Goal: Information Seeking & Learning: Learn about a topic

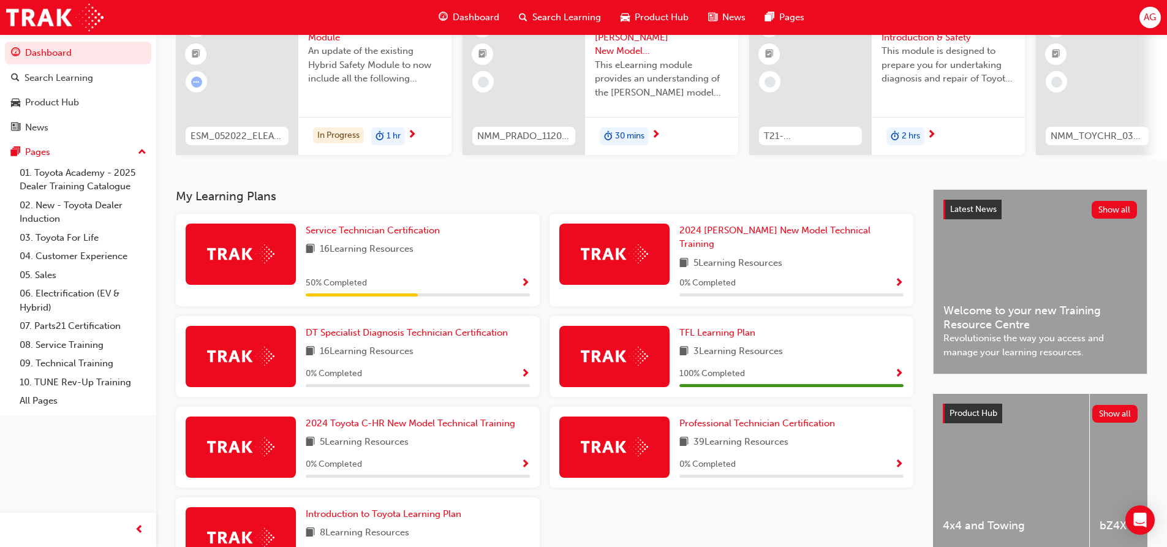
scroll to position [207, 0]
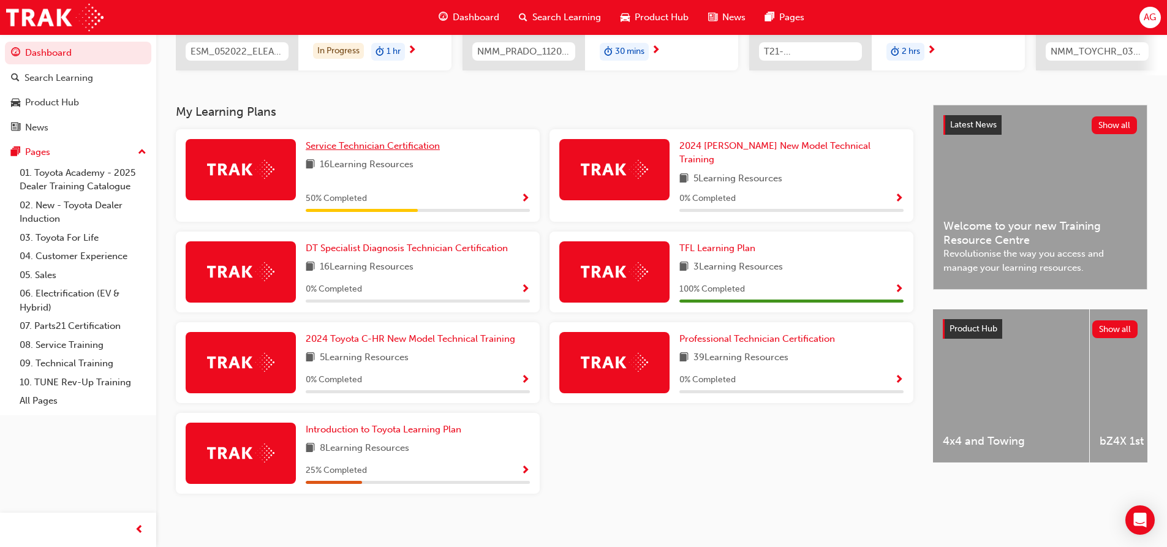
click at [399, 151] on span "Service Technician Certification" at bounding box center [373, 145] width 134 height 11
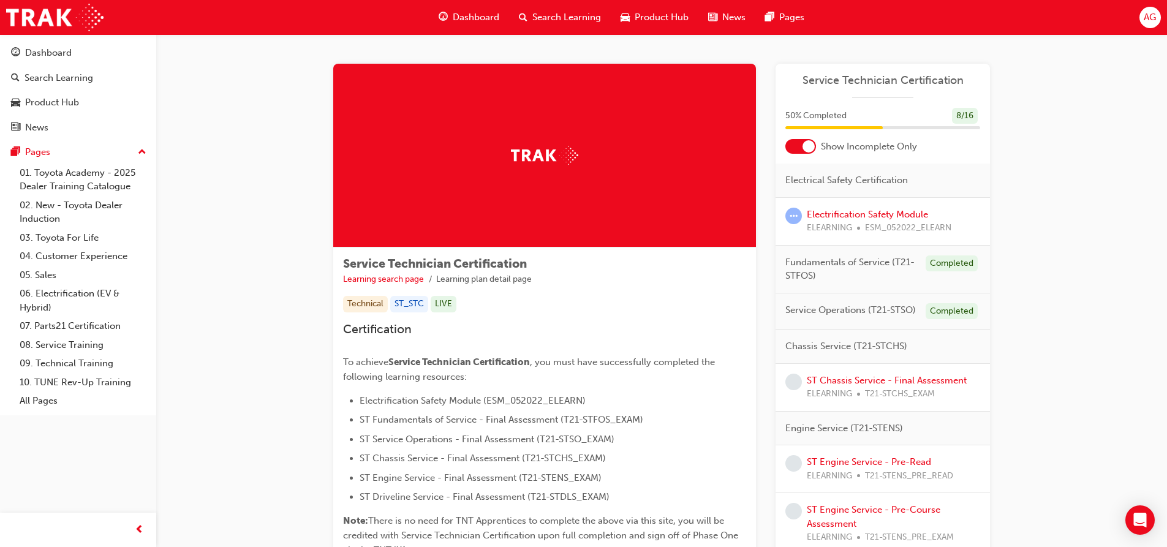
click at [808, 145] on div at bounding box center [808, 146] width 12 height 12
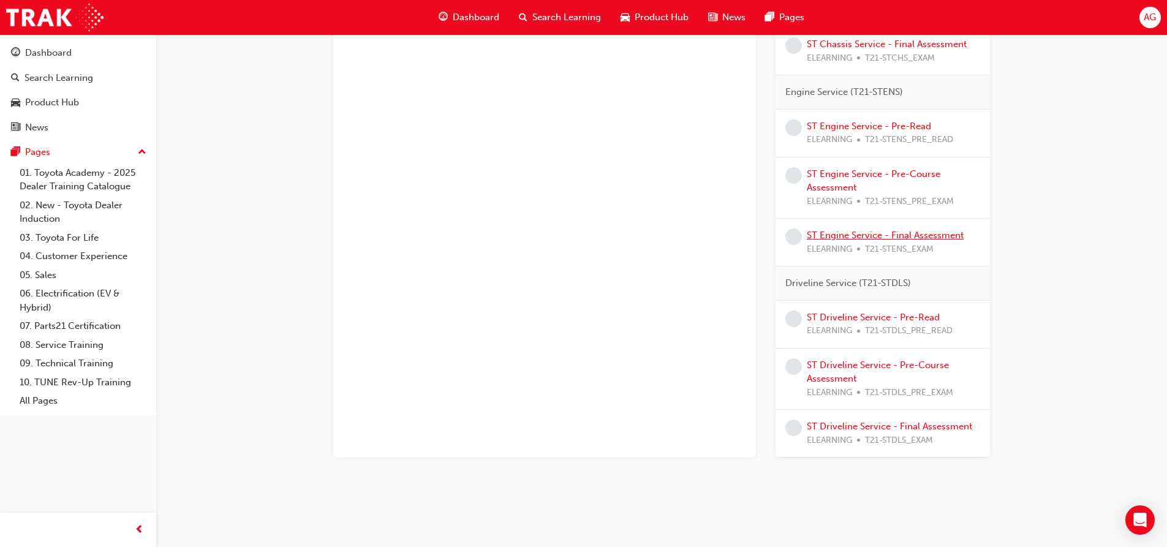
scroll to position [726, 0]
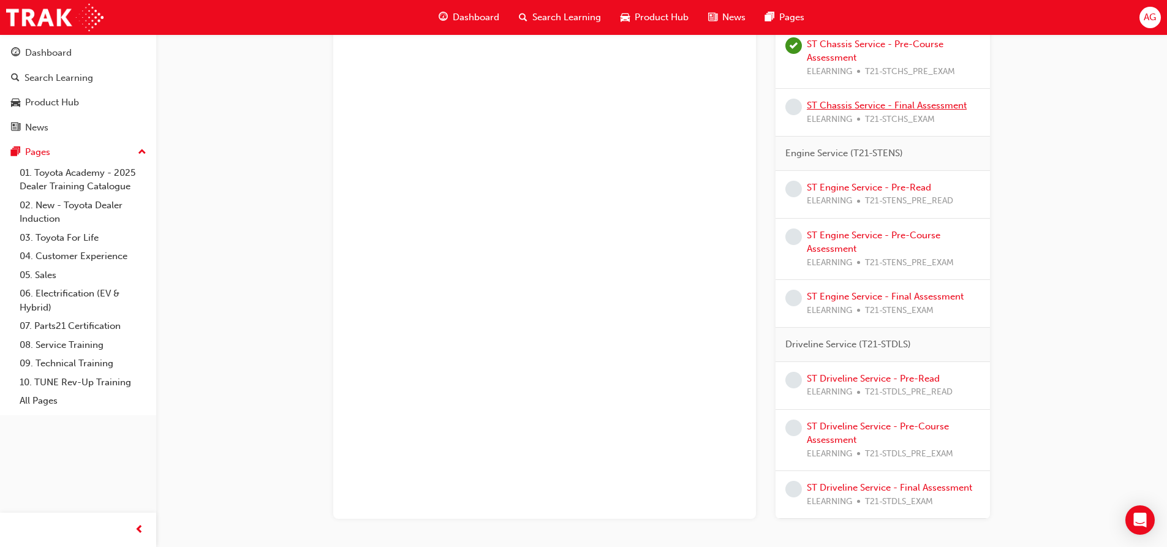
click at [864, 103] on link "ST Chassis Service - Final Assessment" at bounding box center [886, 105] width 160 height 11
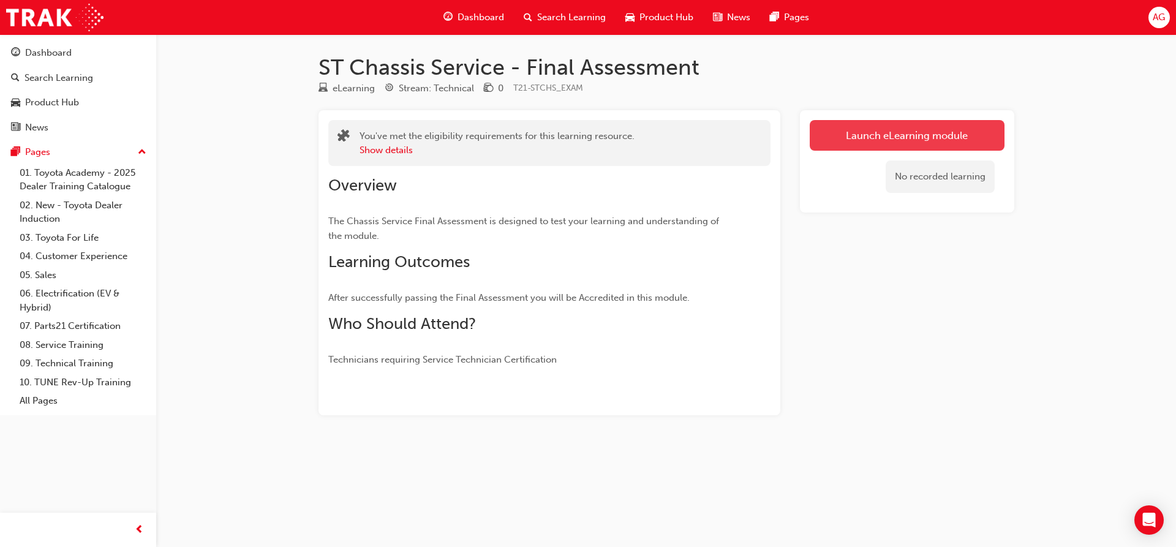
click at [912, 136] on link "Launch eLearning module" at bounding box center [907, 135] width 195 height 31
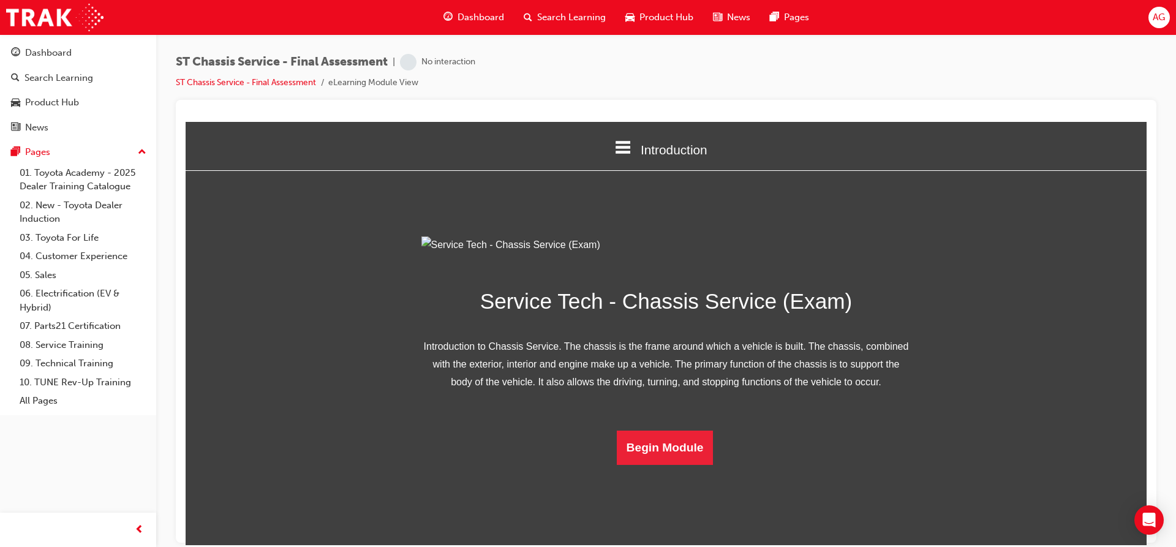
scroll to position [54, 0]
click at [664, 464] on button "Begin Module" at bounding box center [665, 447] width 97 height 34
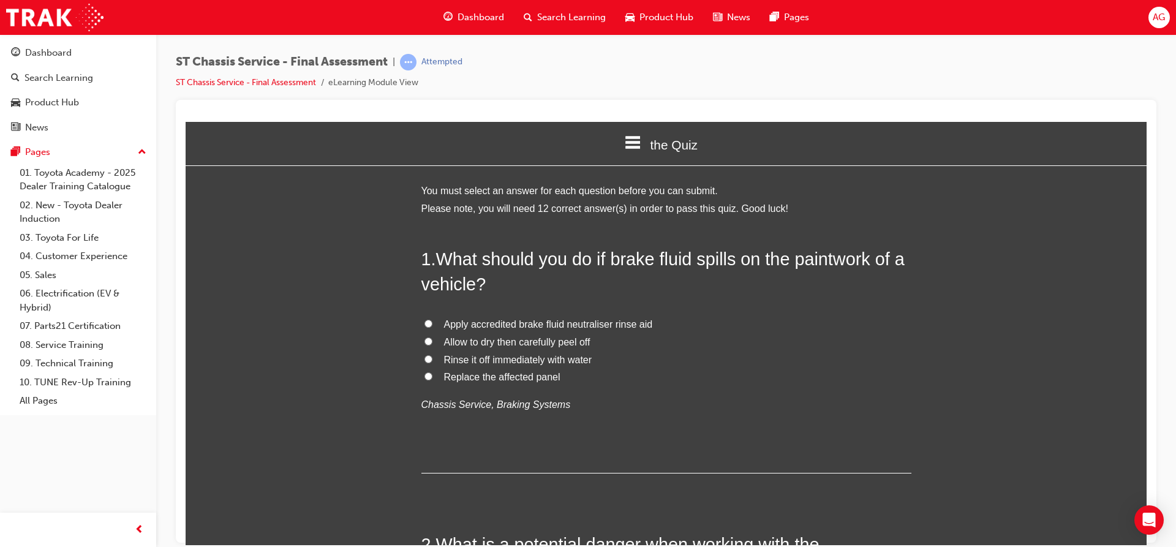
scroll to position [0, 0]
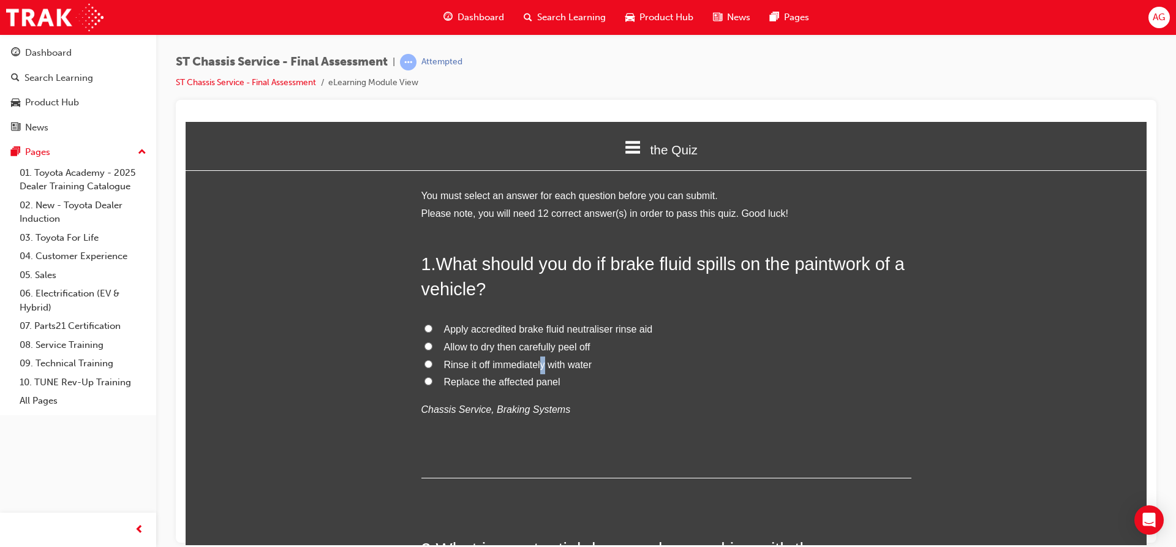
drag, startPoint x: 540, startPoint y: 364, endPoint x: 533, endPoint y: 367, distance: 7.4
click at [539, 367] on span "Rinse it off immediately with water" at bounding box center [518, 364] width 148 height 10
click at [421, 359] on label "Rinse it off immediately with water" at bounding box center [666, 365] width 490 height 18
click at [424, 359] on input "Rinse it off immediately with water" at bounding box center [428, 363] width 8 height 8
radio input "true"
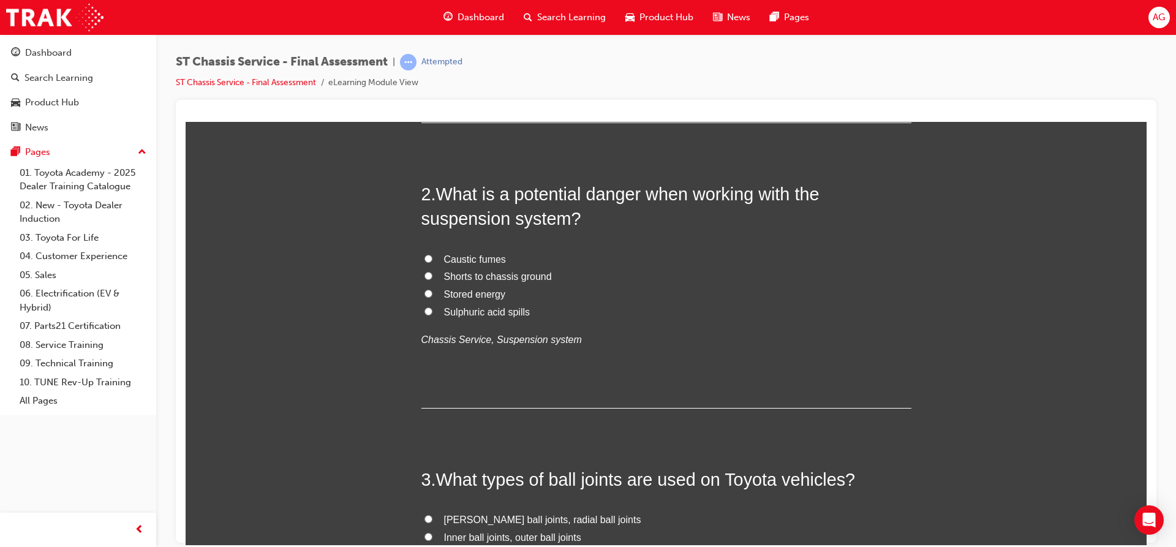
scroll to position [367, 0]
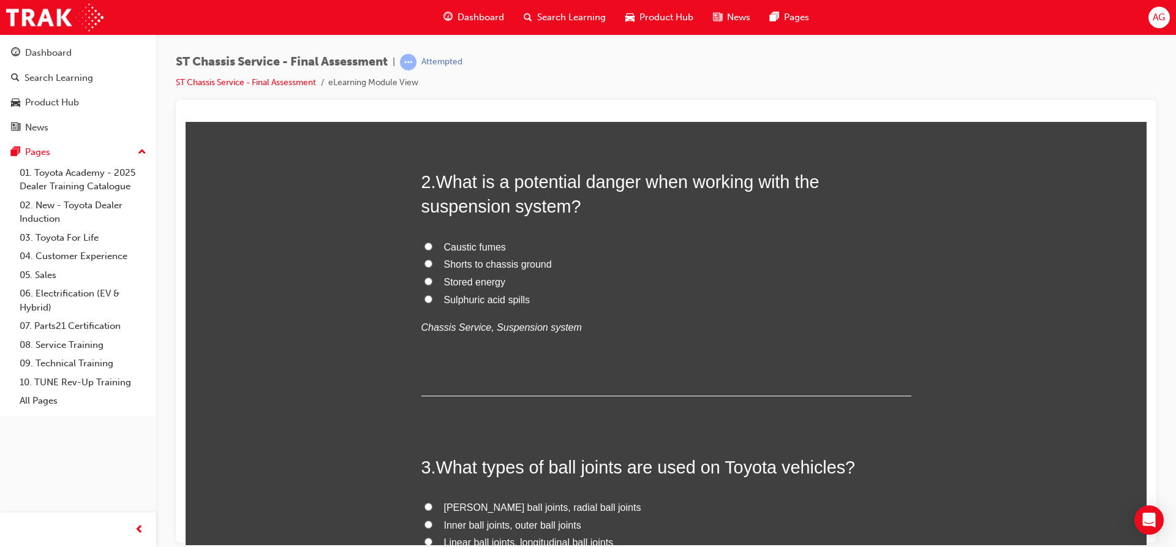
click at [490, 281] on span "Stored energy" at bounding box center [475, 281] width 62 height 10
click at [432, 281] on input "Stored energy" at bounding box center [428, 281] width 8 height 8
radio input "true"
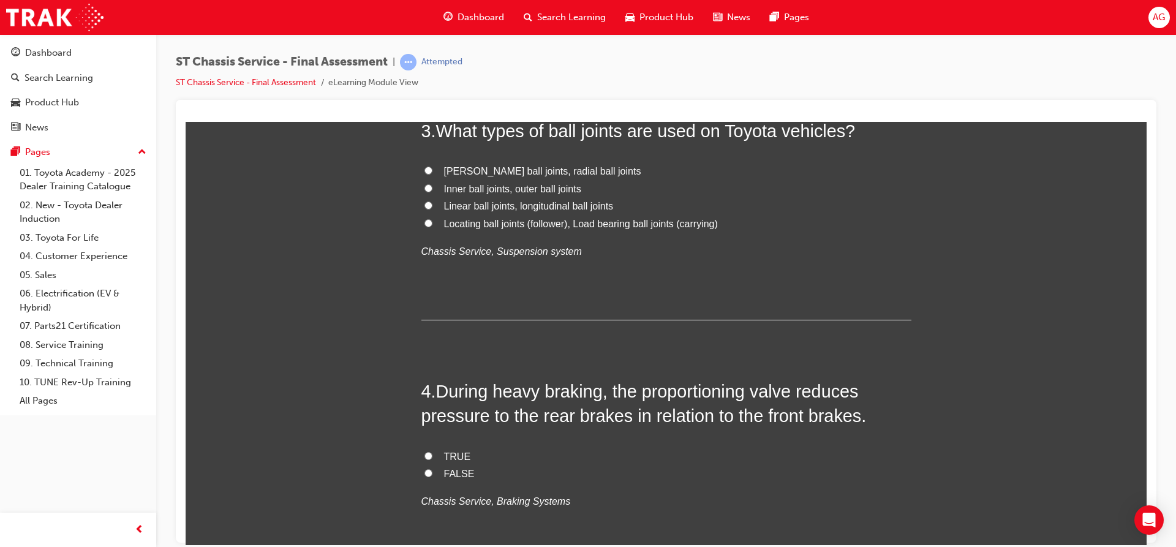
scroll to position [674, 0]
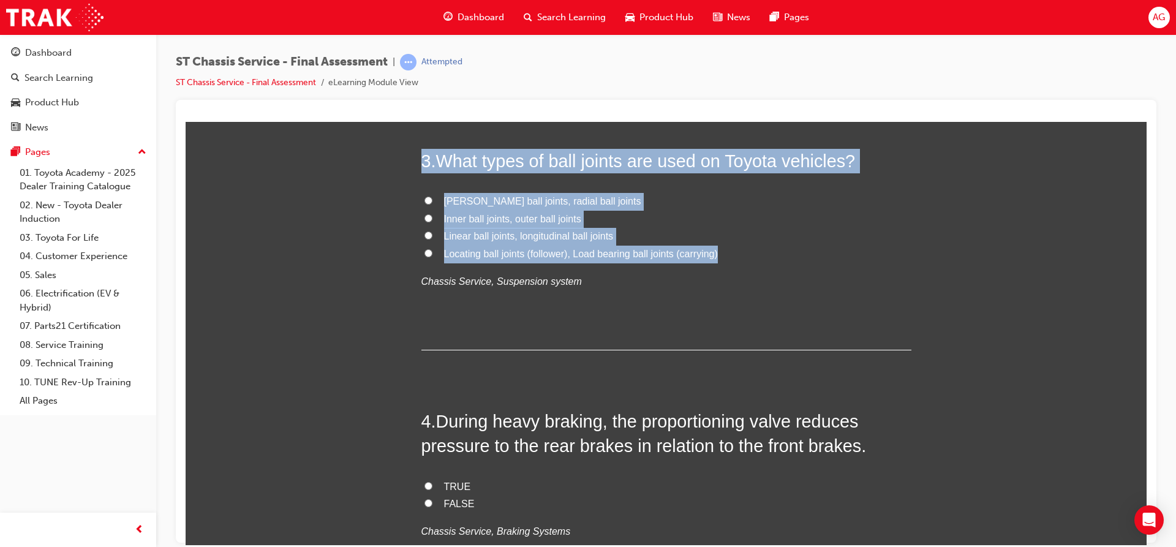
drag, startPoint x: 394, startPoint y: 159, endPoint x: 735, endPoint y: 244, distance: 351.5
copy div "3 . What types of ball joints are used on Toyota vehicles? [PERSON_NAME] ball j…"
click at [424, 249] on input "Locating ball joints (follower), Load bearing ball joints (carrying)" at bounding box center [428, 253] width 8 height 8
radio input "true"
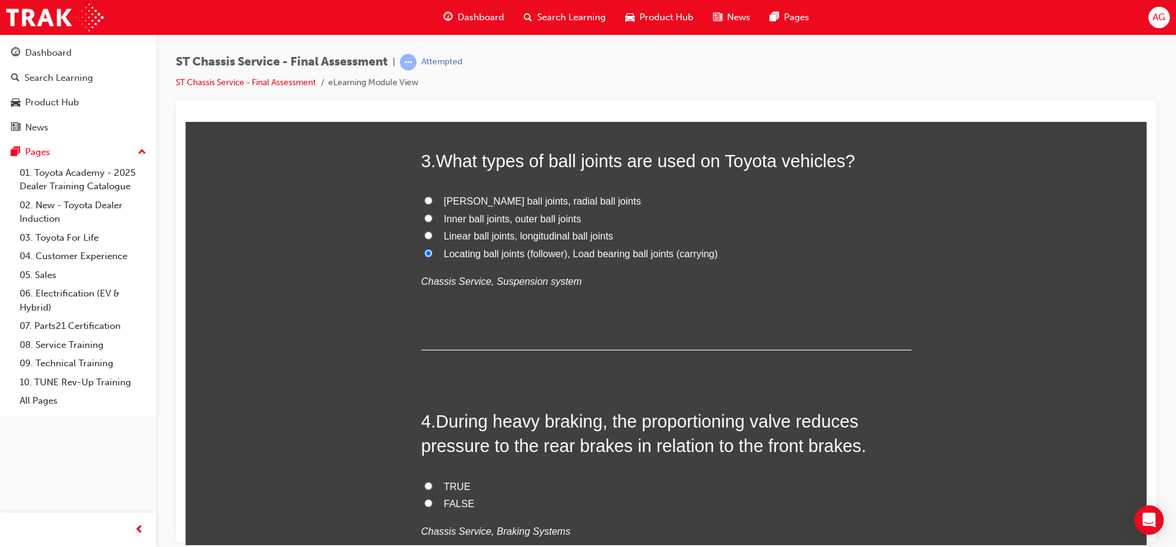
click at [439, 287] on p "Chassis Service, Suspension system" at bounding box center [666, 281] width 490 height 18
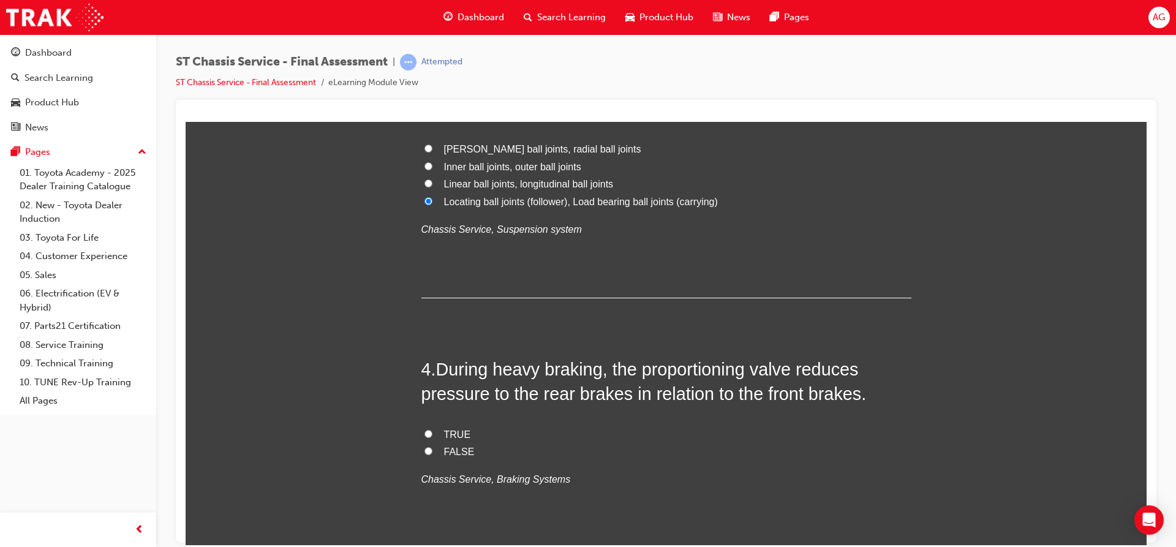
scroll to position [857, 0]
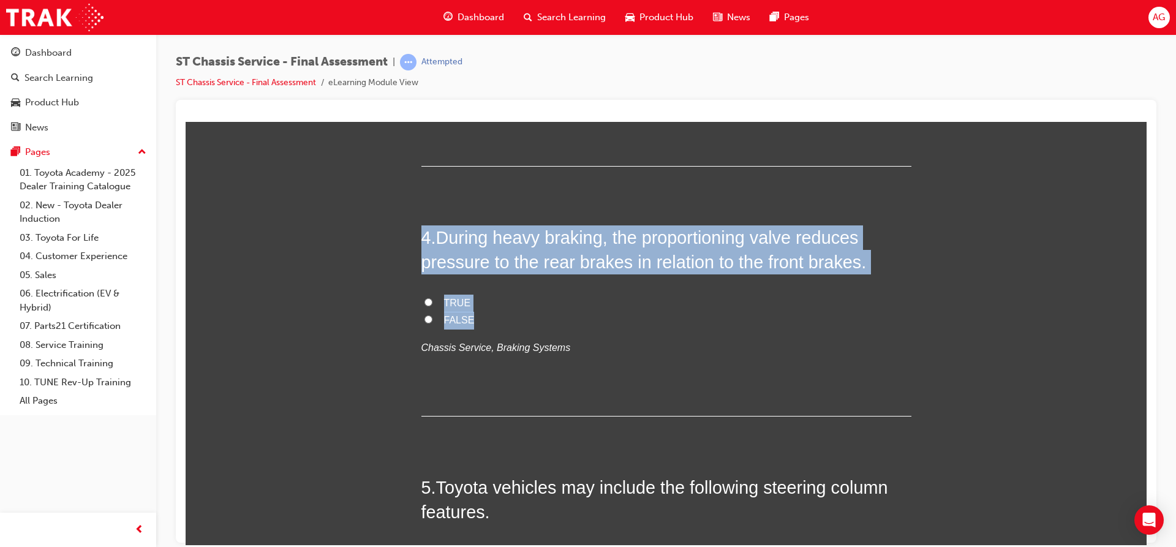
drag, startPoint x: 418, startPoint y: 238, endPoint x: 533, endPoint y: 315, distance: 139.1
click at [533, 315] on div "4 . During heavy braking, the proportioning valve reduces pressure to the rear …" at bounding box center [666, 320] width 490 height 191
copy div "4 . During heavy braking, the proportioning valve reduces pressure to the rear …"
click at [424, 302] on input "TRUE" at bounding box center [428, 302] width 8 height 8
radio input "true"
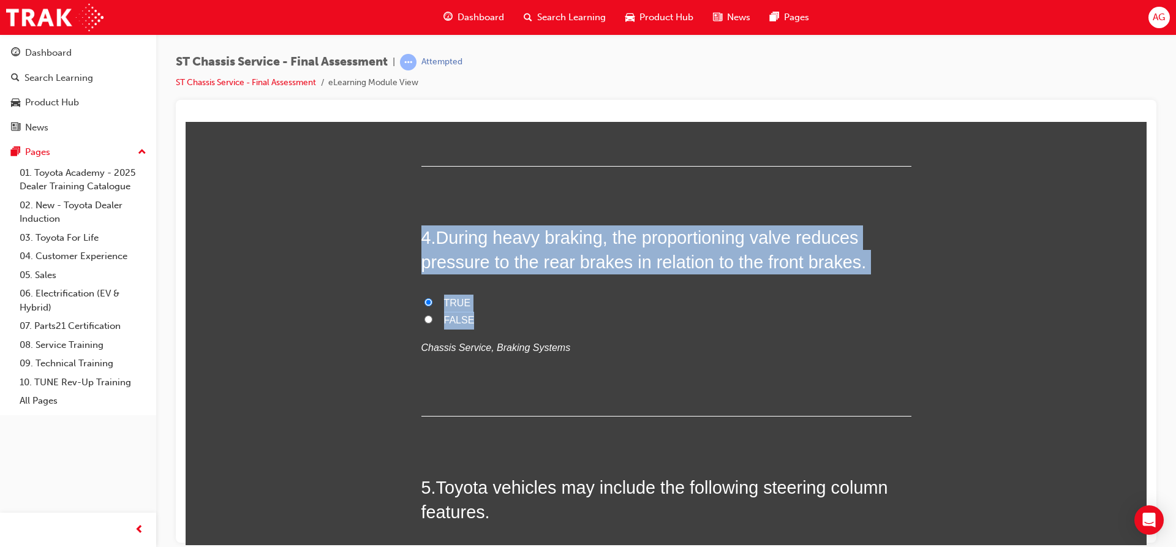
click at [506, 315] on label "FALSE" at bounding box center [666, 320] width 490 height 18
click at [432, 315] on input "FALSE" at bounding box center [428, 319] width 8 height 8
radio input "true"
click at [426, 301] on input "TRUE" at bounding box center [428, 302] width 8 height 8
radio input "true"
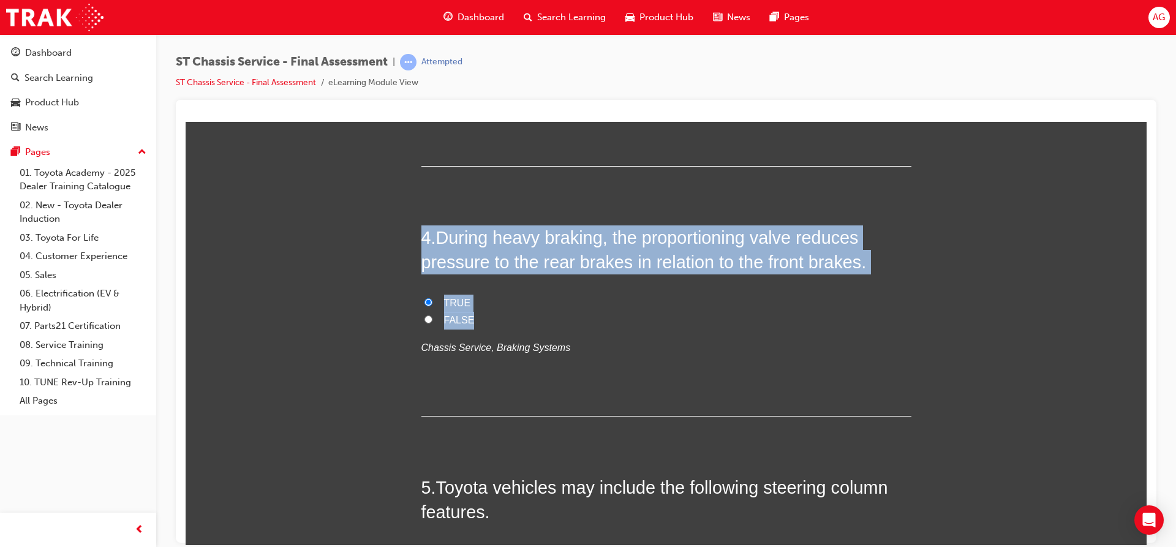
click at [617, 323] on label "FALSE" at bounding box center [666, 320] width 490 height 18
click at [432, 323] on input "FALSE" at bounding box center [428, 319] width 8 height 8
radio input "true"
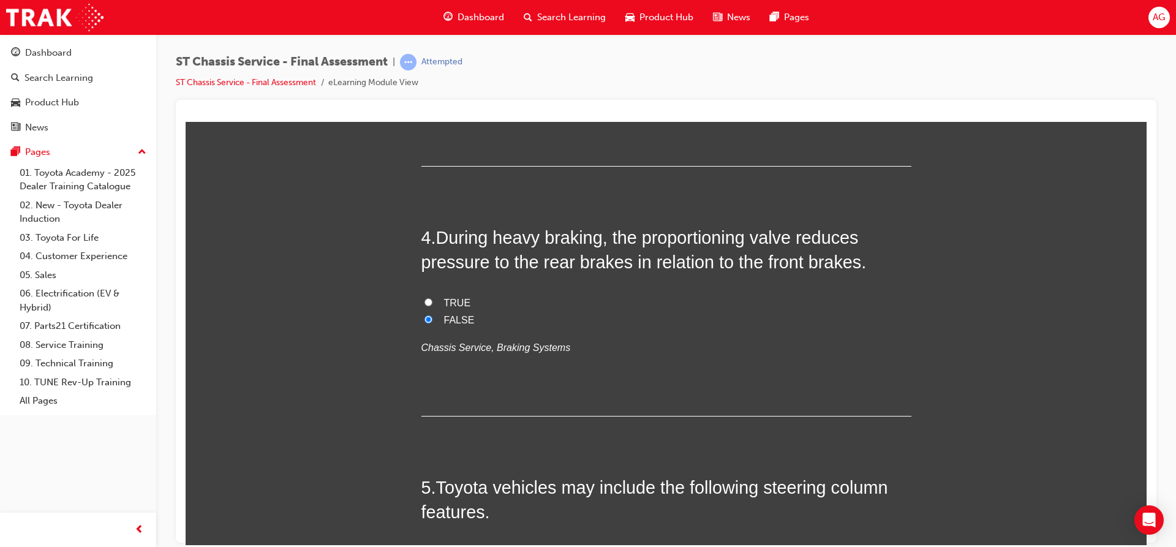
click at [432, 299] on label "TRUE" at bounding box center [666, 303] width 490 height 18
click at [432, 299] on input "TRUE" at bounding box center [428, 302] width 8 height 8
radio input "true"
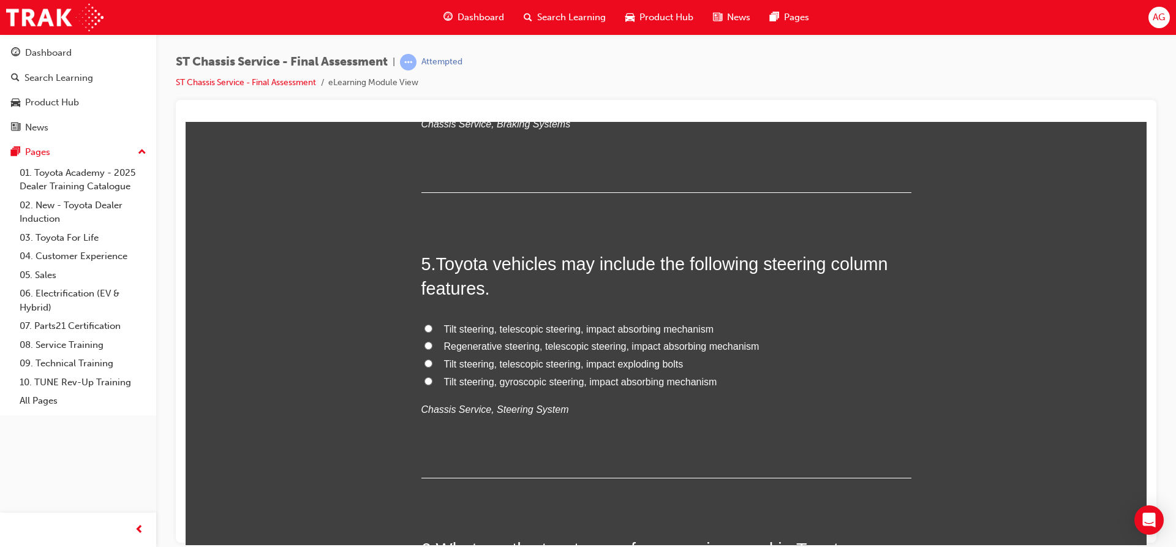
scroll to position [1102, 0]
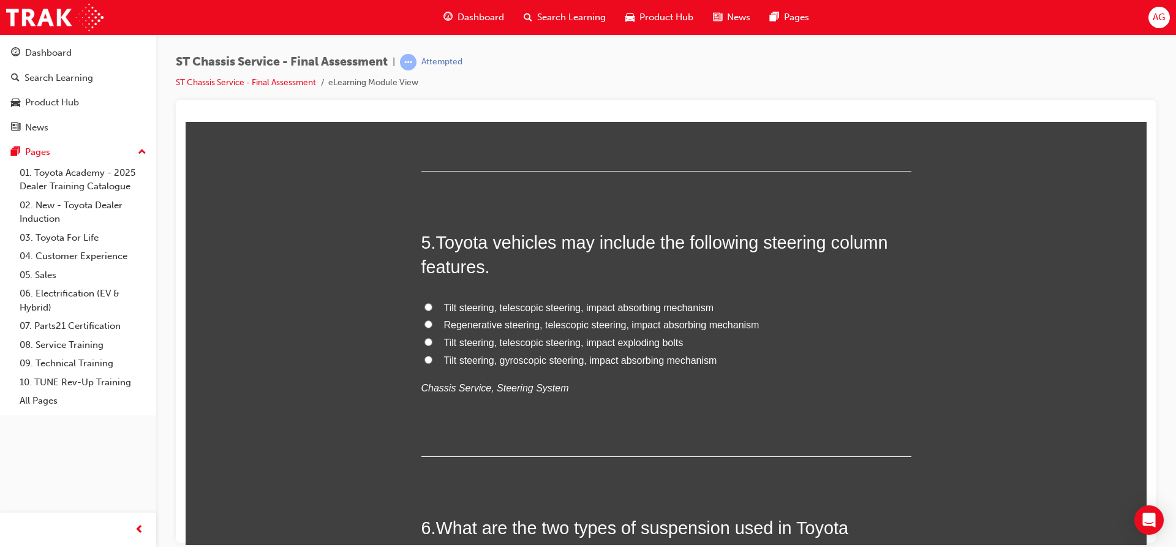
click at [424, 302] on input "Tilt steering, telescopic steering, impact absorbing mechanism" at bounding box center [428, 306] width 8 height 8
radio input "true"
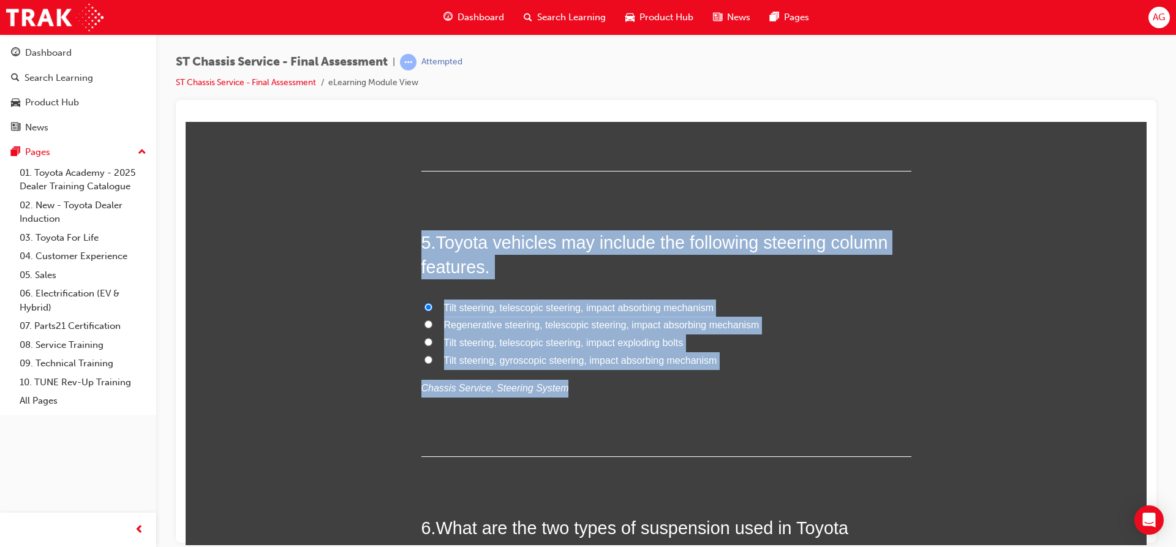
drag, startPoint x: 409, startPoint y: 230, endPoint x: 787, endPoint y: 370, distance: 403.4
copy div "5 . Toyota vehicles may include the following steering column features. Tilt st…"
click at [425, 340] on input "Tilt steering, telescopic steering, impact exploding bolts" at bounding box center [428, 341] width 8 height 8
radio input "true"
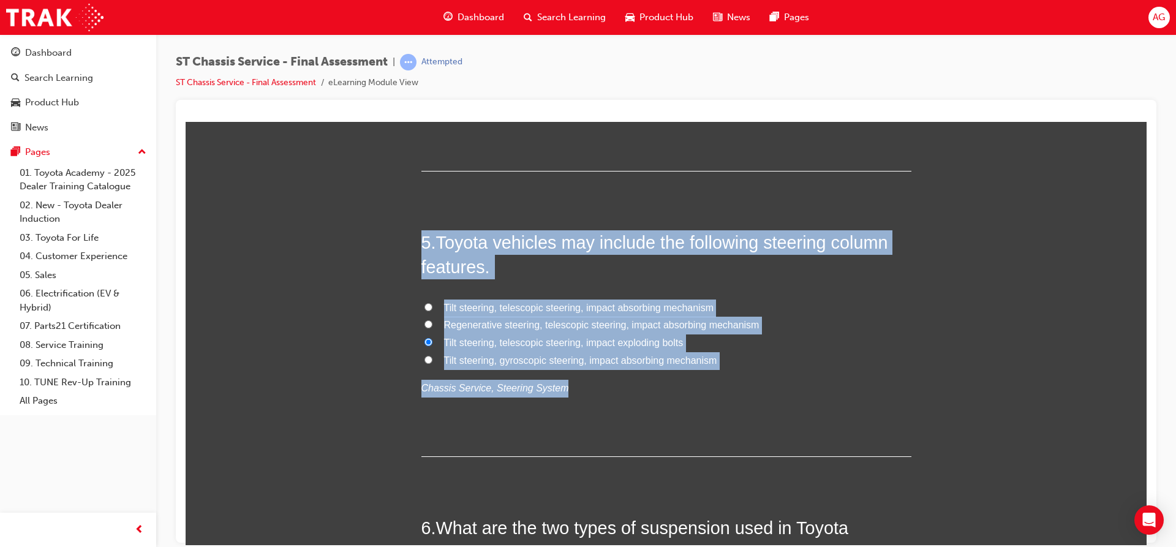
click at [653, 387] on p "Chassis Service, Steering System" at bounding box center [666, 388] width 490 height 18
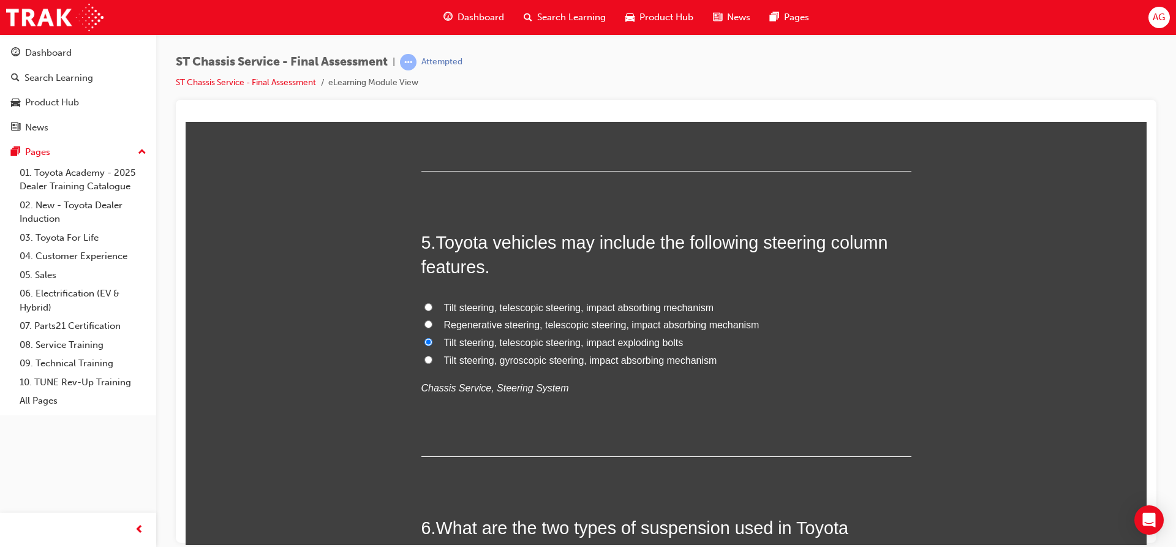
click at [425, 304] on input "Tilt steering, telescopic steering, impact absorbing mechanism" at bounding box center [428, 306] width 8 height 8
radio input "true"
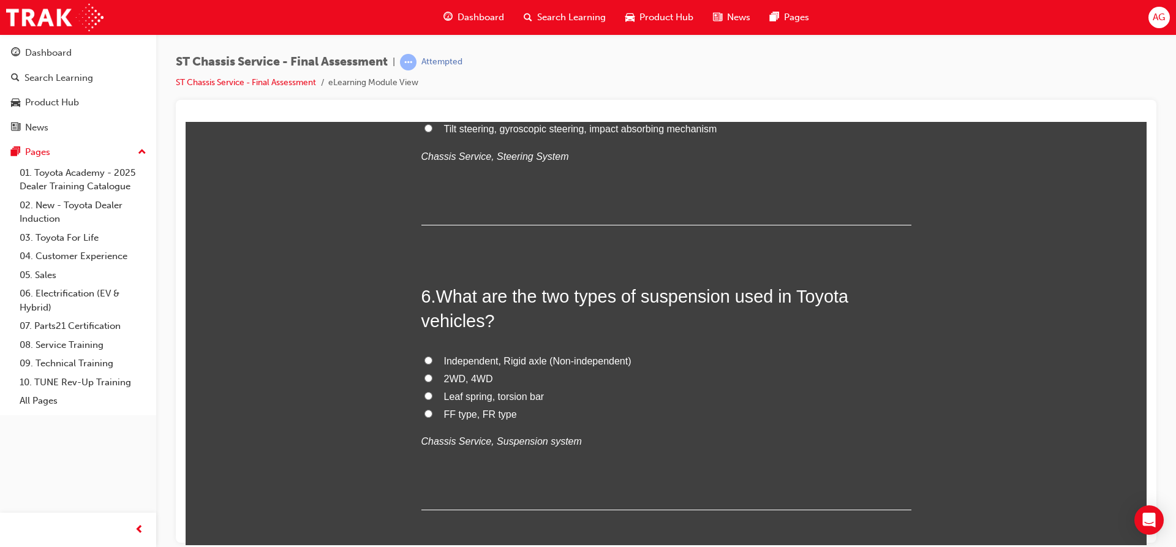
scroll to position [1347, 0]
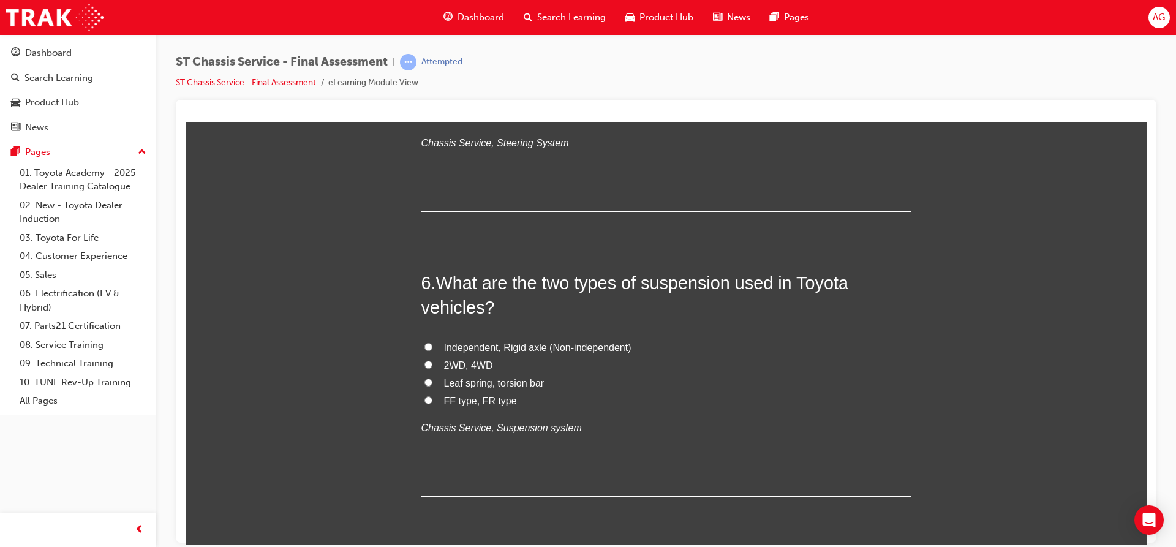
click at [425, 347] on input "Independent, Rigid axle (Non-independent)" at bounding box center [428, 346] width 8 height 8
radio input "true"
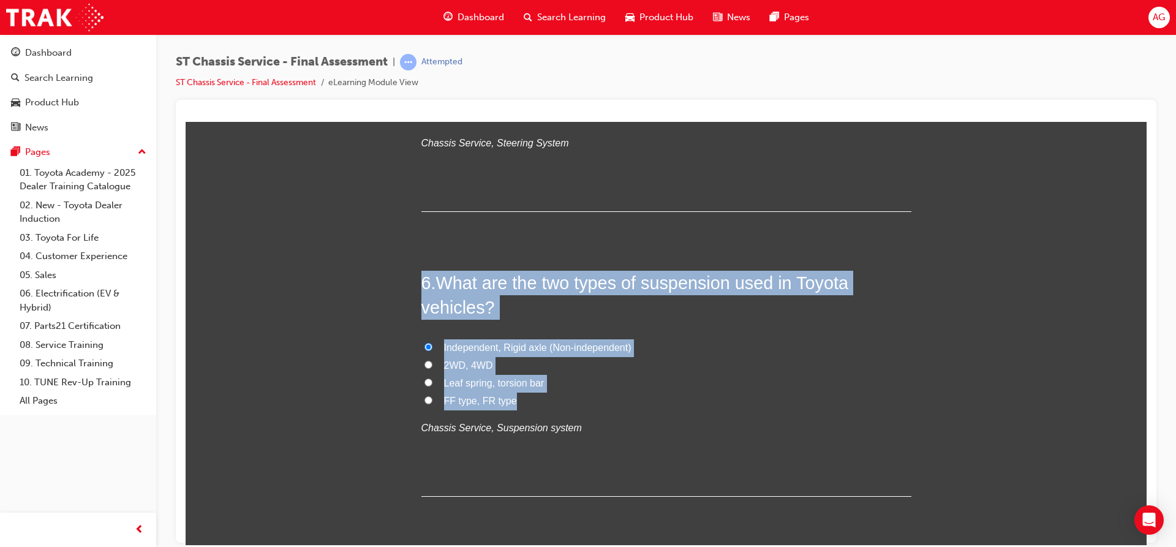
drag, startPoint x: 417, startPoint y: 283, endPoint x: 572, endPoint y: 404, distance: 196.7
click at [572, 404] on div "6 . What are the two types of suspension used in Toyota vehicles? Independent, …" at bounding box center [666, 383] width 490 height 227
copy div "6 . What are the two types of suspension used in Toyota vehicles? Independent, …"
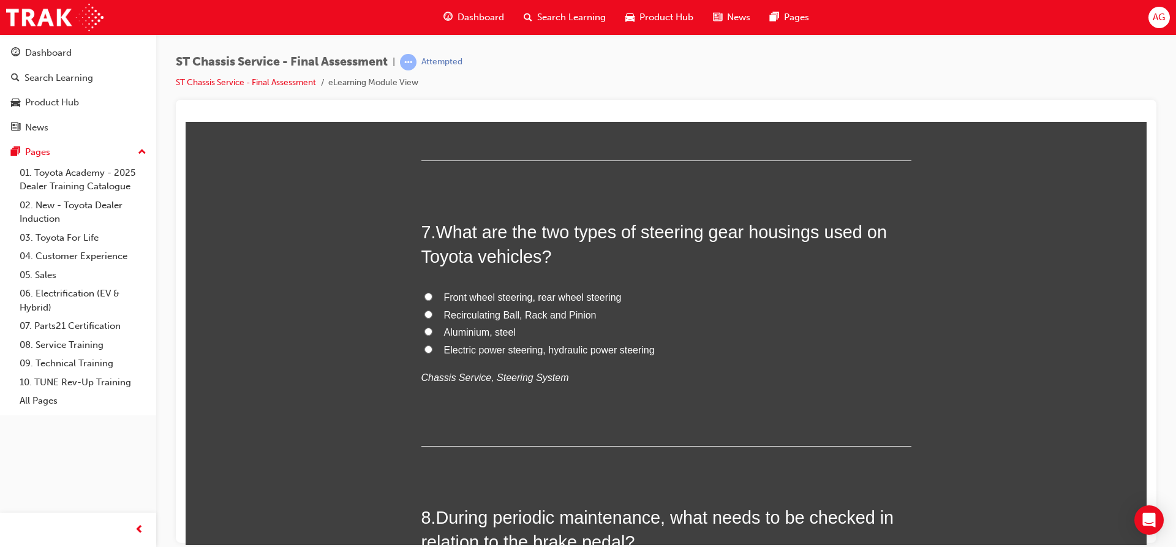
scroll to position [1715, 0]
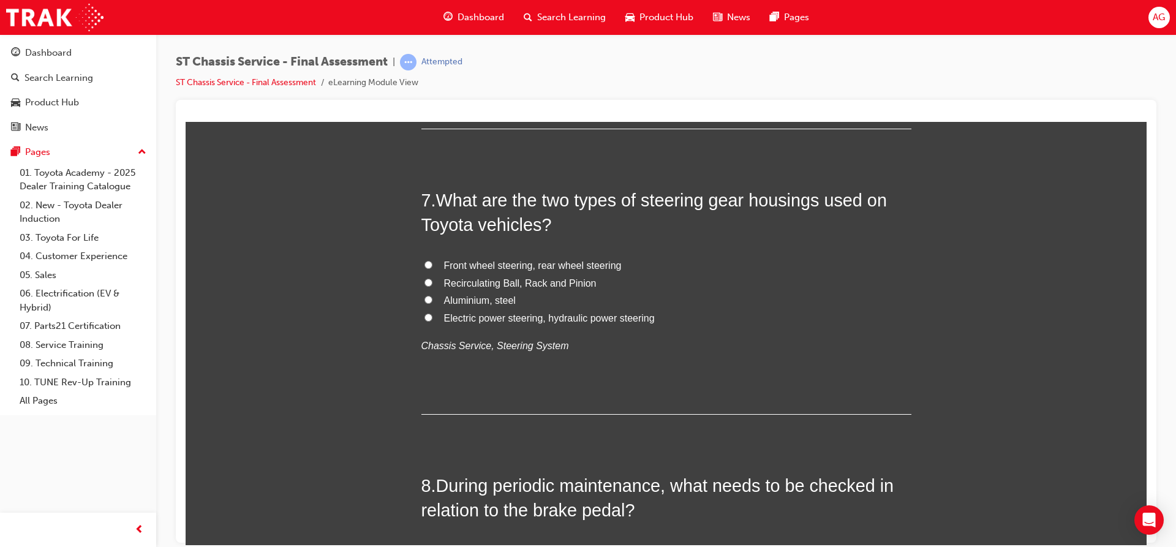
click at [498, 286] on span "Recirculating Ball, Rack and Pinion" at bounding box center [520, 282] width 152 height 10
click at [432, 286] on input "Recirculating Ball, Rack and Pinion" at bounding box center [428, 282] width 8 height 8
radio input "true"
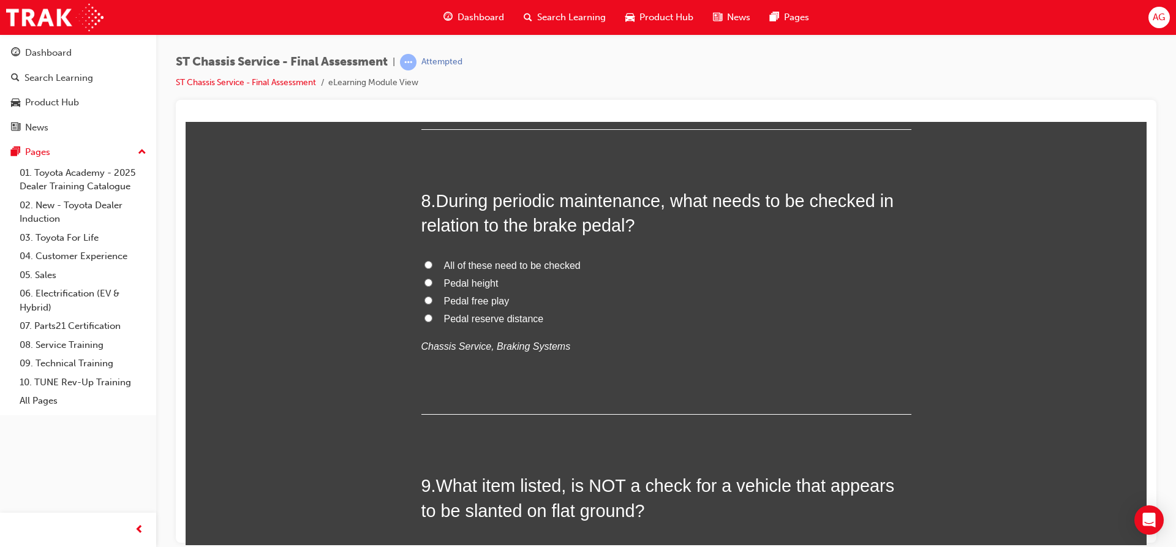
scroll to position [2021, 0]
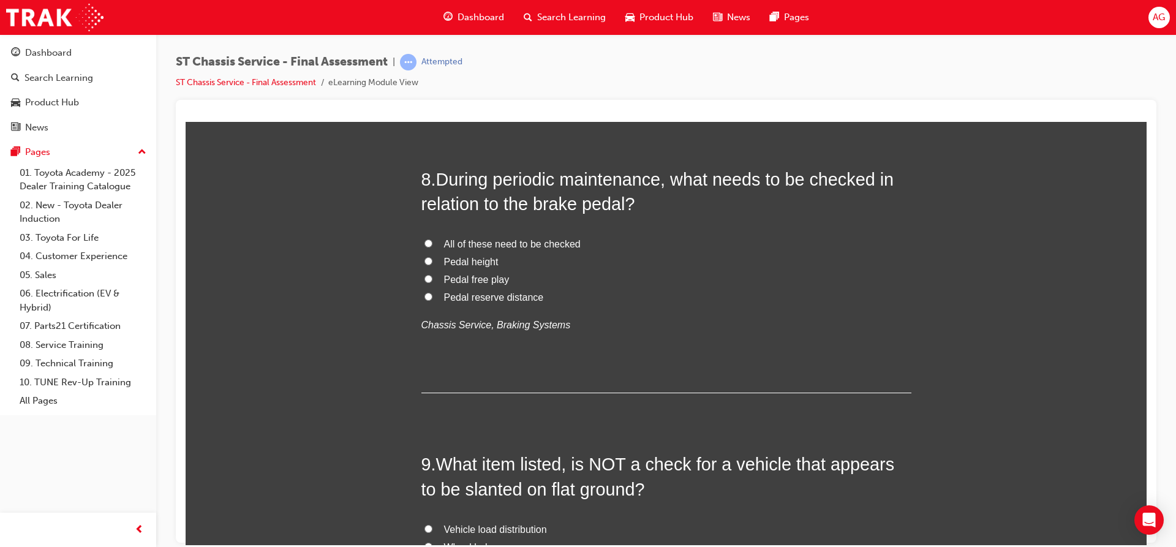
click at [424, 241] on input "All of these need to be checked" at bounding box center [428, 243] width 8 height 8
radio input "true"
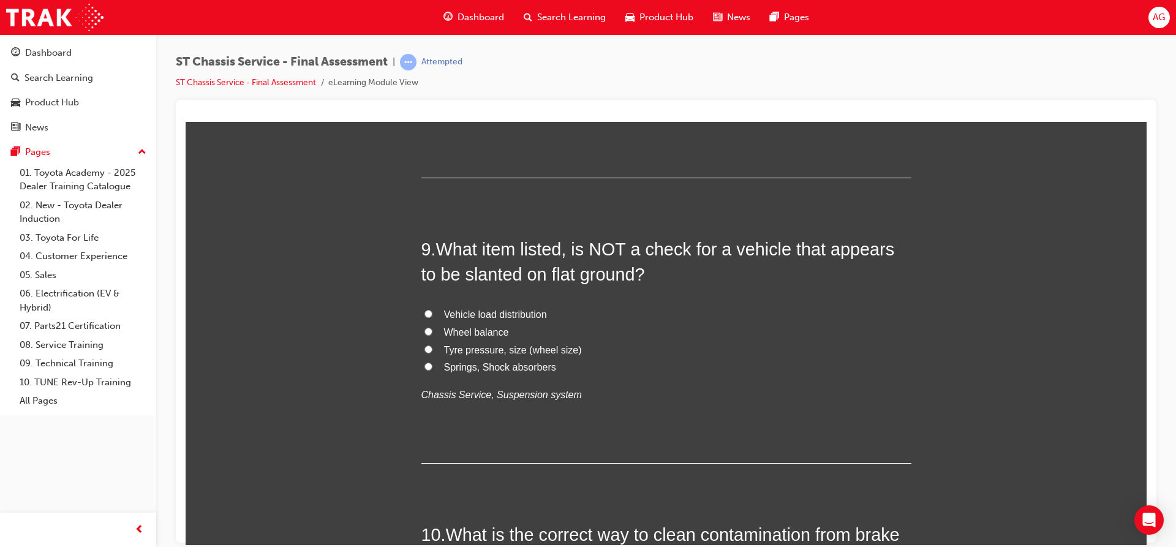
scroll to position [2266, 0]
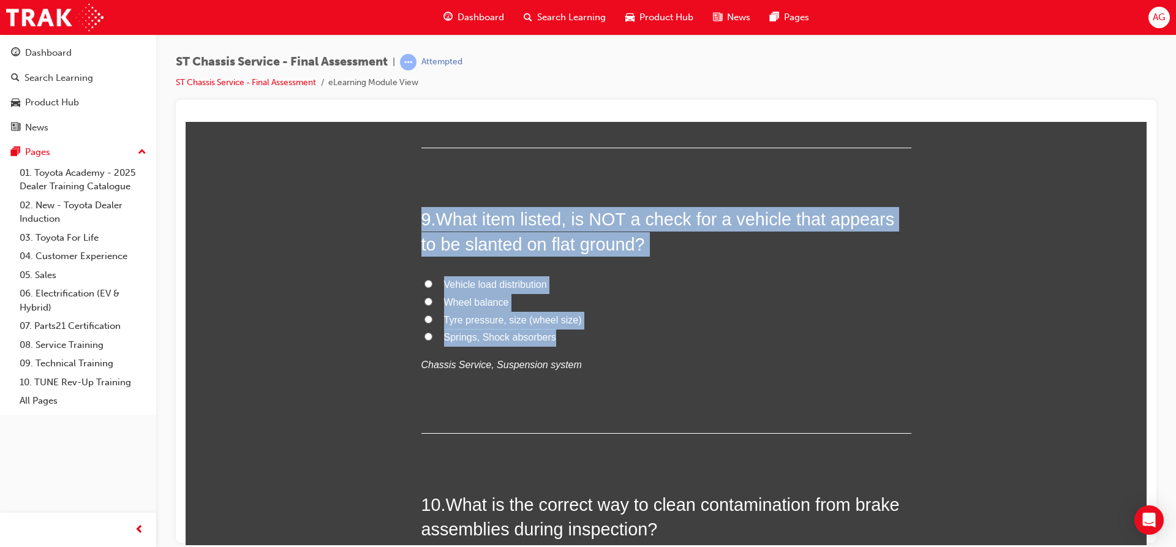
drag, startPoint x: 411, startPoint y: 212, endPoint x: 593, endPoint y: 337, distance: 221.5
click at [593, 337] on div "You must select an answer for each question before you can submit. Please note,…" at bounding box center [666, 72] width 961 height 4302
copy div "9 . What item listed, is NOT a check for a vehicle that appears to be slanted o…"
click at [424, 299] on input "Wheel balance" at bounding box center [428, 301] width 8 height 8
radio input "true"
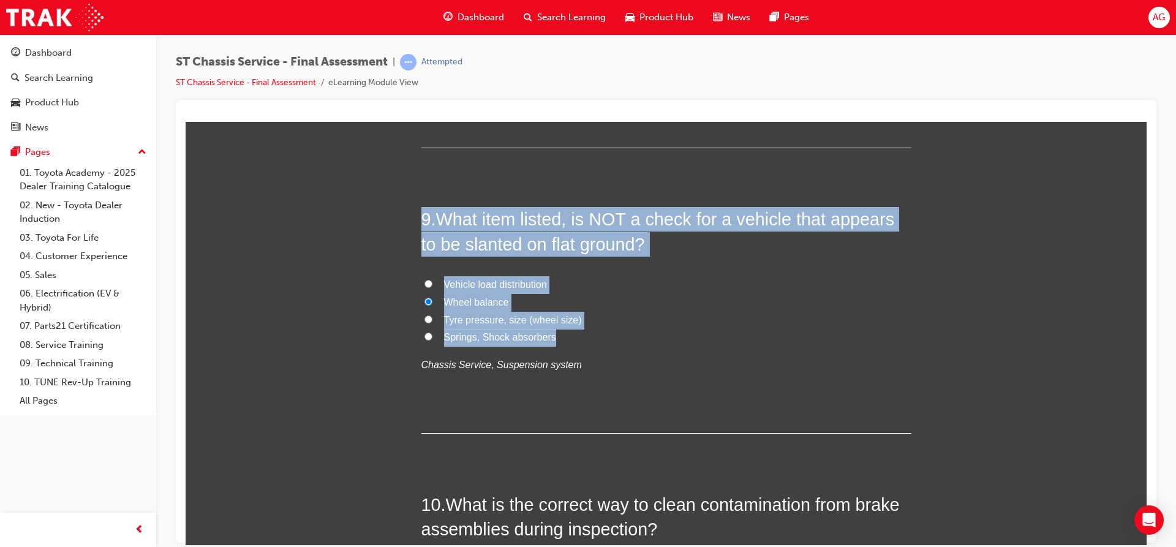
click at [637, 306] on label "Wheel balance" at bounding box center [666, 302] width 490 height 18
click at [432, 305] on input "Wheel balance" at bounding box center [428, 301] width 8 height 8
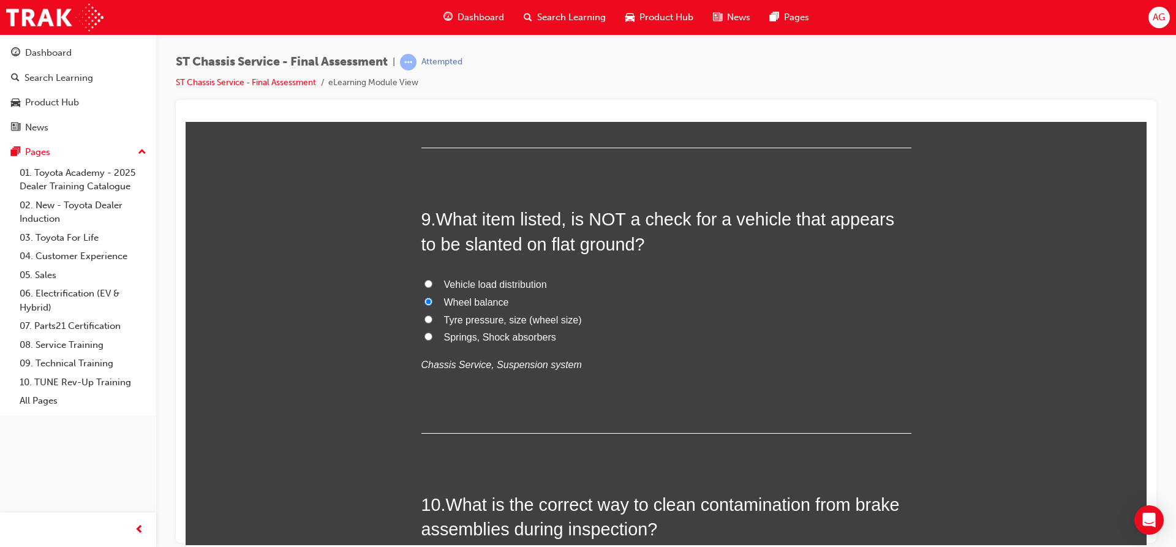
drag, startPoint x: 547, startPoint y: 437, endPoint x: 507, endPoint y: 437, distance: 40.4
click at [507, 437] on div "1 . What should you do if brake fluid spills on the paintwork of a vehicle? App…" at bounding box center [666, 57] width 490 height 4144
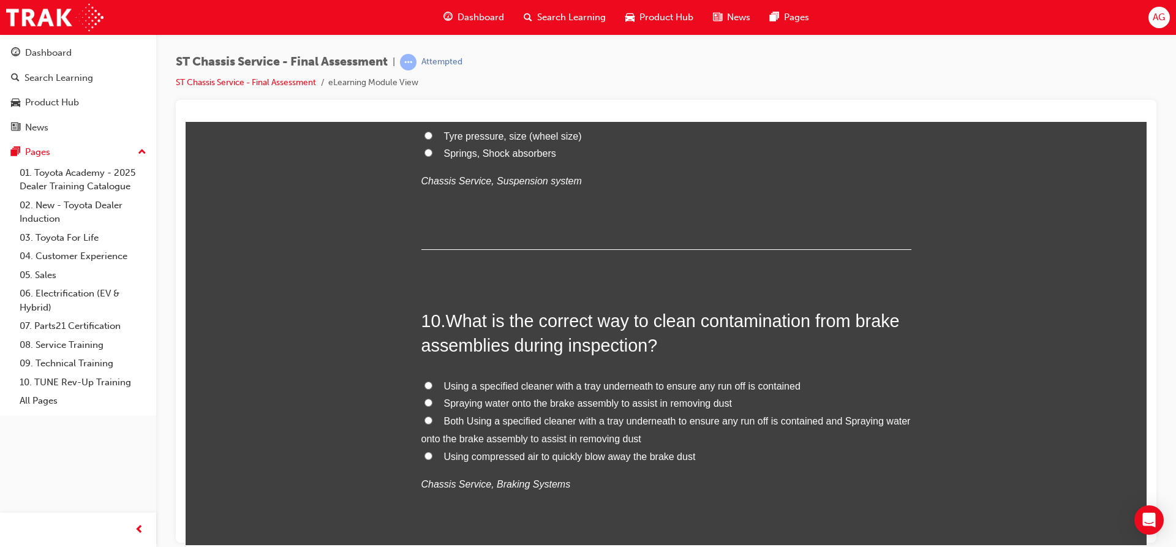
scroll to position [2511, 0]
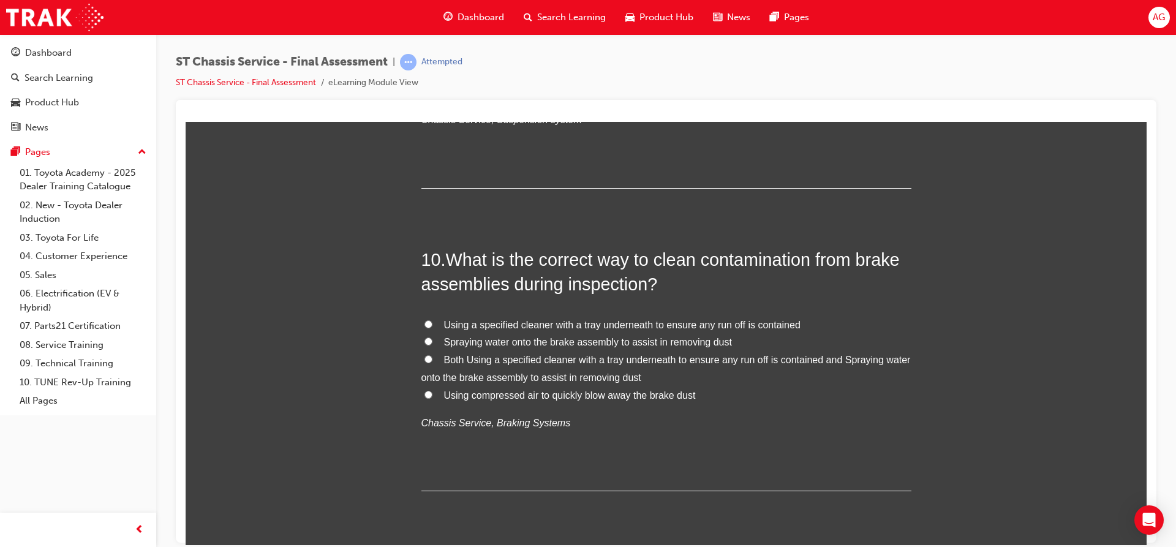
click at [722, 328] on span "Using a specified cleaner with a tray underneath to ensure any run off is conta…" at bounding box center [622, 324] width 356 height 10
click at [432, 328] on input "Using a specified cleaner with a tray underneath to ensure any run off is conta…" at bounding box center [428, 324] width 8 height 8
radio input "true"
click at [430, 353] on label "Both Using a specified cleaner with a tray underneath to ensure any run off is …" at bounding box center [666, 369] width 490 height 36
click at [430, 355] on input "Both Using a specified cleaner with a tray underneath to ensure any run off is …" at bounding box center [428, 359] width 8 height 8
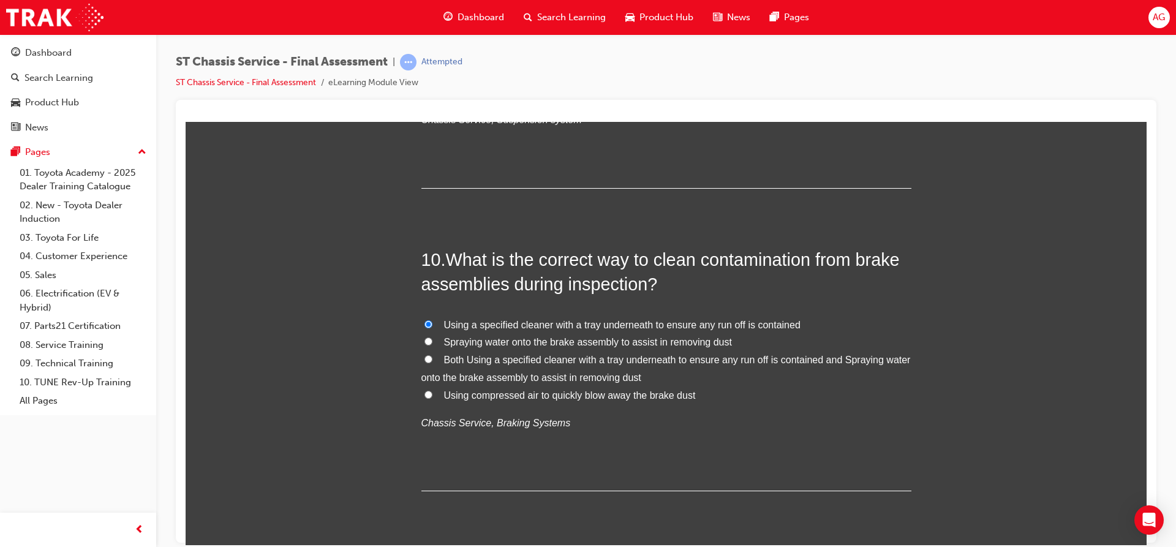
radio input "true"
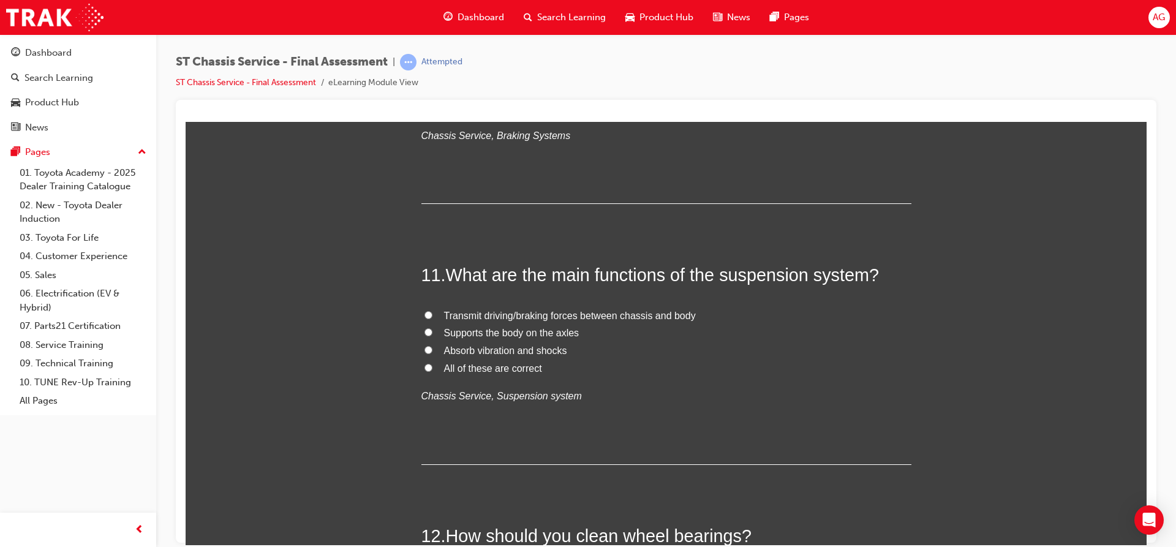
scroll to position [2817, 0]
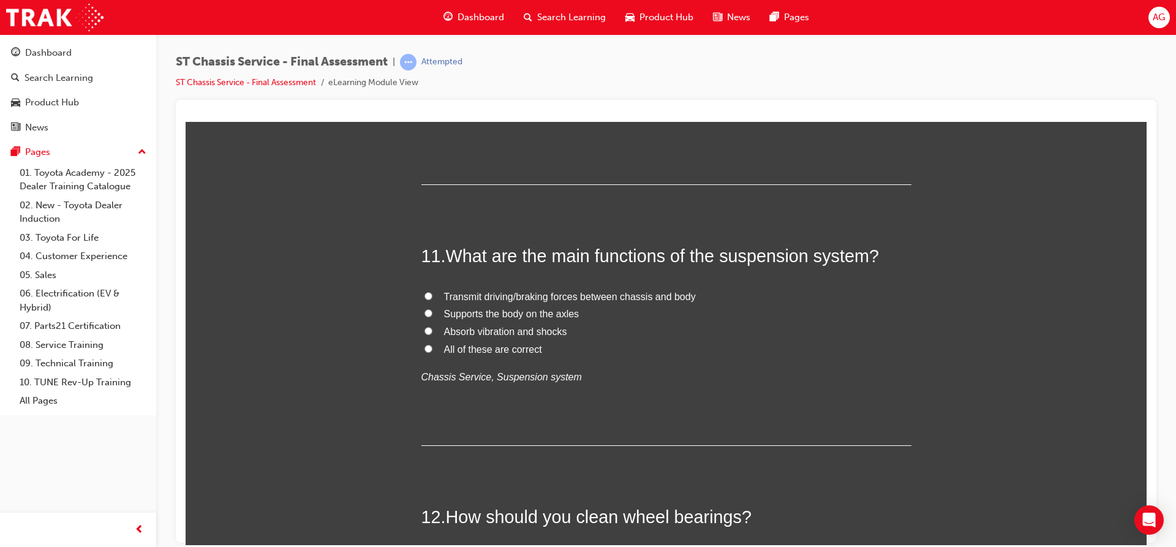
click at [459, 349] on span "All of these are correct" at bounding box center [493, 349] width 98 height 10
click at [432, 349] on input "All of these are correct" at bounding box center [428, 348] width 8 height 8
radio input "true"
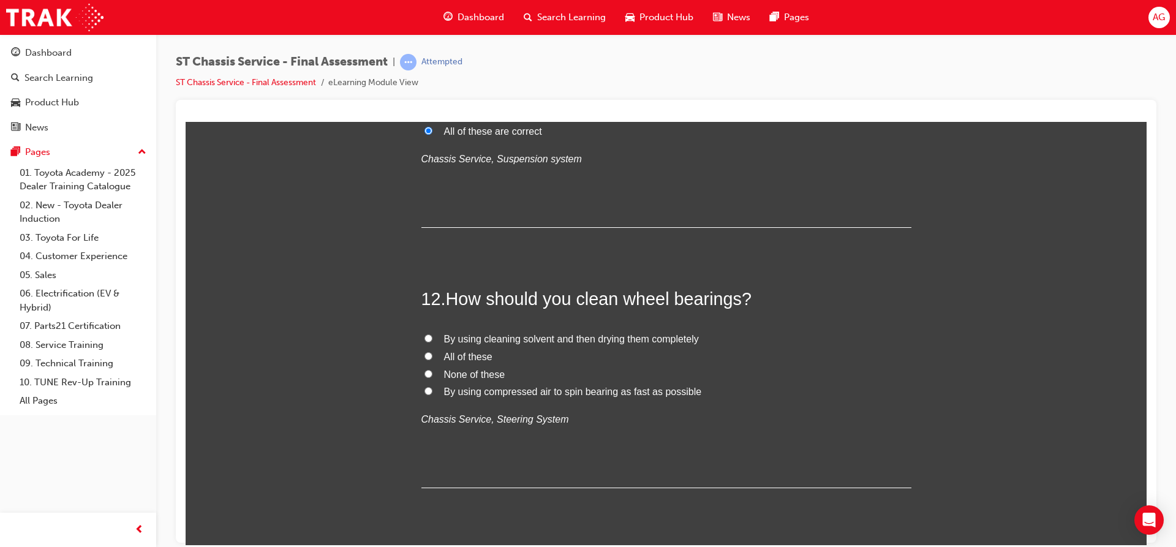
scroll to position [3123, 0]
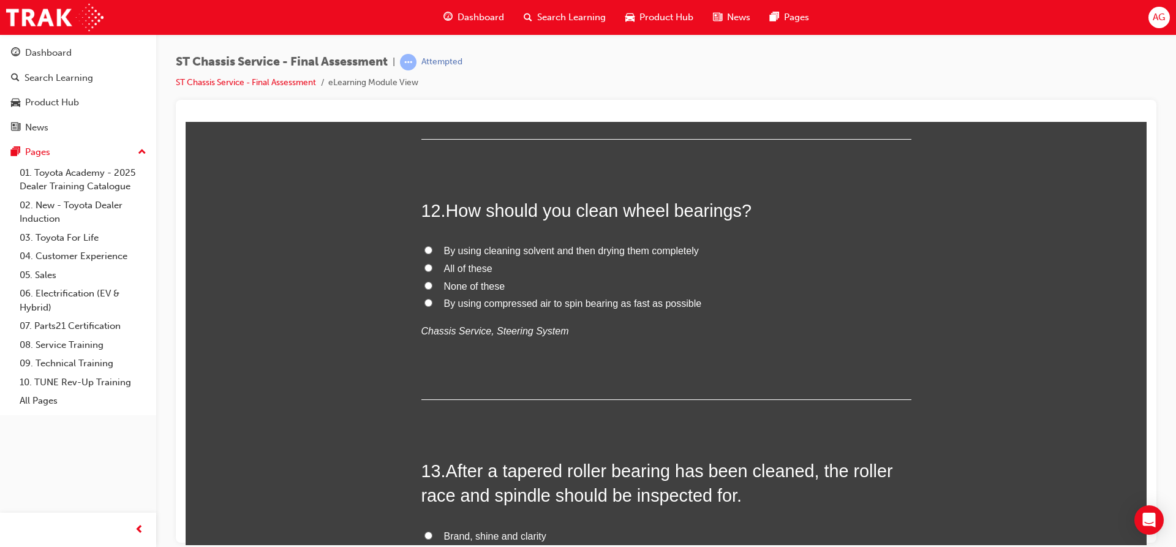
click at [450, 263] on span "All of these" at bounding box center [468, 268] width 48 height 10
click at [432, 263] on input "All of these" at bounding box center [428, 267] width 8 height 8
radio input "true"
click at [465, 249] on span "By using cleaning solvent and then drying them completely" at bounding box center [571, 250] width 255 height 10
click at [432, 249] on input "By using cleaning solvent and then drying them completely" at bounding box center [428, 250] width 8 height 8
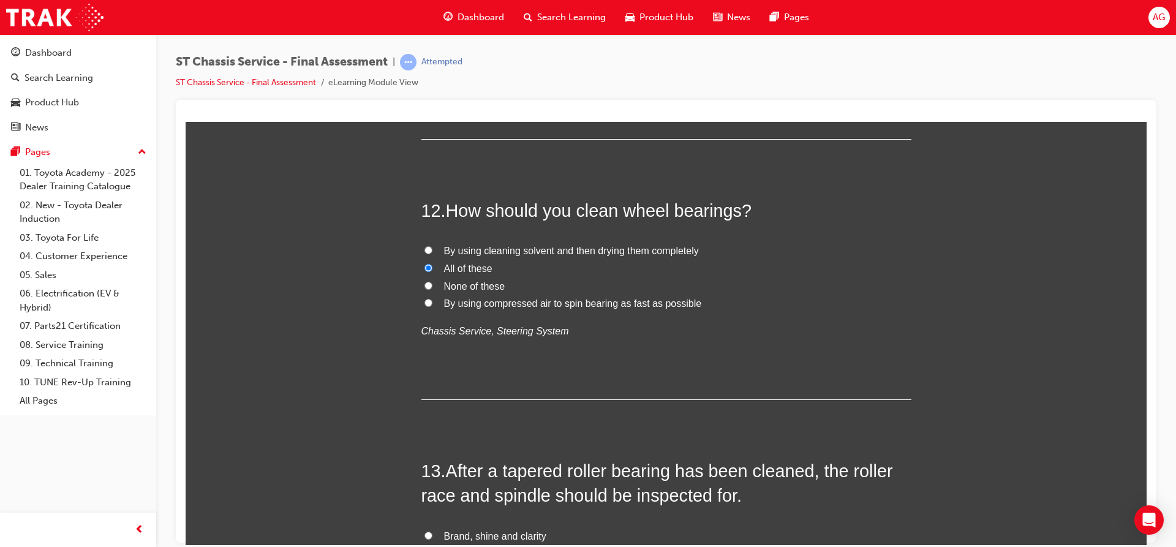
radio input "true"
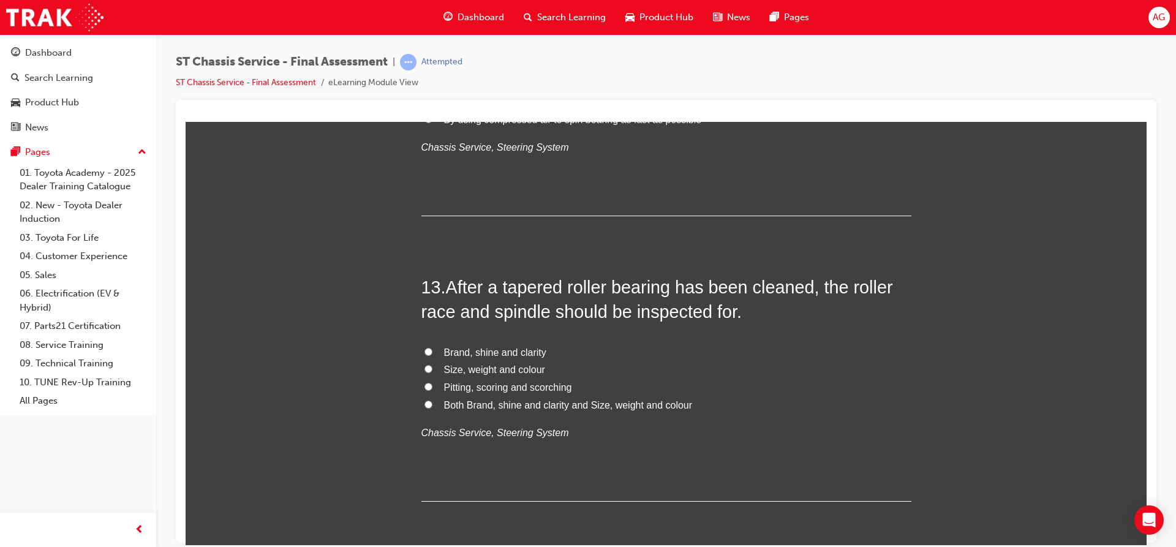
scroll to position [3245, 0]
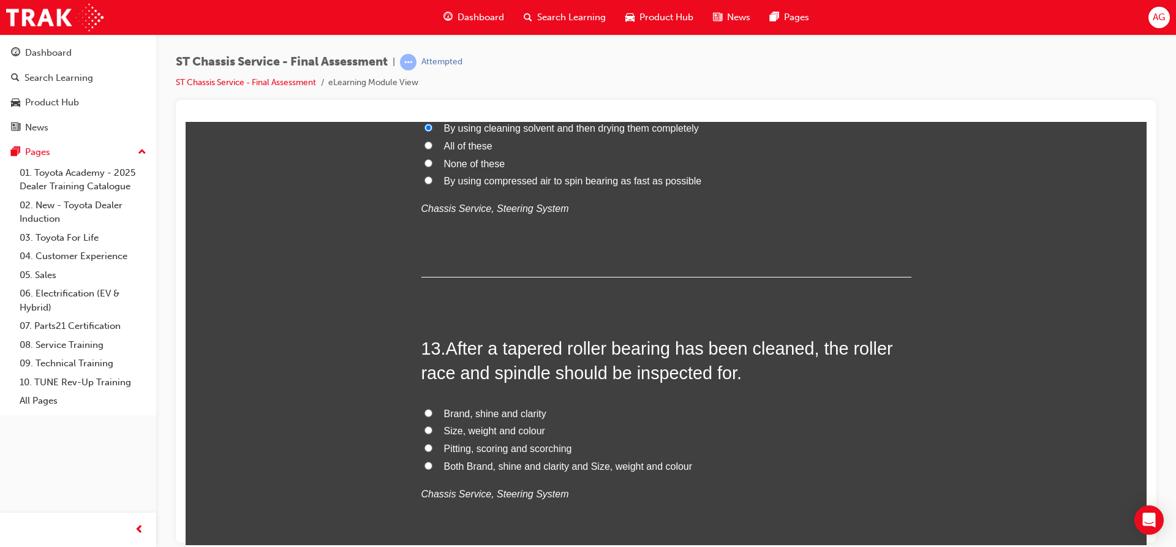
click at [454, 446] on span "Pitting, scoring and scorching" at bounding box center [508, 448] width 128 height 10
click at [432, 446] on input "Pitting, scoring and scorching" at bounding box center [428, 447] width 8 height 8
radio input "true"
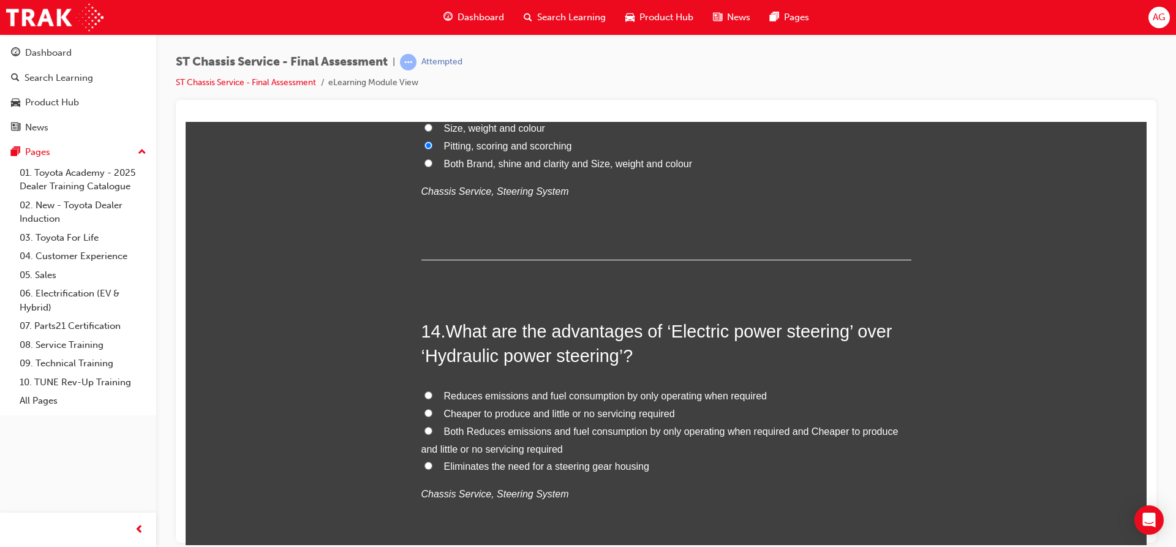
scroll to position [3552, 0]
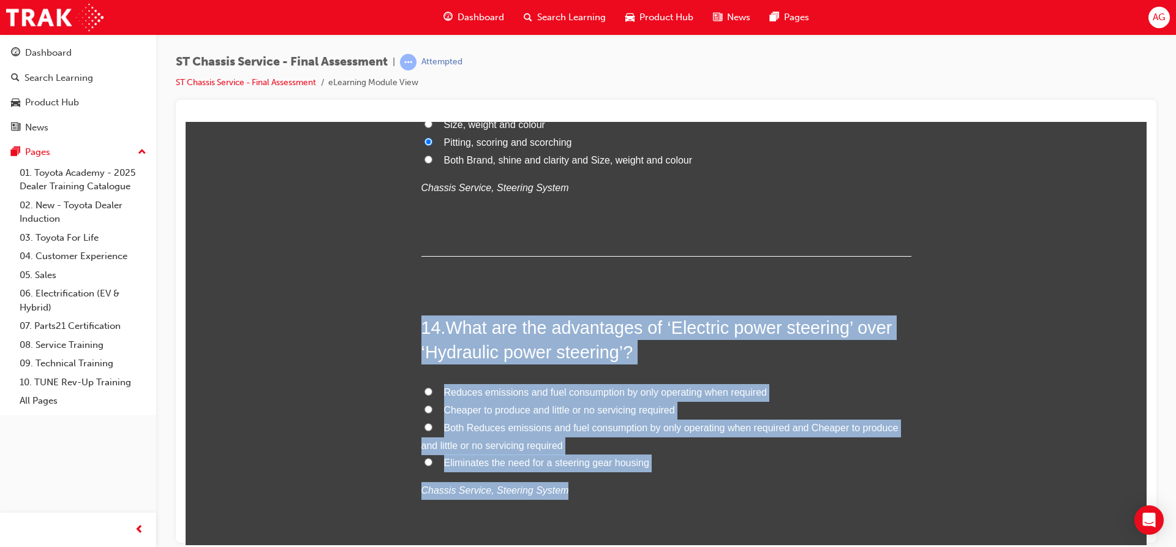
drag, startPoint x: 410, startPoint y: 320, endPoint x: 865, endPoint y: 477, distance: 481.2
copy div "14 . What are the advantages of ‘Electric power steering’ over ‘Hydraulic power…"
click at [424, 428] on input "Both Reduces emissions and fuel consumption by only operating when required and…" at bounding box center [428, 427] width 8 height 8
radio input "true"
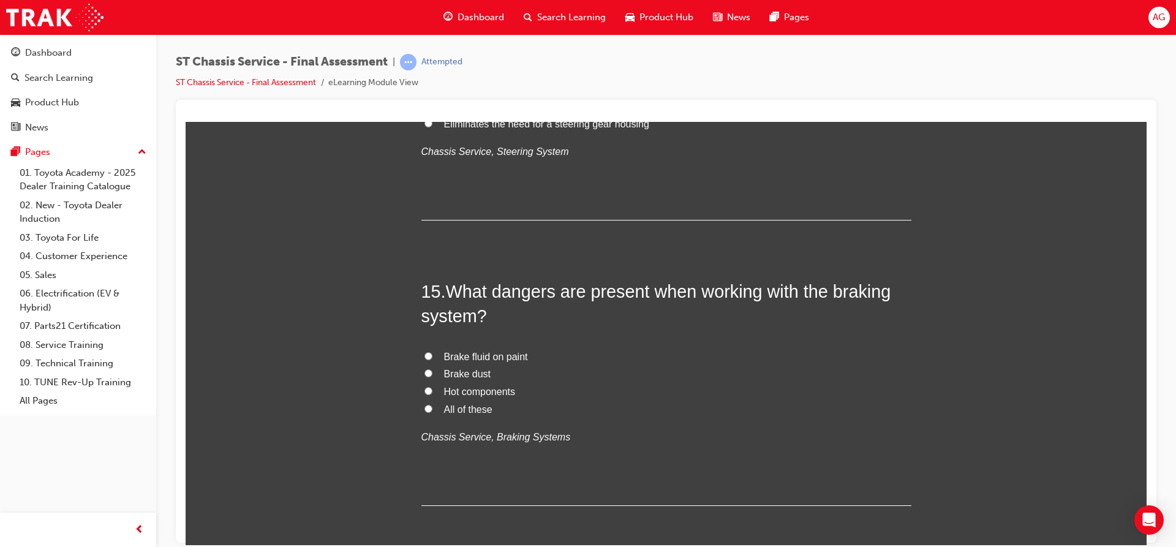
scroll to position [3919, 0]
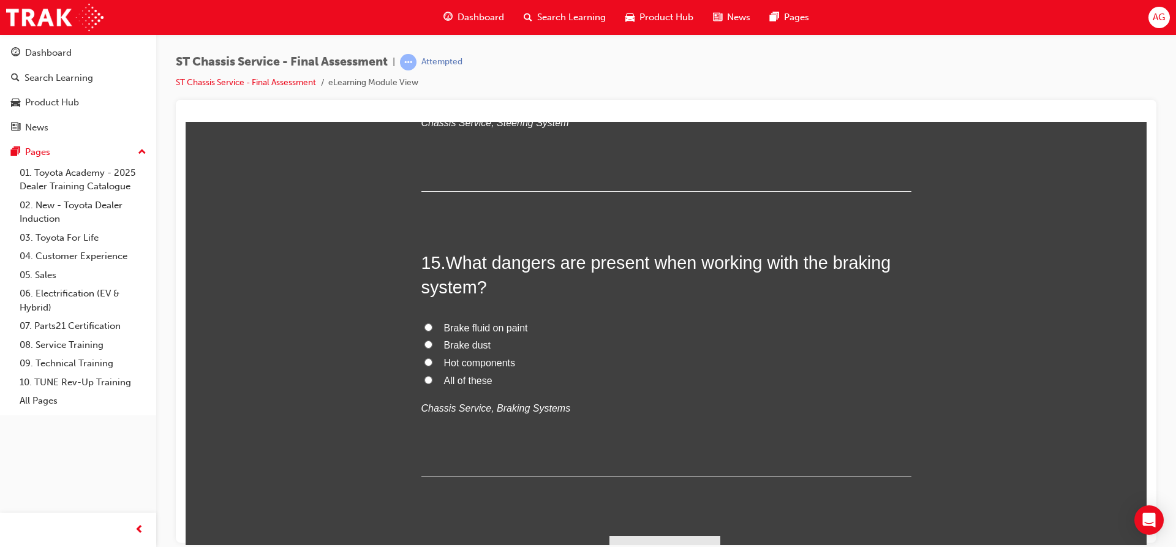
click at [421, 379] on label "All of these" at bounding box center [666, 381] width 490 height 18
click at [424, 379] on input "All of these" at bounding box center [428, 379] width 8 height 8
radio input "true"
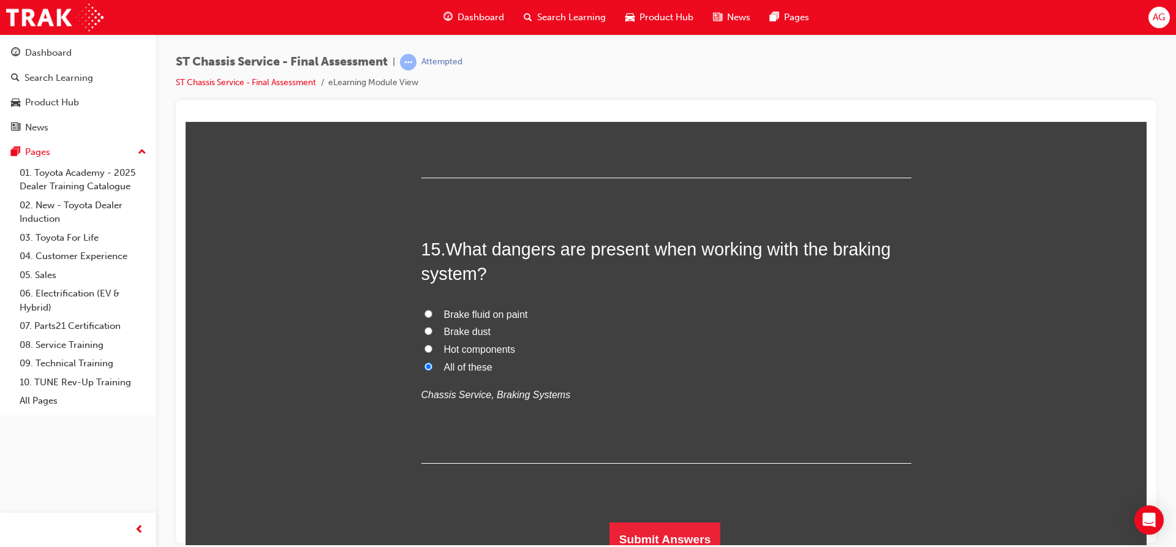
scroll to position [3944, 0]
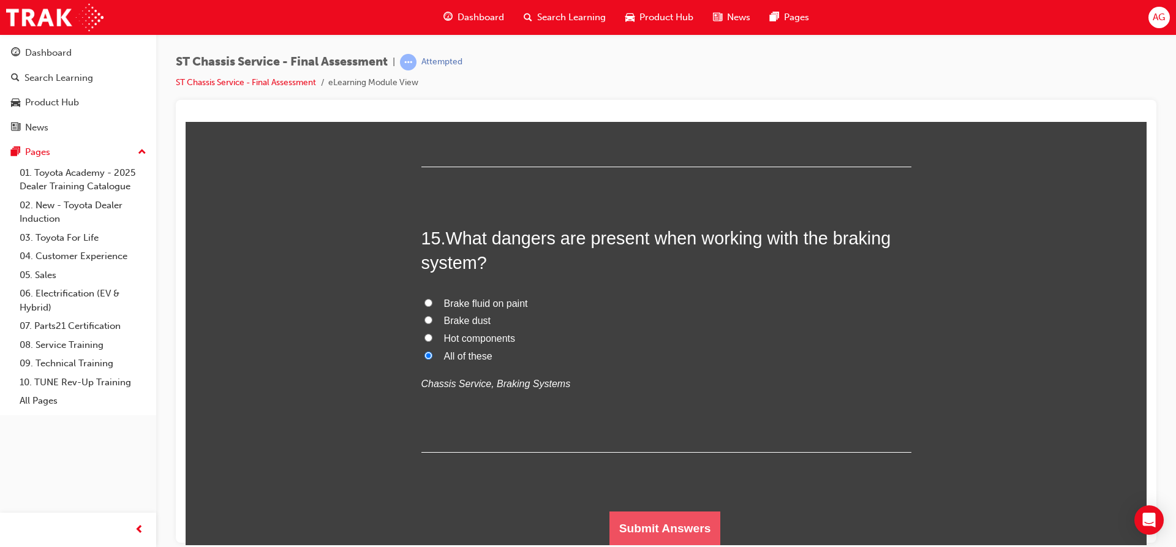
click at [679, 519] on button "Submit Answers" at bounding box center [664, 528] width 111 height 34
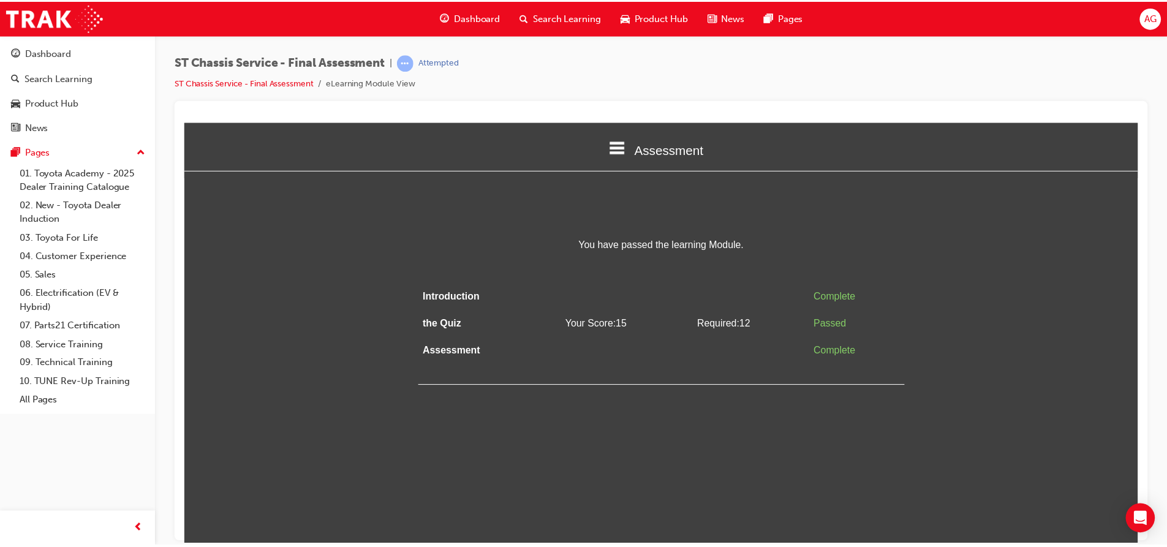
scroll to position [0, 0]
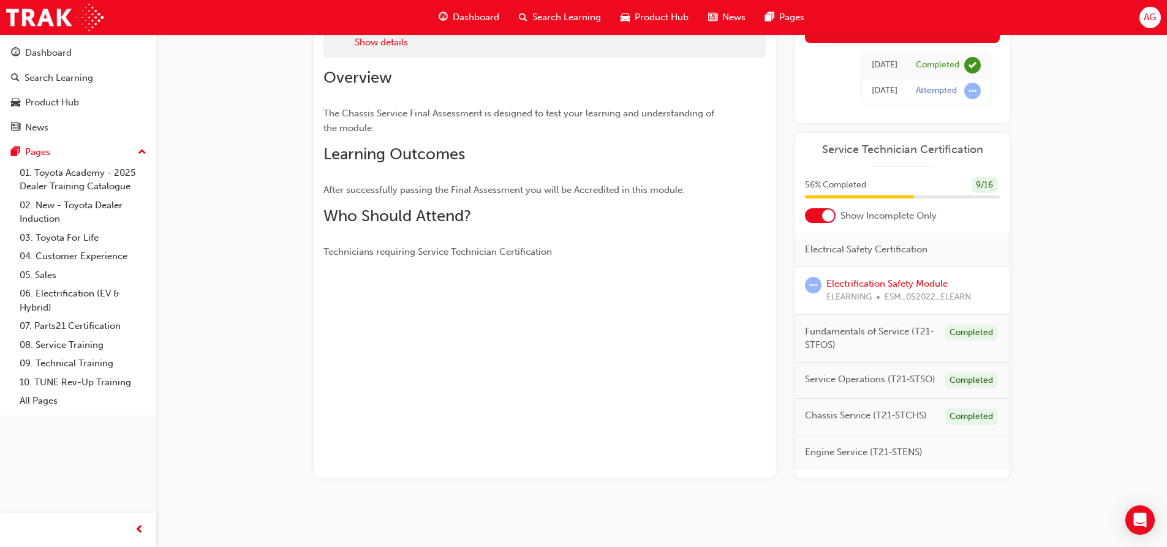
scroll to position [108, 0]
click at [824, 217] on div at bounding box center [828, 215] width 12 height 12
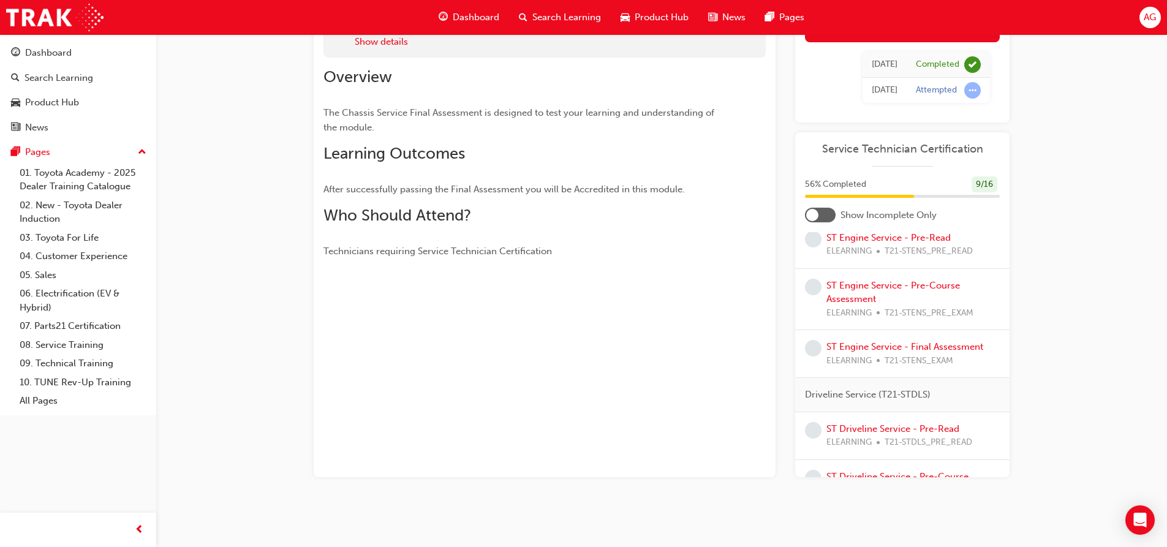
scroll to position [694, 0]
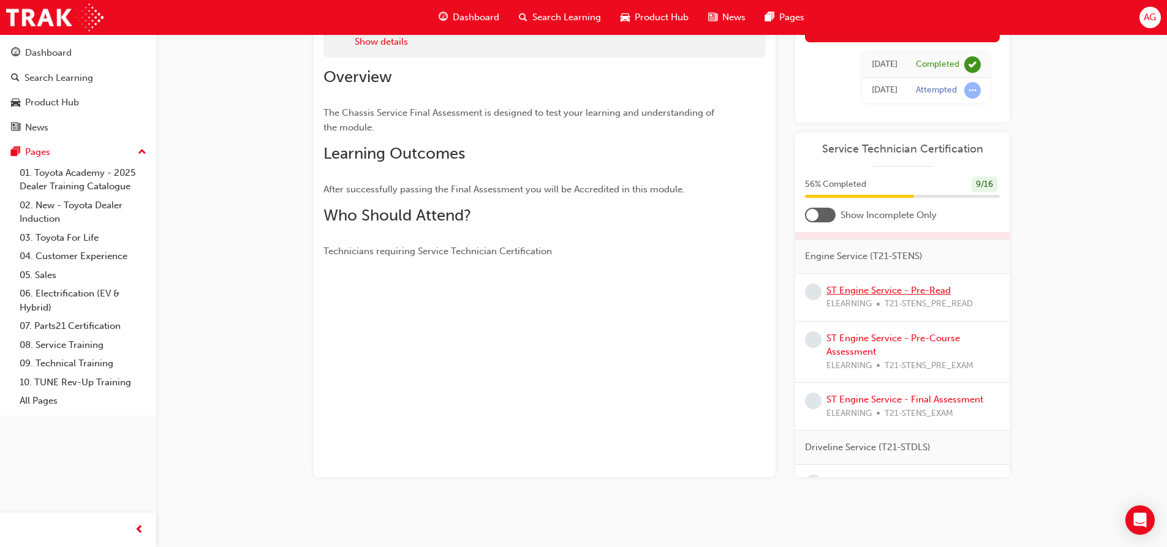
click at [903, 296] on link "ST Engine Service - Pre-Read" at bounding box center [888, 290] width 124 height 11
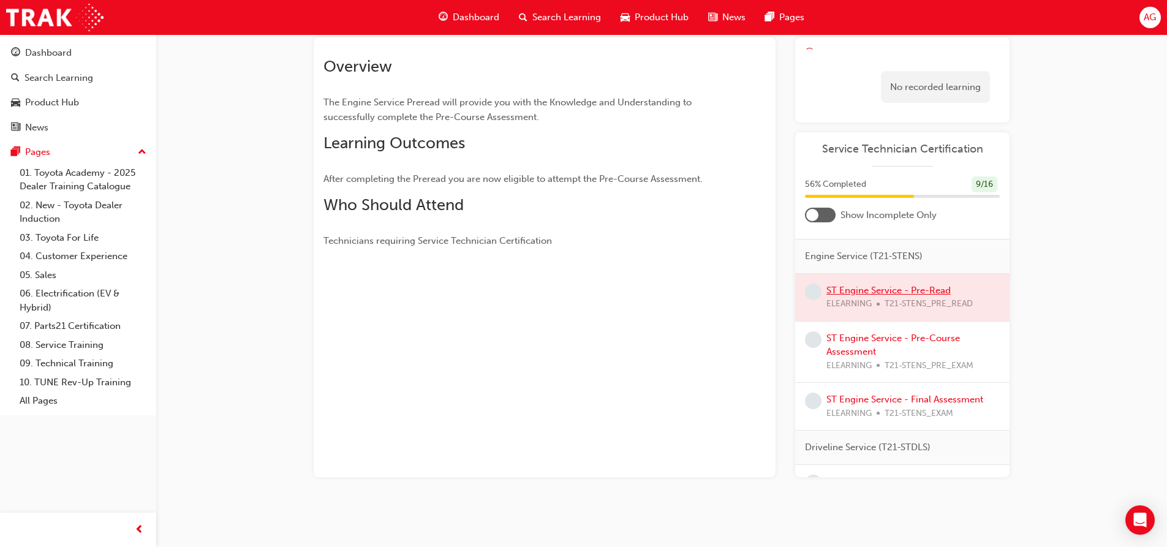
scroll to position [90, 0]
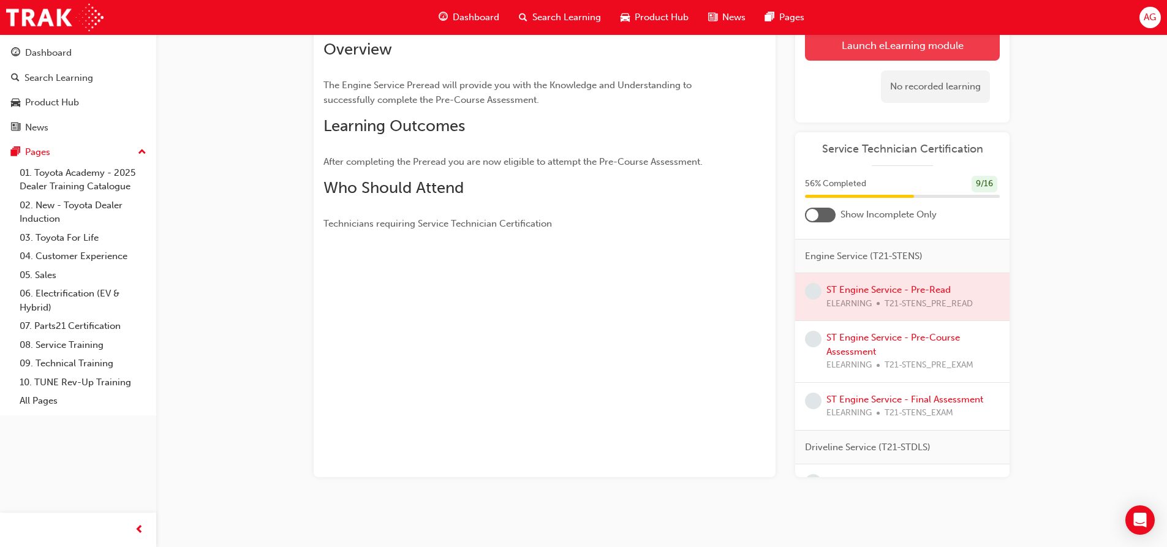
click at [816, 49] on link "Launch eLearning module" at bounding box center [902, 45] width 195 height 31
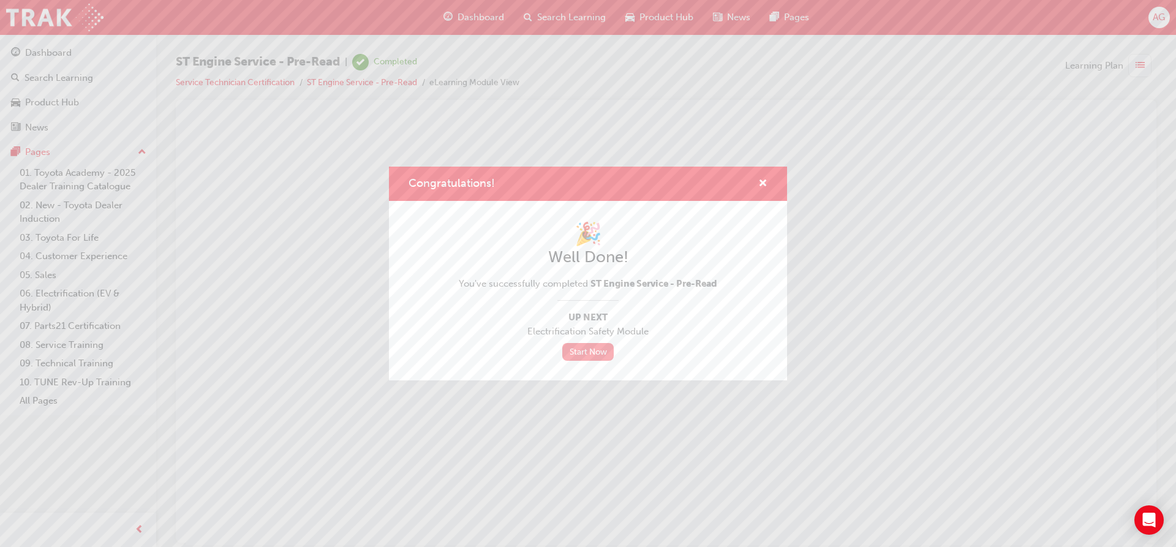
click at [581, 353] on link "Start Now" at bounding box center [587, 352] width 51 height 18
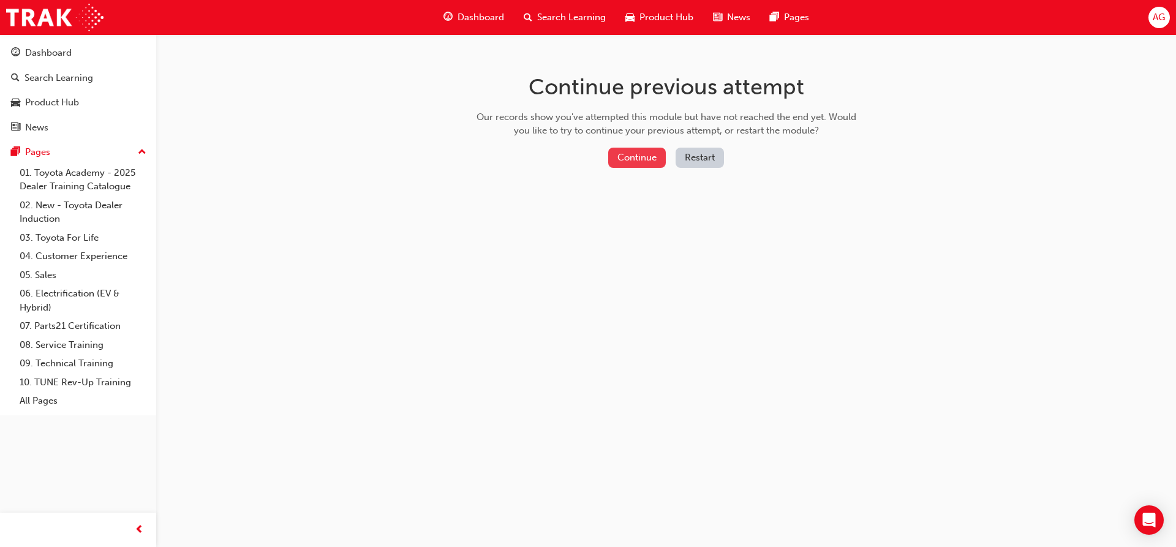
click at [642, 154] on button "Continue" at bounding box center [637, 158] width 58 height 20
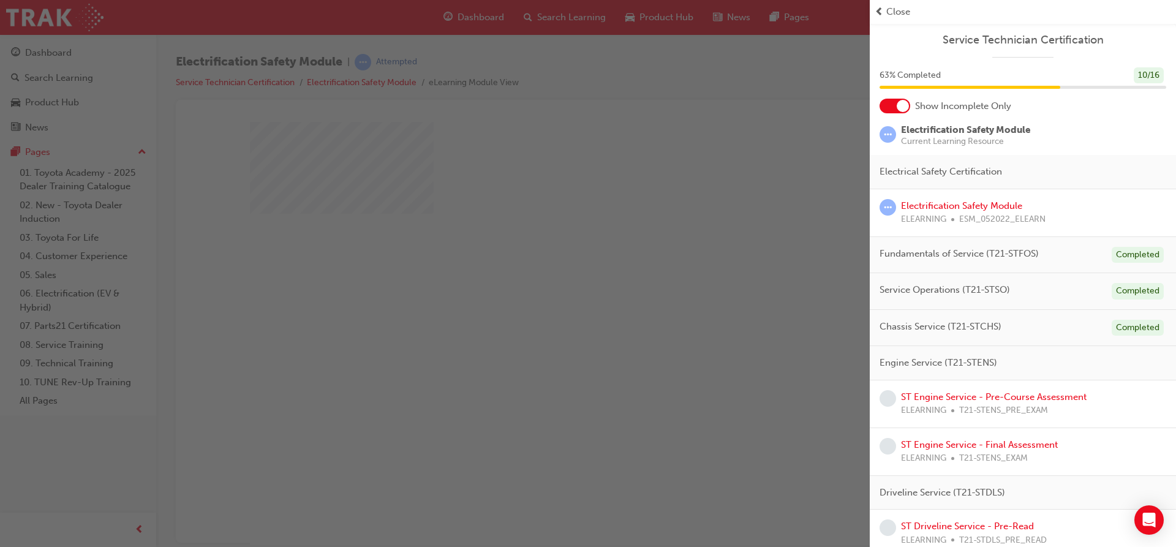
click at [892, 110] on div at bounding box center [894, 106] width 31 height 15
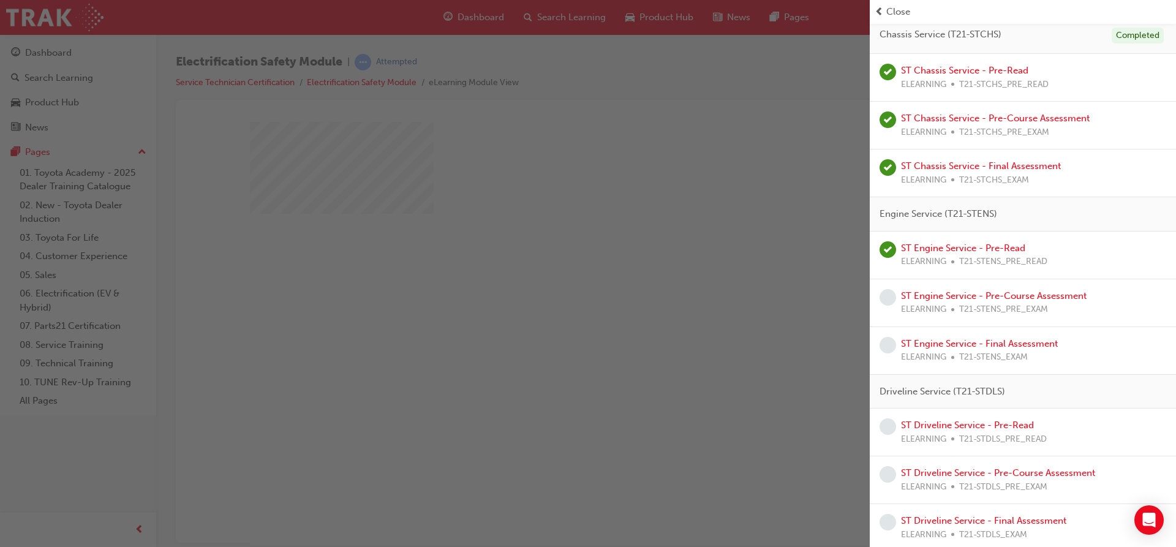
scroll to position [584, 0]
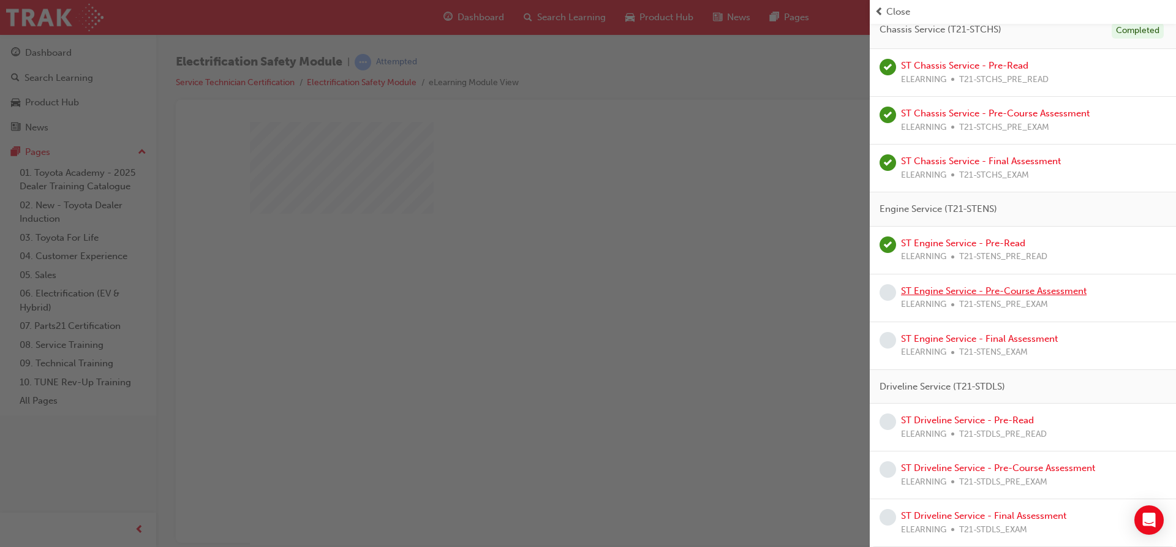
click at [984, 293] on link "ST Engine Service - Pre-Course Assessment" at bounding box center [994, 290] width 186 height 11
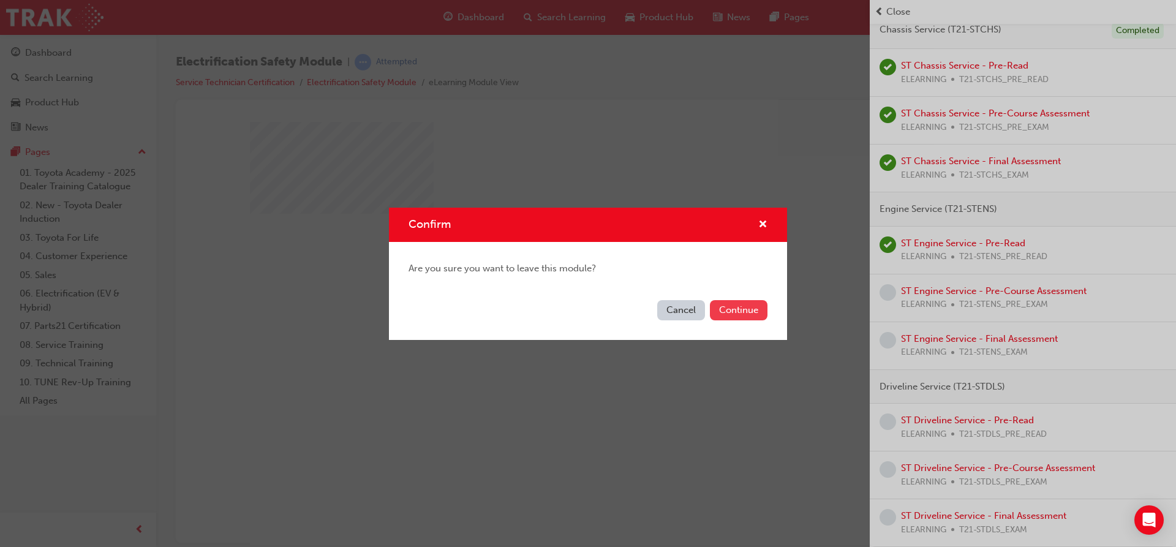
click at [749, 304] on button "Continue" at bounding box center [739, 310] width 58 height 20
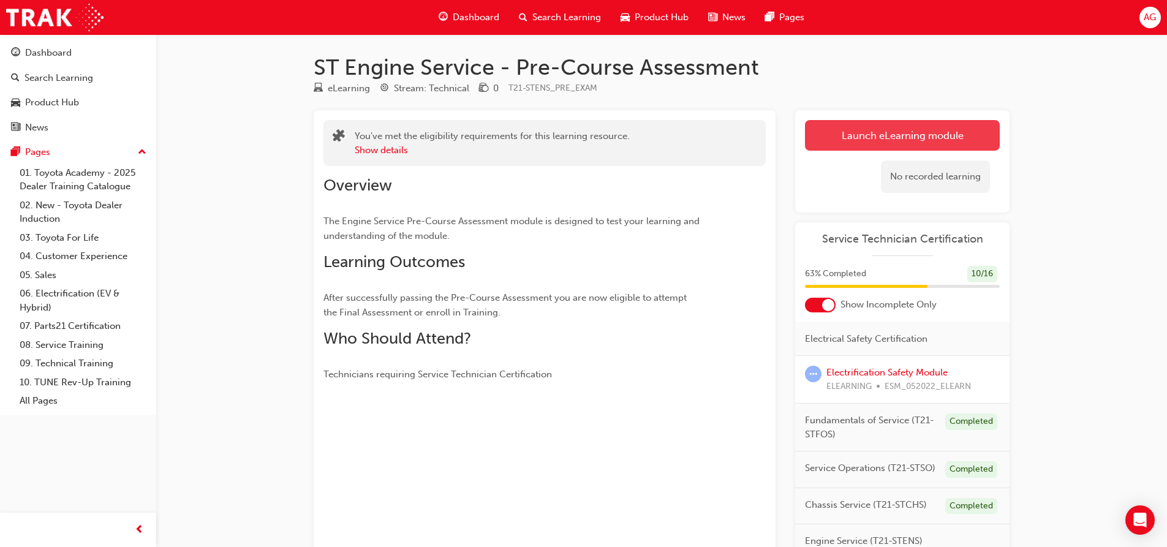
click at [854, 132] on link "Launch eLearning module" at bounding box center [902, 135] width 195 height 31
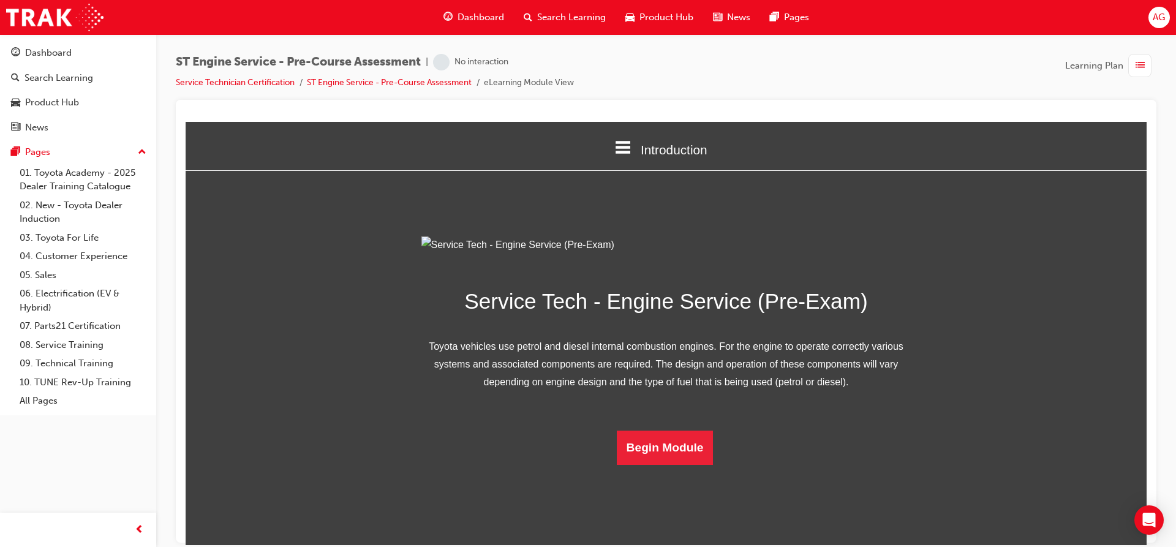
scroll to position [54, 0]
click at [655, 464] on button "Begin Module" at bounding box center [665, 447] width 97 height 34
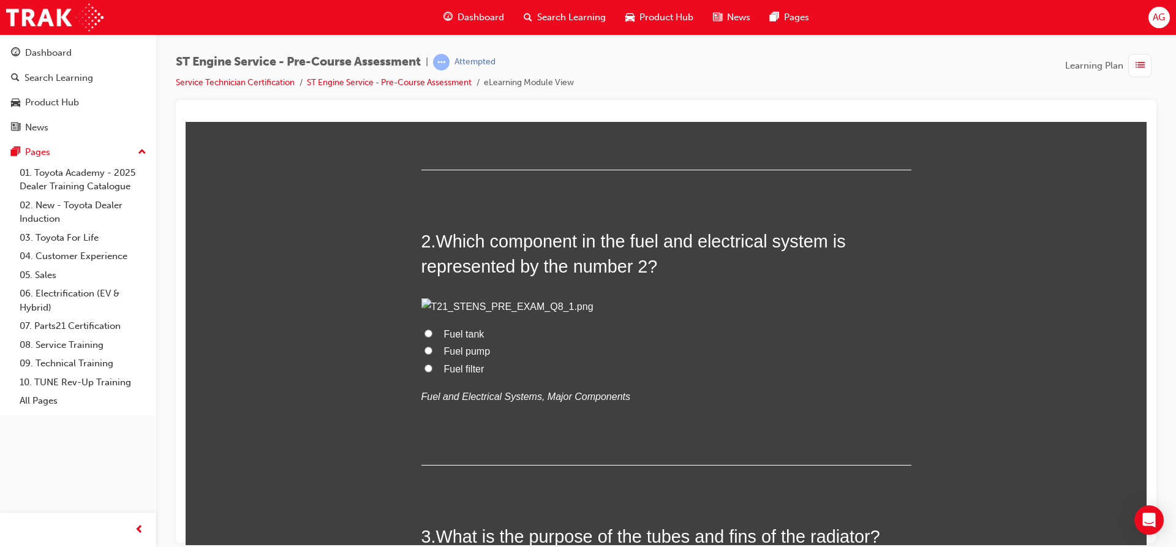
scroll to position [306, 0]
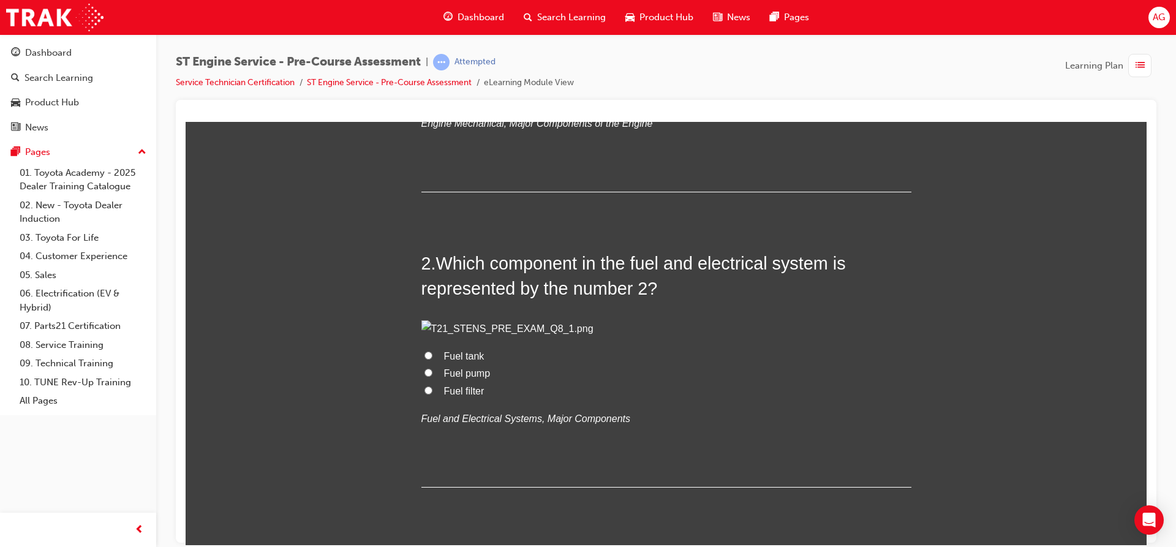
click at [476, 101] on span "Flywheel" at bounding box center [463, 96] width 39 height 10
click at [432, 99] on input "Flywheel" at bounding box center [428, 95] width 8 height 8
radio input "true"
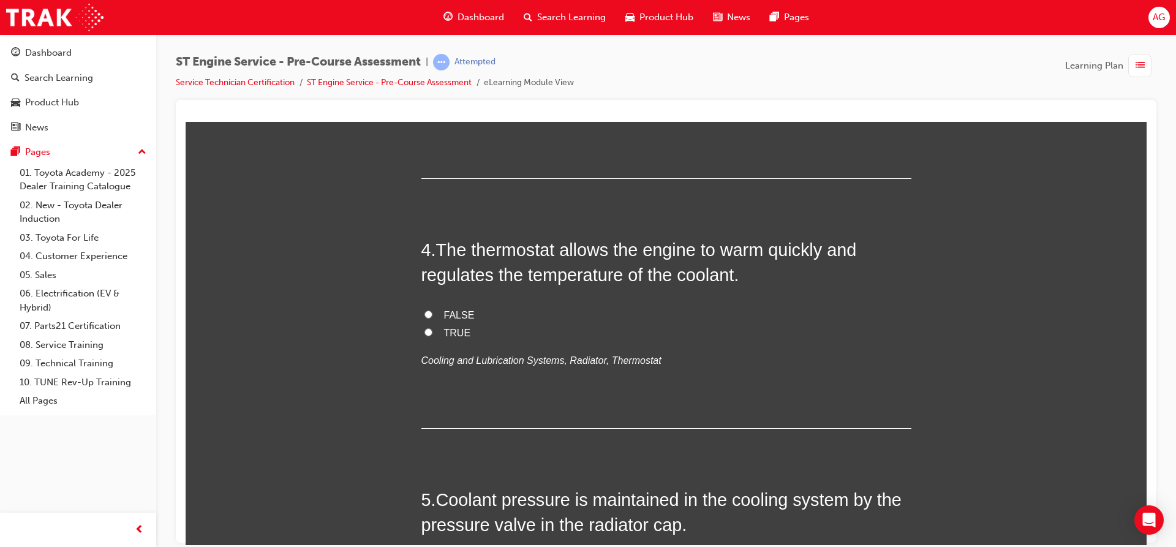
scroll to position [919, 0]
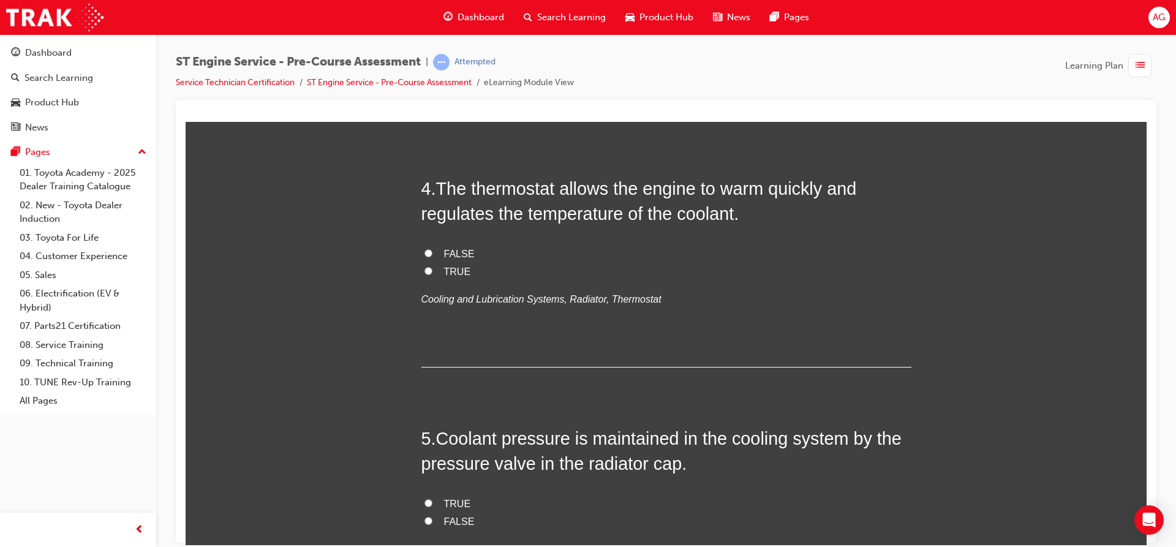
radio input "true"
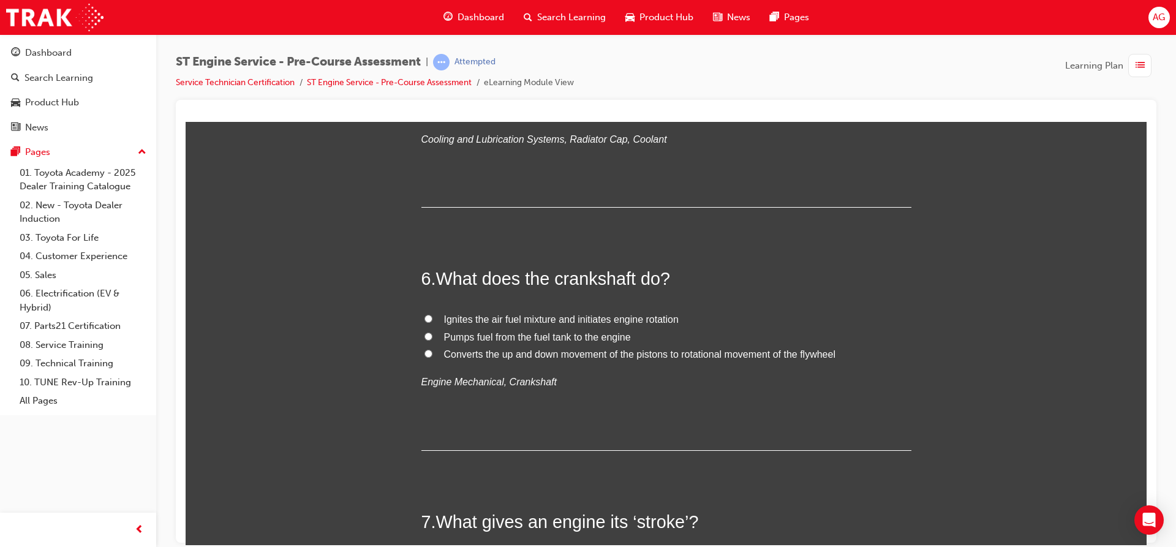
scroll to position [1347, 0]
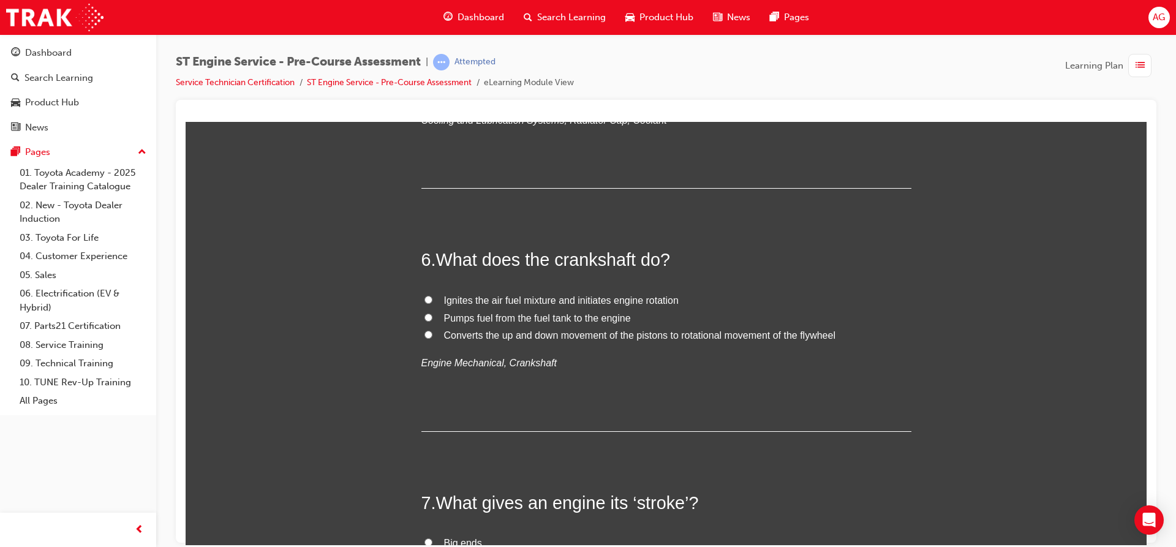
radio input "true"
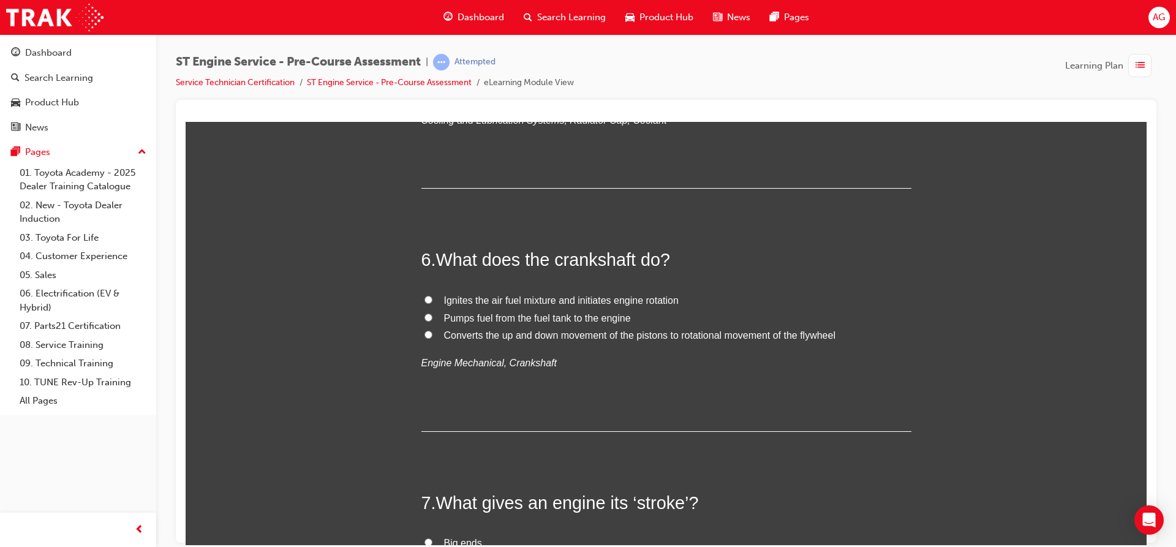
radio input "true"
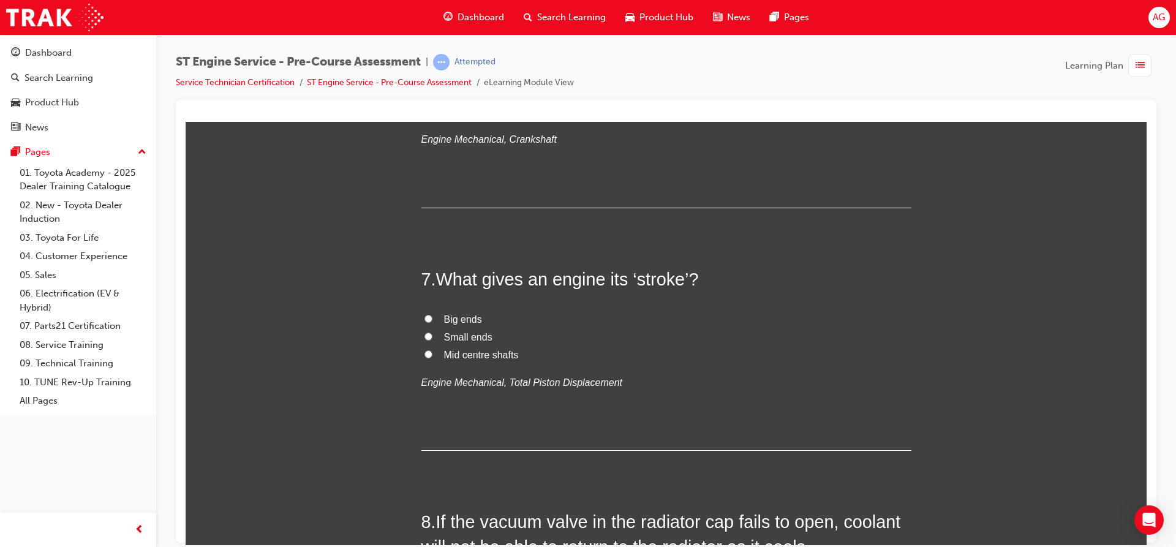
scroll to position [1592, 0]
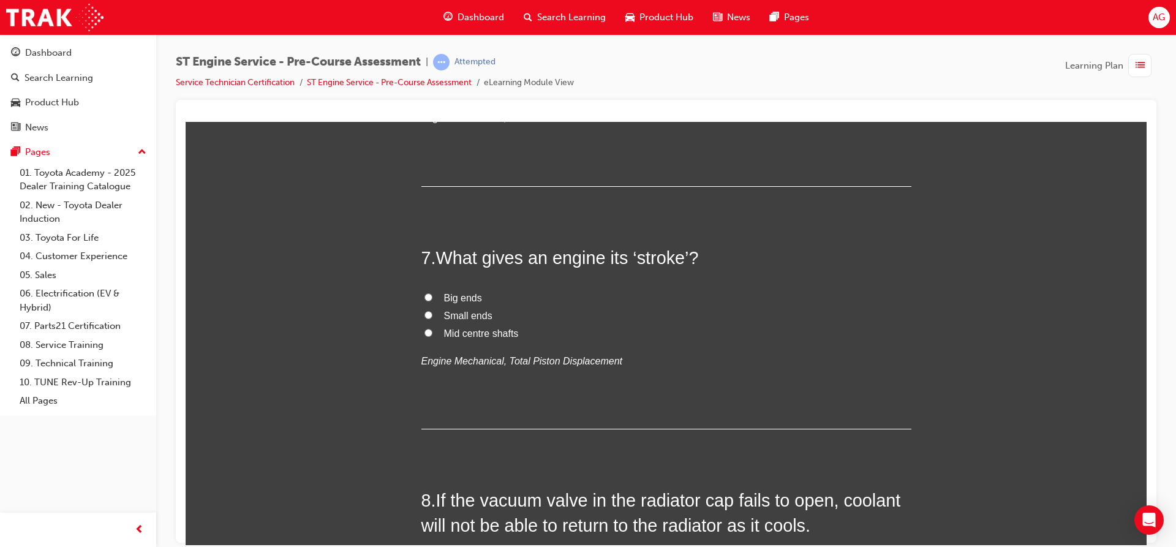
radio input "true"
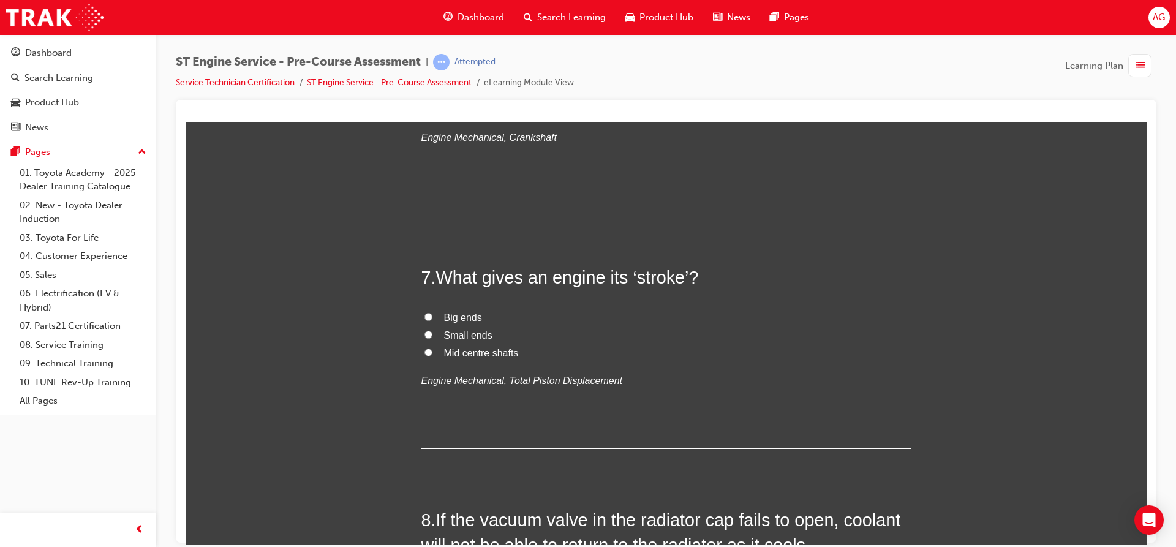
scroll to position [1531, 0]
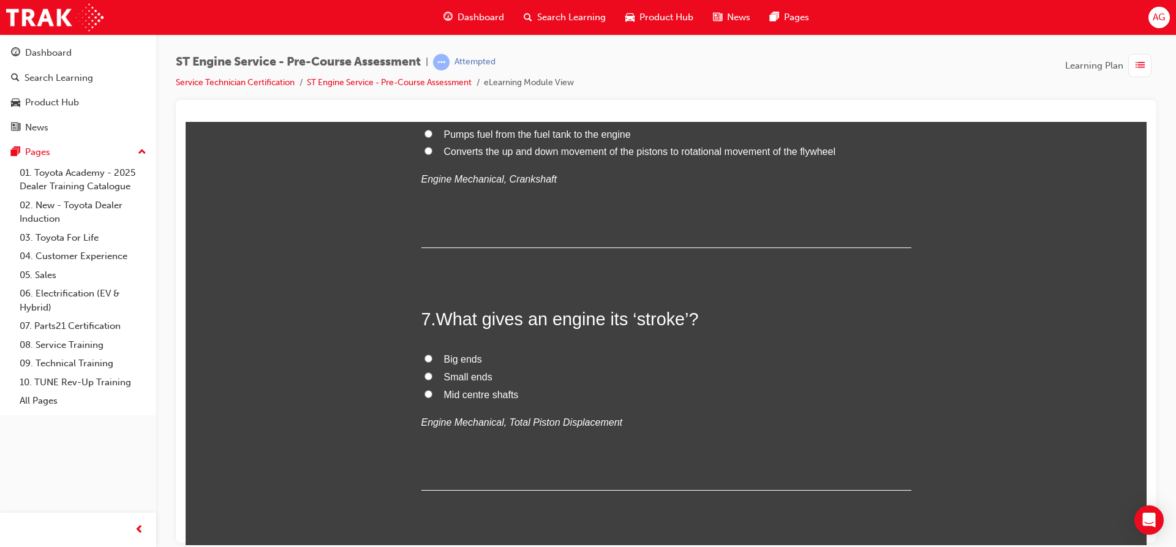
drag, startPoint x: 418, startPoint y: 311, endPoint x: 510, endPoint y: 386, distance: 118.9
copy div "4 . The thermostat allows the engine to warm quickly and regulates the temperat…"
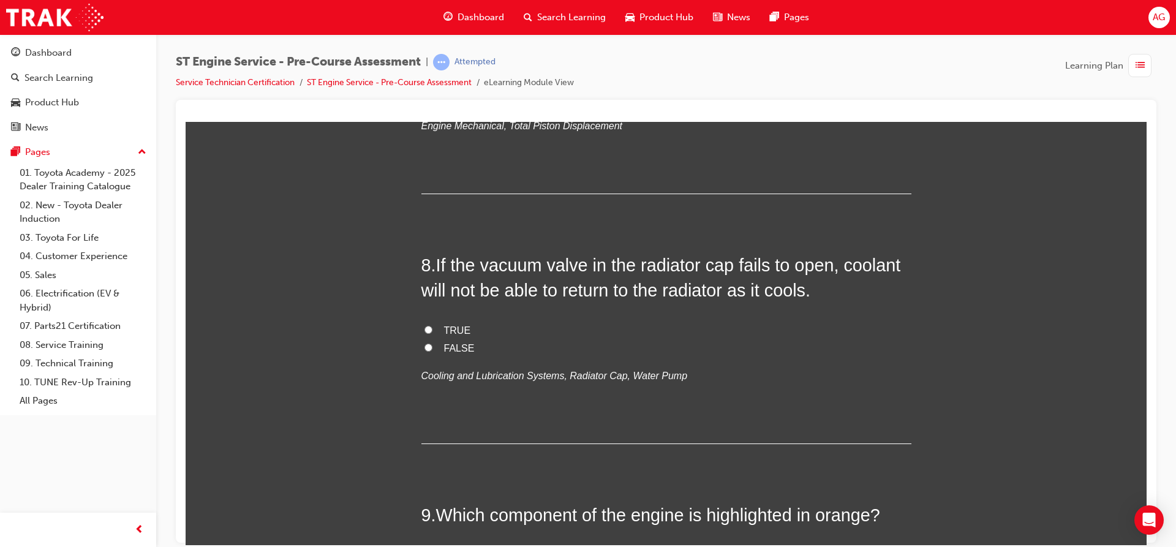
scroll to position [1837, 0]
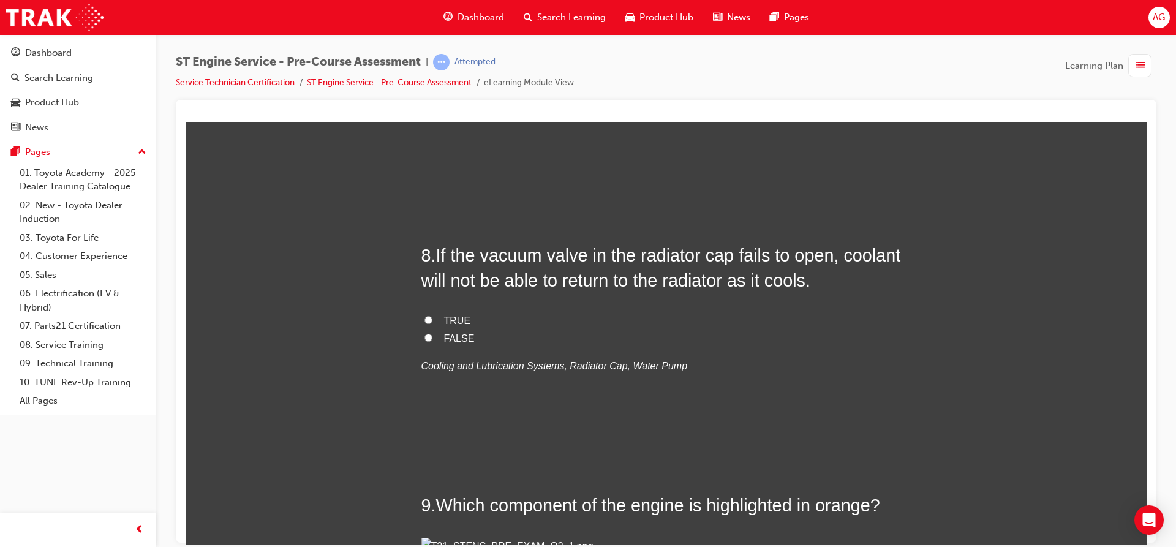
drag, startPoint x: 406, startPoint y: 242, endPoint x: 531, endPoint y: 326, distance: 150.5
copy div "5 . Coolant pressure is maintained in the cooling system by the pressure valve …"
radio input "true"
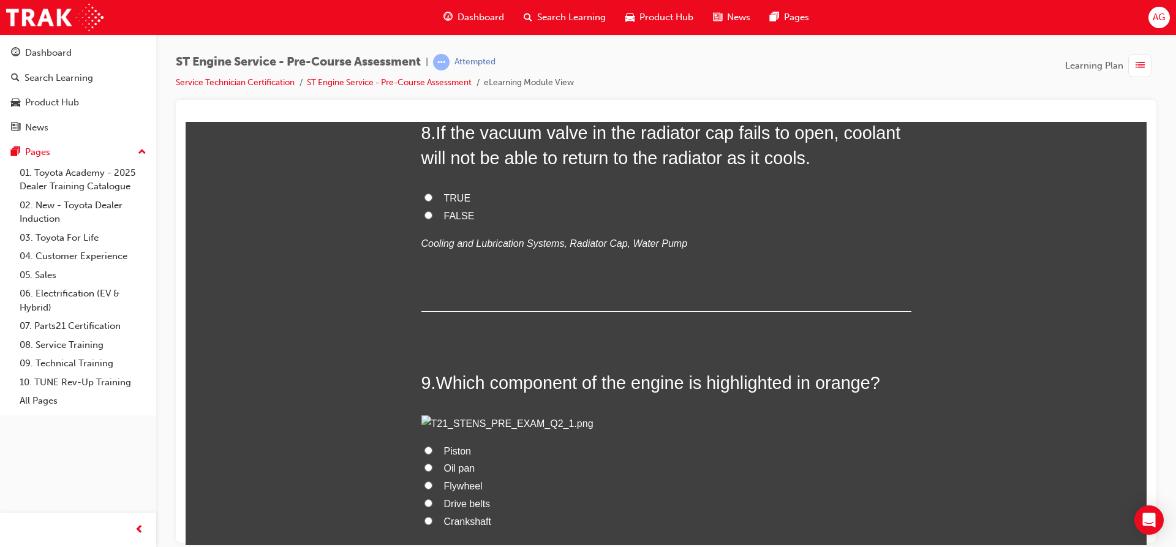
scroll to position [2082, 0]
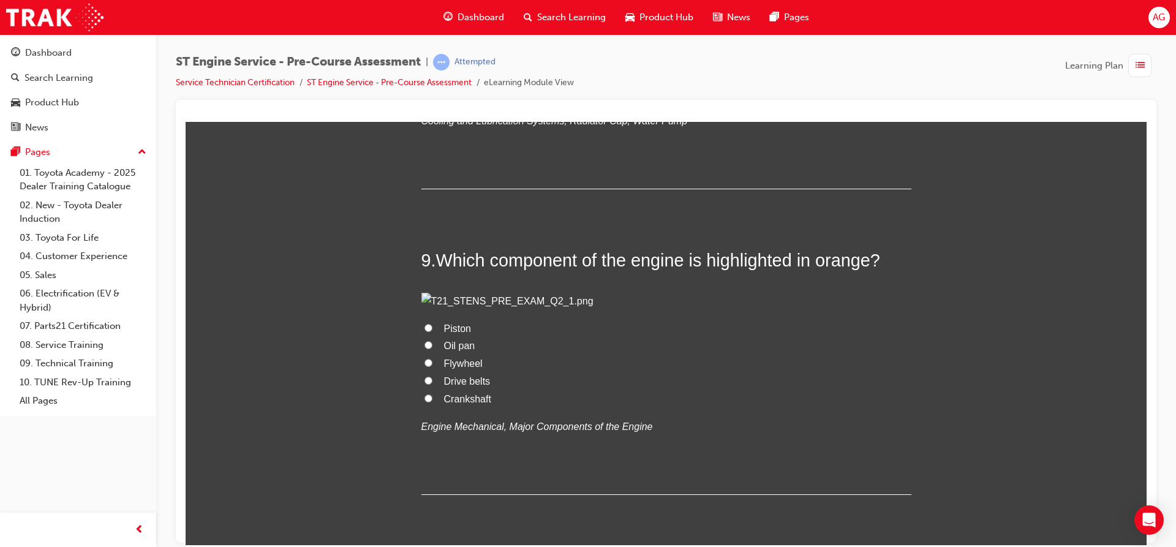
radio input "true"
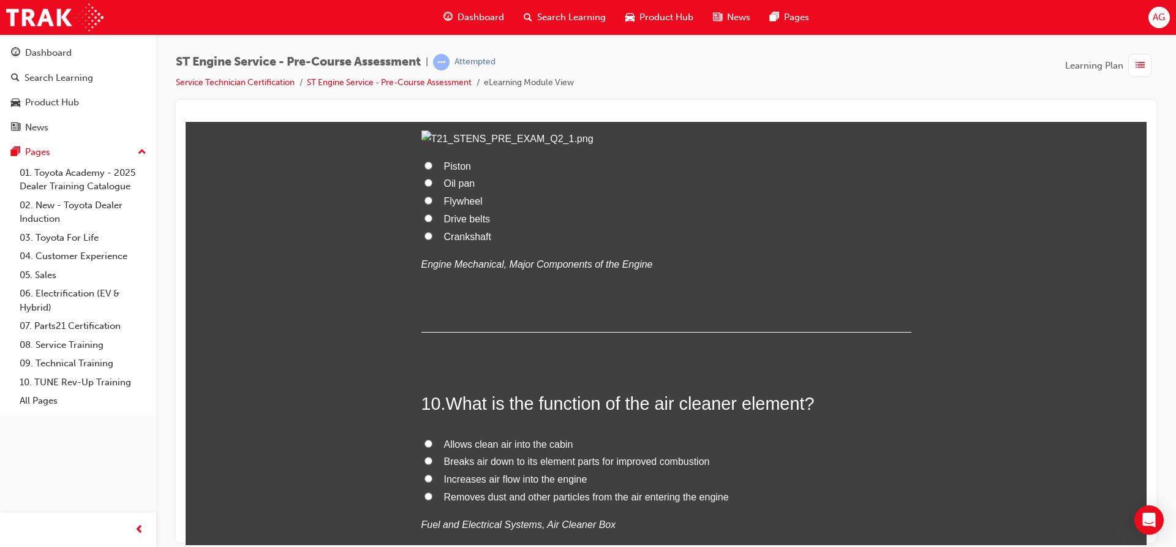
scroll to position [2266, 0]
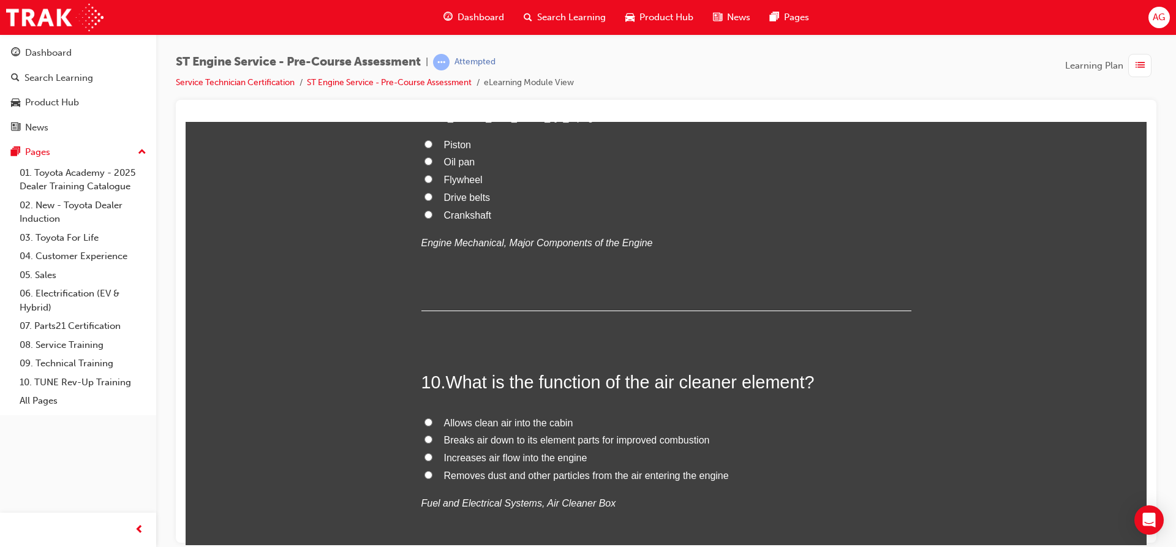
drag, startPoint x: 410, startPoint y: 311, endPoint x: 705, endPoint y: 410, distance: 311.4
copy div "7 . What gives an engine its ‘stroke’? Big ends Small ends Mid centre shafts En…"
radio input "true"
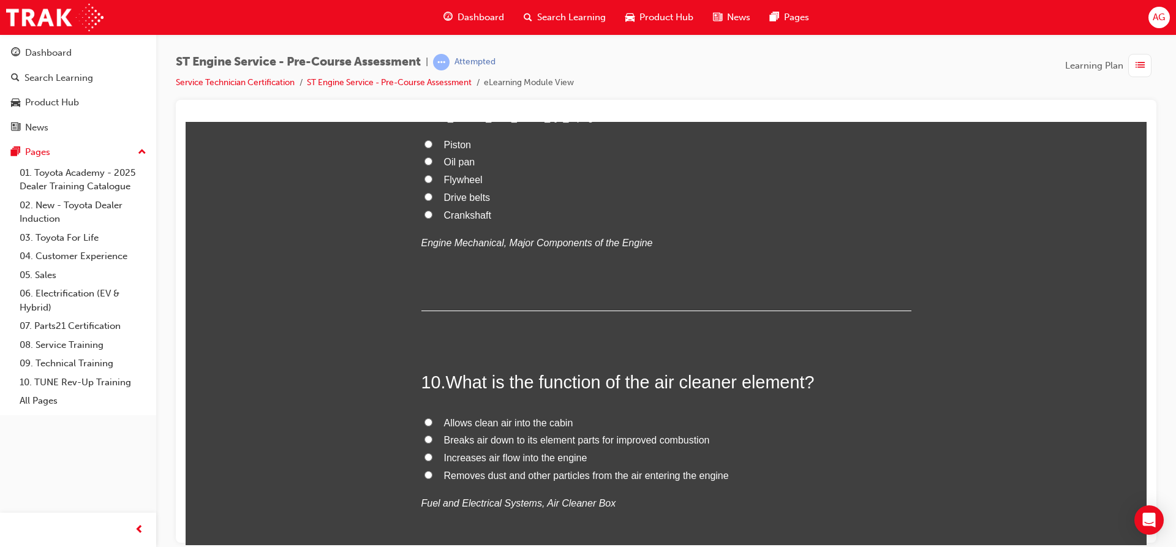
radio input "true"
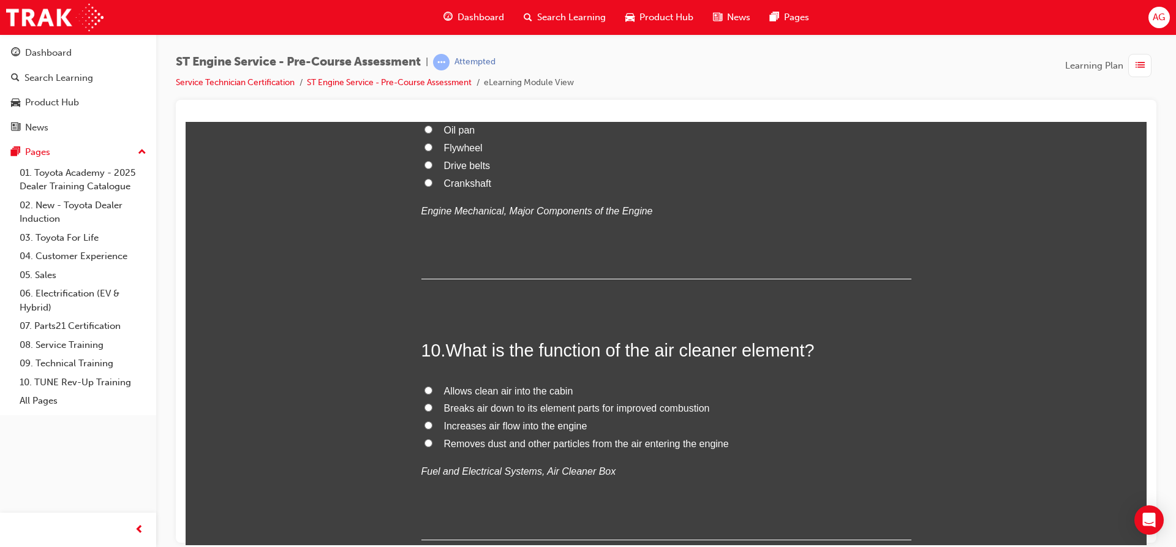
scroll to position [2388, 0]
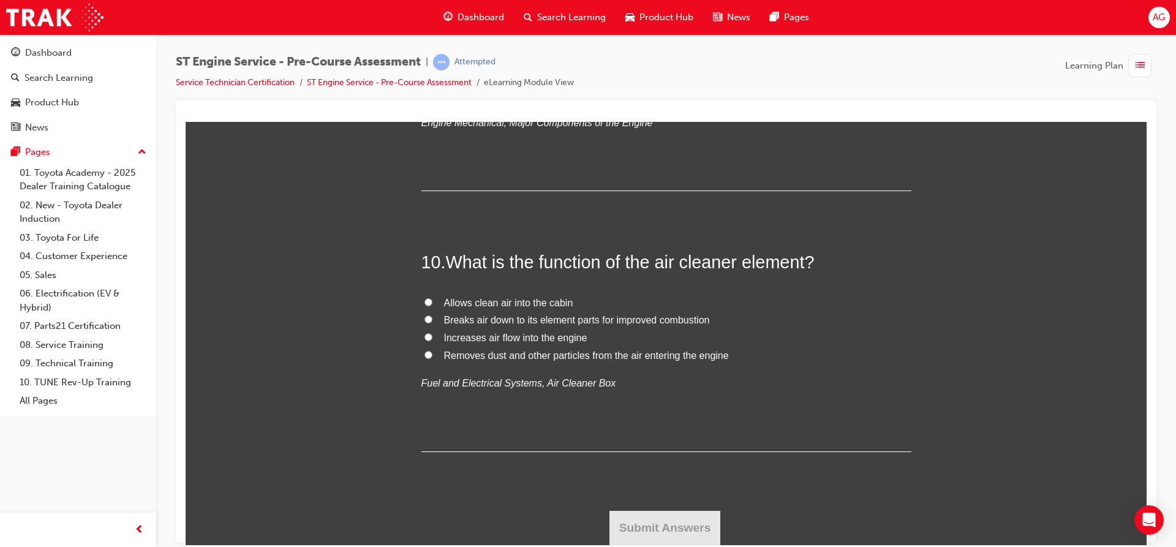
radio input "true"
drag, startPoint x: 414, startPoint y: 252, endPoint x: 830, endPoint y: 341, distance: 425.2
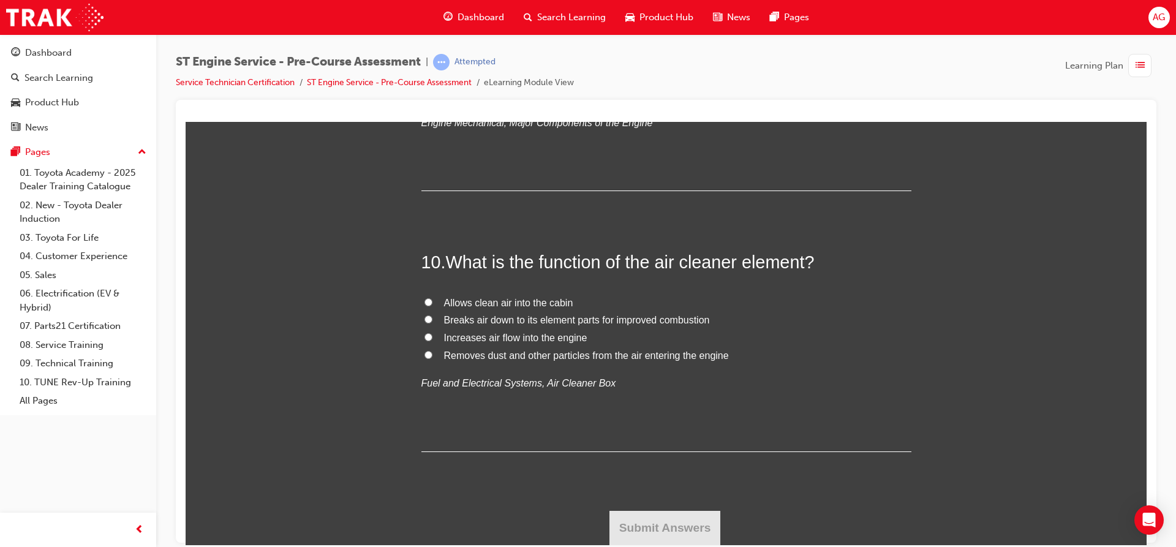
copy div "8 . If the vacuum valve in the radiator cap fails to open, coolant will not be …"
radio input "true"
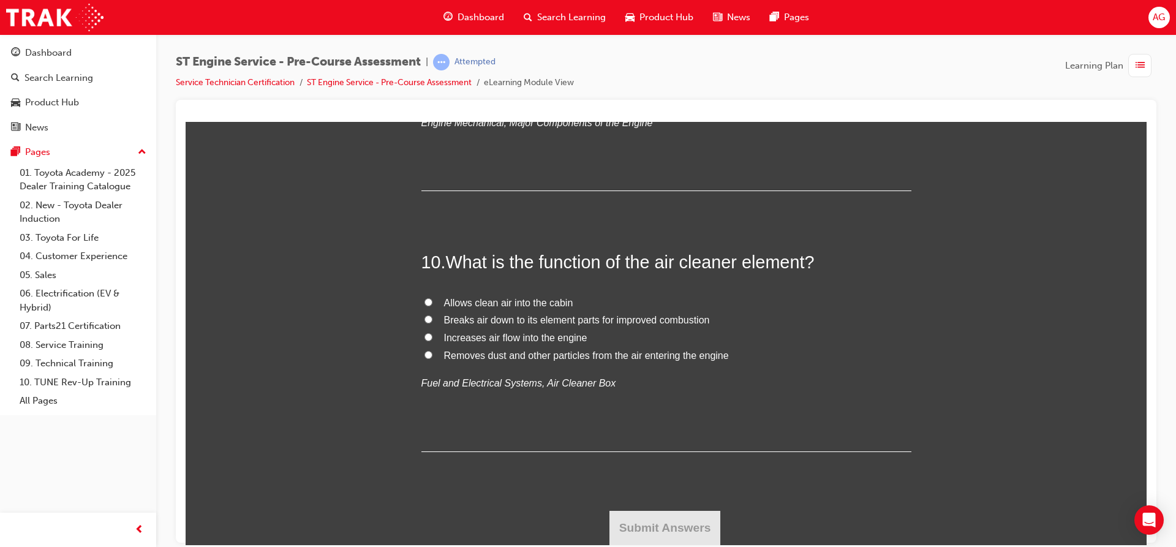
click at [486, 100] on span "Crankshaft" at bounding box center [467, 94] width 47 height 10
click at [432, 98] on input "Crankshaft" at bounding box center [428, 94] width 8 height 8
radio input "true"
click at [510, 339] on span "Increases air flow into the engine" at bounding box center [515, 337] width 143 height 10
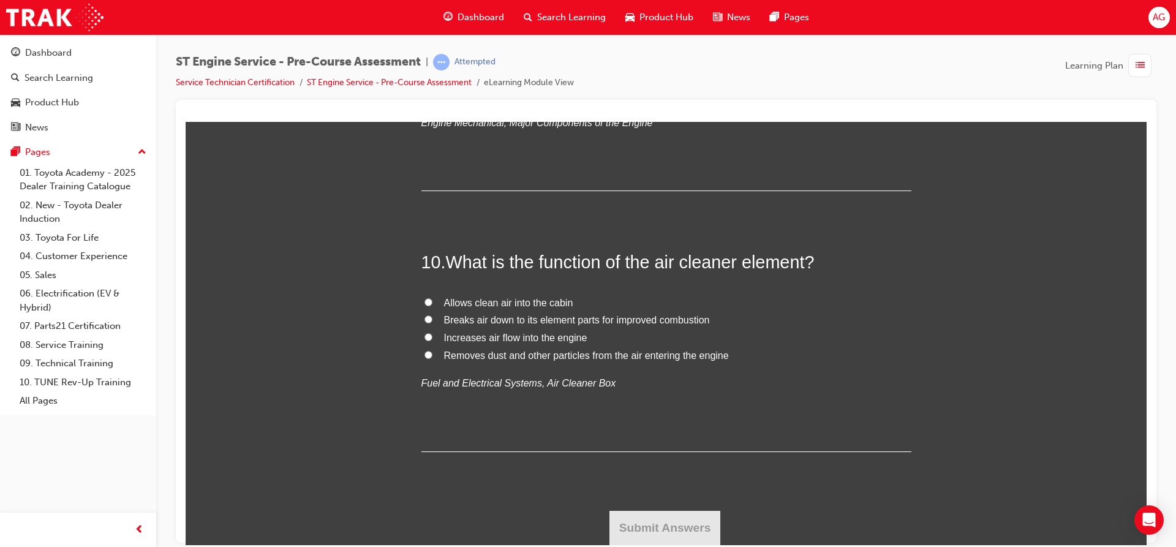
click at [432, 339] on input "Increases air flow into the engine" at bounding box center [428, 337] width 8 height 8
radio input "true"
click at [628, 517] on button "Submit Answers" at bounding box center [664, 527] width 111 height 34
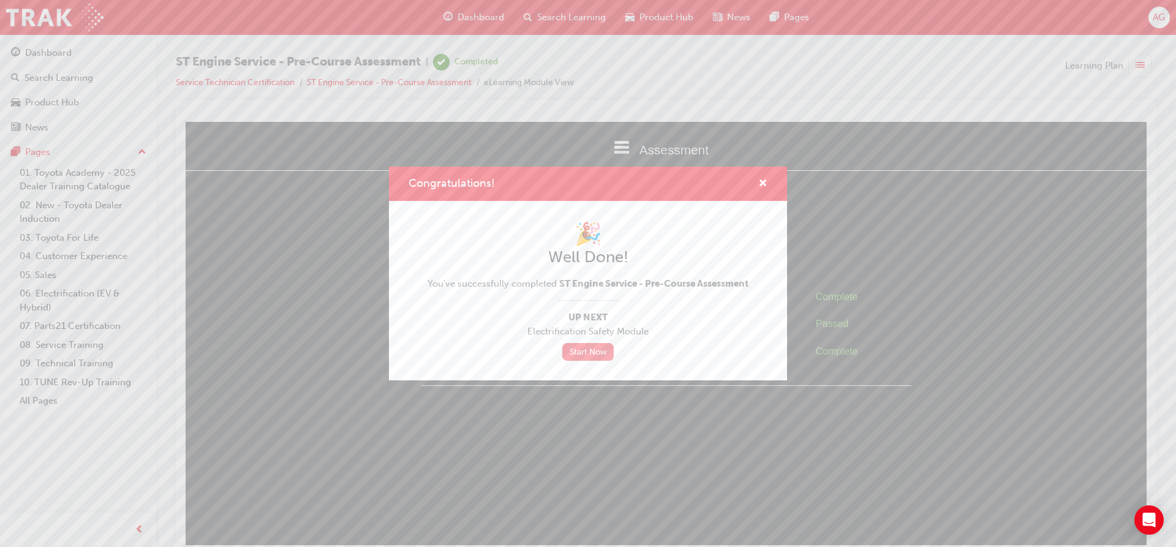
click at [576, 351] on link "Start Now" at bounding box center [587, 352] width 51 height 18
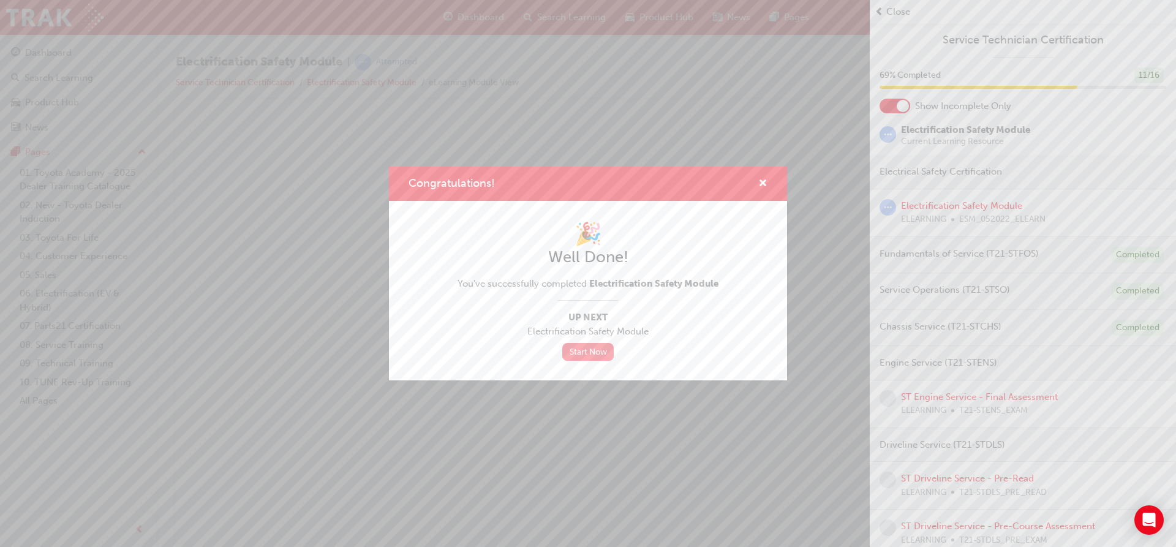
click at [571, 348] on link "Start Now" at bounding box center [587, 352] width 51 height 18
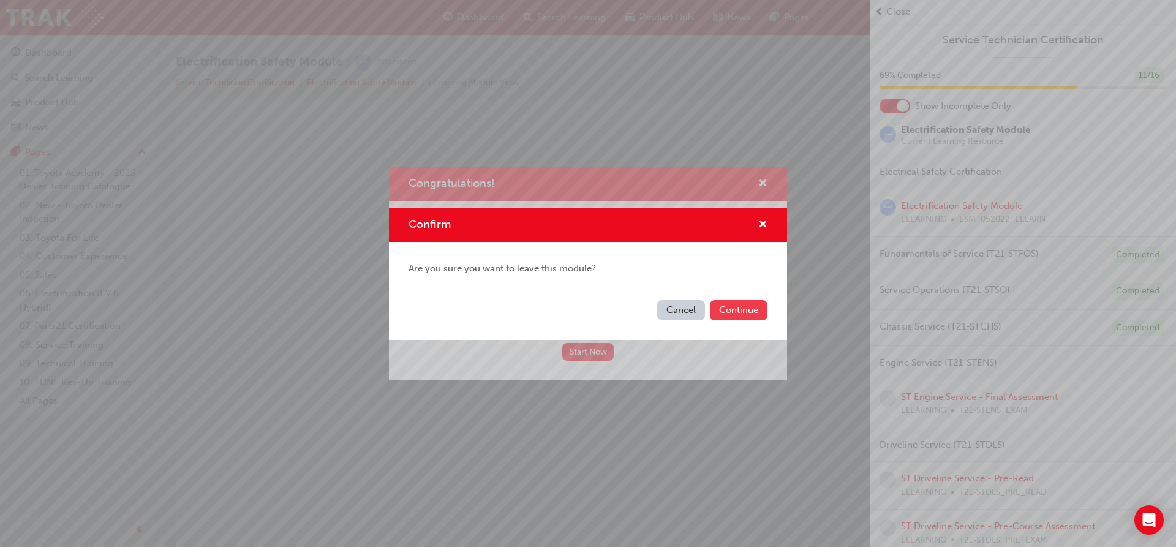
click at [764, 309] on button "Continue" at bounding box center [739, 310] width 58 height 20
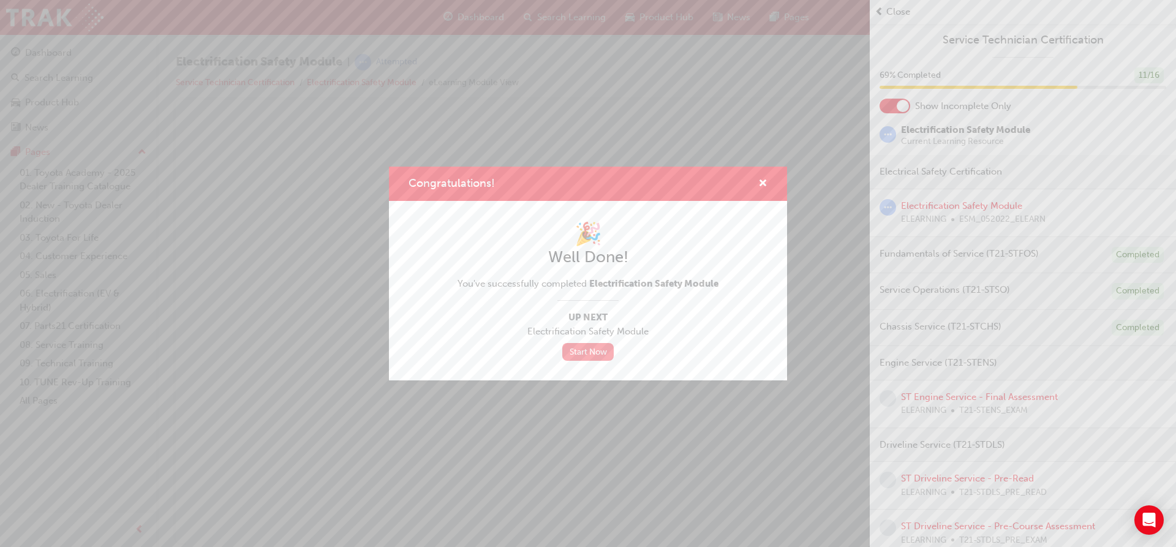
click at [588, 352] on link "Start Now" at bounding box center [587, 352] width 51 height 18
click at [584, 351] on link "Start Now" at bounding box center [587, 352] width 51 height 18
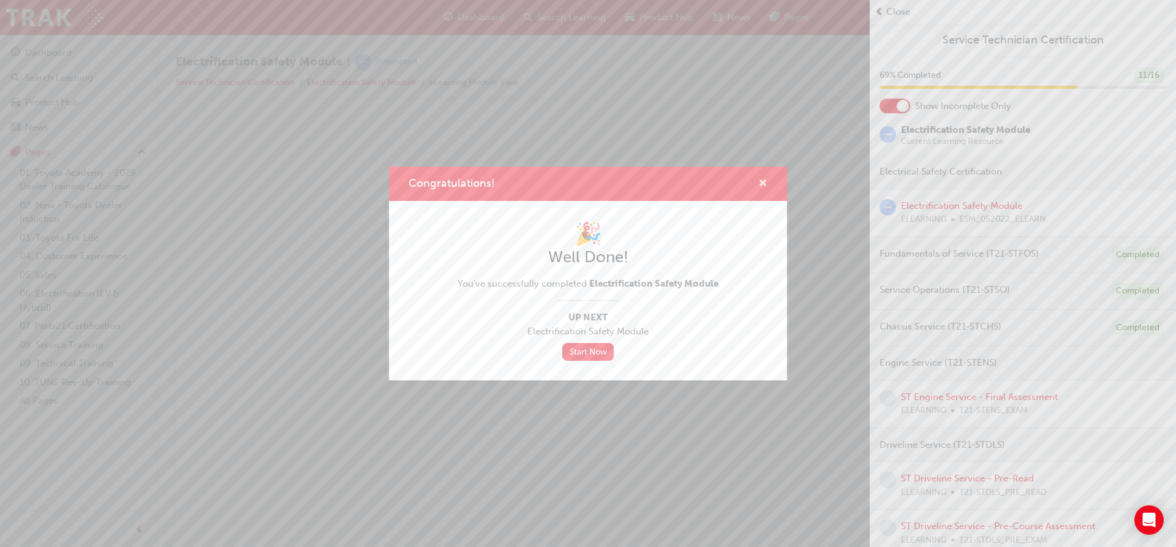
click at [765, 184] on span "cross-icon" at bounding box center [762, 184] width 9 height 11
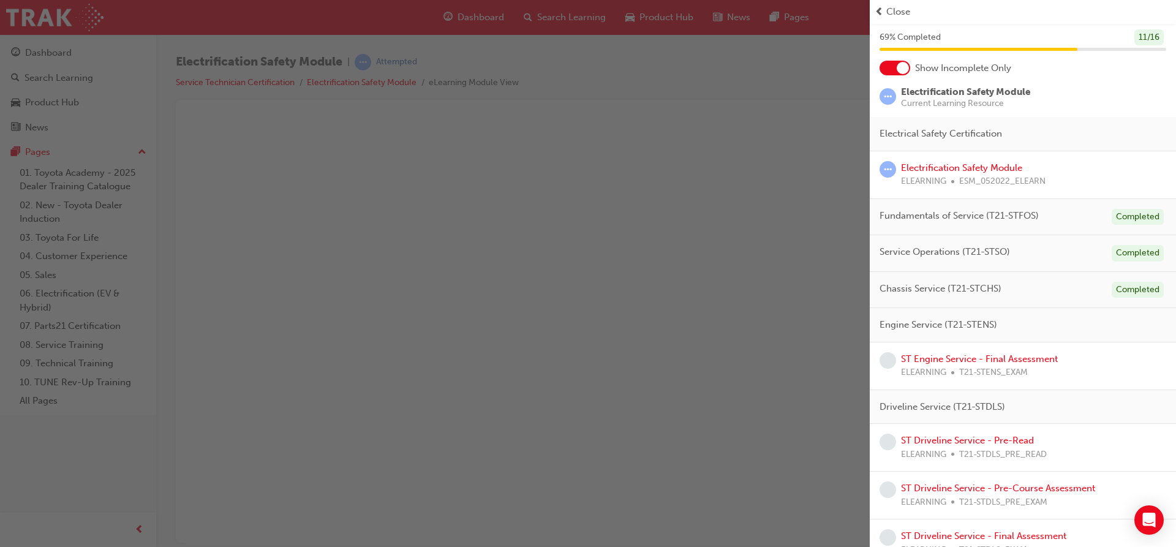
scroll to position [58, 0]
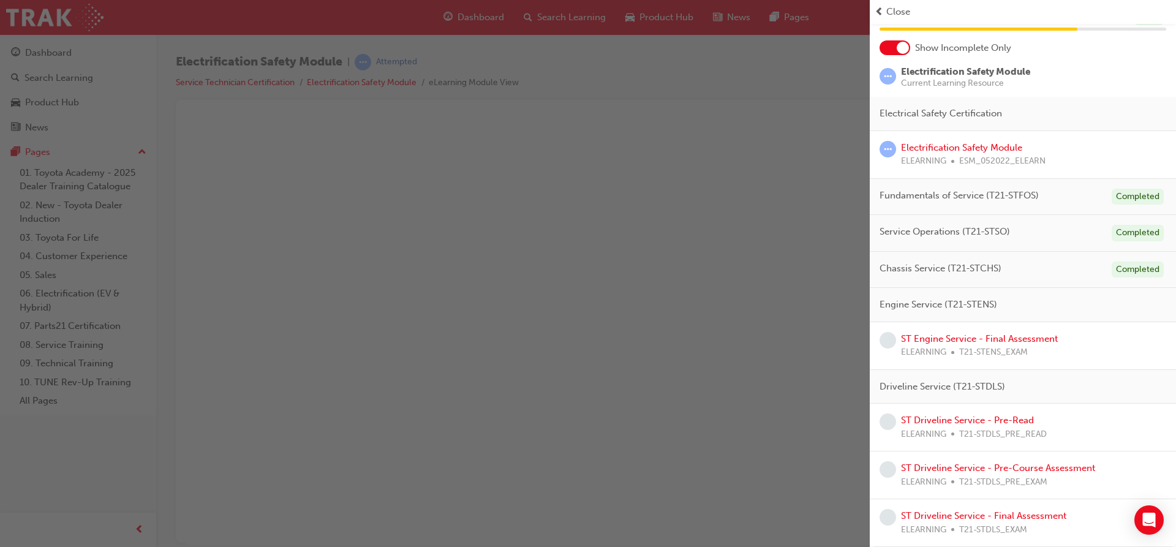
click at [888, 48] on div at bounding box center [894, 47] width 31 height 15
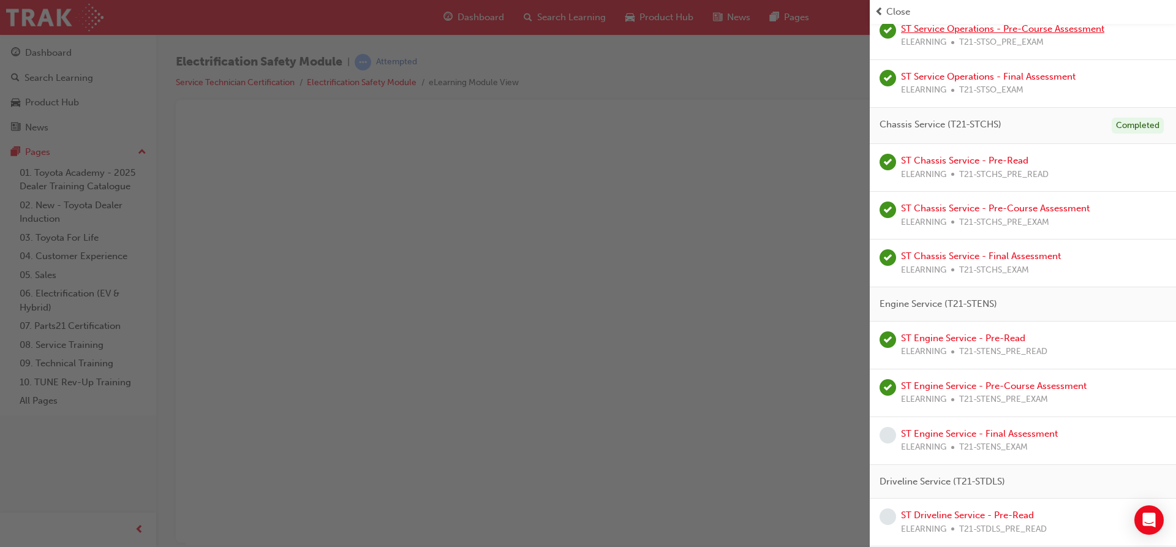
scroll to position [584, 0]
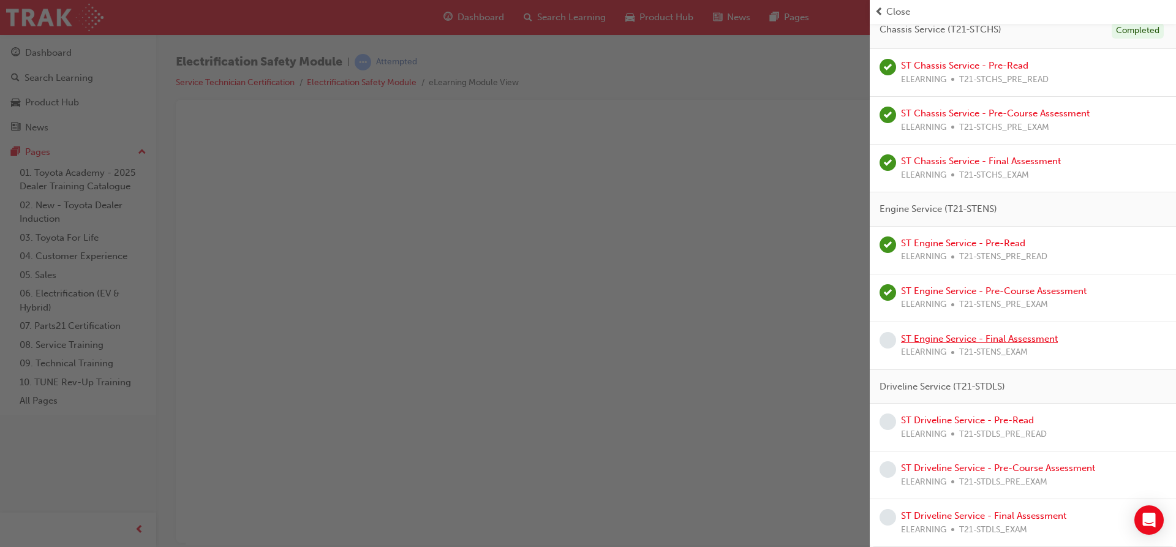
click at [948, 338] on link "ST Engine Service - Final Assessment" at bounding box center [979, 338] width 157 height 11
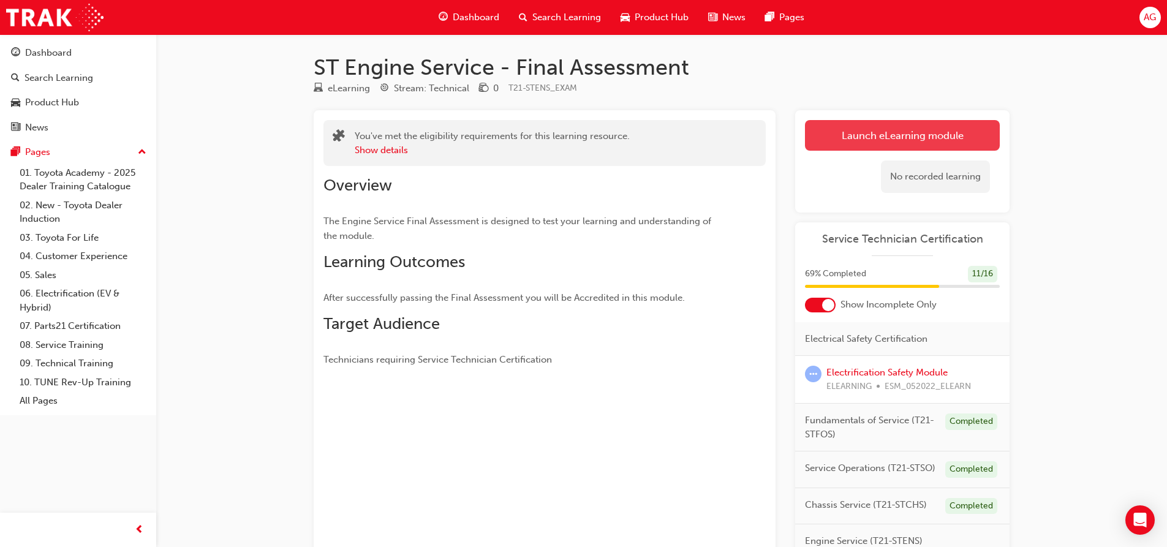
click at [927, 139] on link "Launch eLearning module" at bounding box center [902, 135] width 195 height 31
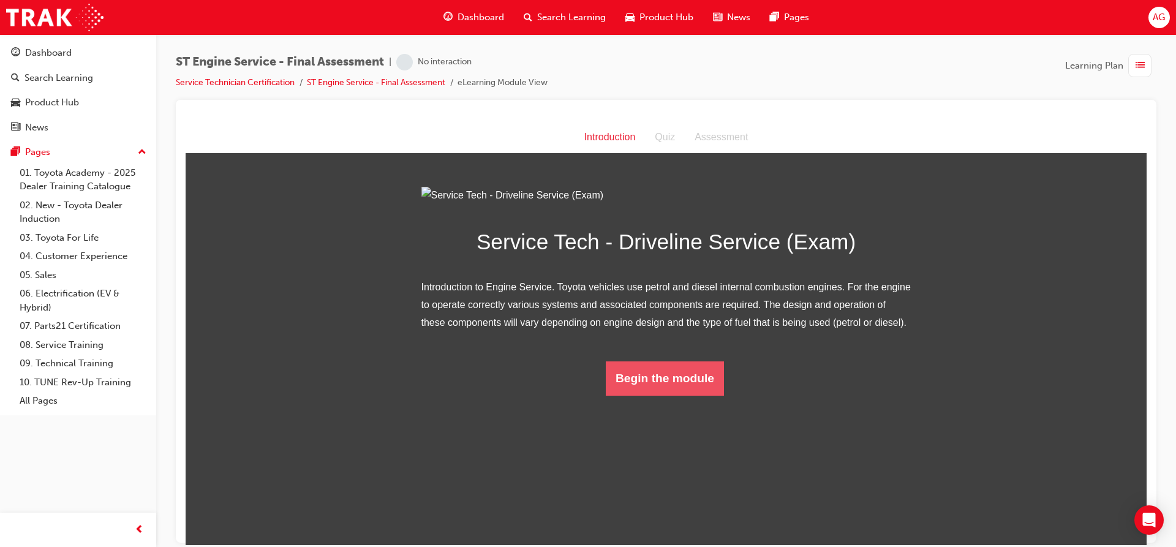
click at [672, 395] on button "Begin the module" at bounding box center [665, 378] width 118 height 34
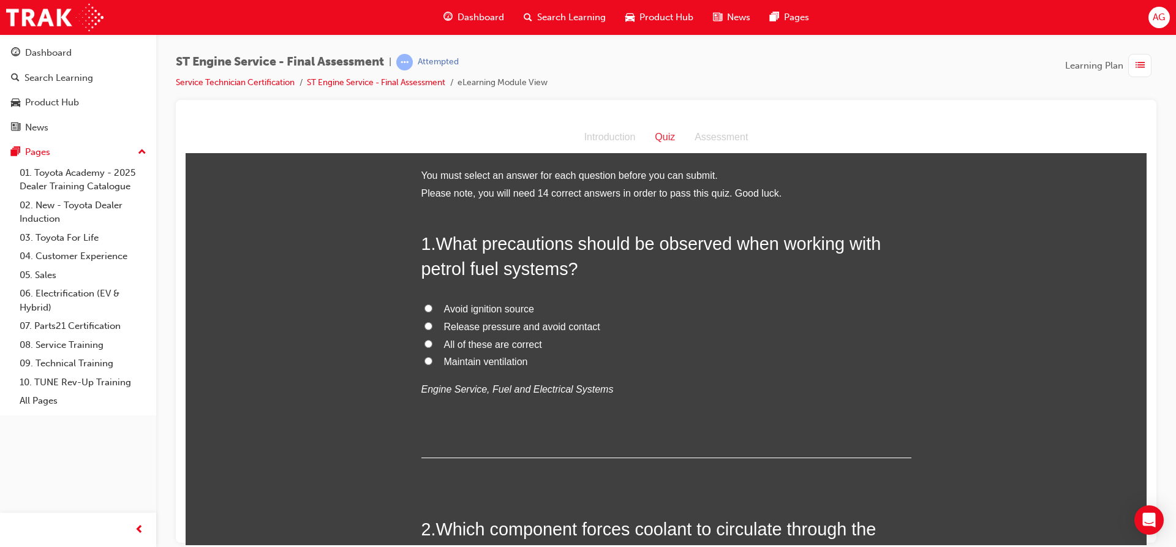
click at [465, 336] on label "All of these are correct" at bounding box center [666, 345] width 490 height 18
click at [432, 339] on input "All of these are correct" at bounding box center [428, 343] width 8 height 8
radio input "true"
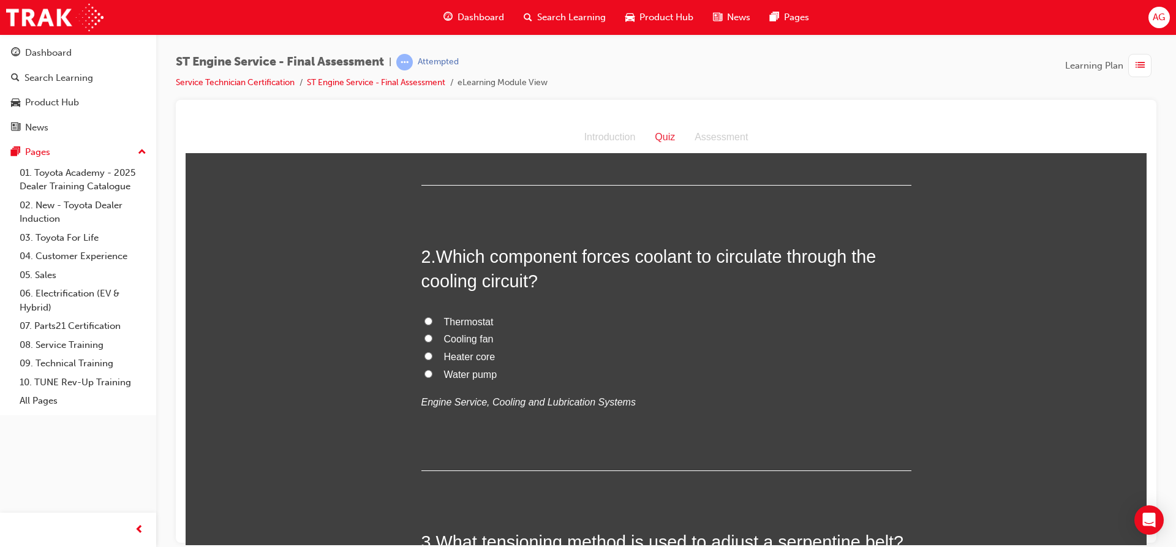
scroll to position [306, 0]
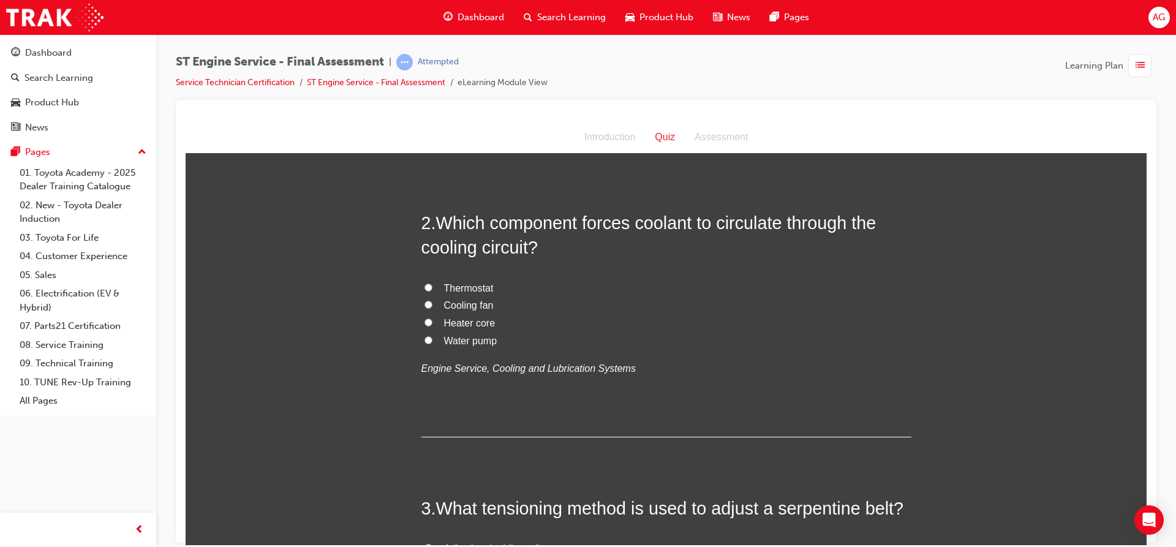
click at [444, 284] on span "Thermostat" at bounding box center [469, 287] width 50 height 10
click at [432, 284] on input "Thermostat" at bounding box center [428, 287] width 8 height 8
radio input "true"
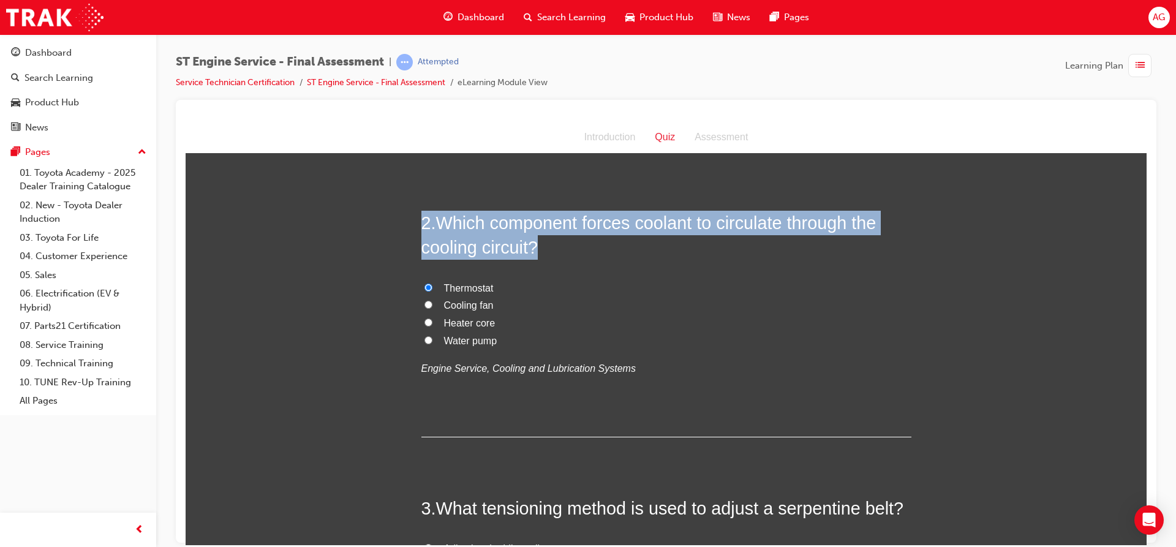
drag, startPoint x: 410, startPoint y: 226, endPoint x: 654, endPoint y: 383, distance: 290.6
click at [425, 338] on input "Water pump" at bounding box center [428, 340] width 8 height 8
radio input "true"
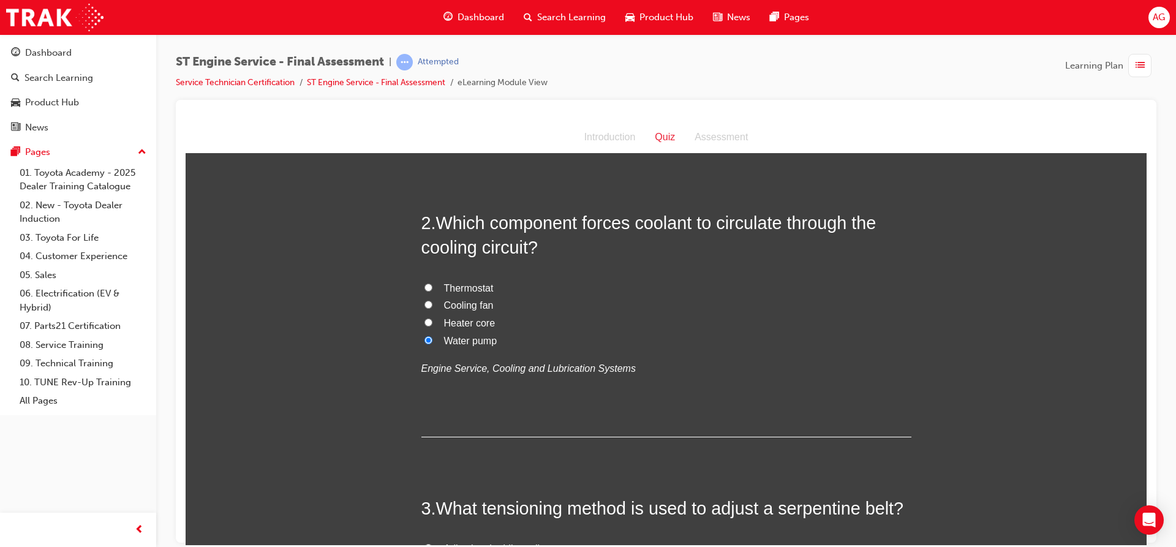
click at [617, 407] on div "2 . Which component forces coolant to circulate through the cooling circuit? Th…" at bounding box center [666, 323] width 490 height 227
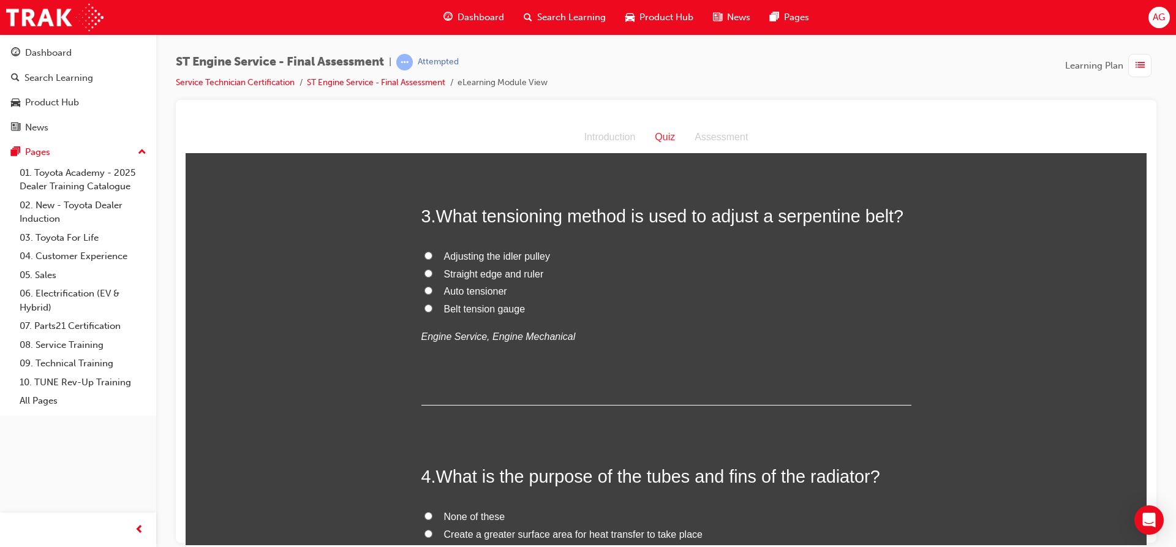
scroll to position [612, 0]
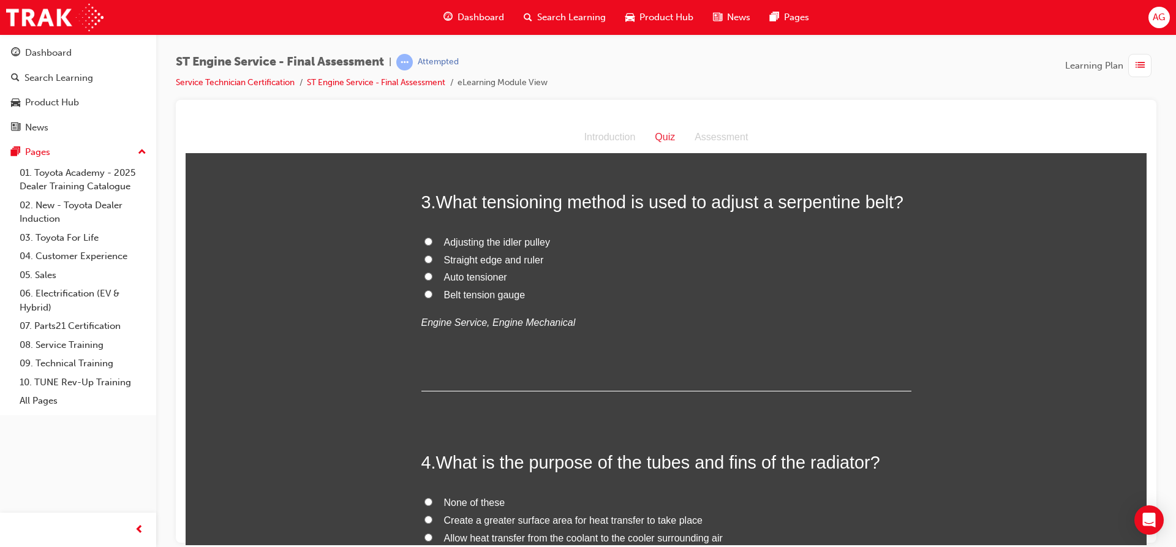
click at [426, 240] on input "Adjusting the idler pulley" at bounding box center [428, 241] width 8 height 8
radio input "true"
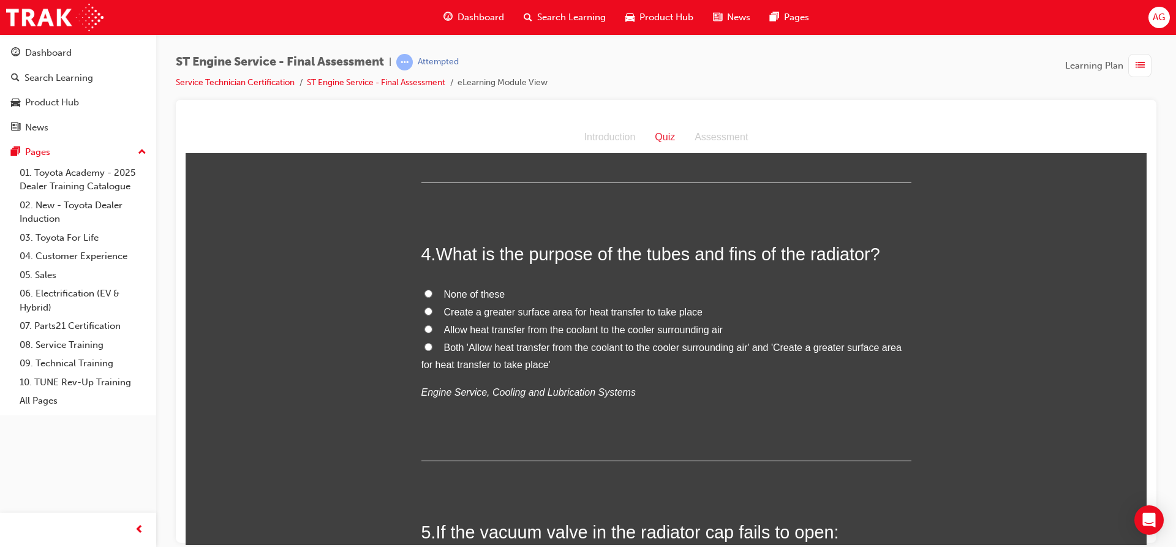
scroll to position [882, 0]
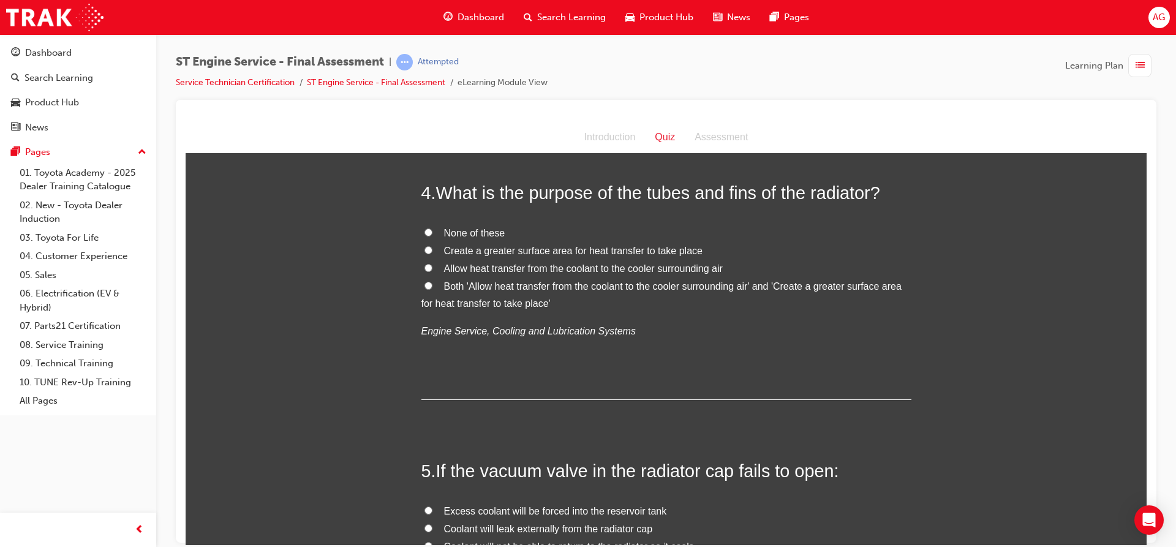
click at [476, 285] on span "Both 'Allow heat transfer from the coolant to the cooler surrounding air' and '…" at bounding box center [661, 294] width 480 height 28
click at [432, 285] on input "Both 'Allow heat transfer from the coolant to the cooler surrounding air' and '…" at bounding box center [428, 285] width 8 height 8
radio input "true"
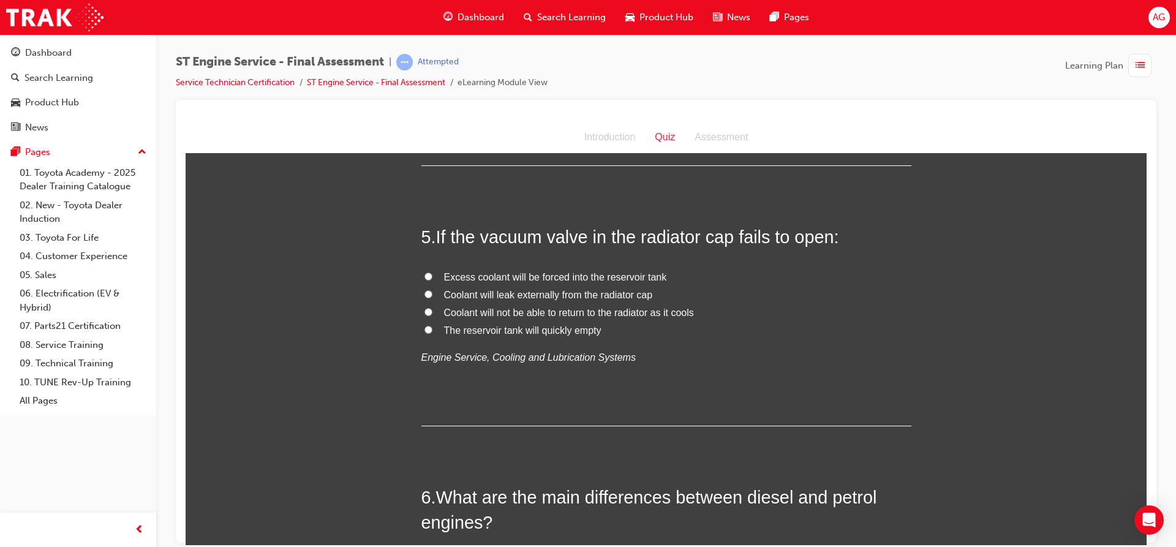
scroll to position [1127, 0]
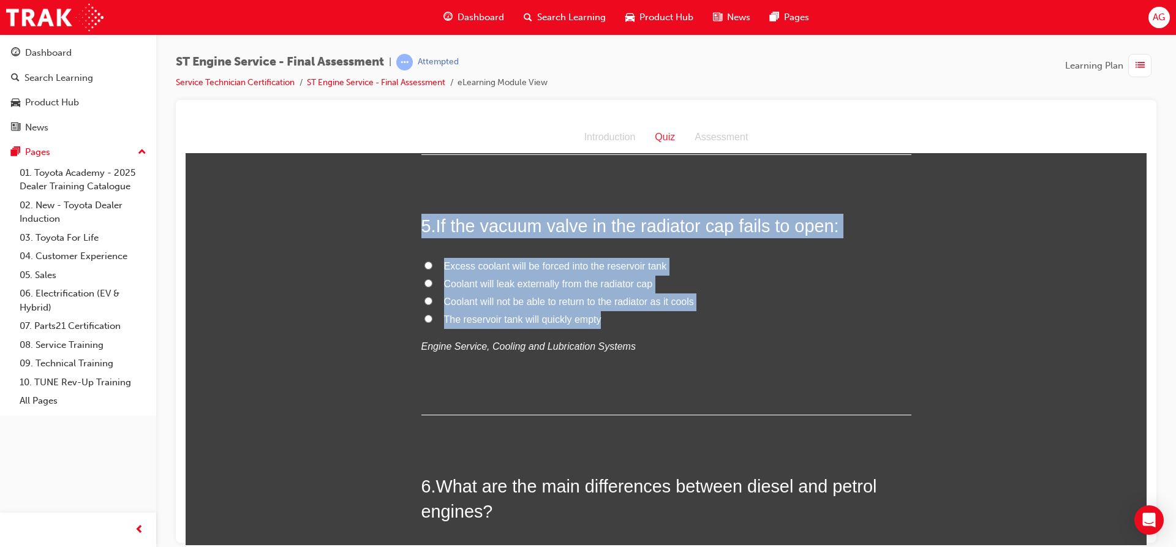
drag, startPoint x: 408, startPoint y: 219, endPoint x: 989, endPoint y: 326, distance: 590.3
click at [428, 298] on label "Coolant will not be able to return to the radiator as it cools" at bounding box center [666, 302] width 490 height 18
click at [428, 298] on input "Coolant will not be able to return to the radiator as it cools" at bounding box center [428, 300] width 8 height 8
radio input "true"
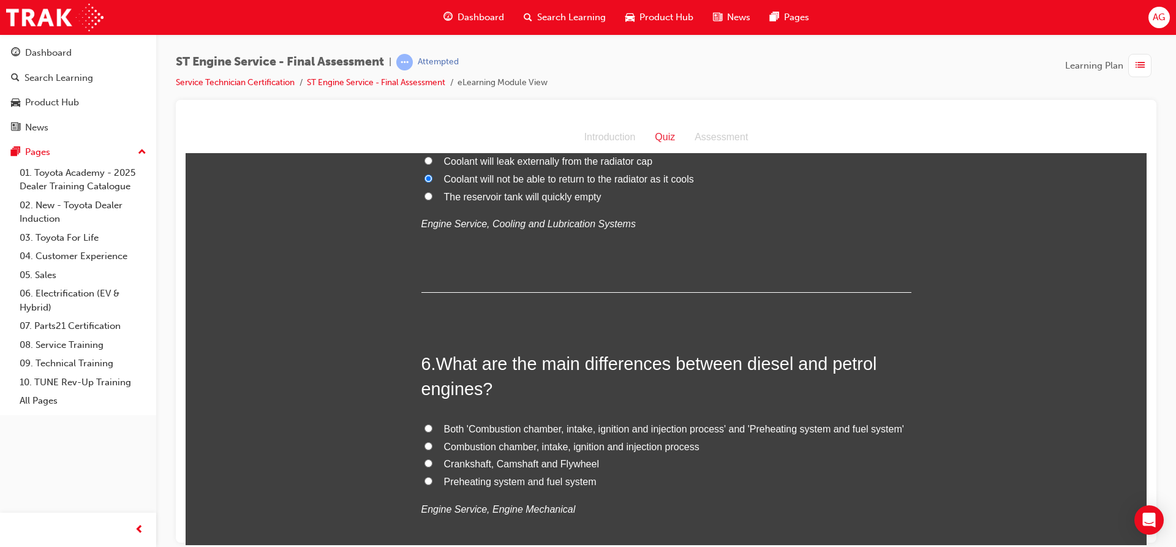
scroll to position [1310, 0]
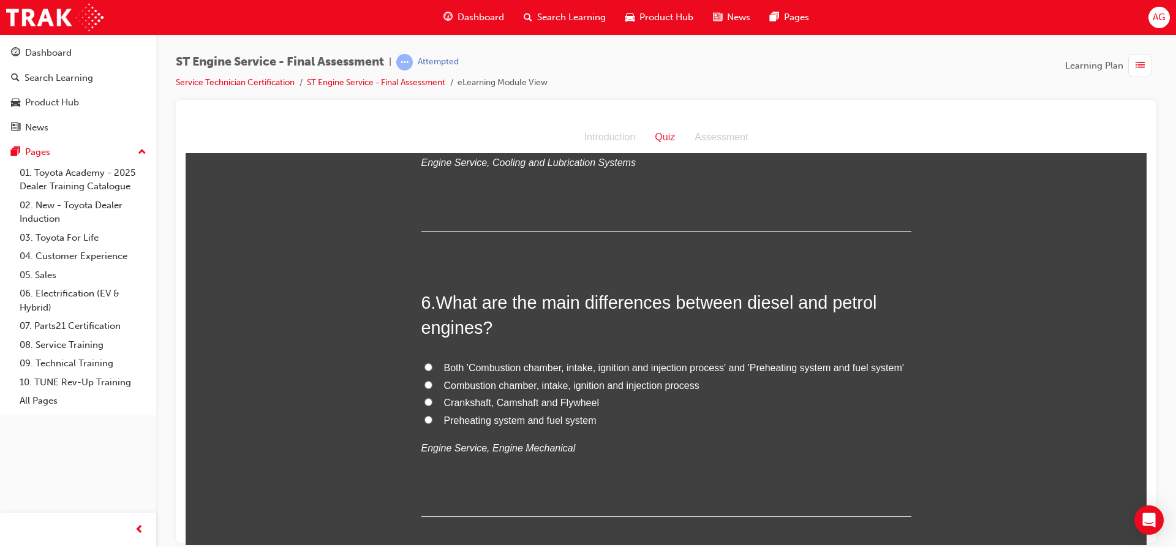
click at [424, 364] on input "Both 'Combustion chamber, intake, ignition and injection process' and 'Preheati…" at bounding box center [428, 367] width 8 height 8
radio input "true"
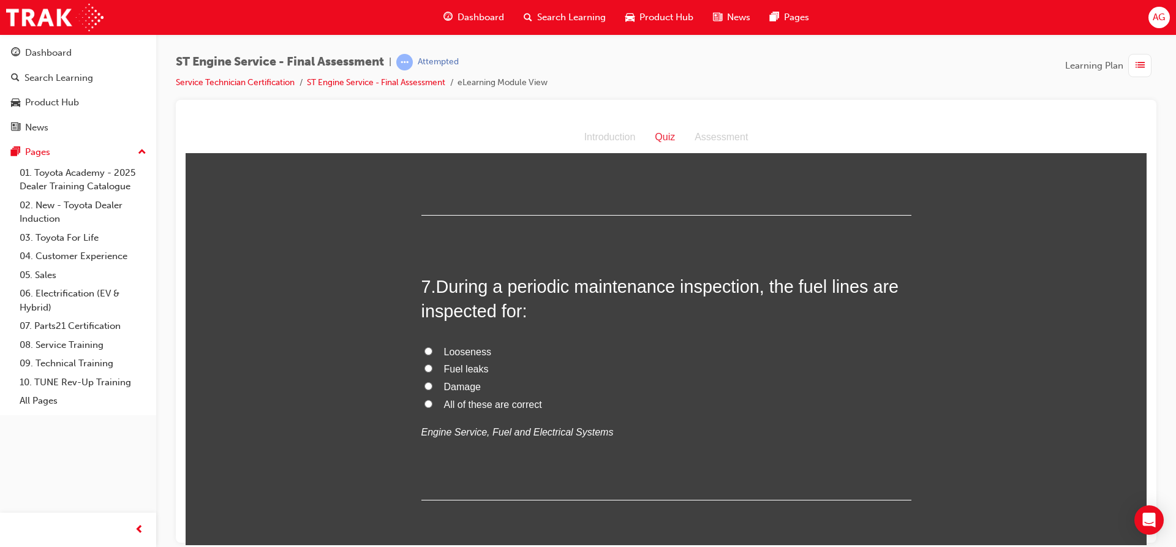
scroll to position [1617, 0]
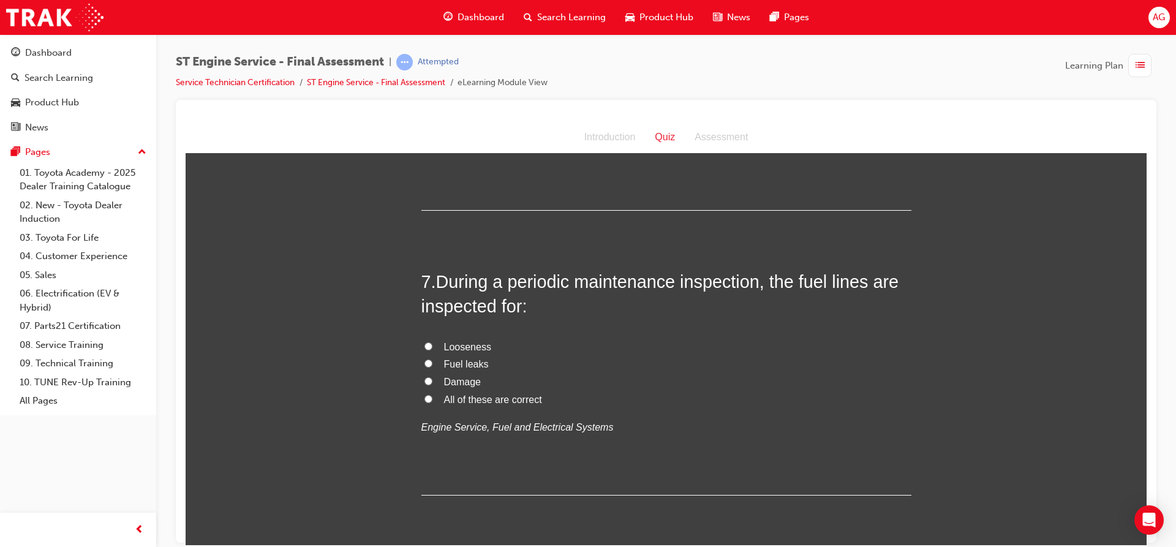
click at [424, 397] on input "All of these are correct" at bounding box center [428, 398] width 8 height 8
radio input "true"
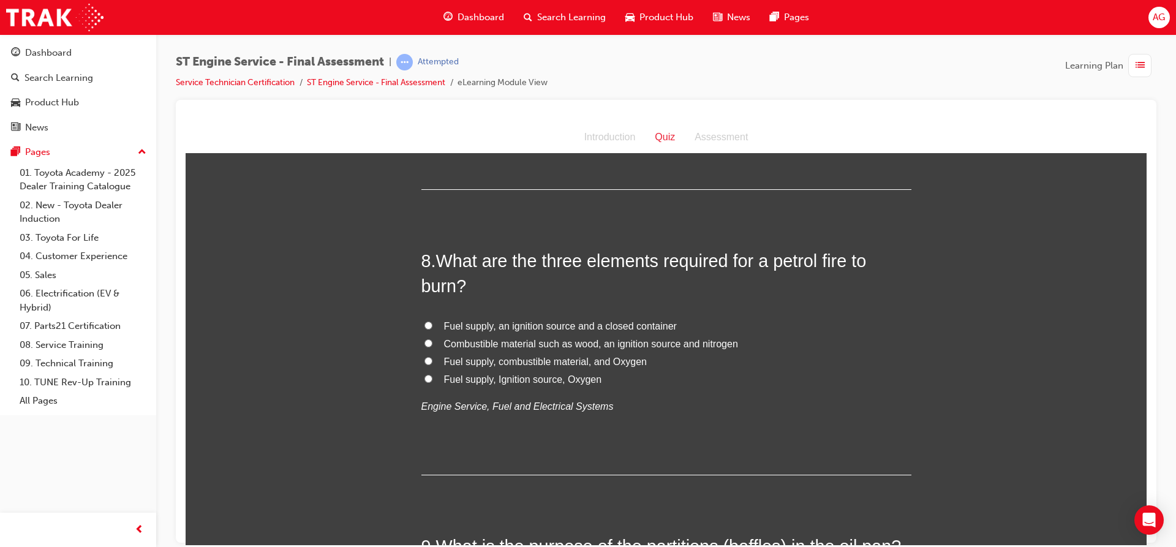
scroll to position [1923, 0]
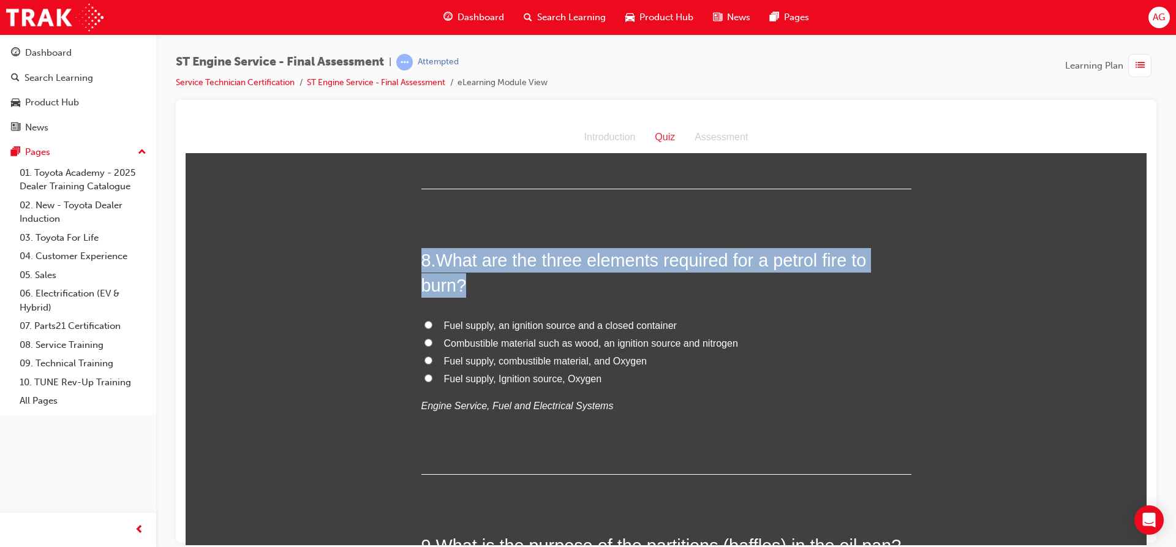
drag, startPoint x: 408, startPoint y: 259, endPoint x: 612, endPoint y: 415, distance: 256.8
click at [424, 321] on input "Fuel supply, an ignition source and a closed container" at bounding box center [428, 324] width 8 height 8
radio input "true"
click at [426, 374] on input "Fuel supply, Ignition source, Oxygen" at bounding box center [428, 378] width 8 height 8
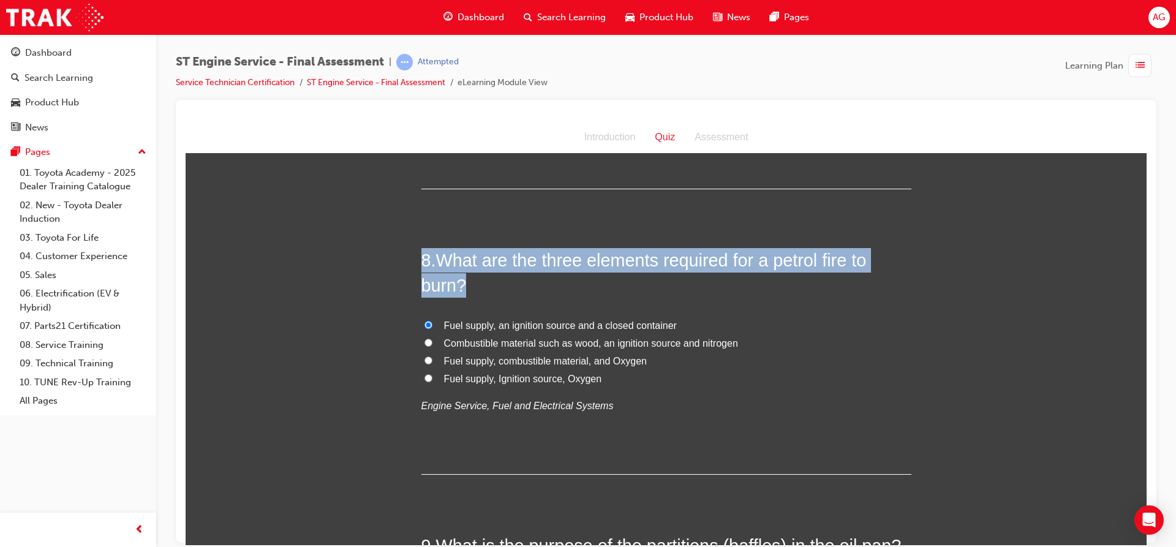
radio input "true"
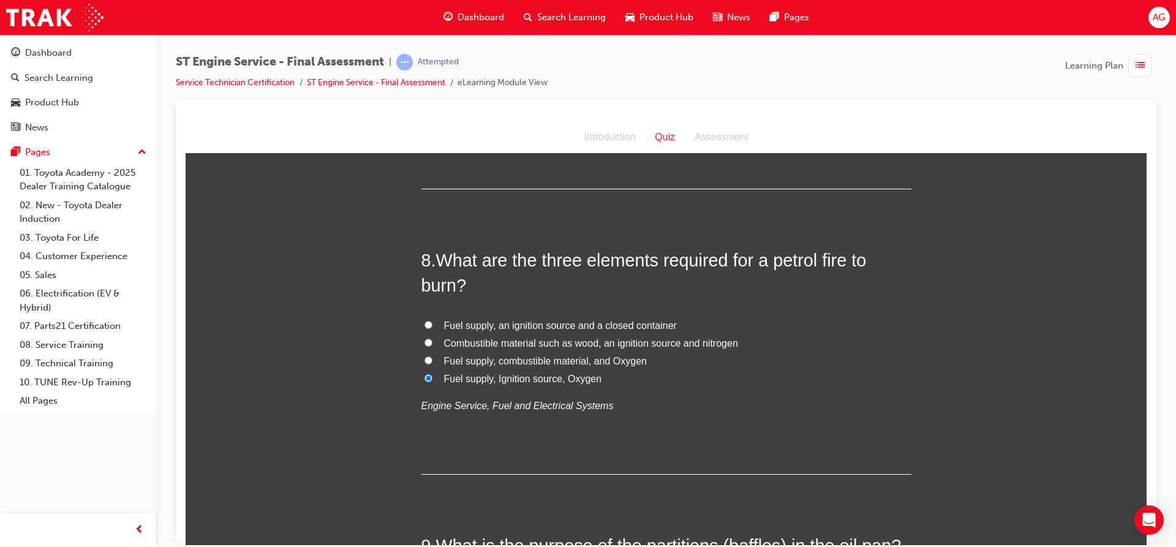
click at [456, 452] on div "8 . What are the three elements required for a petrol fire to burn? Fuel supply…" at bounding box center [666, 360] width 490 height 227
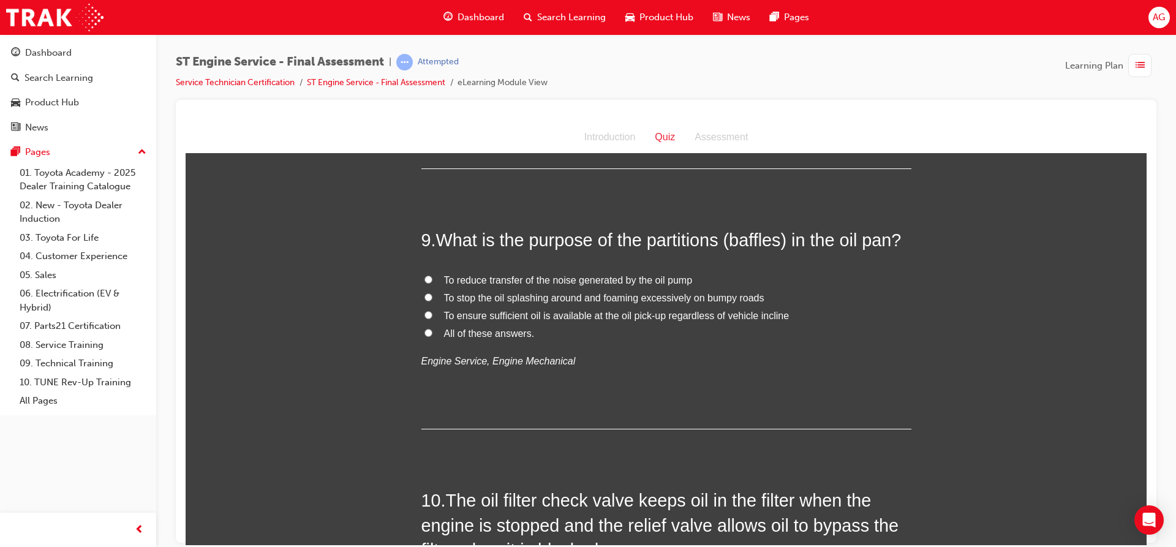
scroll to position [2229, 0]
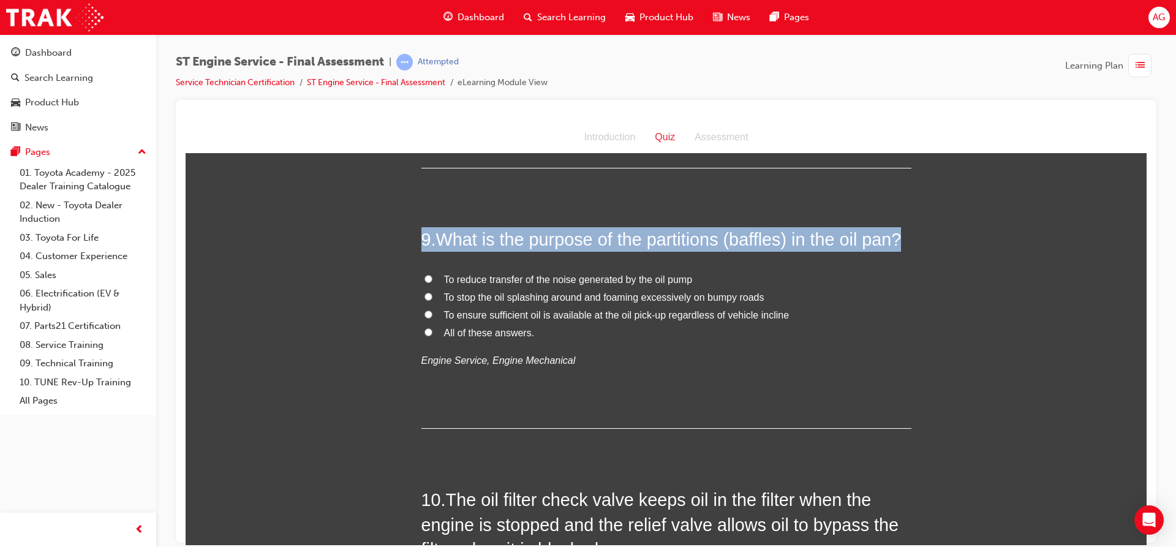
drag, startPoint x: 418, startPoint y: 236, endPoint x: 710, endPoint y: 383, distance: 326.4
click at [710, 383] on div "9 . What is the purpose of the partitions (baffles) in the oil pan? To reduce t…" at bounding box center [666, 327] width 490 height 201
click at [424, 329] on input "All of these answers." at bounding box center [428, 332] width 8 height 8
radio input "true"
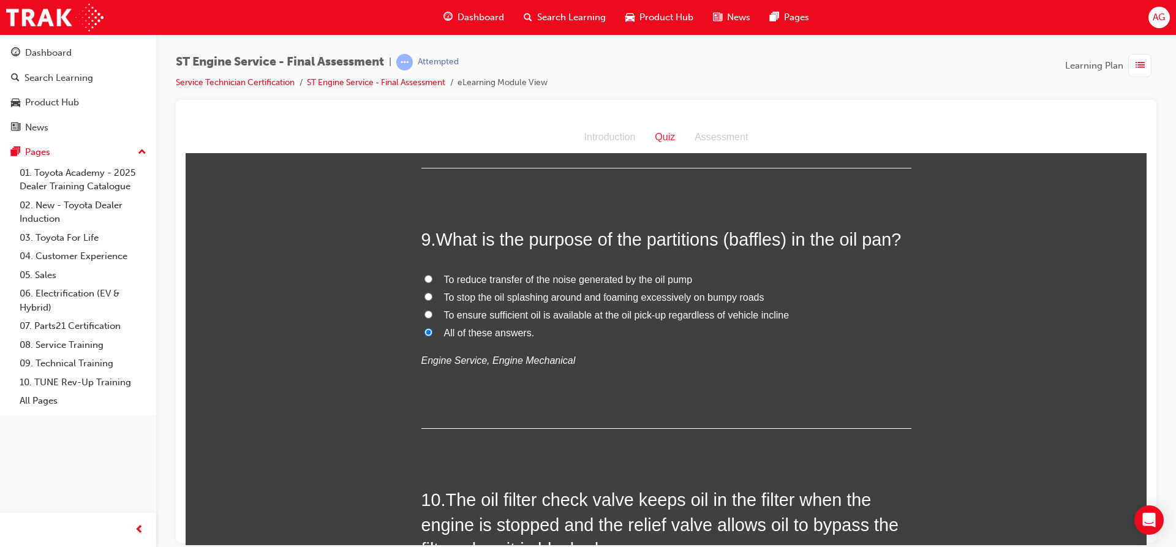
click at [784, 410] on div "9 . What is the purpose of the partitions (baffles) in the oil pan? To reduce t…" at bounding box center [666, 327] width 490 height 201
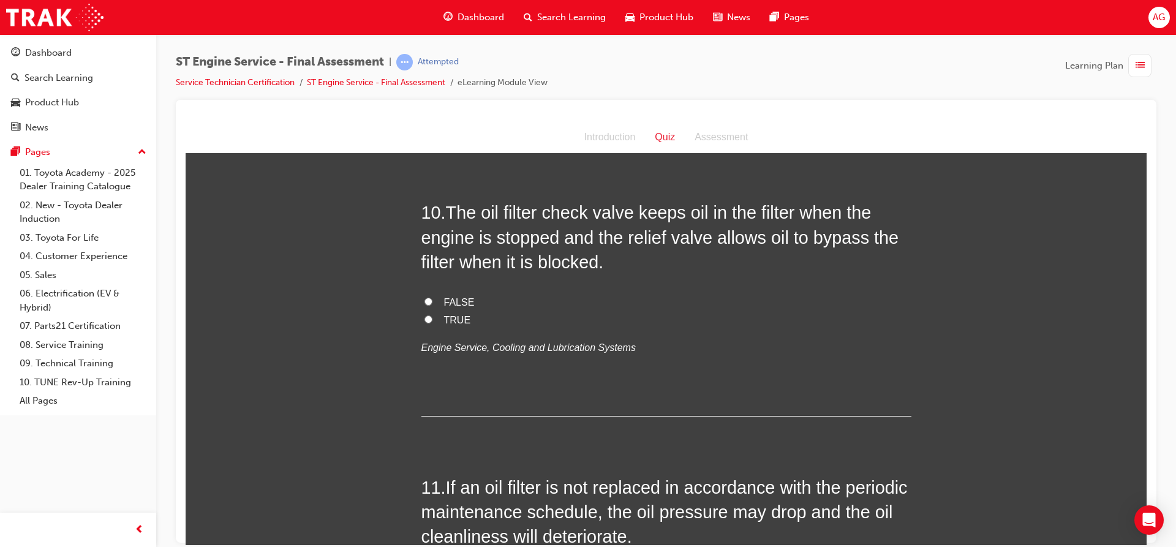
scroll to position [2535, 0]
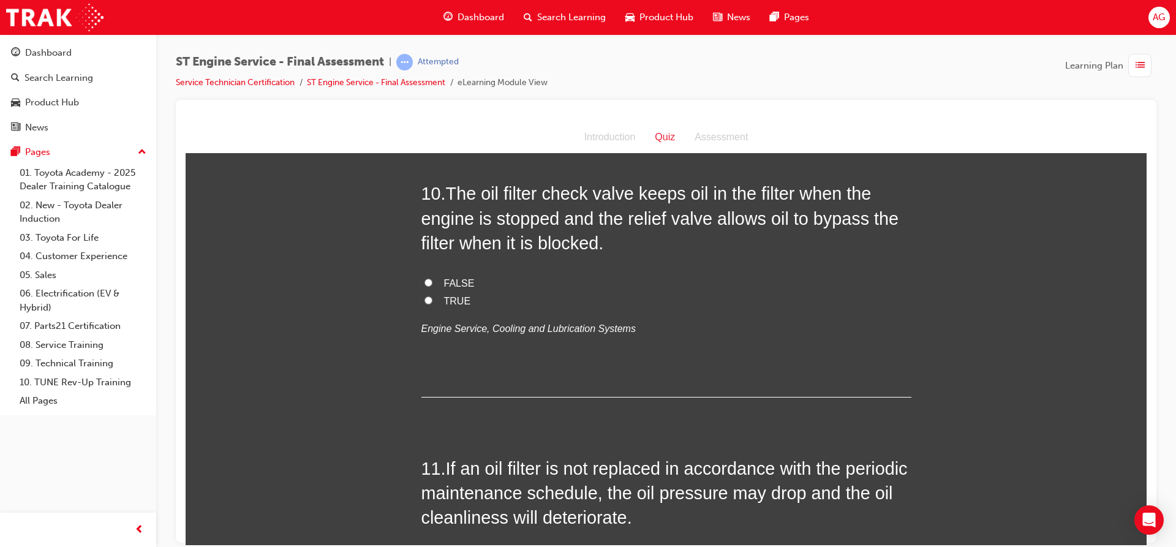
click at [424, 301] on input "TRUE" at bounding box center [428, 300] width 8 height 8
radio input "true"
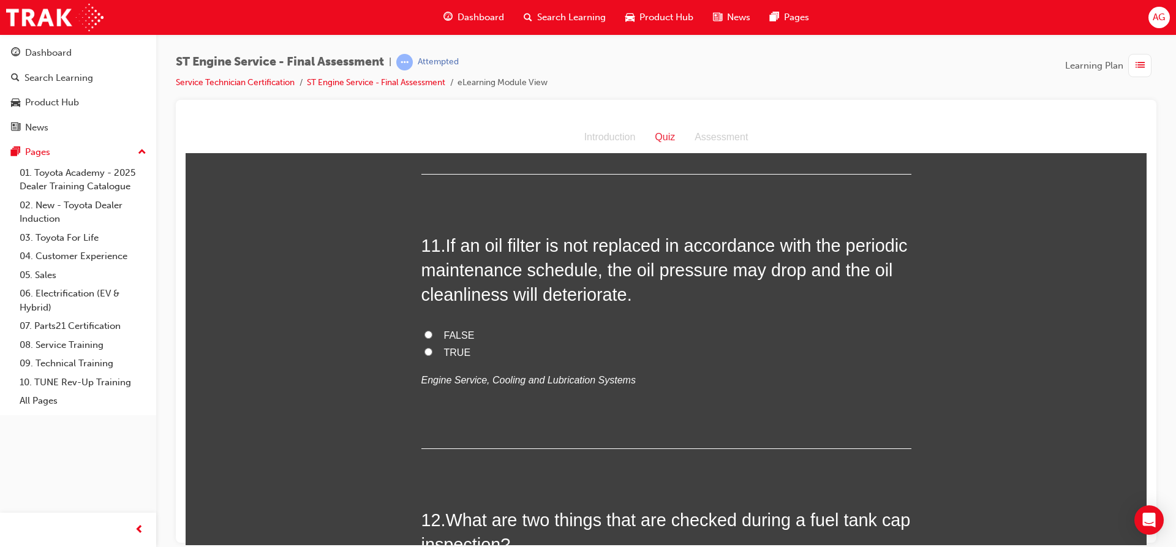
scroll to position [2780, 0]
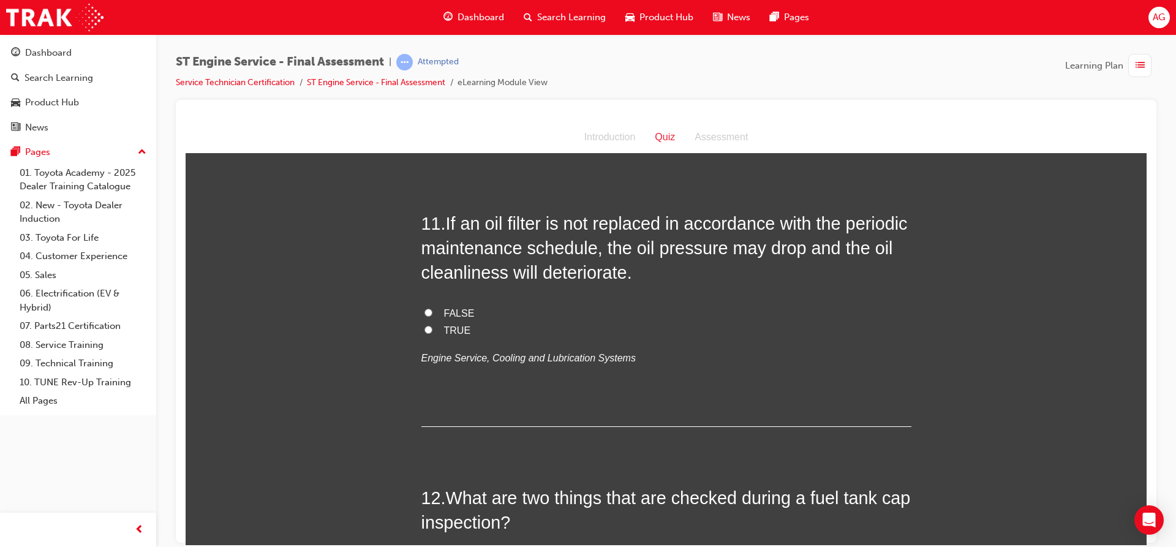
click at [450, 327] on span "TRUE" at bounding box center [457, 330] width 27 height 10
click at [432, 327] on input "TRUE" at bounding box center [428, 329] width 8 height 8
radio input "true"
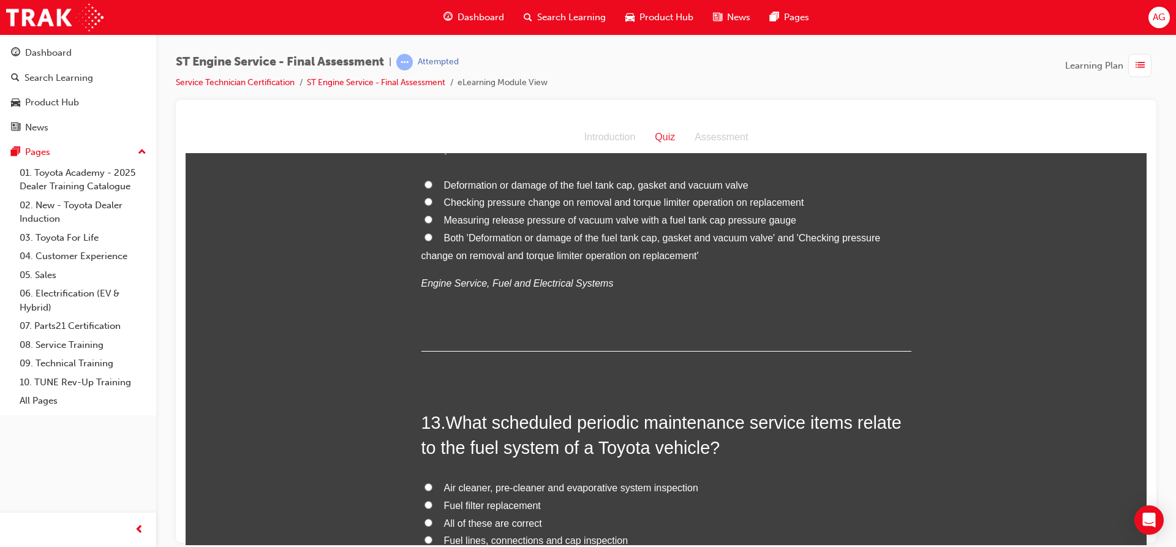
scroll to position [3025, 0]
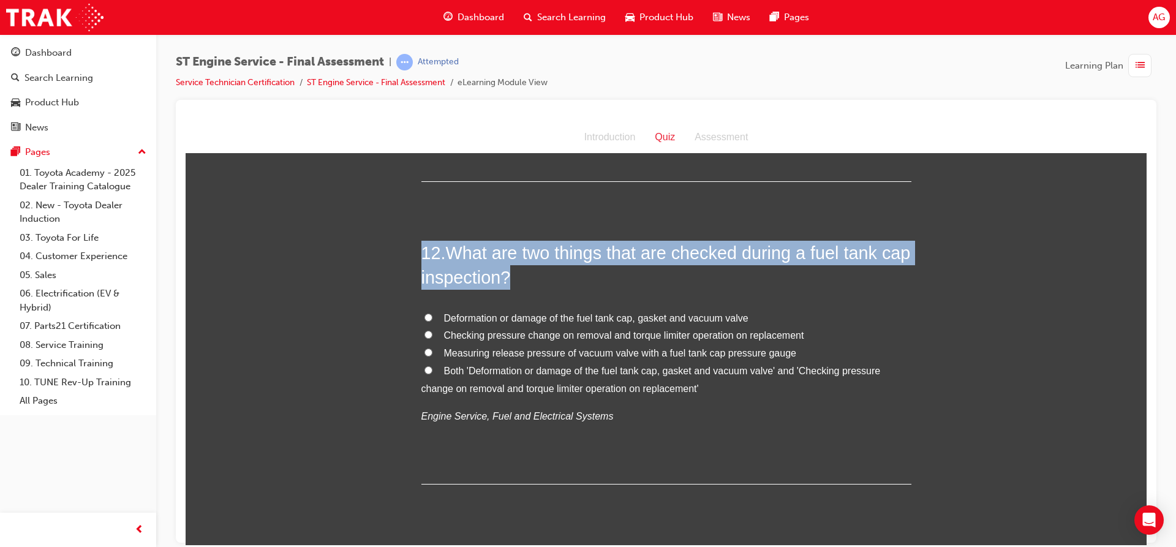
drag, startPoint x: 416, startPoint y: 253, endPoint x: 636, endPoint y: 438, distance: 287.7
click at [424, 369] on input "Both 'Deformation or damage of the fuel tank cap, gasket and vacuum valve' and …" at bounding box center [428, 370] width 8 height 8
radio input "true"
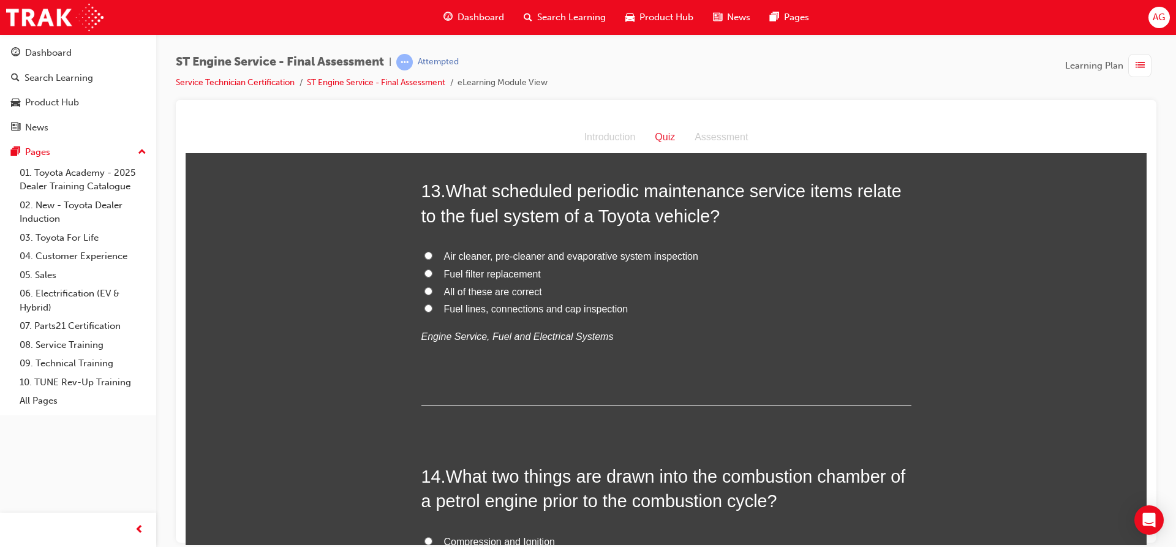
scroll to position [3392, 0]
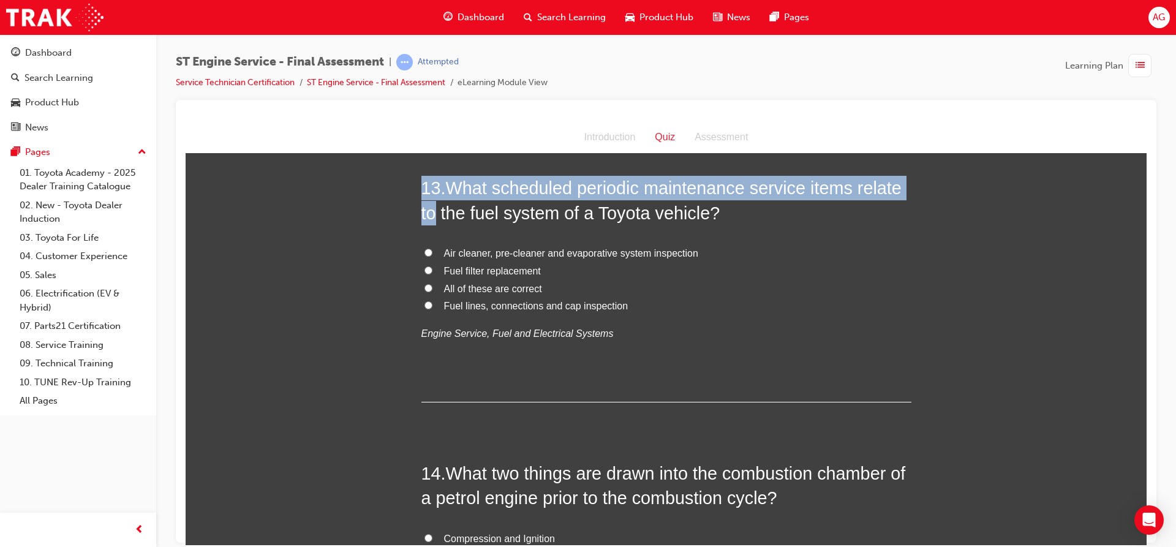
drag, startPoint x: 408, startPoint y: 183, endPoint x: 435, endPoint y: 211, distance: 38.6
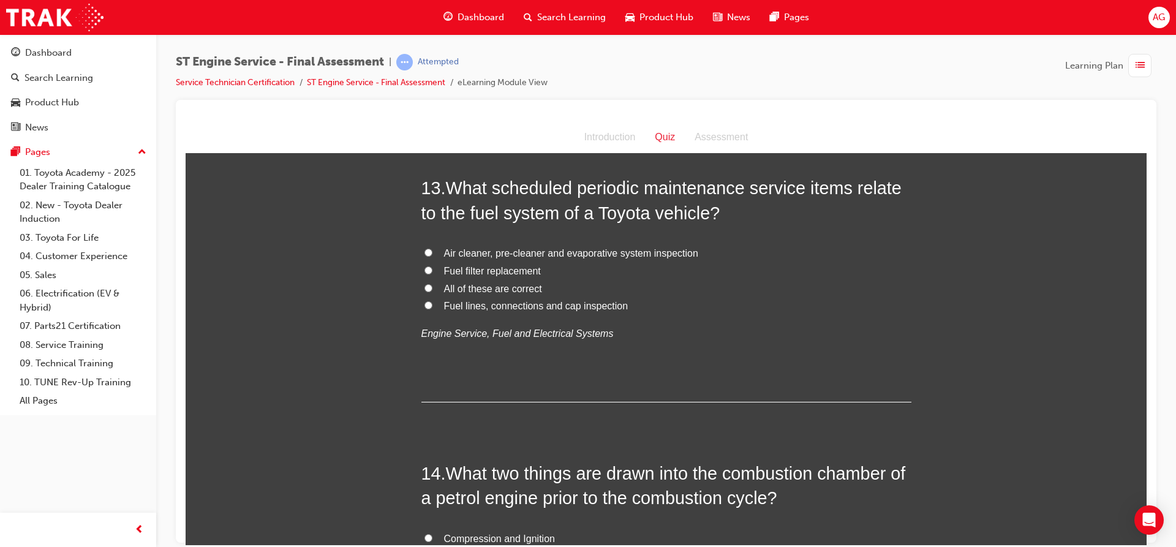
click at [426, 291] on label "All of these are correct" at bounding box center [666, 289] width 490 height 18
click at [426, 291] on input "All of these are correct" at bounding box center [428, 288] width 8 height 8
radio input "true"
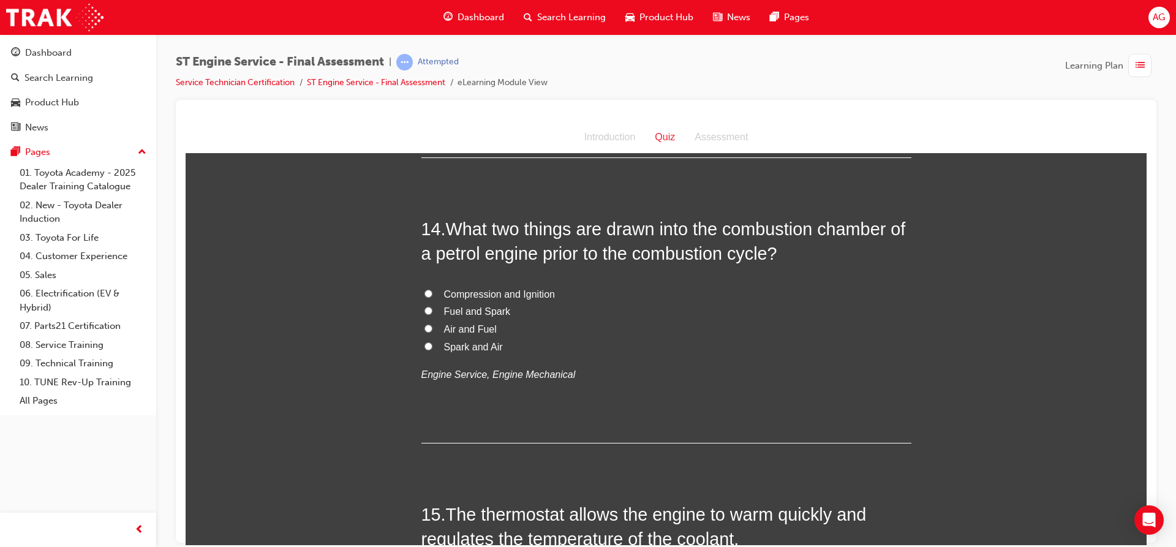
scroll to position [3637, 0]
click at [424, 310] on input "Fuel and Spark" at bounding box center [428, 310] width 8 height 8
radio input "true"
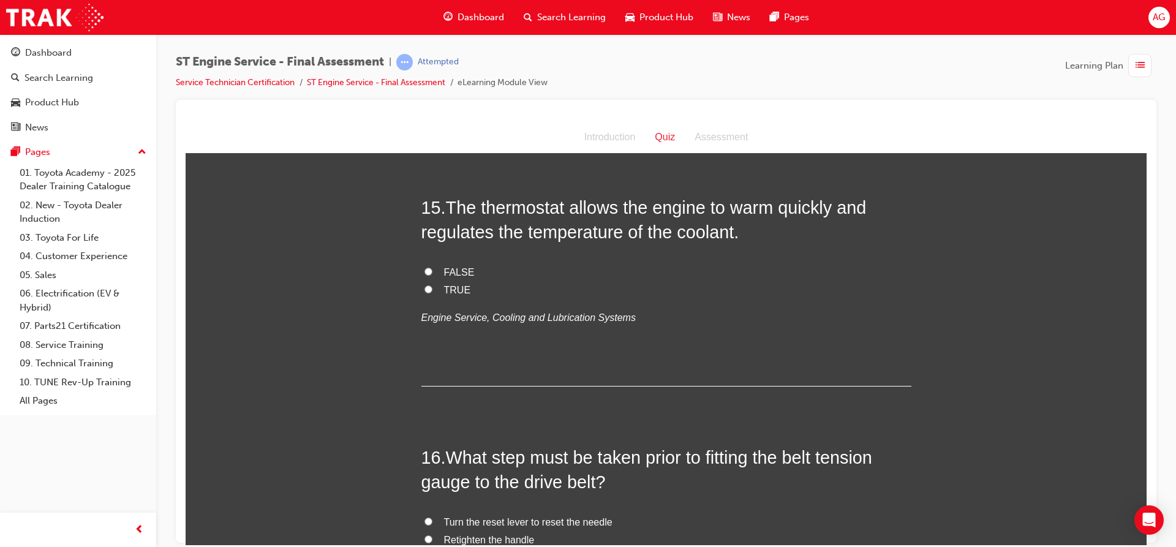
scroll to position [3882, 0]
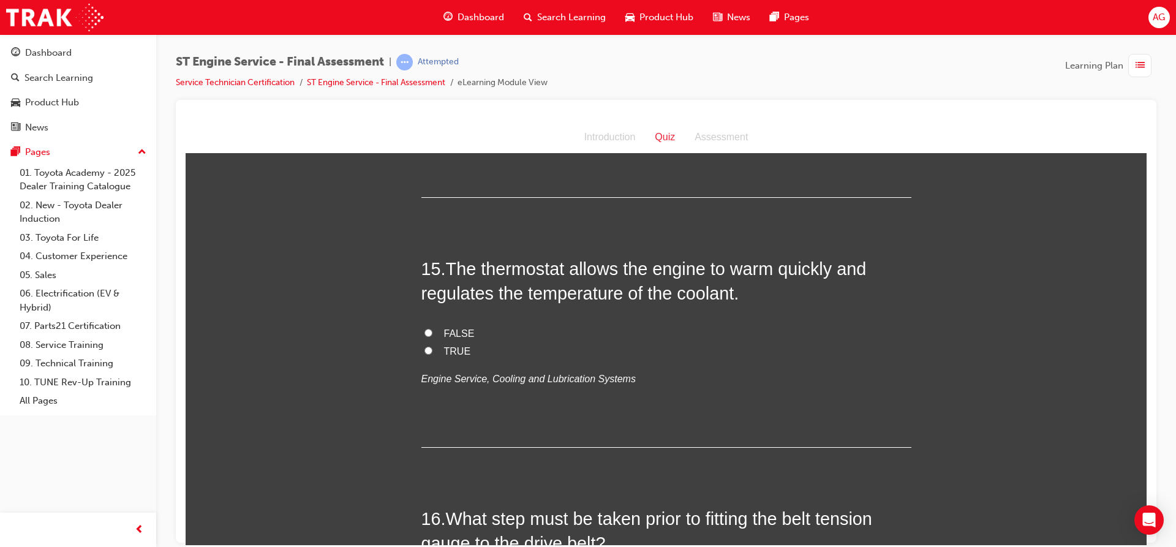
click at [426, 350] on input "TRUE" at bounding box center [428, 350] width 8 height 8
radio input "true"
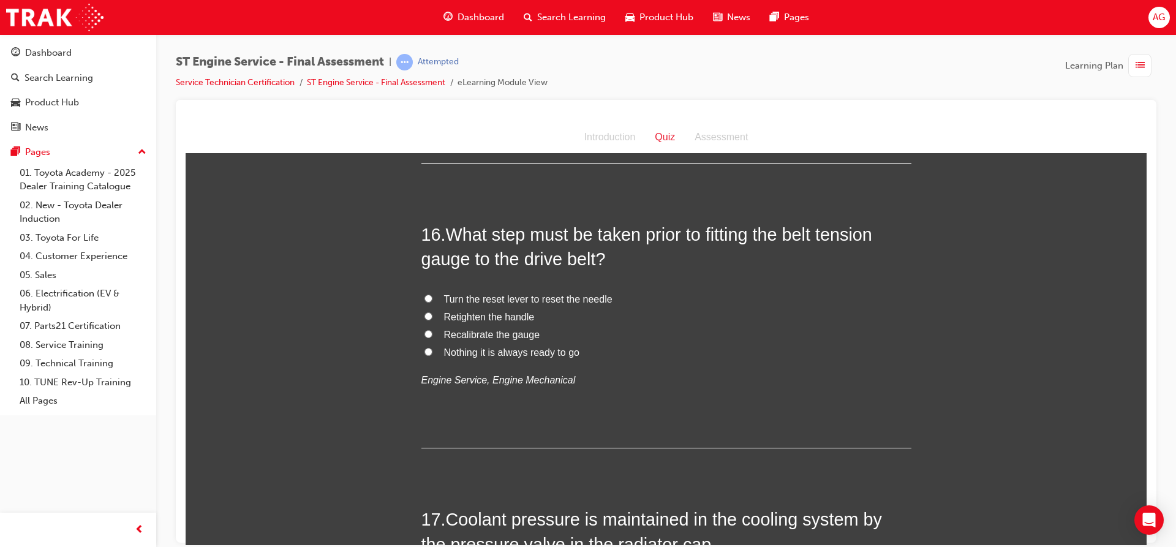
scroll to position [4188, 0]
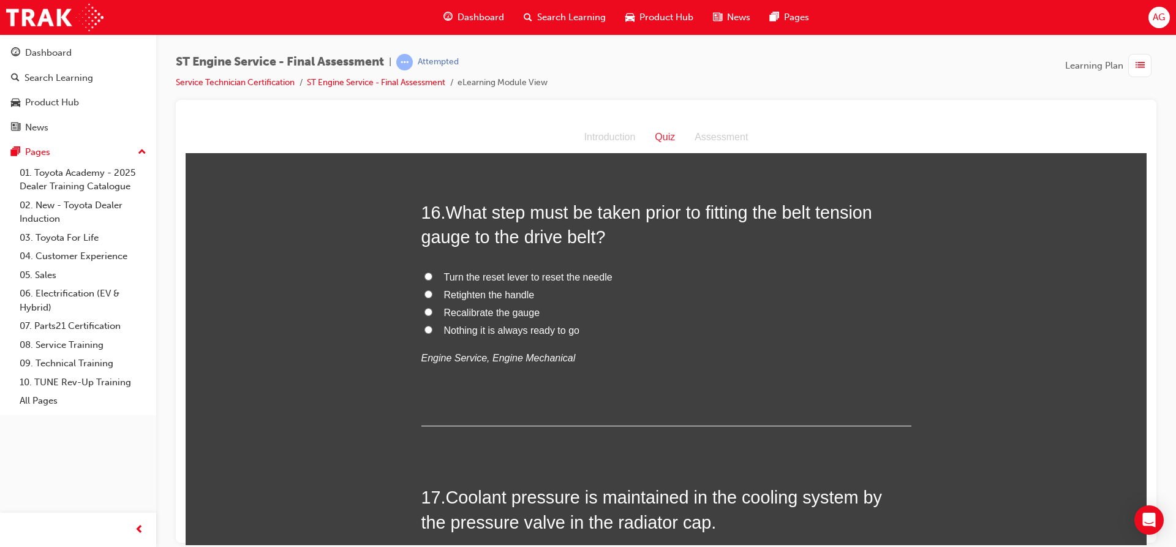
click at [425, 295] on input "Retighten the handle" at bounding box center [428, 294] width 8 height 8
radio input "true"
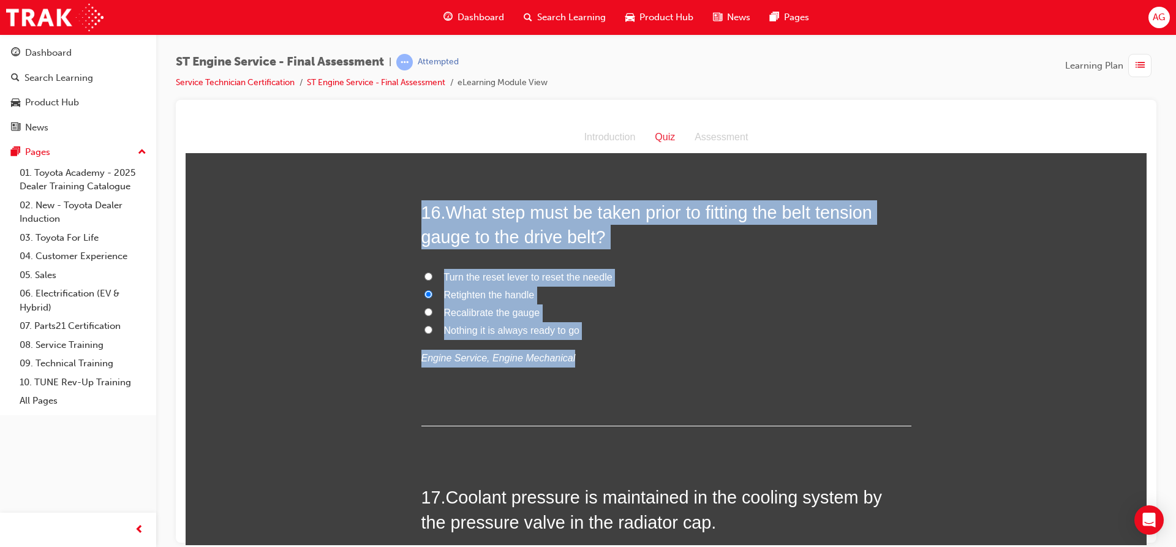
drag, startPoint x: 408, startPoint y: 206, endPoint x: 566, endPoint y: 364, distance: 223.0
click at [425, 276] on input "Turn the reset lever to reset the needle" at bounding box center [428, 276] width 8 height 8
radio input "true"
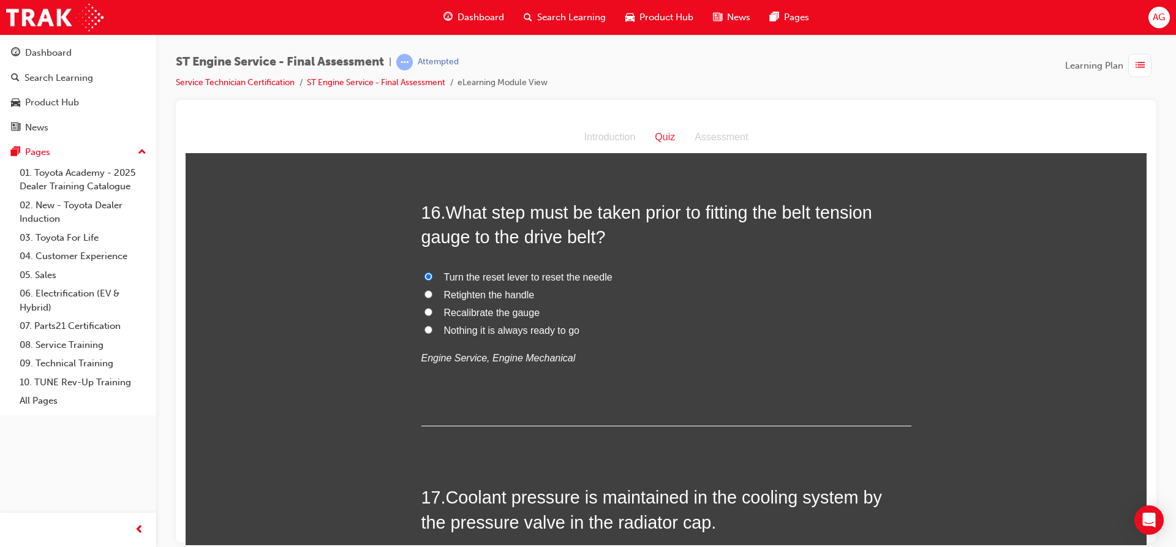
click at [625, 396] on div "16 . What step must be taken prior to fitting the belt tension gauge to the dri…" at bounding box center [666, 313] width 490 height 227
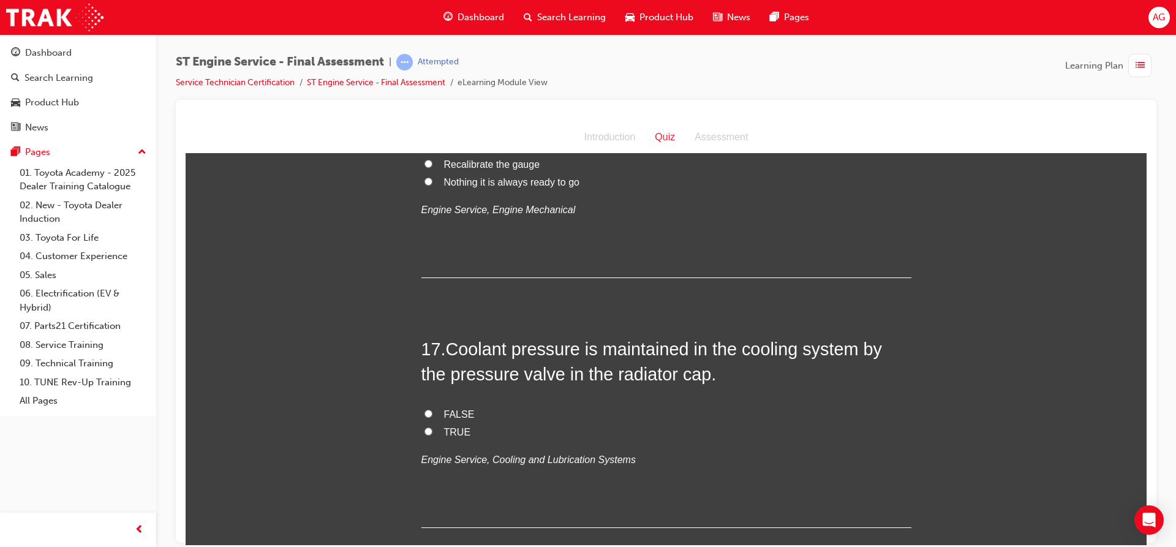
scroll to position [4372, 0]
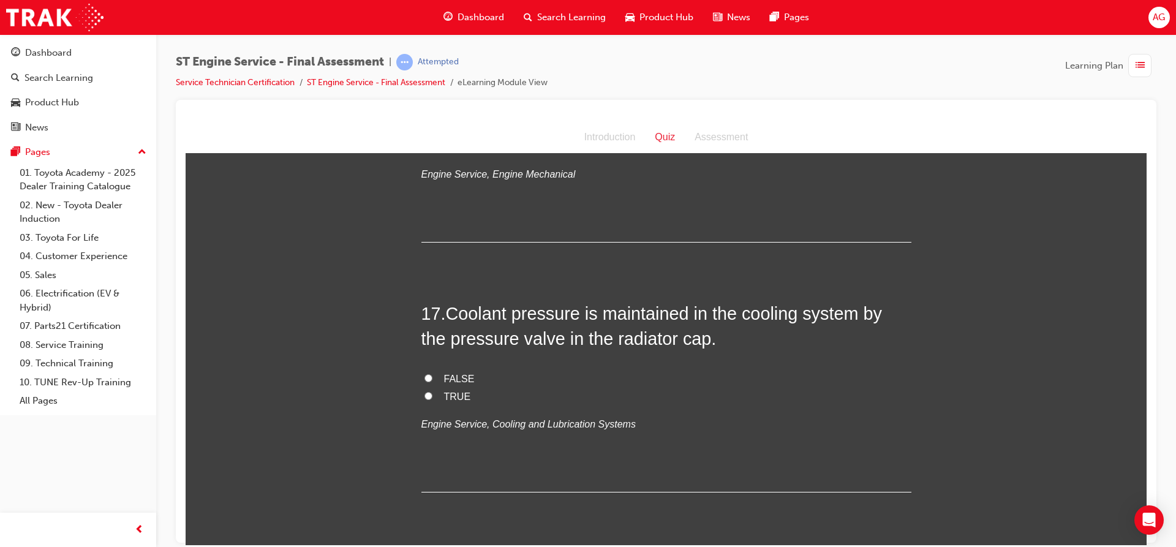
click at [424, 391] on input "TRUE" at bounding box center [428, 395] width 8 height 8
radio input "true"
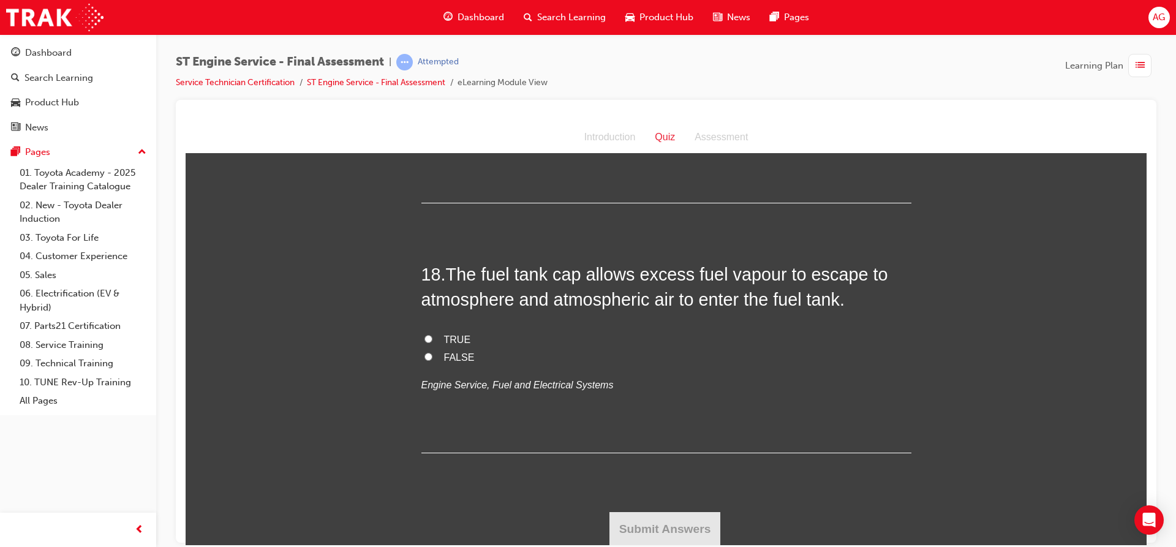
scroll to position [4662, 0]
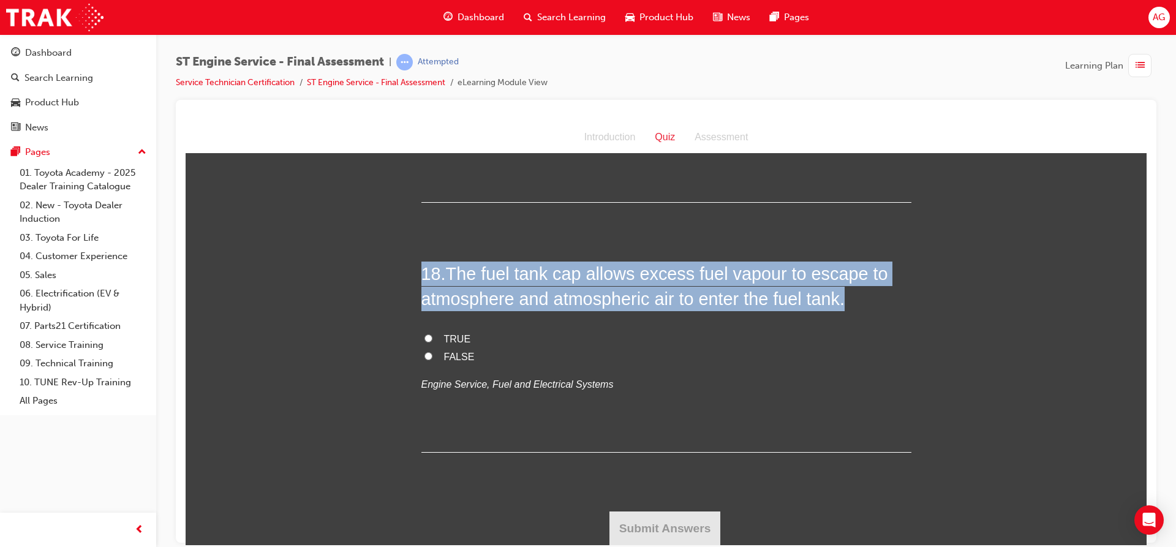
drag, startPoint x: 419, startPoint y: 271, endPoint x: 635, endPoint y: 392, distance: 247.0
click at [635, 392] on div "18 . The fuel tank cap allows excess fuel vapour to escape to atmosphere and at…" at bounding box center [666, 356] width 490 height 191
click at [424, 353] on input "FALSE" at bounding box center [428, 355] width 8 height 8
radio input "true"
click at [645, 520] on button "Submit Answers" at bounding box center [664, 528] width 111 height 34
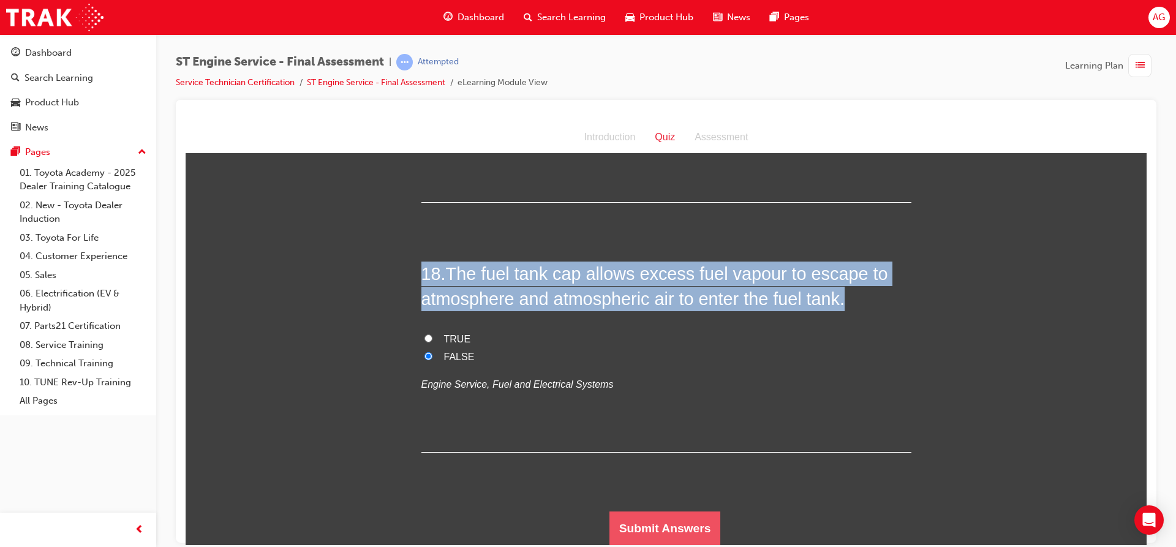
scroll to position [0, 0]
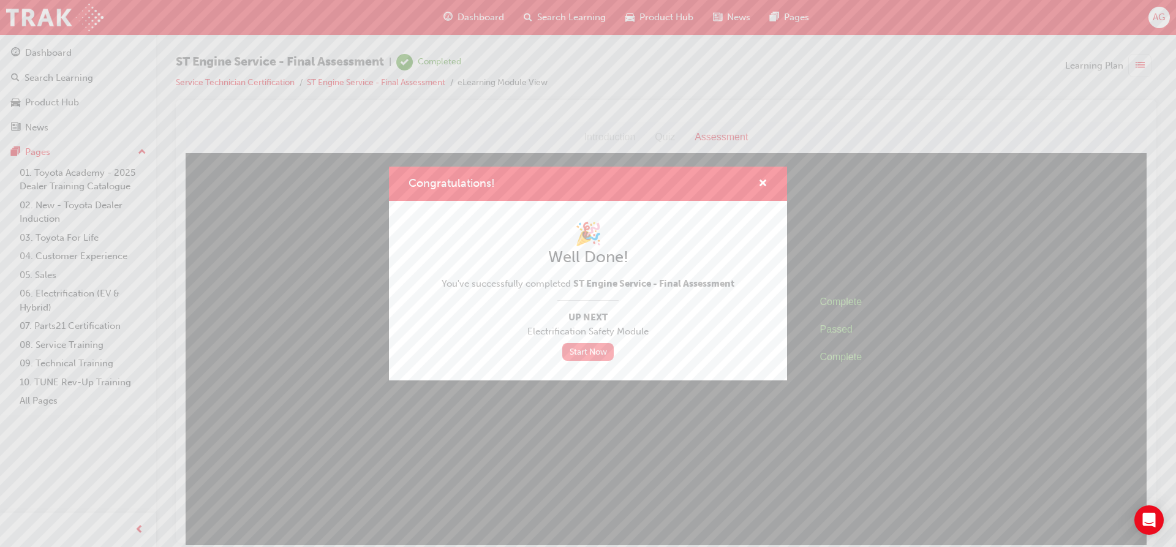
click at [593, 351] on link "Start Now" at bounding box center [587, 352] width 51 height 18
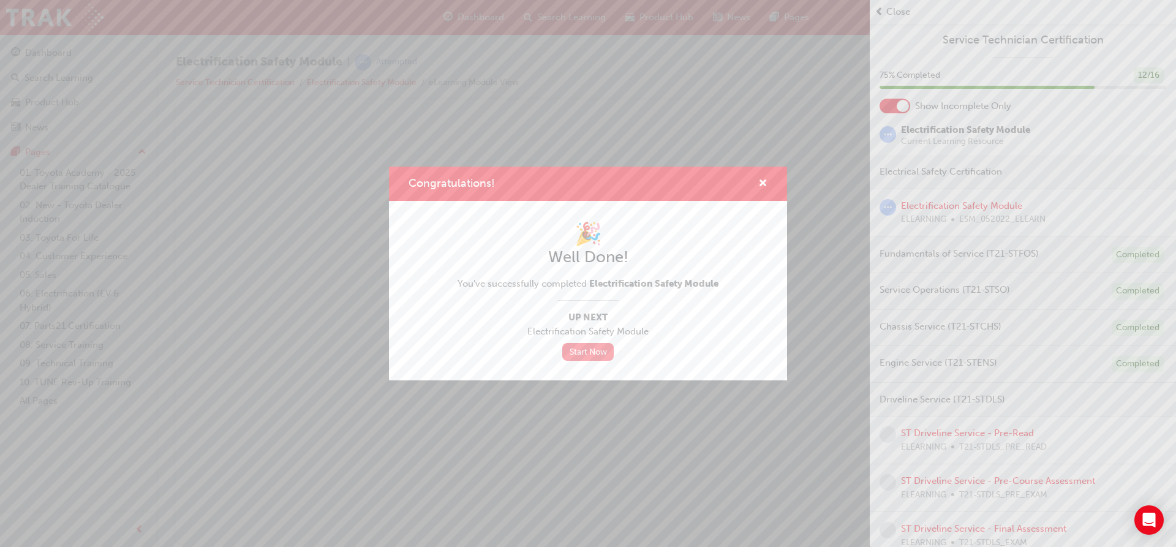
click at [590, 346] on link "Start Now" at bounding box center [587, 352] width 51 height 18
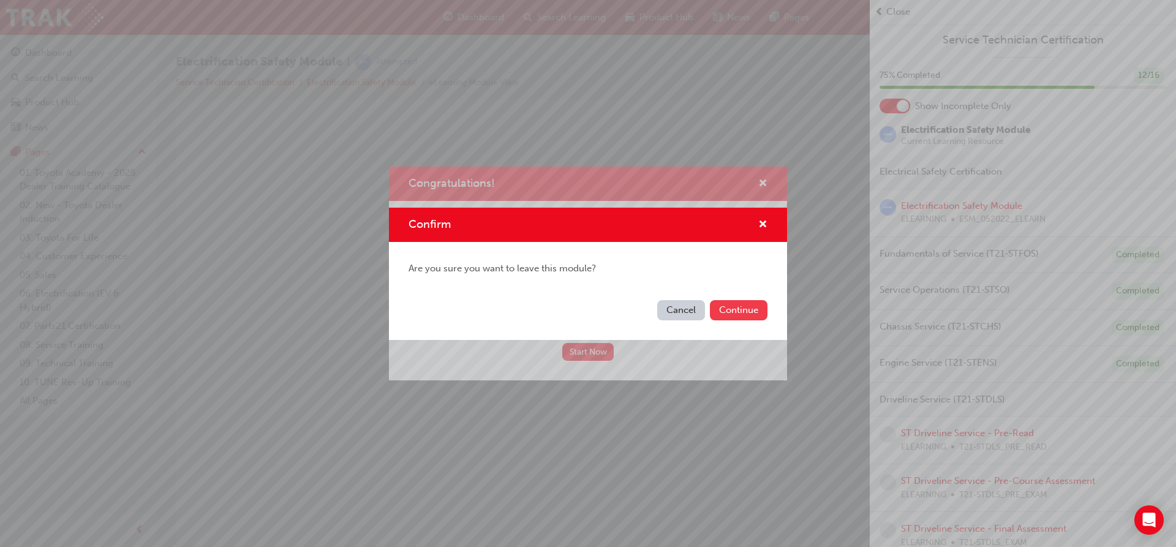
click at [742, 312] on button "Continue" at bounding box center [739, 310] width 58 height 20
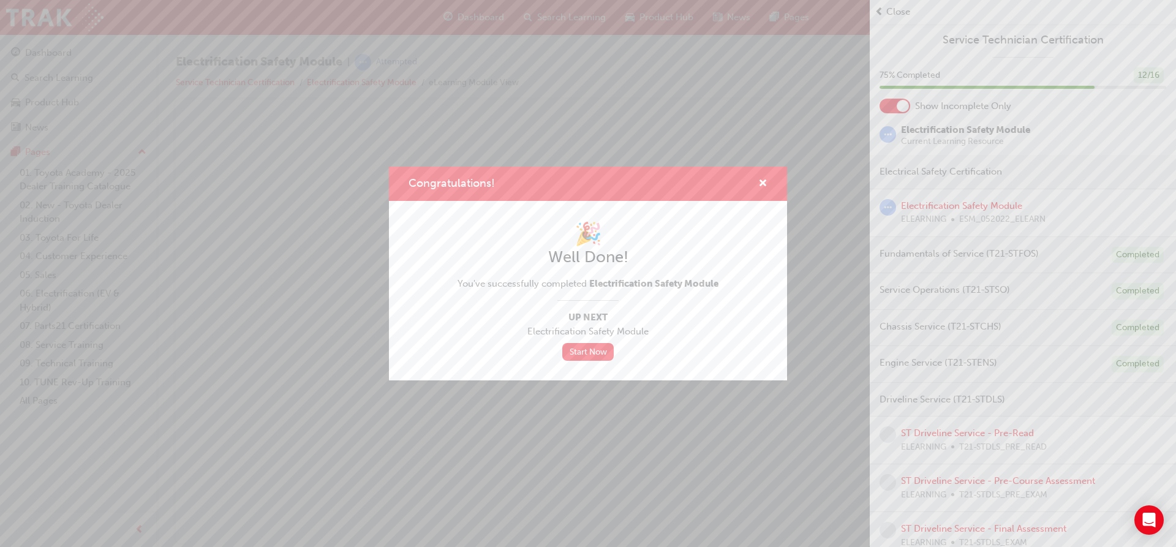
click at [757, 183] on div "Congratulations!" at bounding box center [757, 183] width 19 height 15
click at [762, 181] on span "cross-icon" at bounding box center [762, 184] width 9 height 11
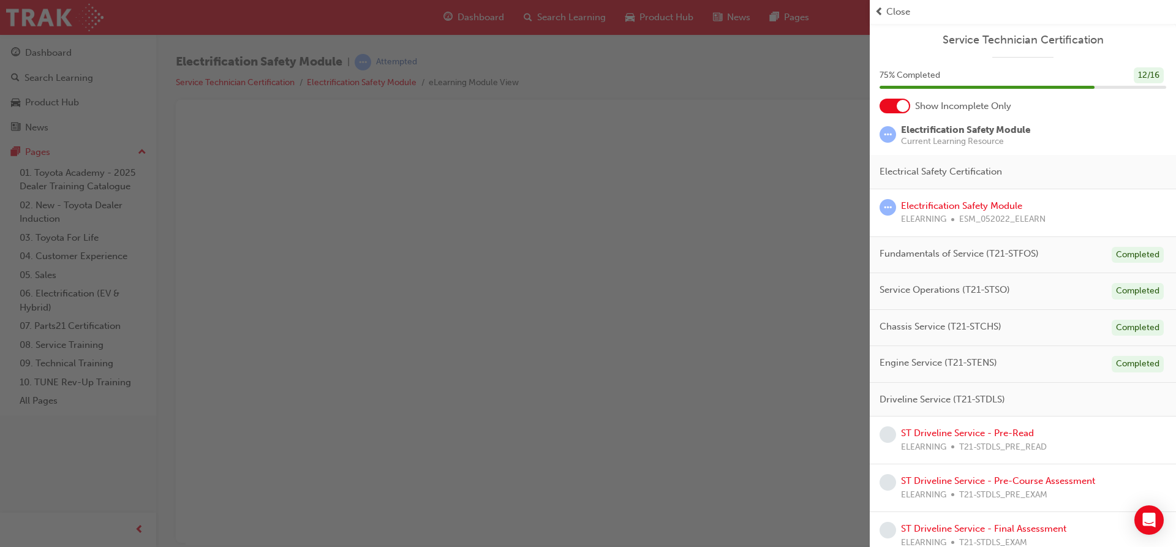
click at [900, 112] on div at bounding box center [894, 106] width 31 height 15
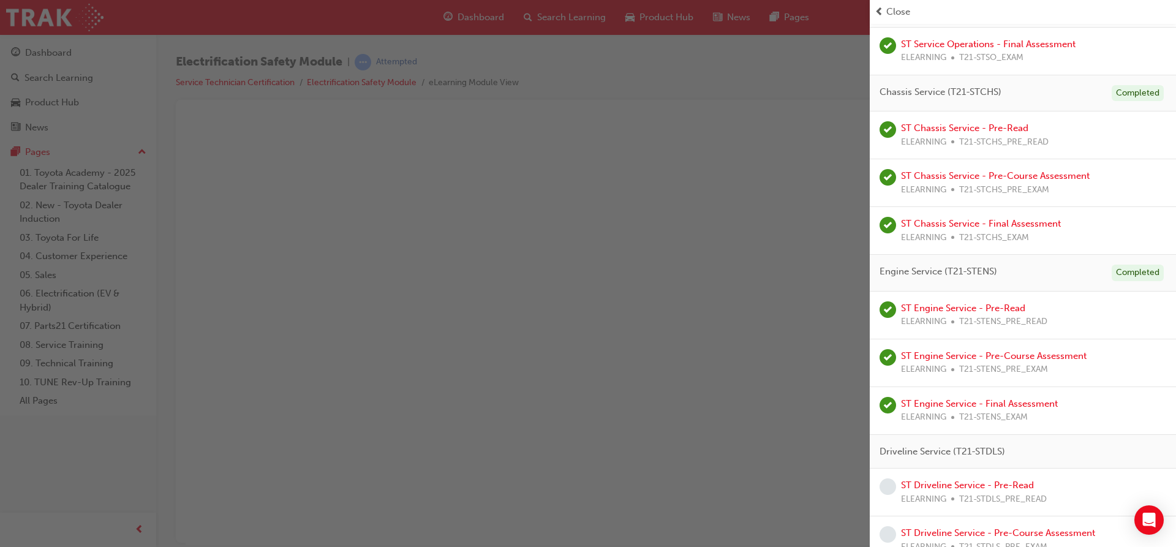
scroll to position [586, 0]
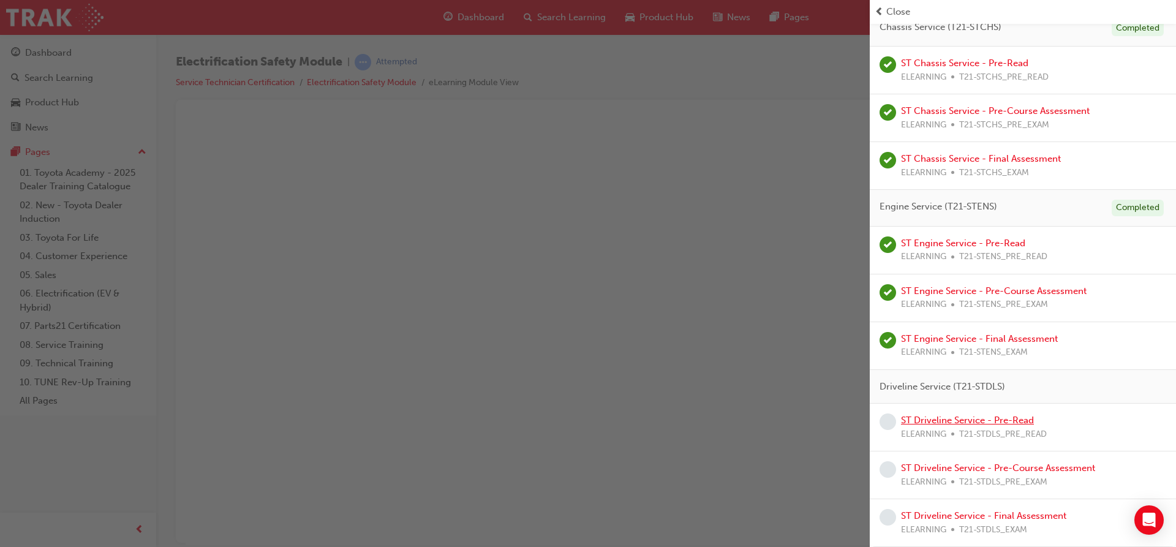
click at [985, 416] on link "ST Driveline Service - Pre-Read" at bounding box center [967, 420] width 133 height 11
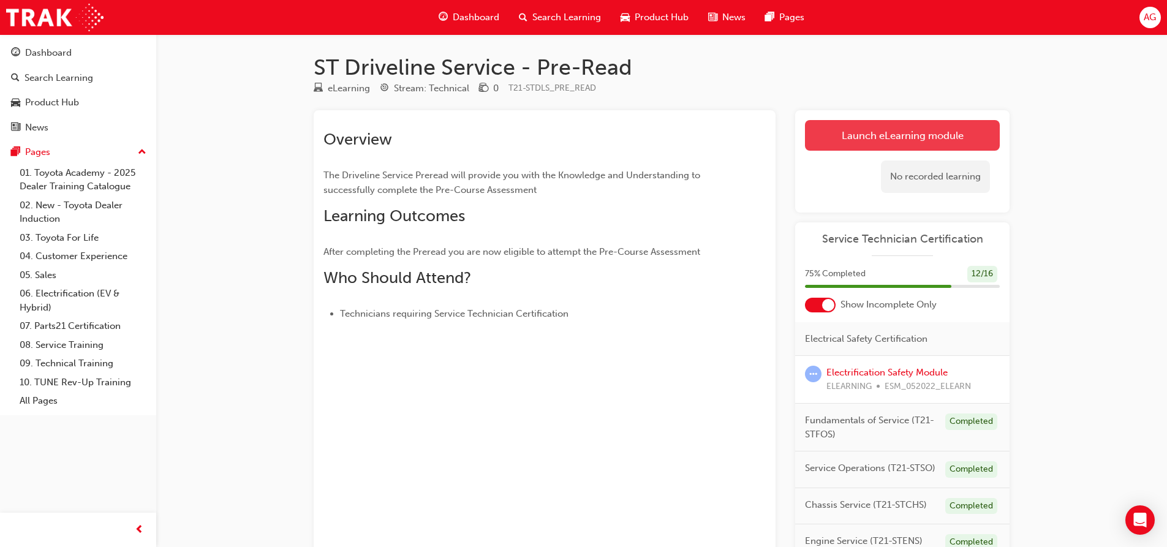
click at [851, 135] on link "Launch eLearning module" at bounding box center [902, 135] width 195 height 31
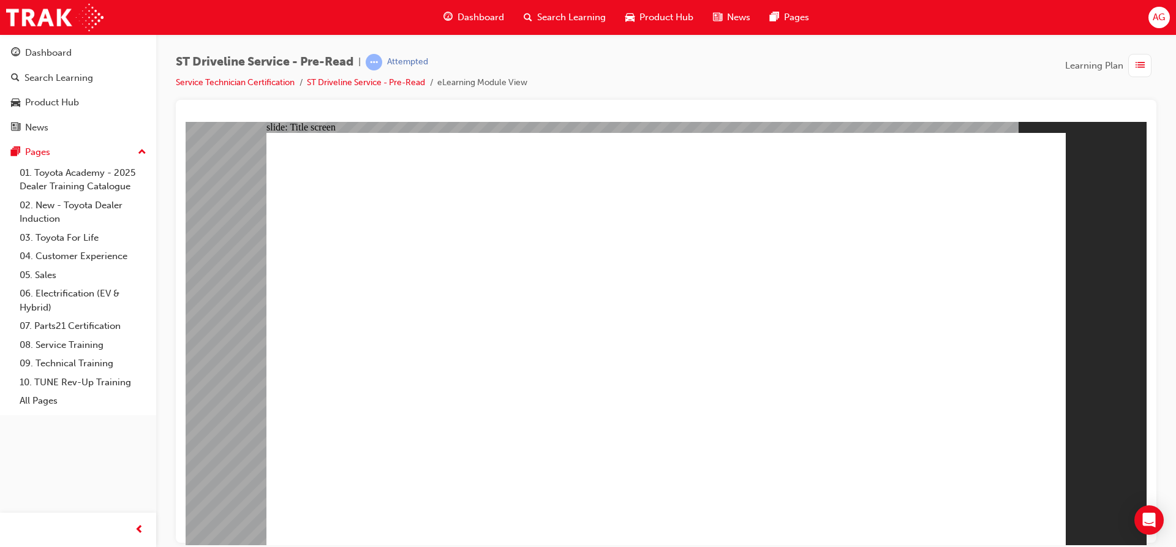
drag, startPoint x: 953, startPoint y: 498, endPoint x: 955, endPoint y: 505, distance: 6.8
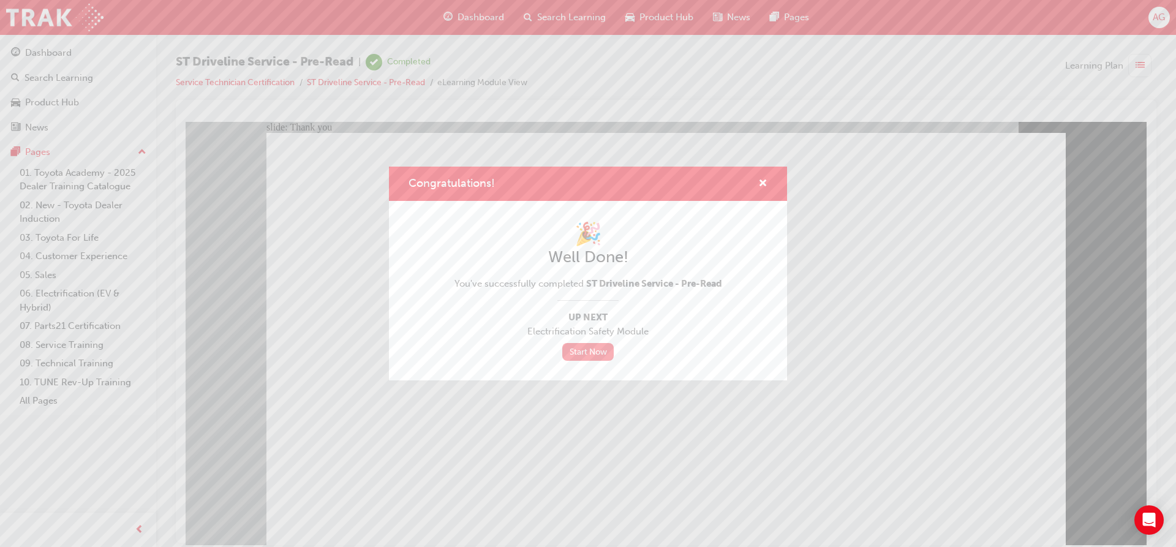
click at [599, 348] on link "Start Now" at bounding box center [587, 352] width 51 height 18
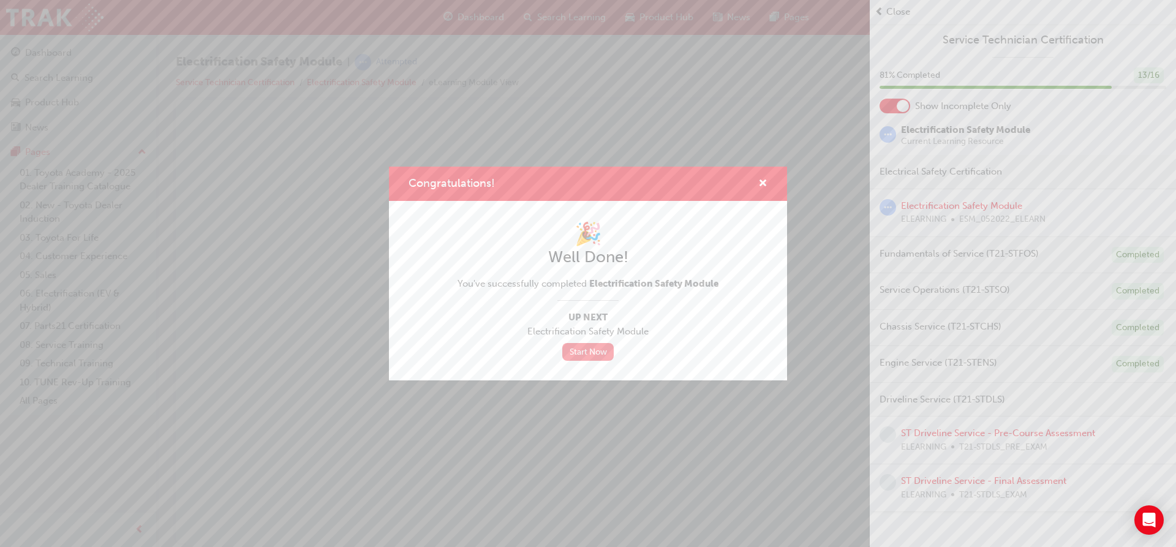
click at [594, 351] on link "Start Now" at bounding box center [587, 352] width 51 height 18
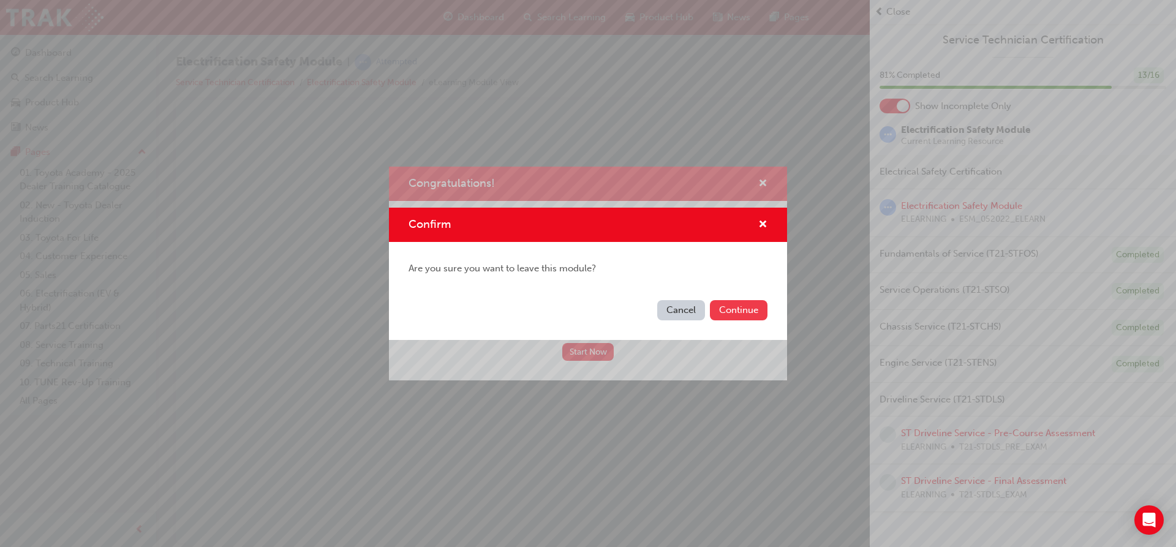
click at [727, 302] on button "Continue" at bounding box center [739, 310] width 58 height 20
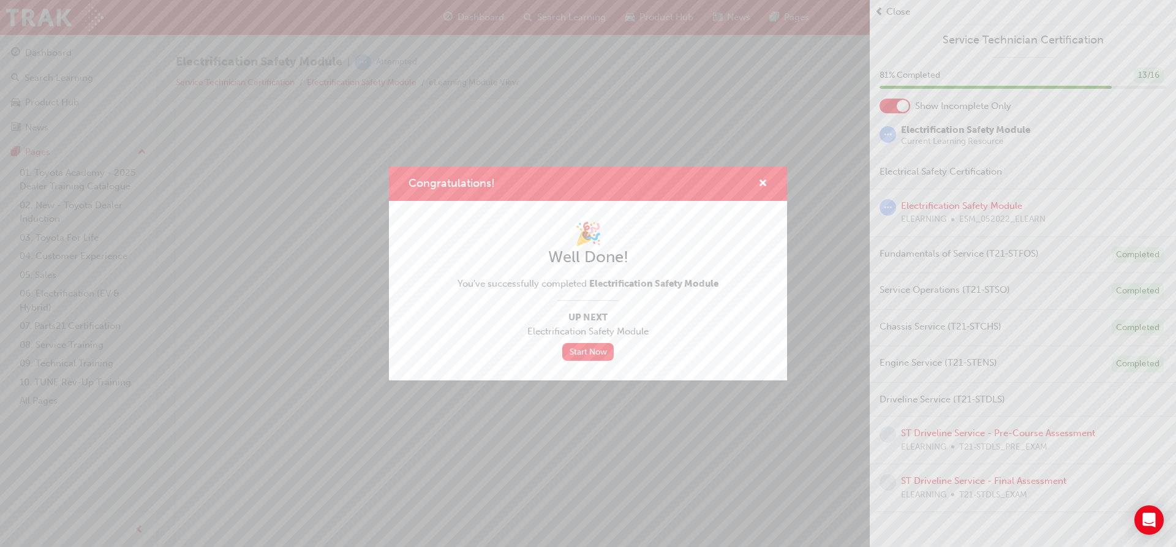
click at [757, 182] on div "Congratulations!" at bounding box center [757, 183] width 19 height 15
click at [761, 183] on span "cross-icon" at bounding box center [762, 184] width 9 height 11
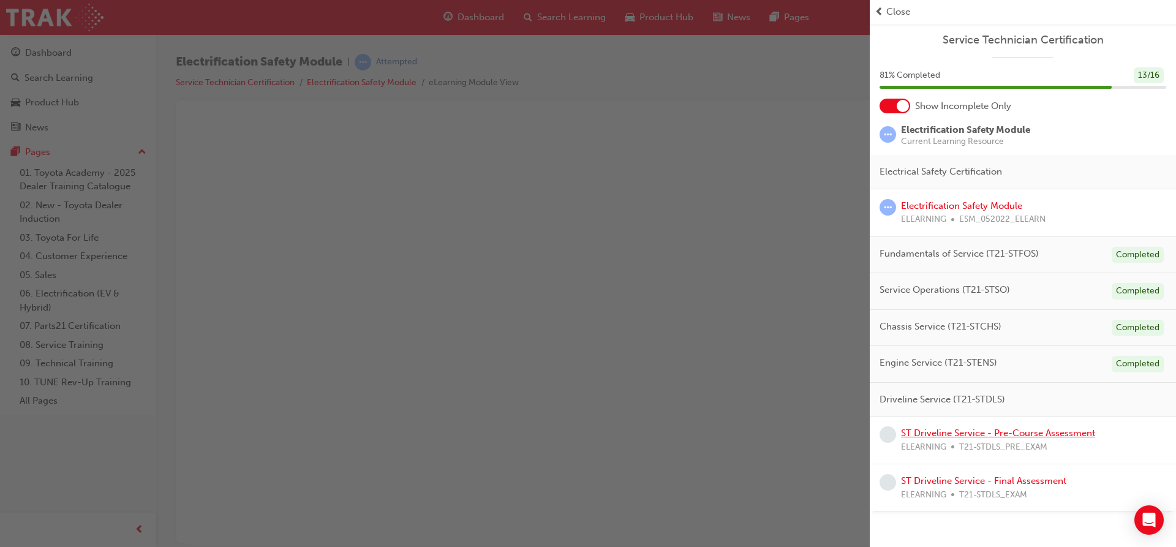
click at [935, 431] on link "ST Driveline Service - Pre-Course Assessment" at bounding box center [998, 432] width 194 height 11
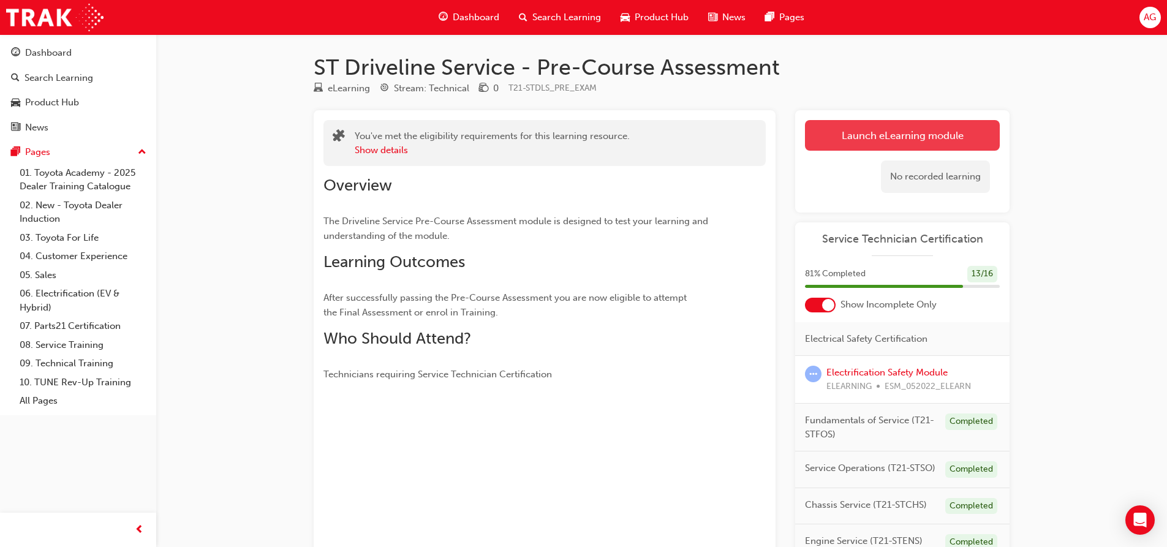
click at [852, 144] on link "Launch eLearning module" at bounding box center [902, 135] width 195 height 31
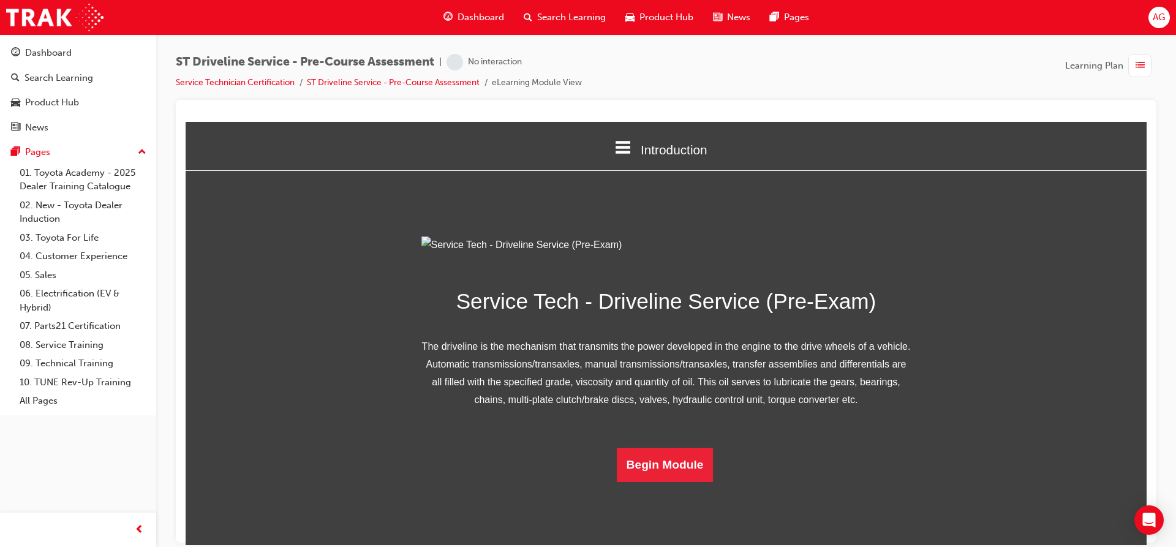
scroll to position [72, 0]
click at [652, 481] on button "Begin Module" at bounding box center [665, 464] width 97 height 34
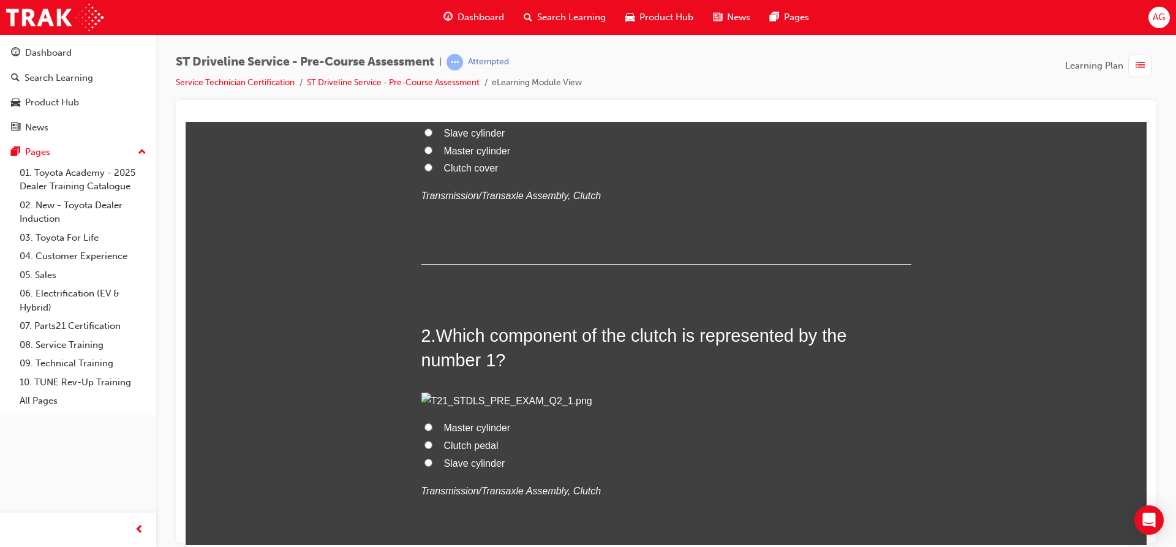
scroll to position [245, 0]
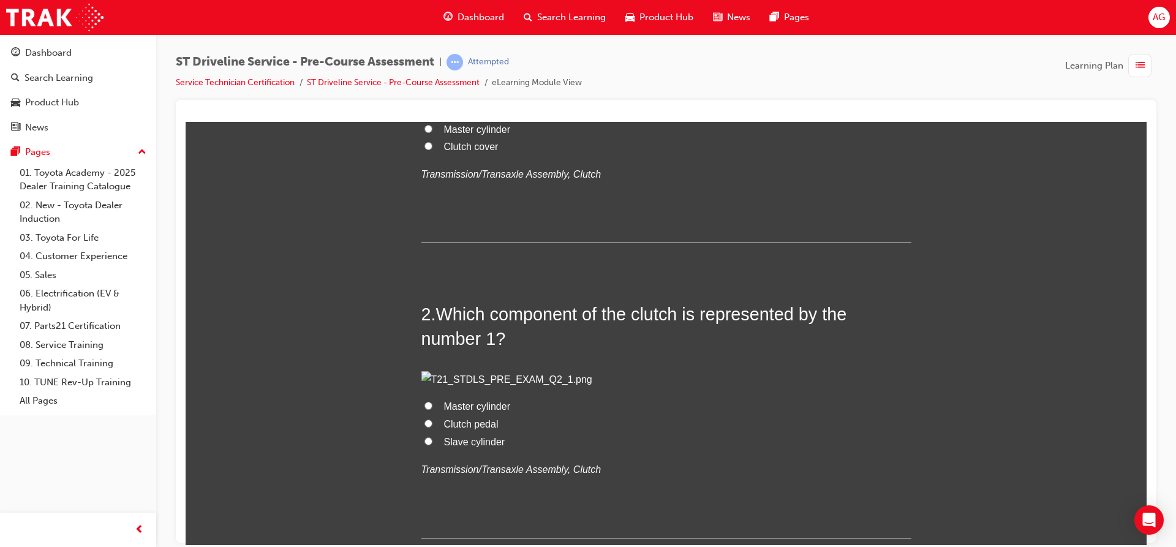
click at [424, 132] on input "Master cylinder" at bounding box center [428, 128] width 8 height 8
radio input "true"
click at [424, 115] on input "Slave cylinder" at bounding box center [428, 111] width 8 height 8
radio input "true"
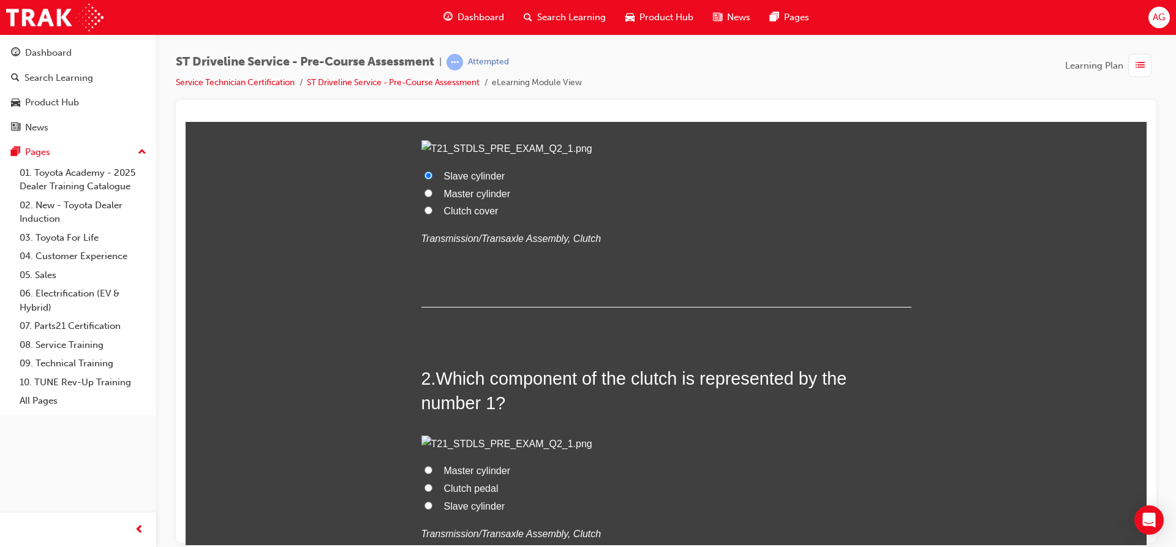
scroll to position [122, 0]
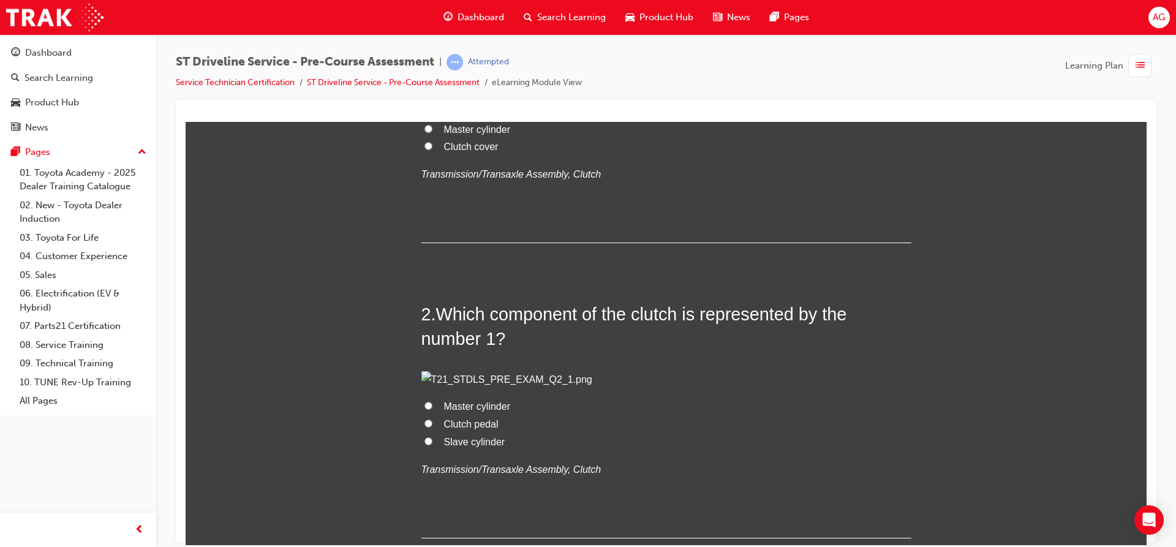
click at [450, 134] on span "Master cylinder" at bounding box center [477, 129] width 66 height 10
click at [432, 132] on input "Master cylinder" at bounding box center [428, 128] width 8 height 8
radio input "true"
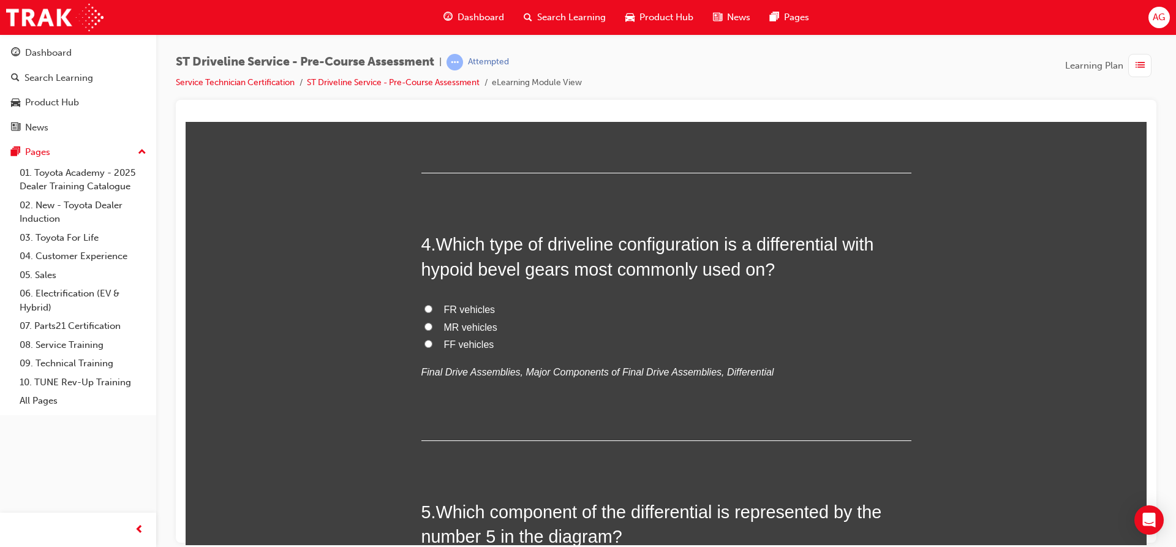
scroll to position [919, 0]
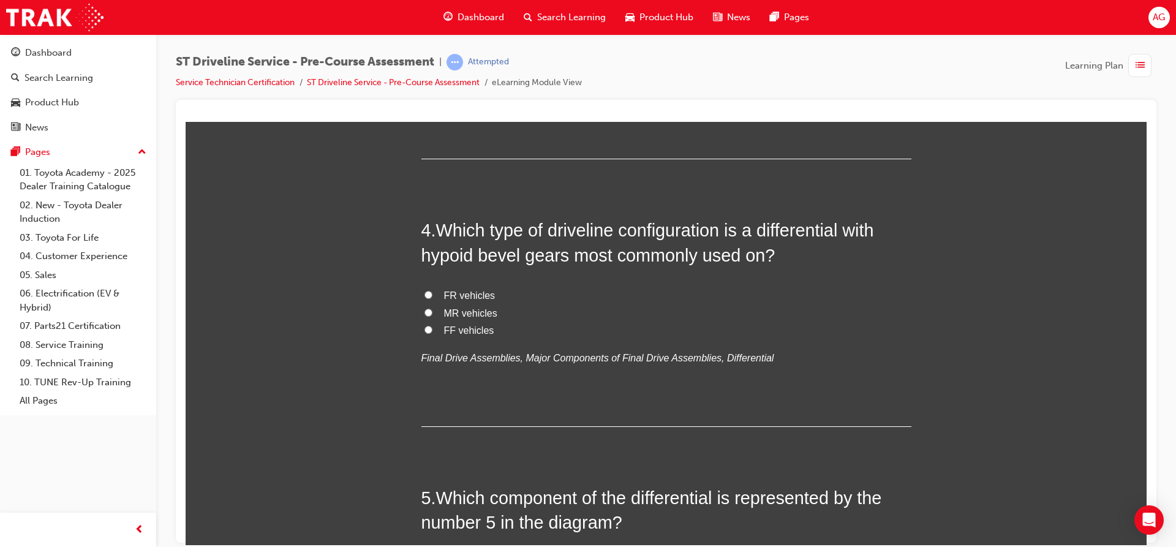
radio input "true"
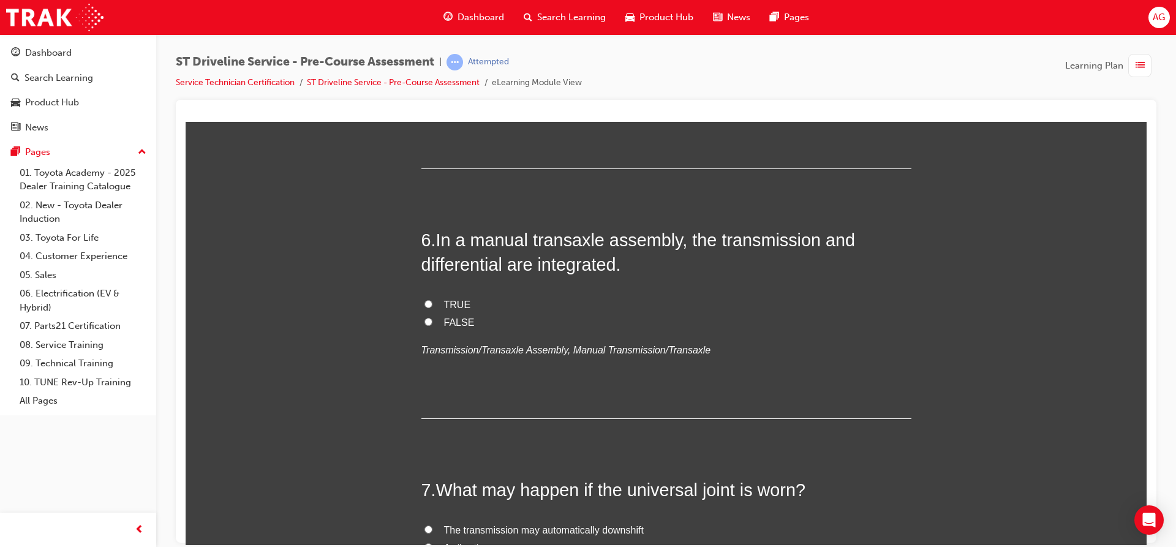
scroll to position [1470, 0]
radio input "true"
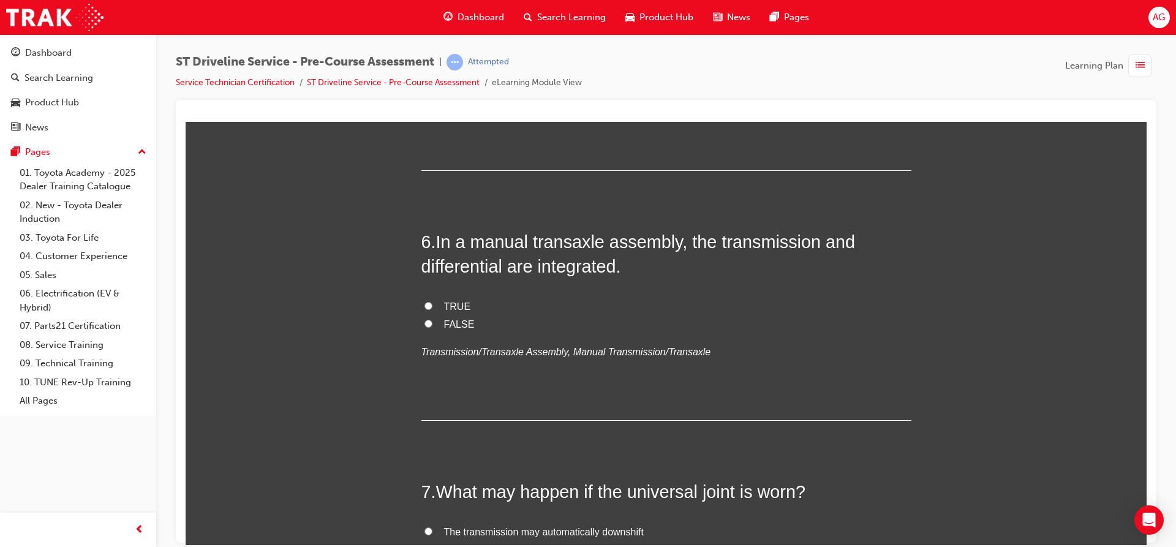
radio input "true"
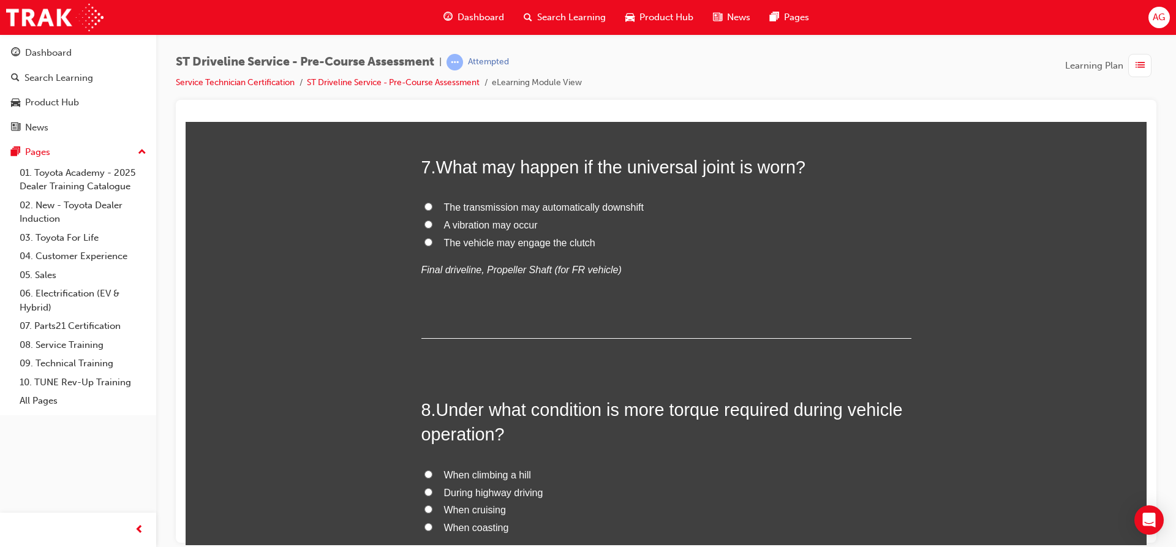
scroll to position [1784, 0]
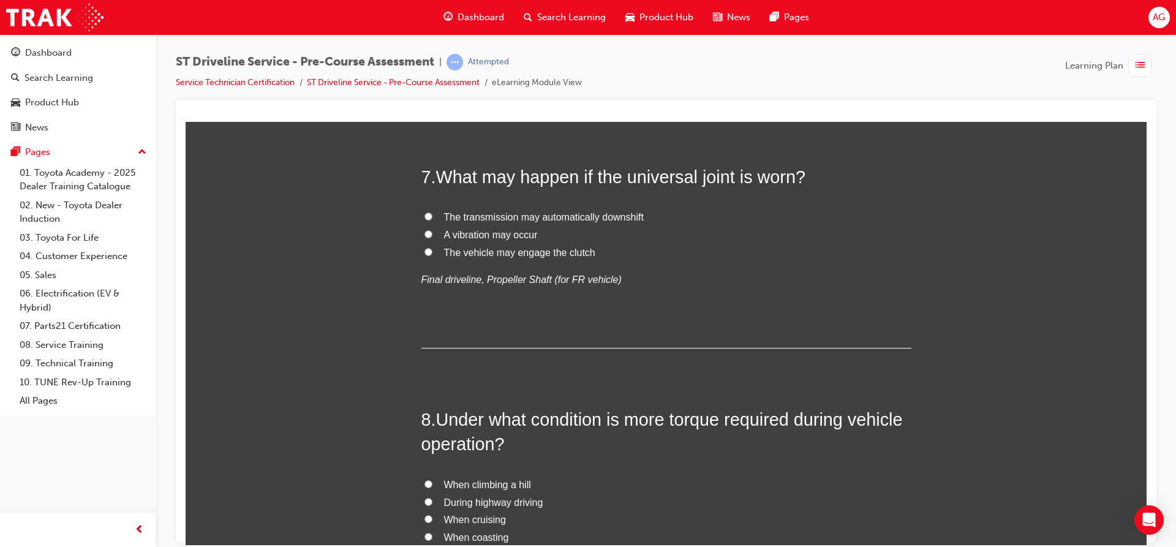
drag, startPoint x: 409, startPoint y: 302, endPoint x: 569, endPoint y: 219, distance: 180.5
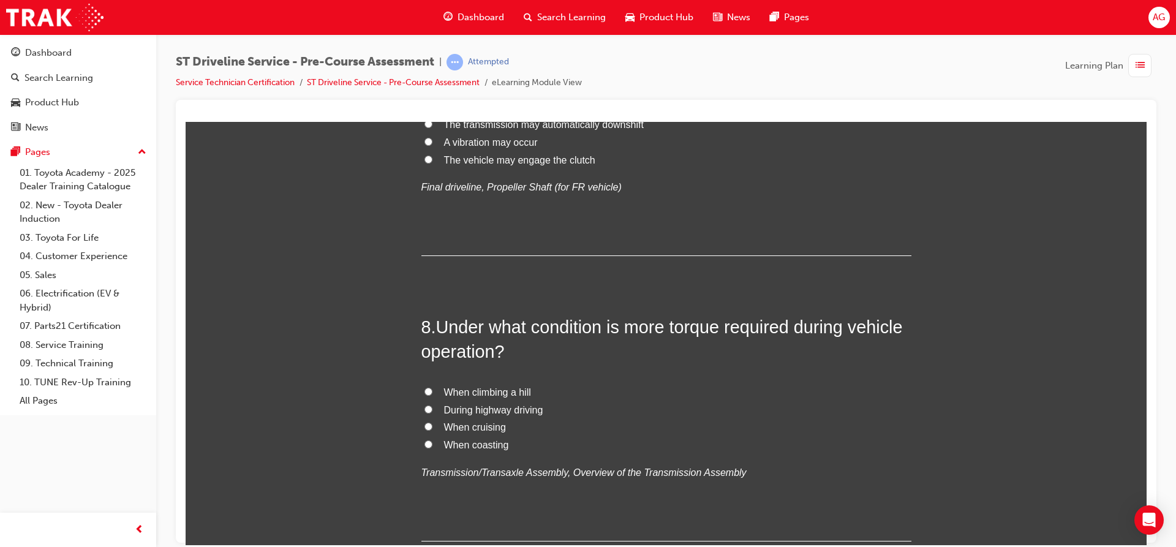
scroll to position [1898, 0]
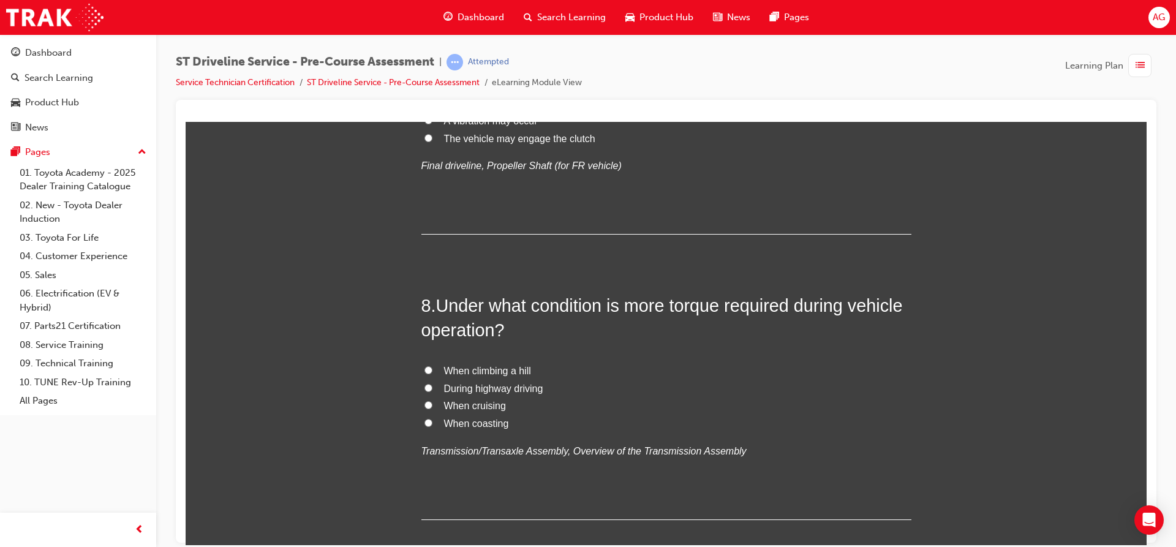
radio input "true"
drag, startPoint x: 411, startPoint y: 244, endPoint x: 803, endPoint y: 367, distance: 410.6
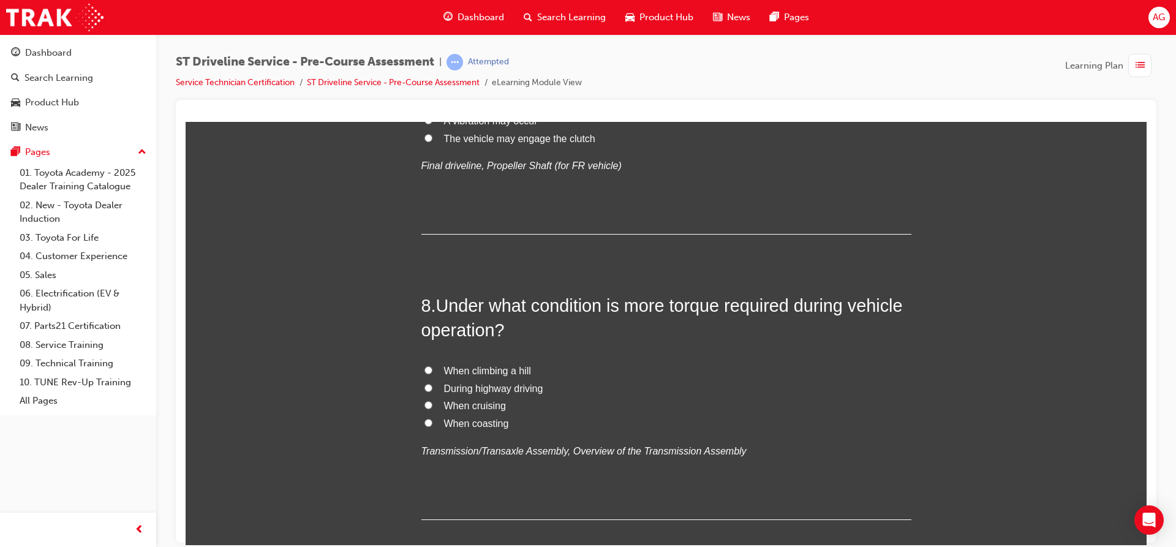
radio input "true"
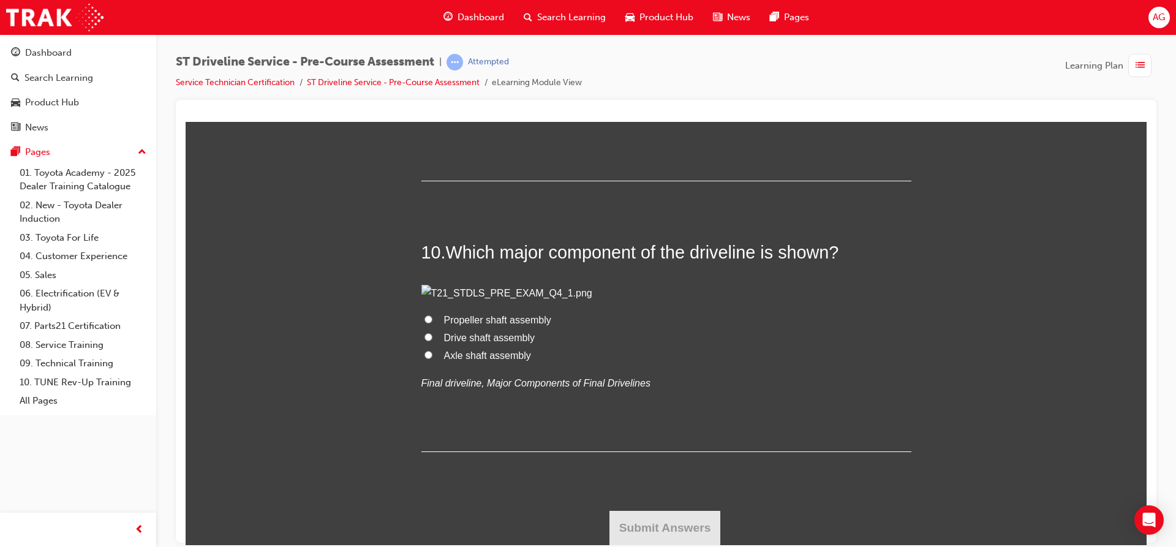
scroll to position [2511, 0]
radio input "true"
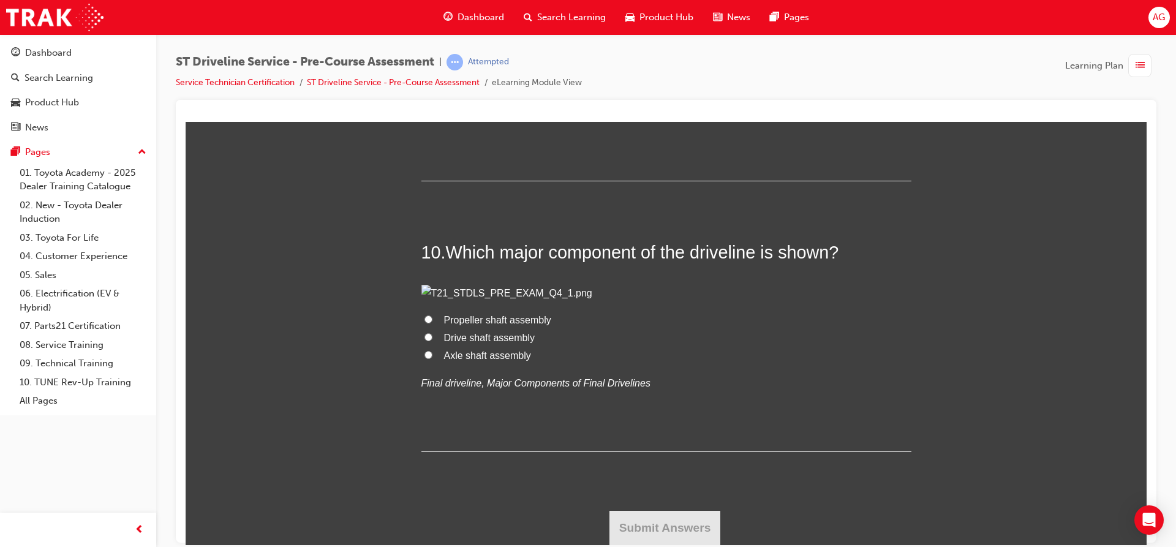
radio input "true"
drag, startPoint x: 399, startPoint y: 207, endPoint x: 829, endPoint y: 342, distance: 449.9
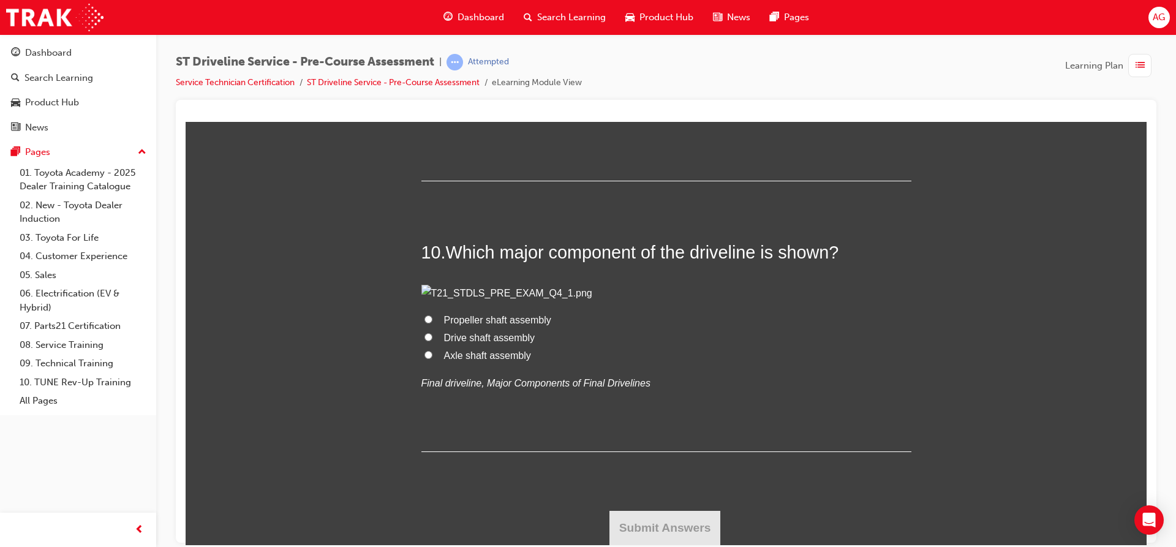
radio input "true"
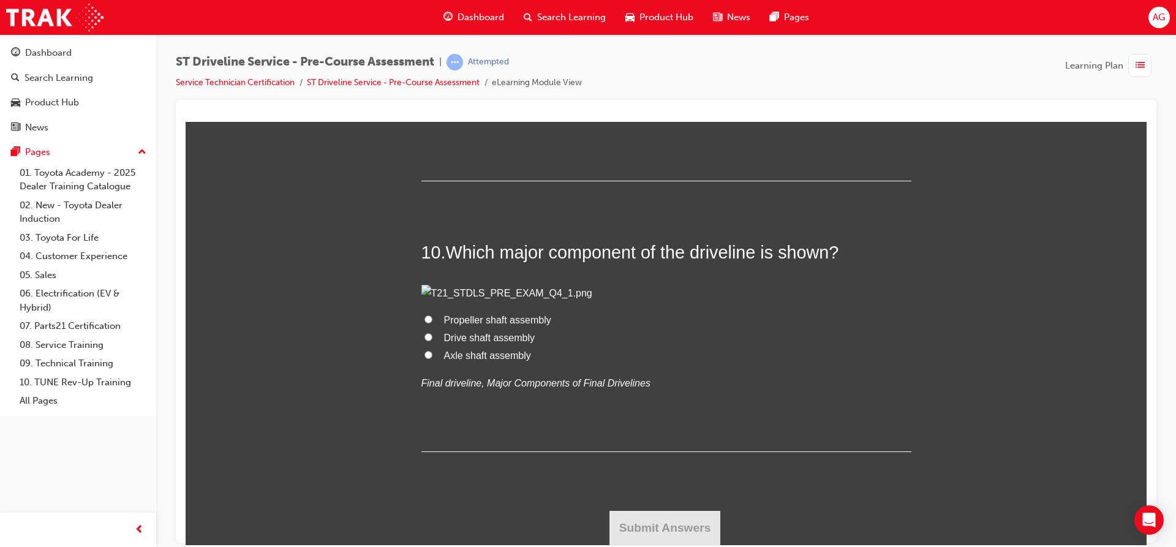
radio input "true"
drag, startPoint x: 417, startPoint y: 217, endPoint x: 649, endPoint y: 320, distance: 254.1
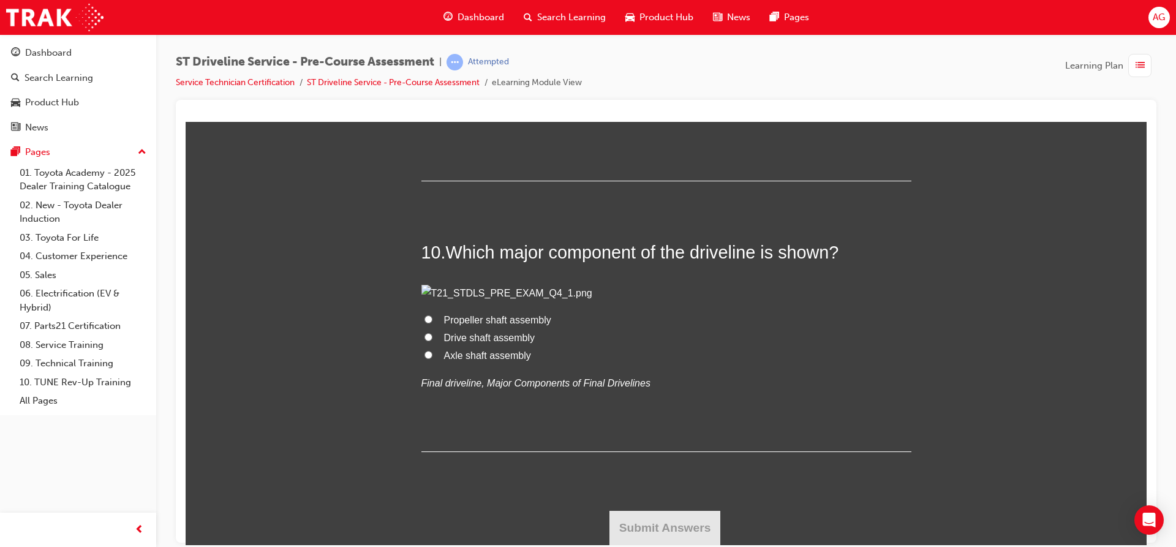
drag, startPoint x: 424, startPoint y: 272, endPoint x: 792, endPoint y: 432, distance: 401.2
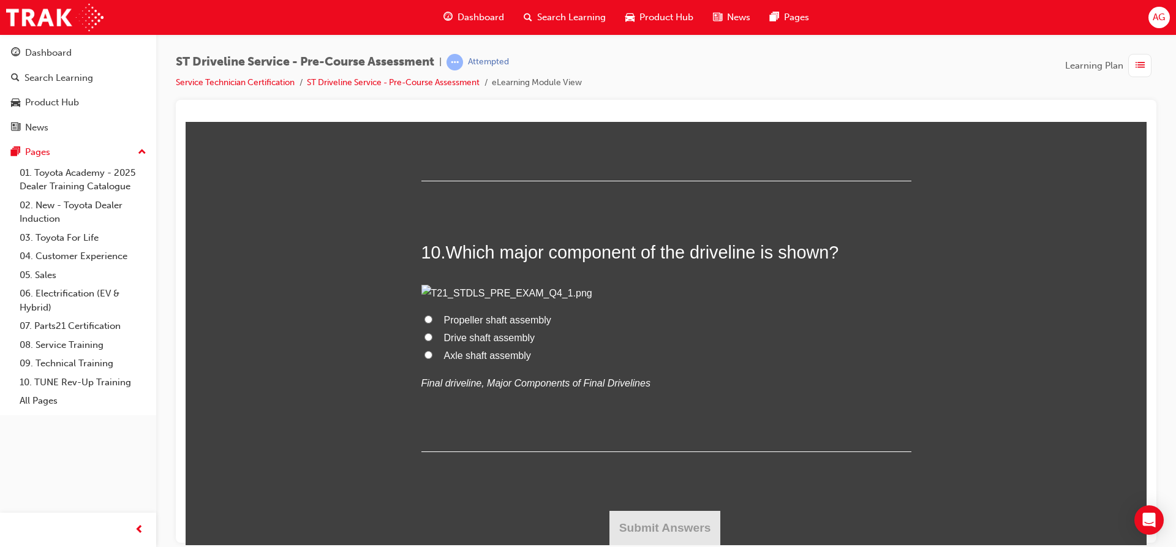
radio input "true"
click at [486, 72] on span "Universal joints" at bounding box center [477, 67] width 66 height 10
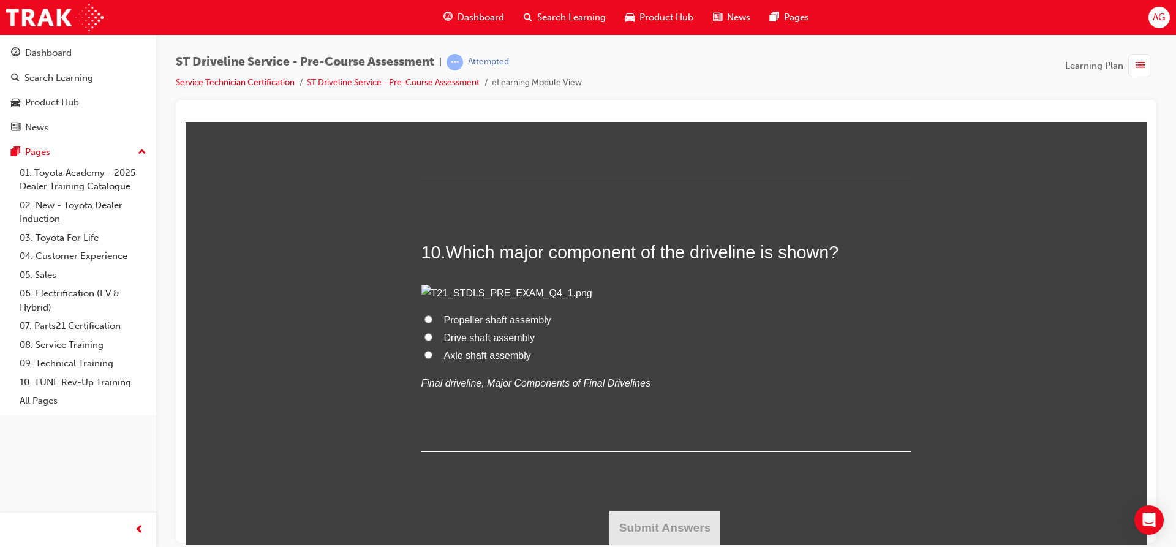
click at [432, 70] on input "Universal joints" at bounding box center [428, 66] width 8 height 8
radio input "true"
click at [489, 324] on span "Propeller shaft assembly" at bounding box center [497, 319] width 107 height 10
click at [432, 323] on input "Propeller shaft assembly" at bounding box center [428, 319] width 8 height 8
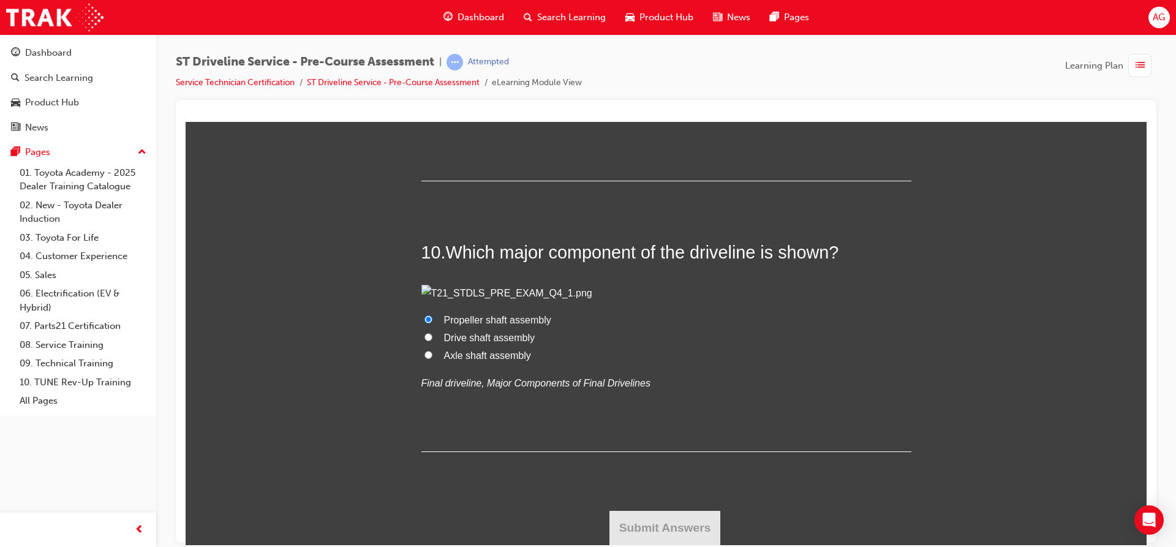
radio input "true"
click at [705, 528] on button "Submit Answers" at bounding box center [664, 527] width 111 height 34
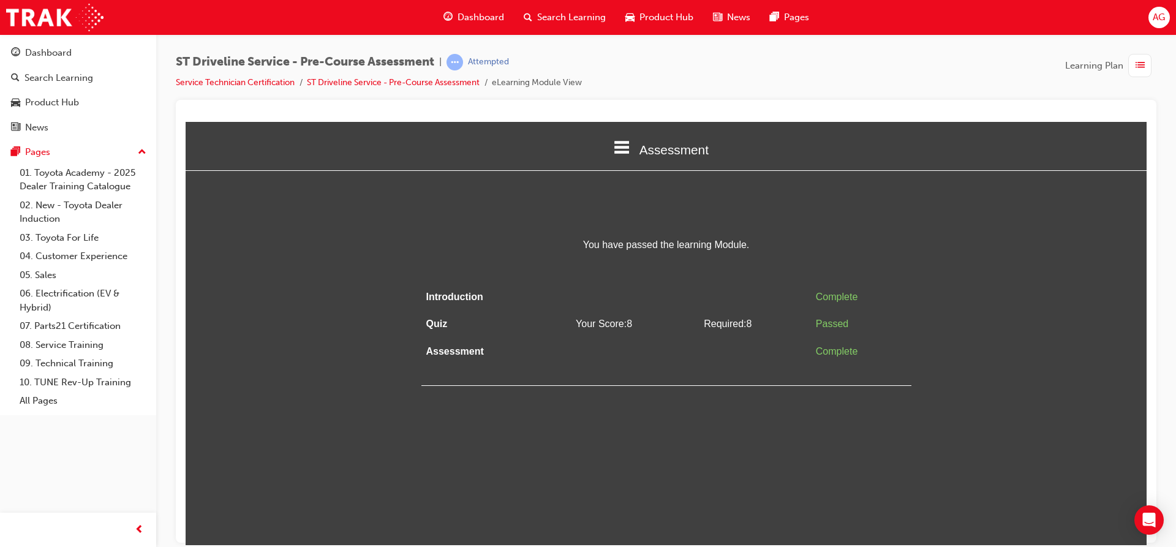
scroll to position [0, 0]
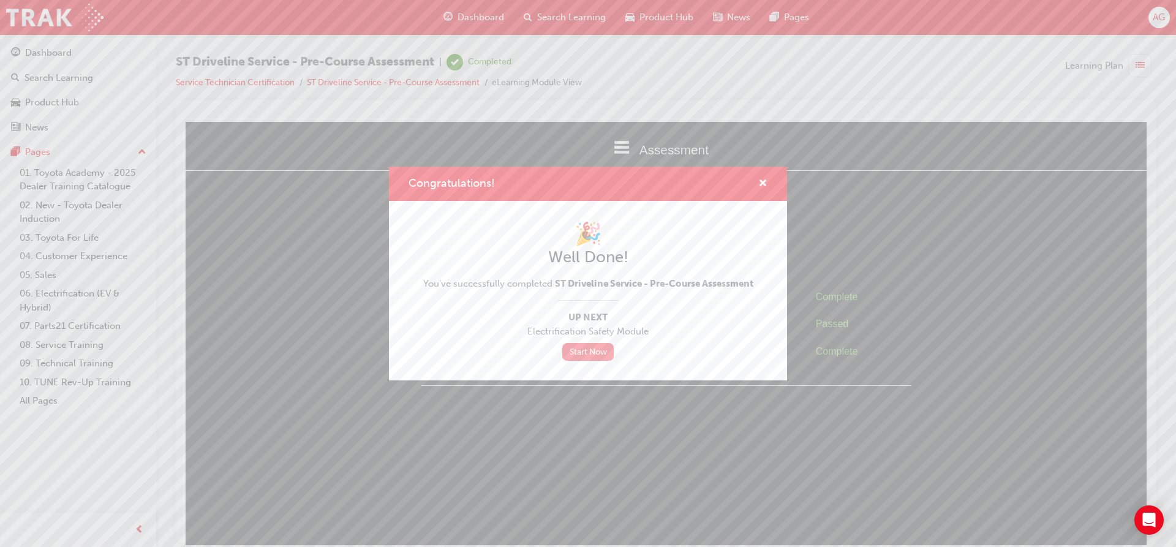
click at [577, 345] on link "Start Now" at bounding box center [587, 352] width 51 height 18
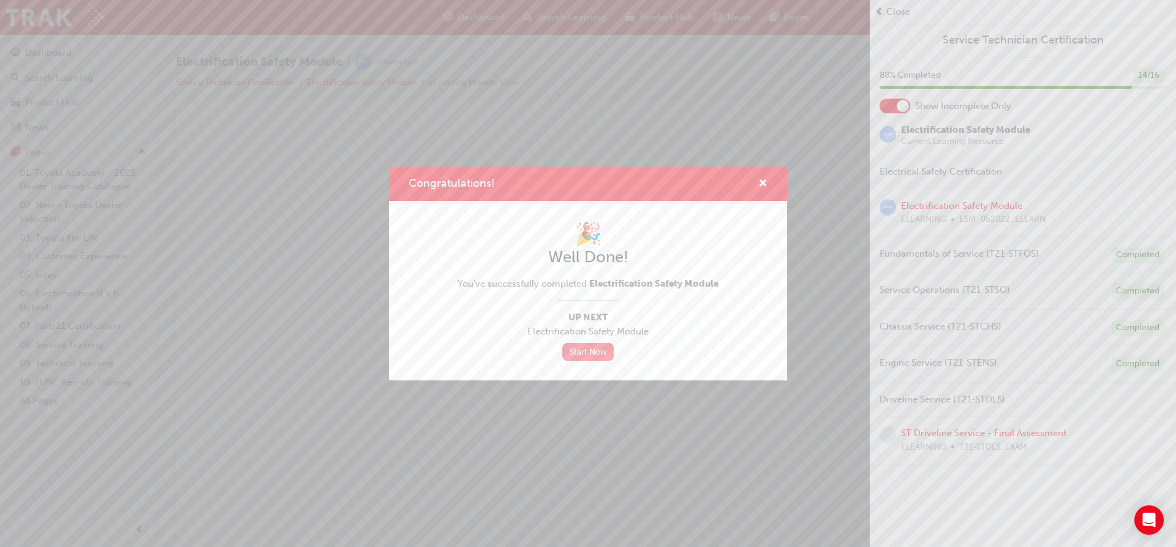
click at [595, 344] on link "Start Now" at bounding box center [587, 352] width 51 height 18
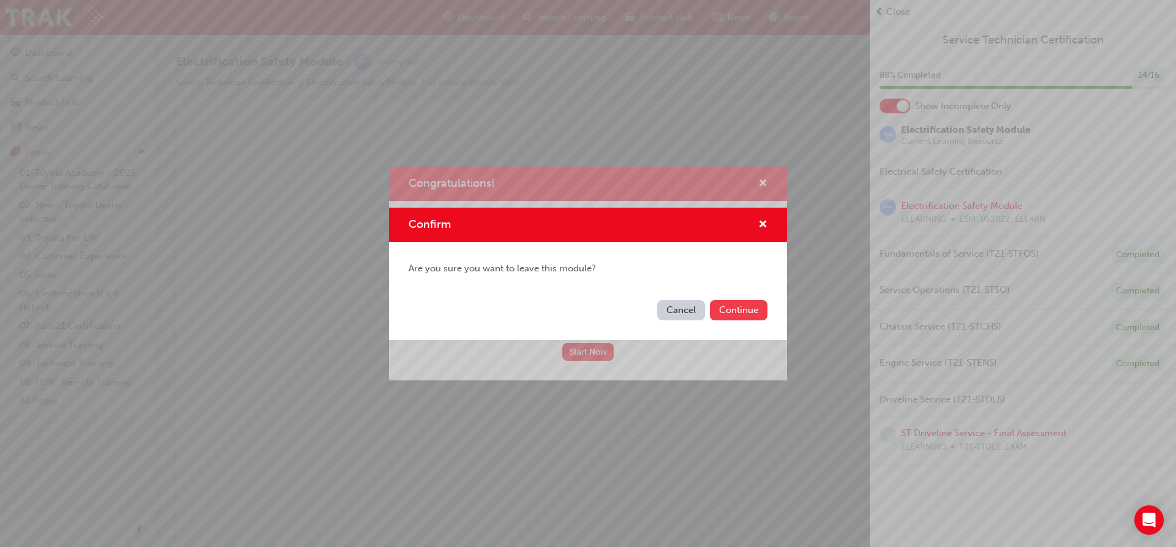
click at [745, 309] on button "Continue" at bounding box center [739, 310] width 58 height 20
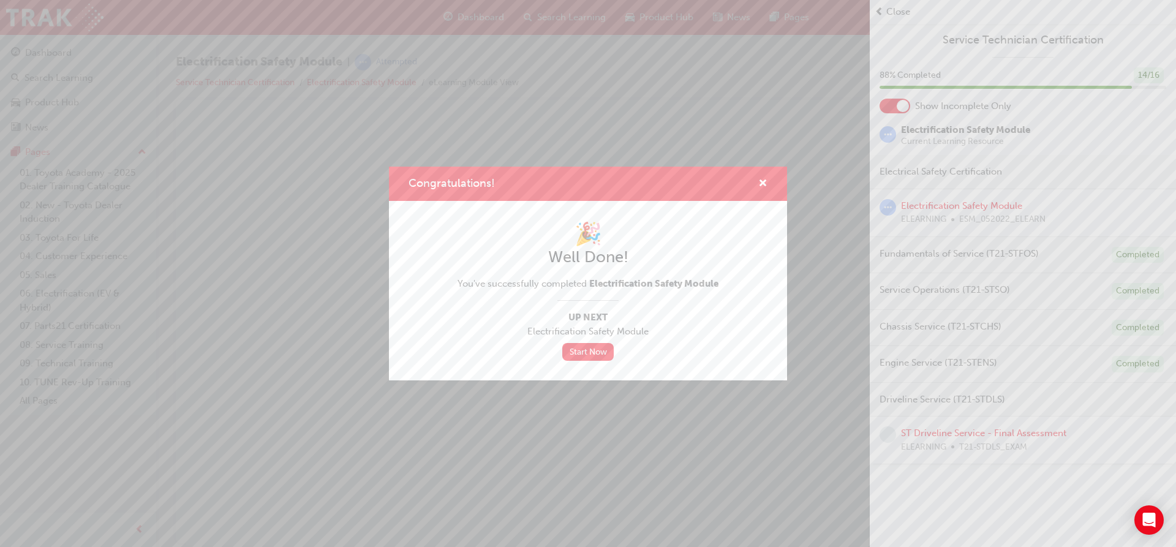
click at [757, 184] on div "Congratulations!" at bounding box center [757, 183] width 19 height 15
click at [762, 182] on span "cross-icon" at bounding box center [762, 184] width 9 height 11
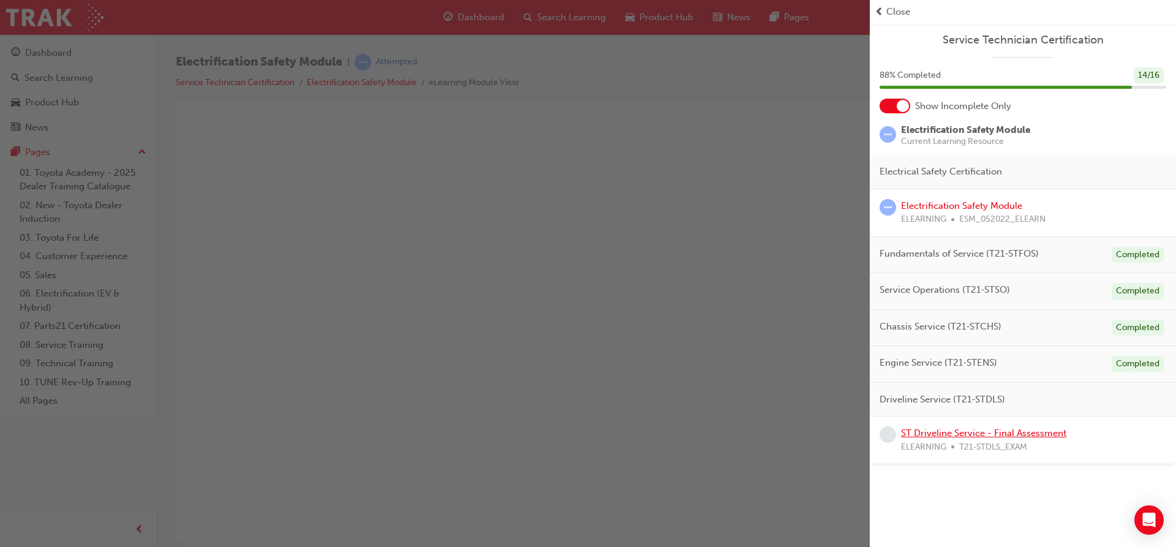
click at [972, 428] on link "ST Driveline Service - Final Assessment" at bounding box center [983, 432] width 165 height 11
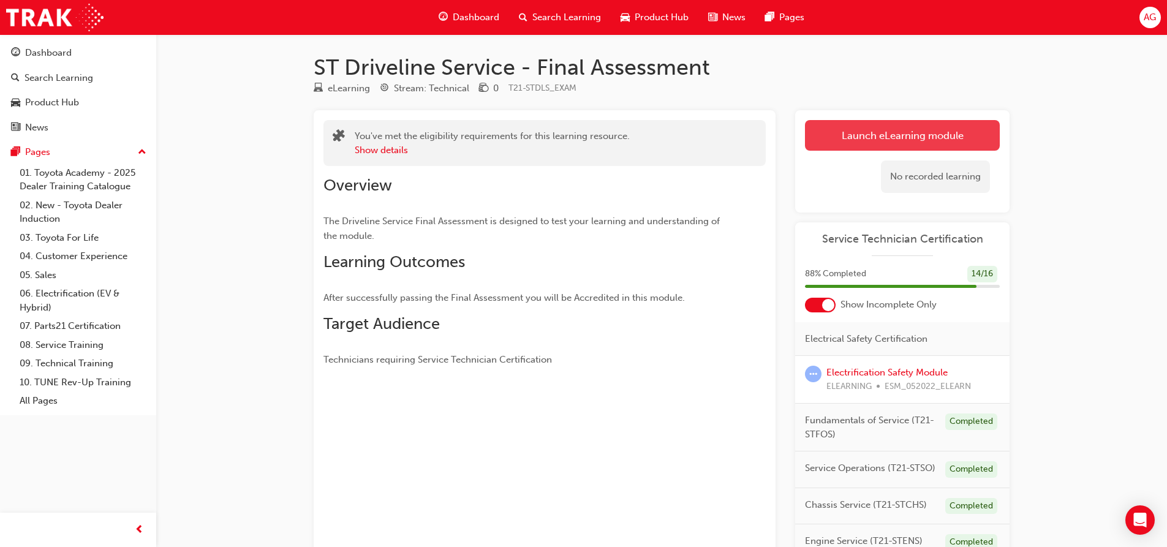
click at [867, 135] on link "Launch eLearning module" at bounding box center [902, 135] width 195 height 31
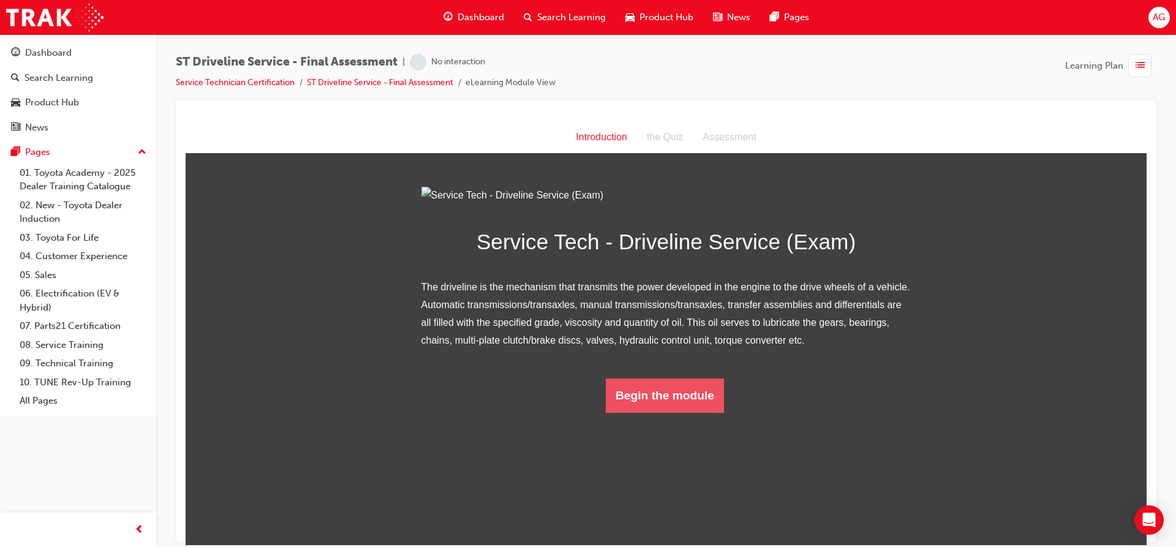
click at [665, 412] on button "Begin the module" at bounding box center [665, 395] width 118 height 34
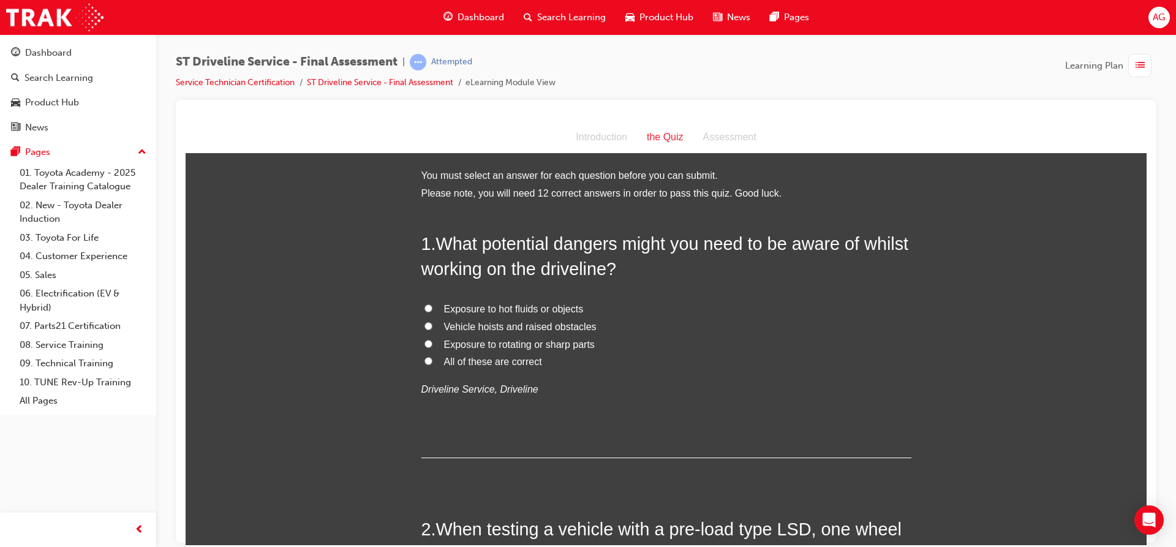
click at [466, 360] on span "All of these are correct" at bounding box center [493, 361] width 98 height 10
click at [432, 360] on input "All of these are correct" at bounding box center [428, 360] width 8 height 8
radio input "true"
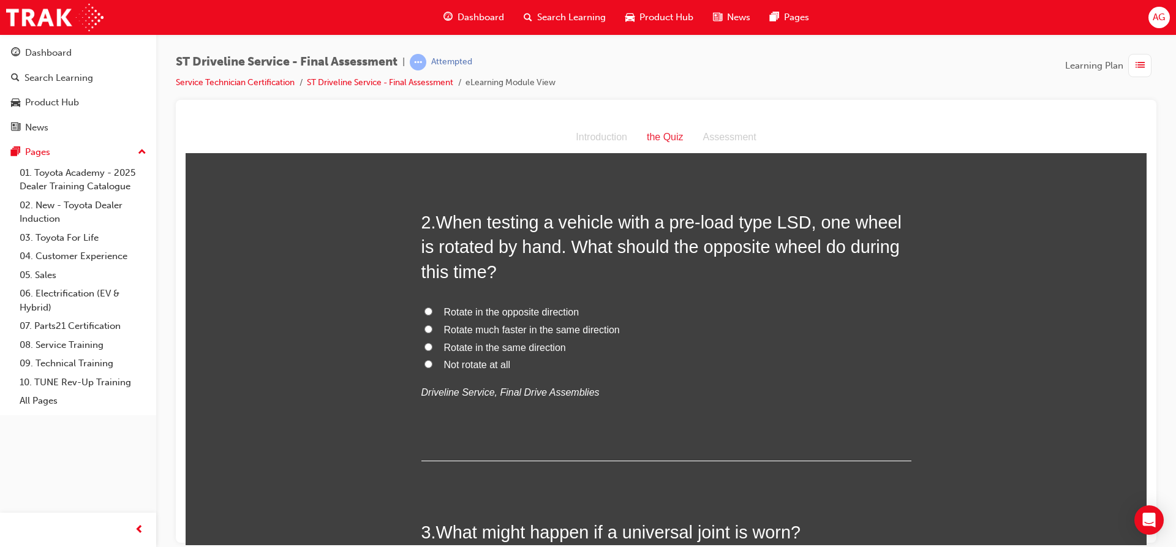
scroll to position [306, 0]
click at [424, 311] on input "Rotate in the opposite direction" at bounding box center [428, 311] width 8 height 8
radio input "true"
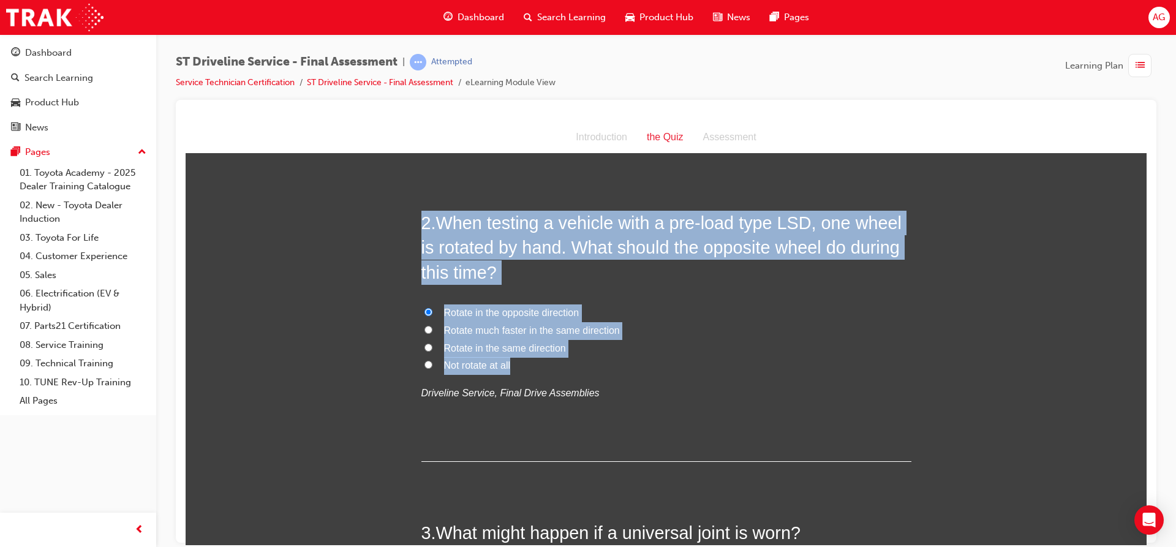
drag, startPoint x: 415, startPoint y: 218, endPoint x: 645, endPoint y: 364, distance: 272.5
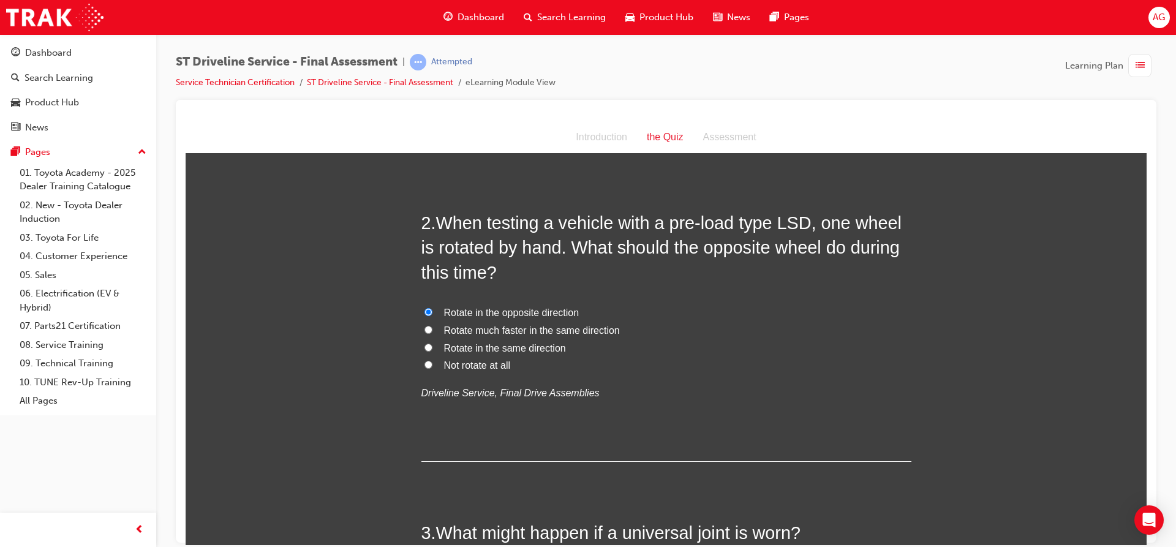
click at [598, 380] on div "Rotate in the opposite direction Rotate much faster in the same direction Rotat…" at bounding box center [666, 353] width 490 height 98
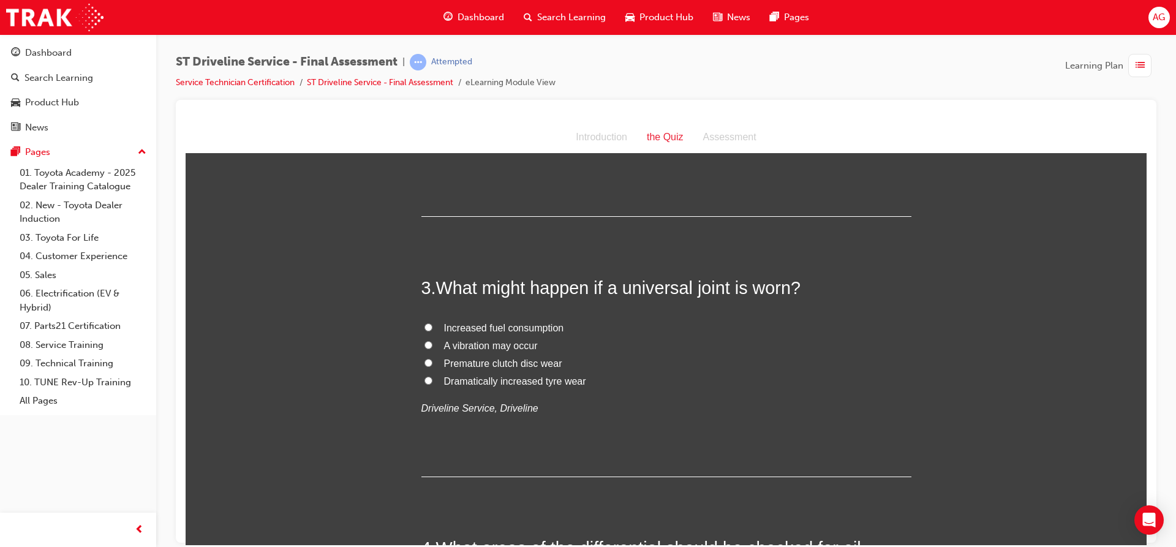
scroll to position [612, 0]
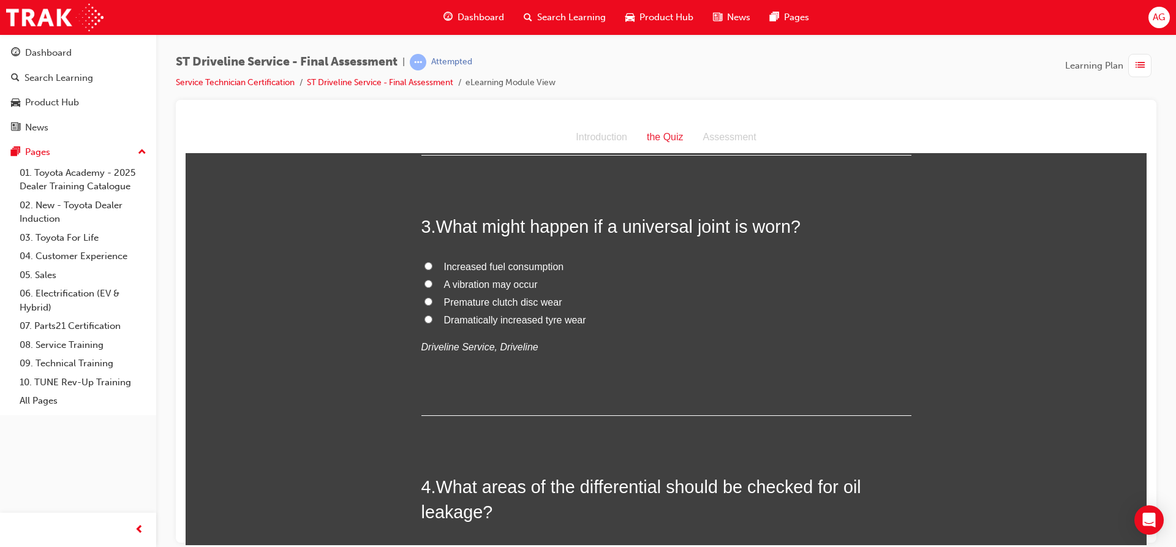
click at [526, 282] on span "A vibration may occur" at bounding box center [491, 284] width 94 height 10
click at [432, 282] on input "A vibration may occur" at bounding box center [428, 283] width 8 height 8
radio input "true"
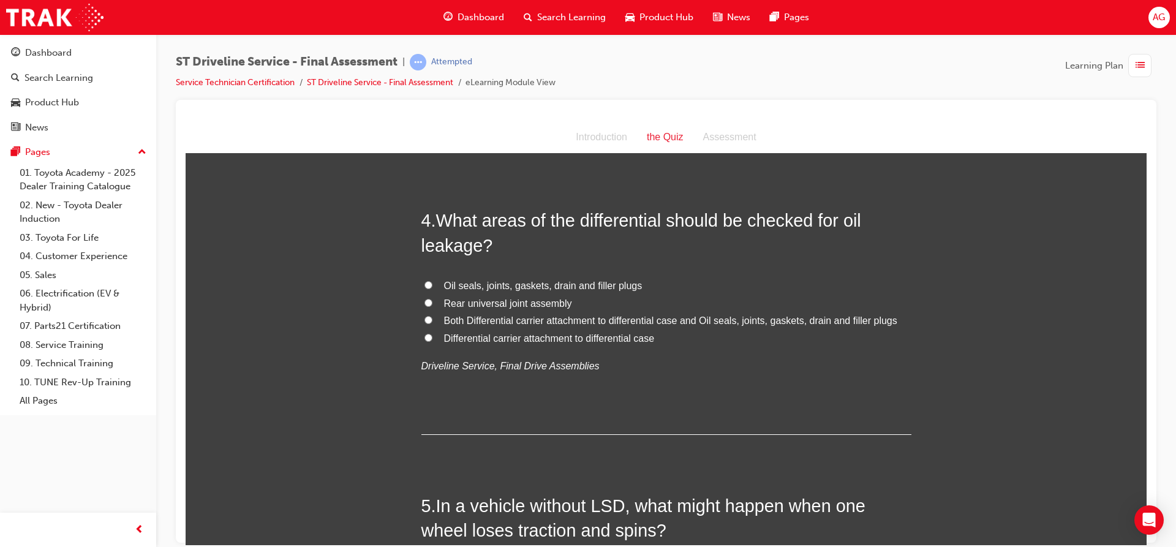
scroll to position [857, 0]
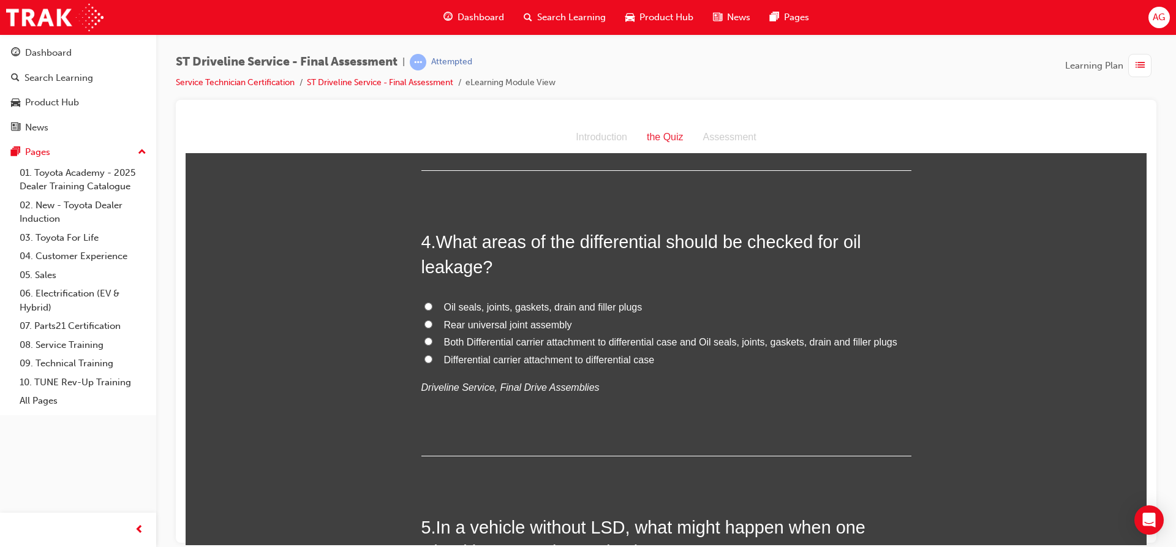
click at [581, 307] on span "Oil seals, joints, gaskets, drain and filler plugs" at bounding box center [543, 306] width 198 height 10
click at [432, 307] on input "Oil seals, joints, gaskets, drain and filler plugs" at bounding box center [428, 306] width 8 height 8
radio input "true"
click at [590, 343] on span "Both Differential carrier attachment to differential case and Oil seals, joints…" at bounding box center [670, 341] width 453 height 10
click at [432, 343] on input "Both Differential carrier attachment to differential case and Oil seals, joints…" at bounding box center [428, 341] width 8 height 8
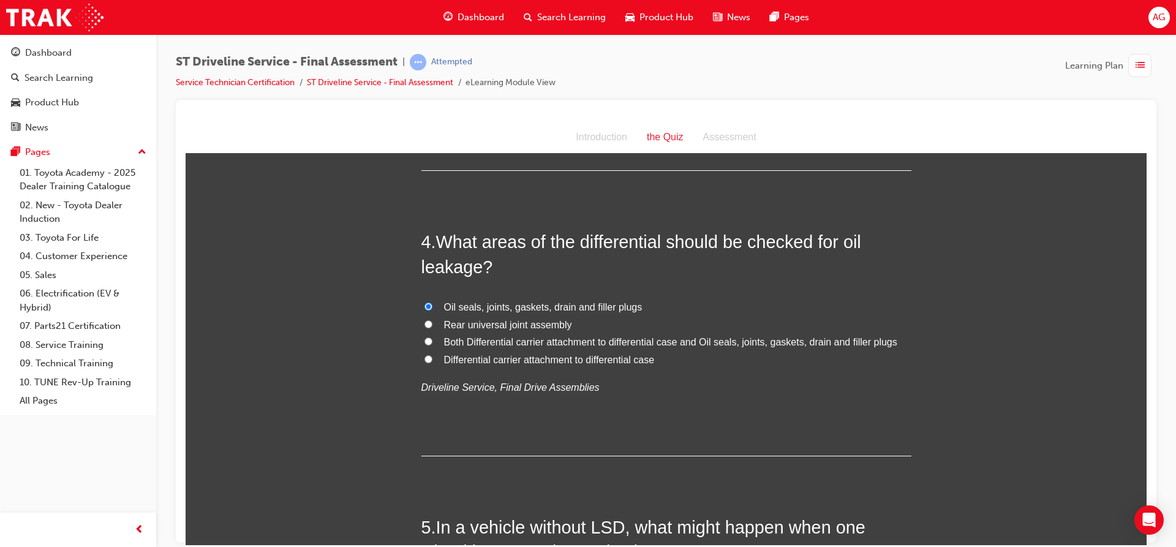
radio input "true"
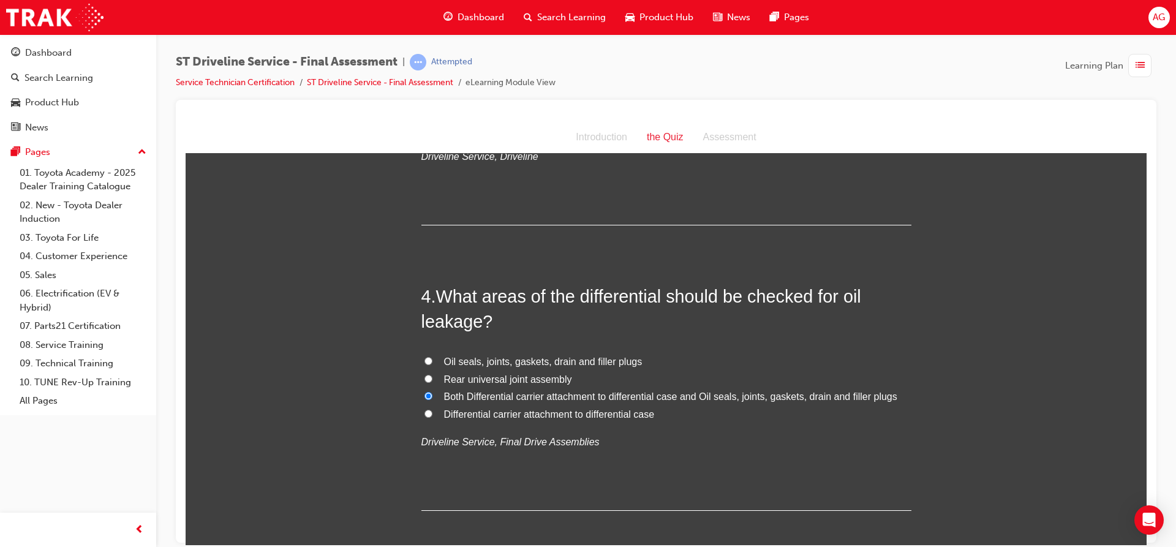
scroll to position [796, 0]
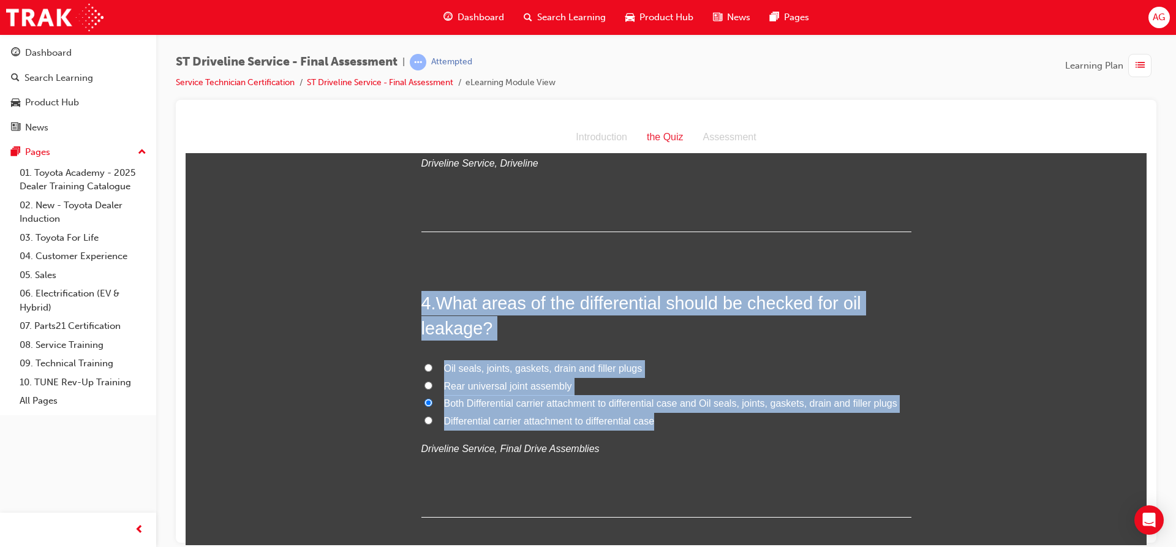
drag, startPoint x: 413, startPoint y: 306, endPoint x: 663, endPoint y: 424, distance: 276.1
click at [424, 367] on input "Oil seals, joints, gaskets, drain and filler plugs" at bounding box center [428, 367] width 8 height 8
radio input "true"
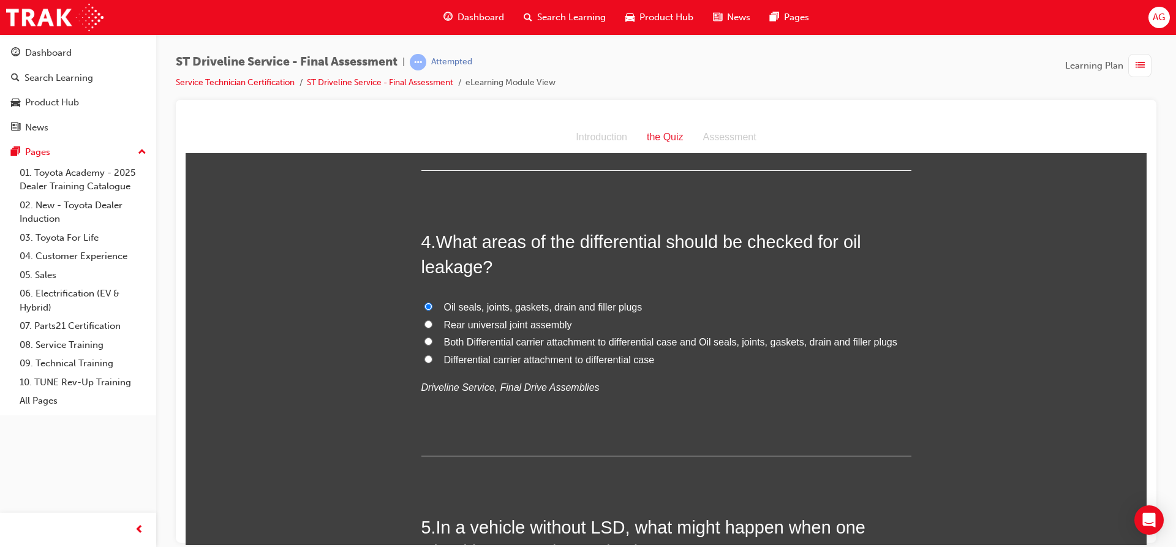
click at [670, 397] on div "4 . What areas of the differential should be checked for oil leakage? Oil seals…" at bounding box center [666, 342] width 490 height 227
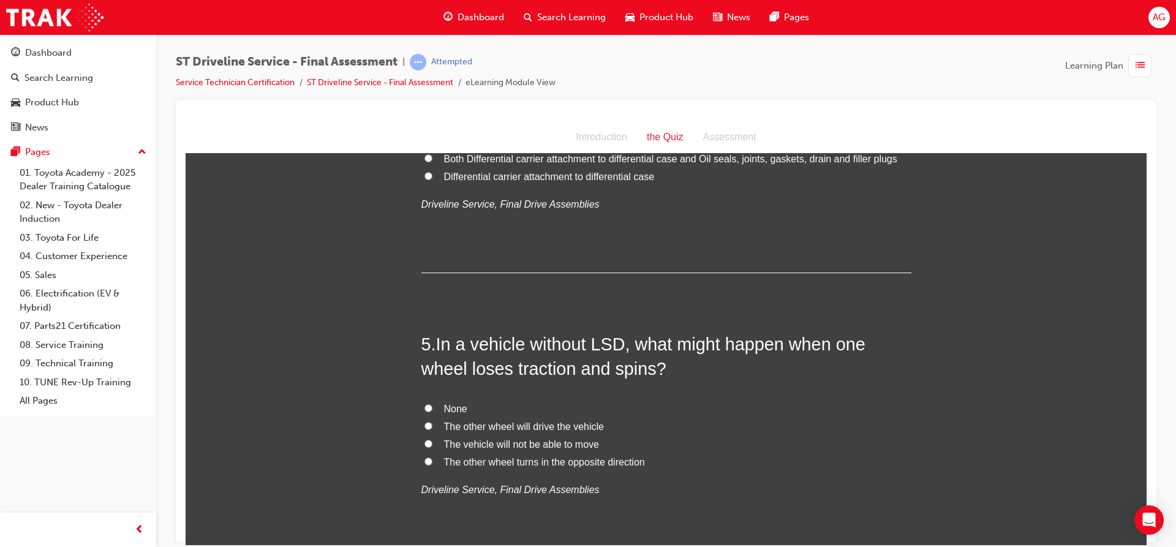
scroll to position [1041, 0]
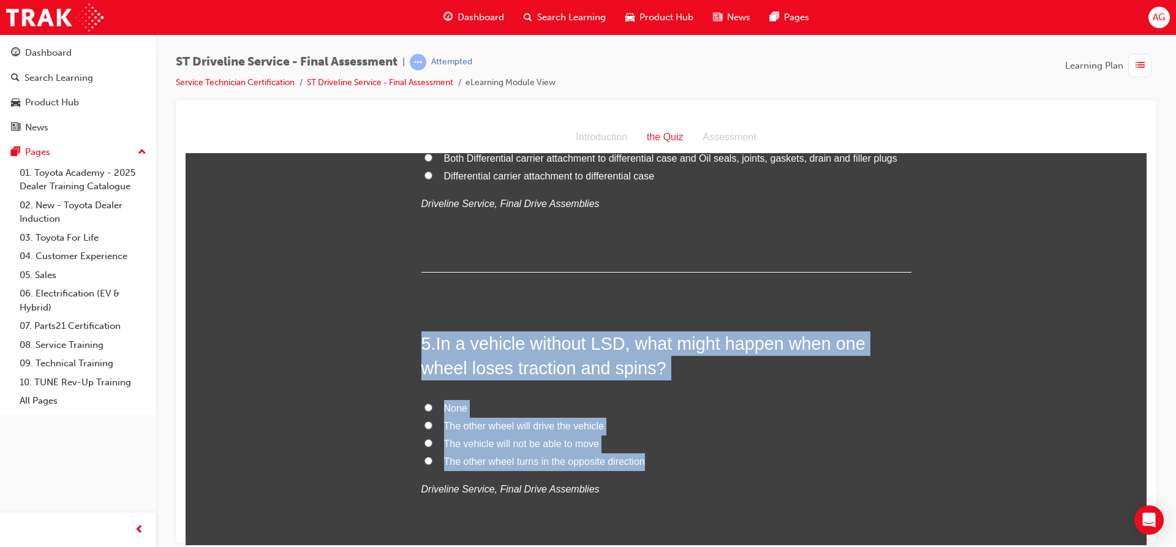
drag, startPoint x: 408, startPoint y: 339, endPoint x: 752, endPoint y: 462, distance: 365.1
click at [499, 444] on span "The vehicle will not be able to move" at bounding box center [521, 443] width 155 height 10
click at [432, 444] on input "The vehicle will not be able to move" at bounding box center [428, 442] width 8 height 8
radio input "true"
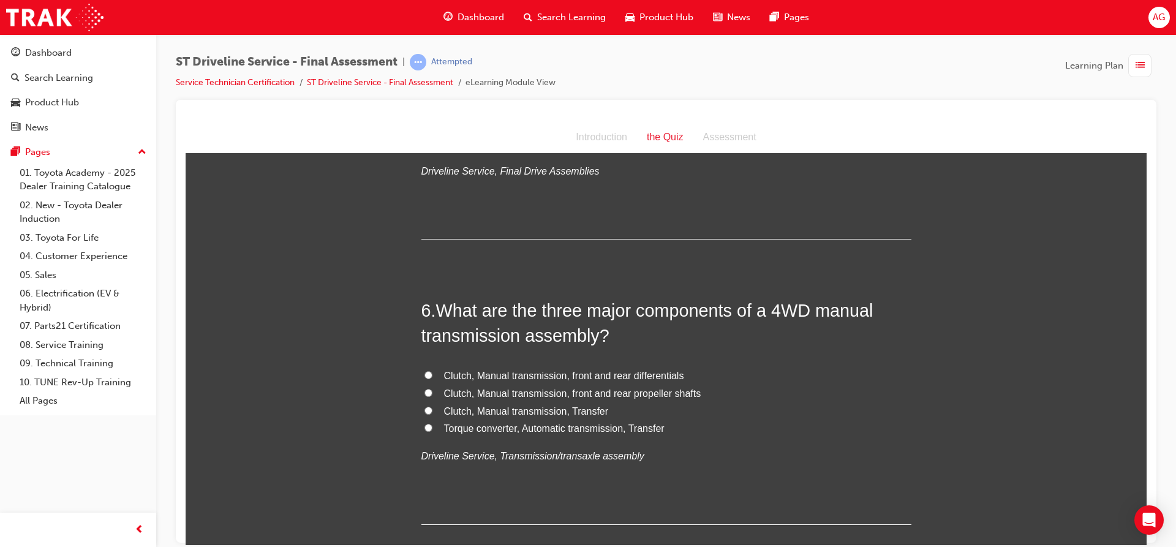
scroll to position [1408, 0]
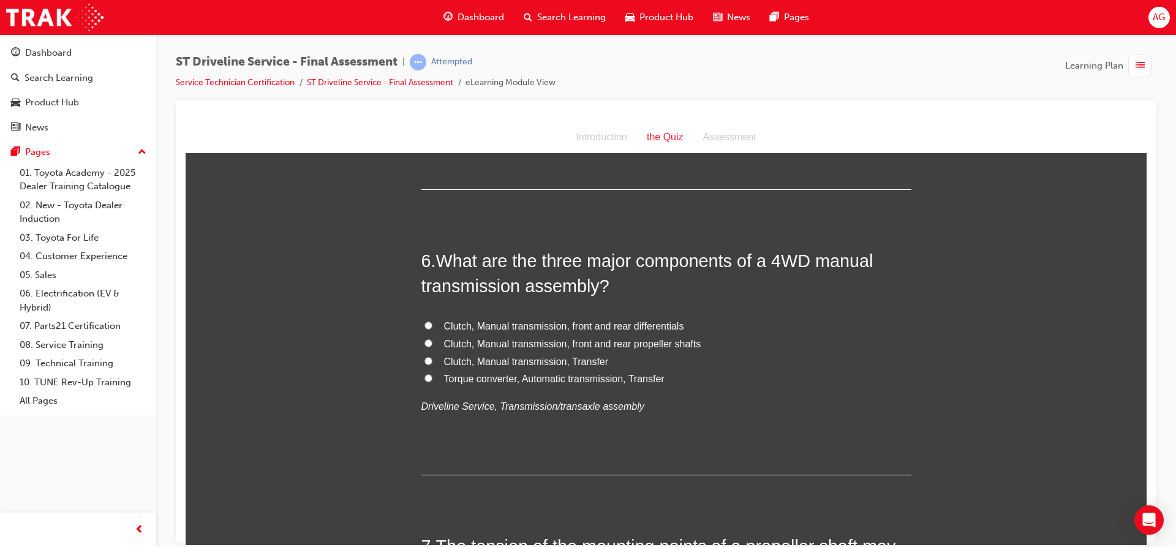
click at [591, 358] on span "Clutch, Manual transmission, Transfer" at bounding box center [526, 361] width 165 height 10
click at [432, 358] on input "Clutch, Manual transmission, Transfer" at bounding box center [428, 360] width 8 height 8
radio input "true"
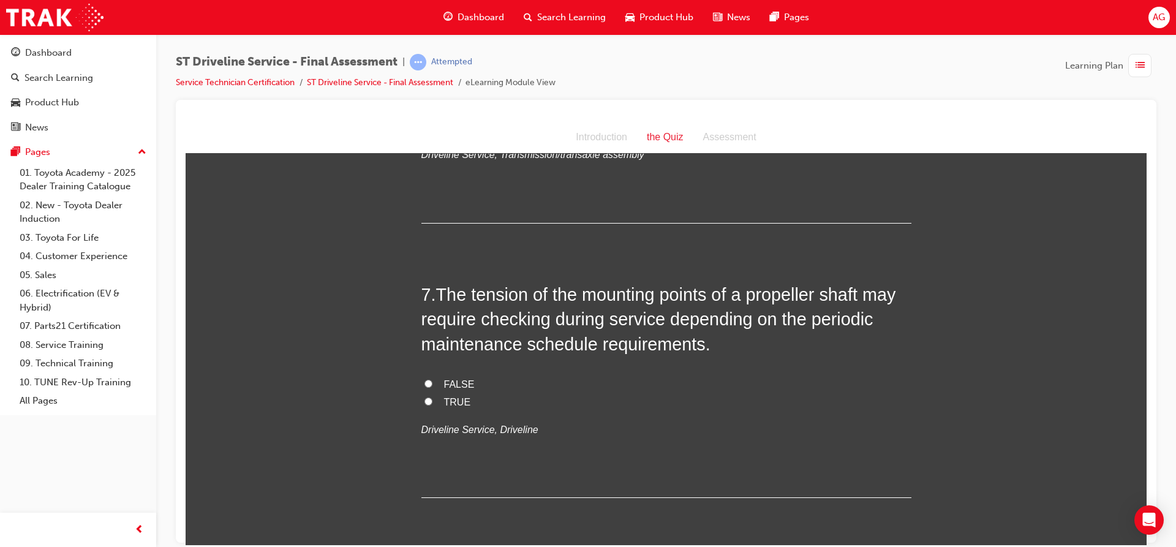
scroll to position [1653, 0]
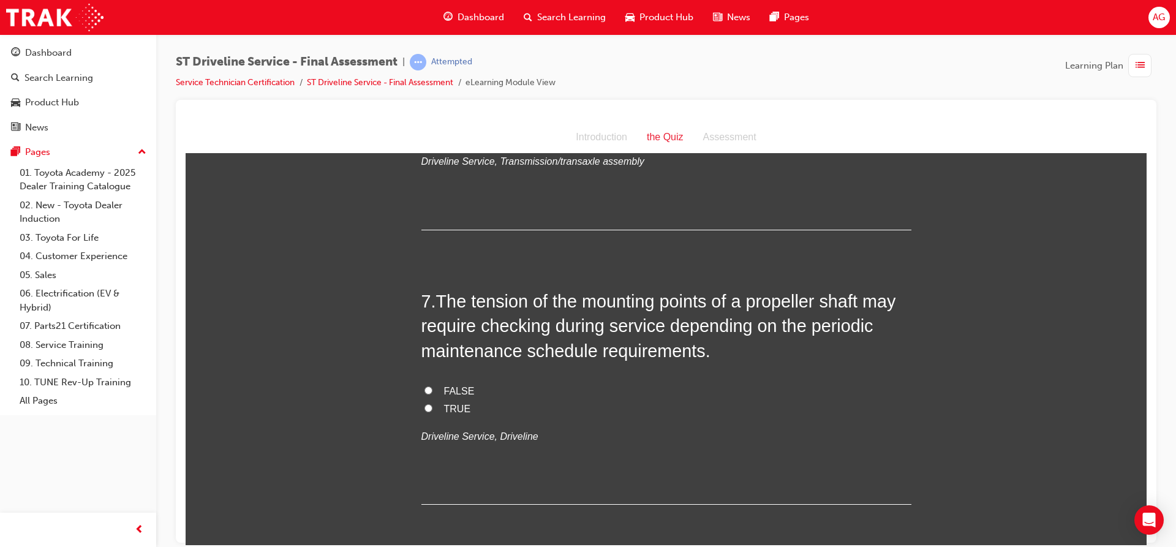
click at [451, 408] on span "TRUE" at bounding box center [457, 408] width 27 height 10
click at [432, 408] on input "TRUE" at bounding box center [428, 408] width 8 height 8
radio input "true"
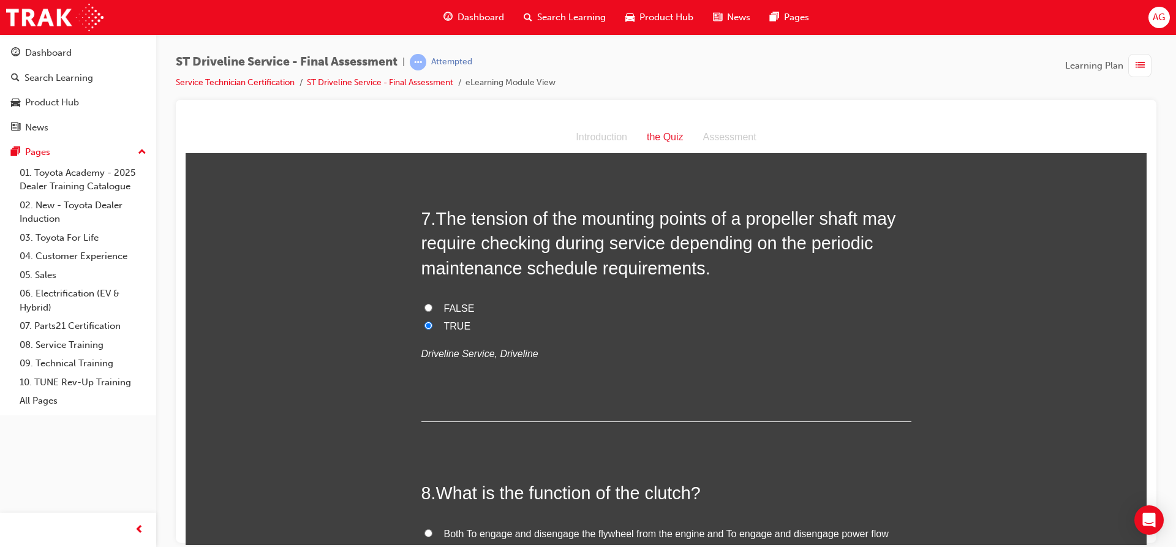
scroll to position [1715, 0]
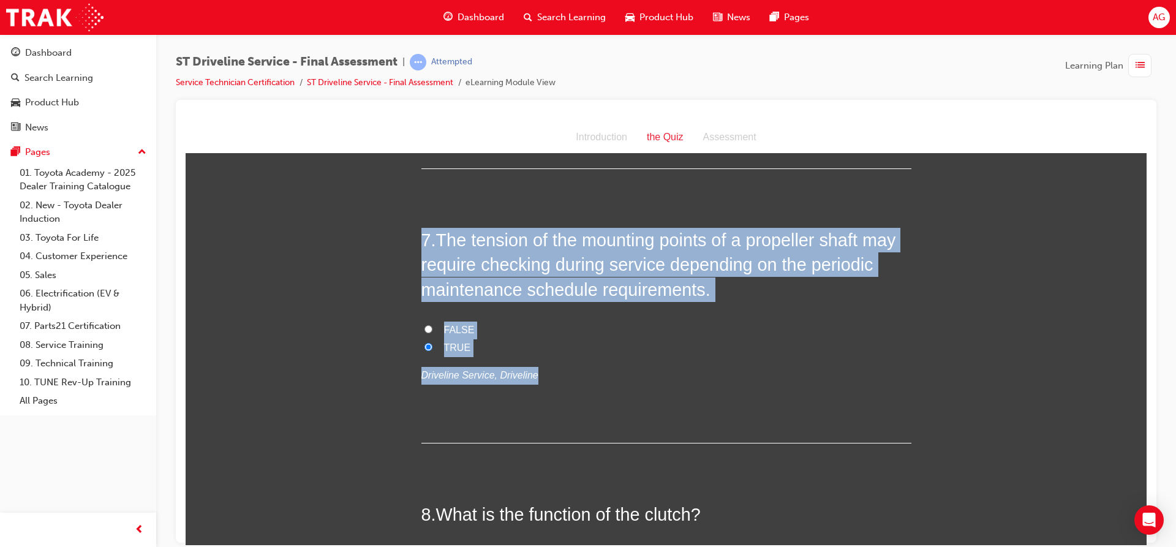
drag, startPoint x: 415, startPoint y: 238, endPoint x: 606, endPoint y: 372, distance: 232.6
click at [537, 346] on label "TRUE" at bounding box center [666, 348] width 490 height 18
click at [432, 346] on input "TRUE" at bounding box center [428, 346] width 8 height 8
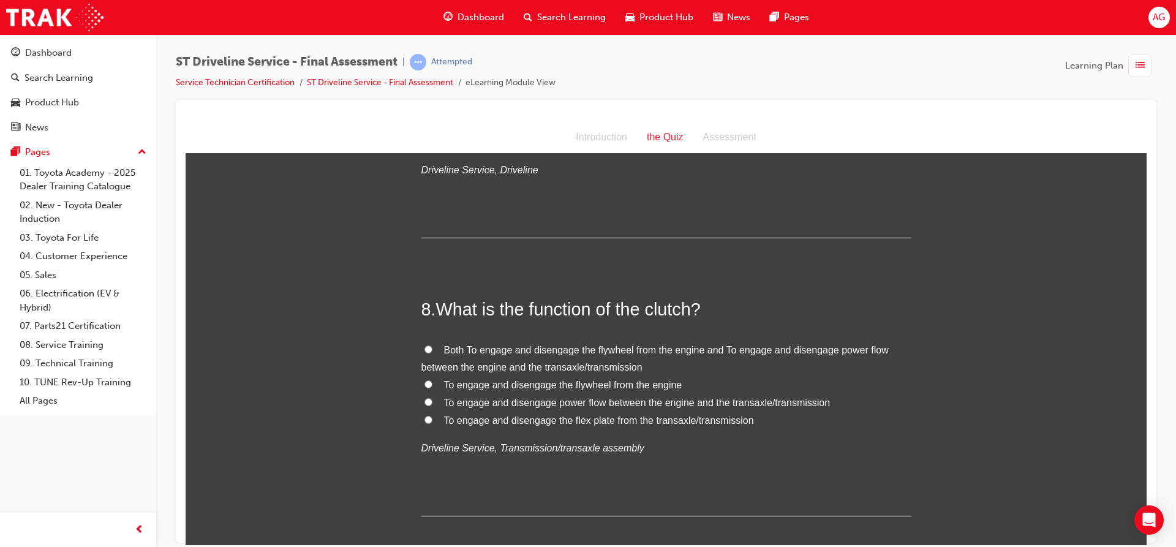
scroll to position [1898, 0]
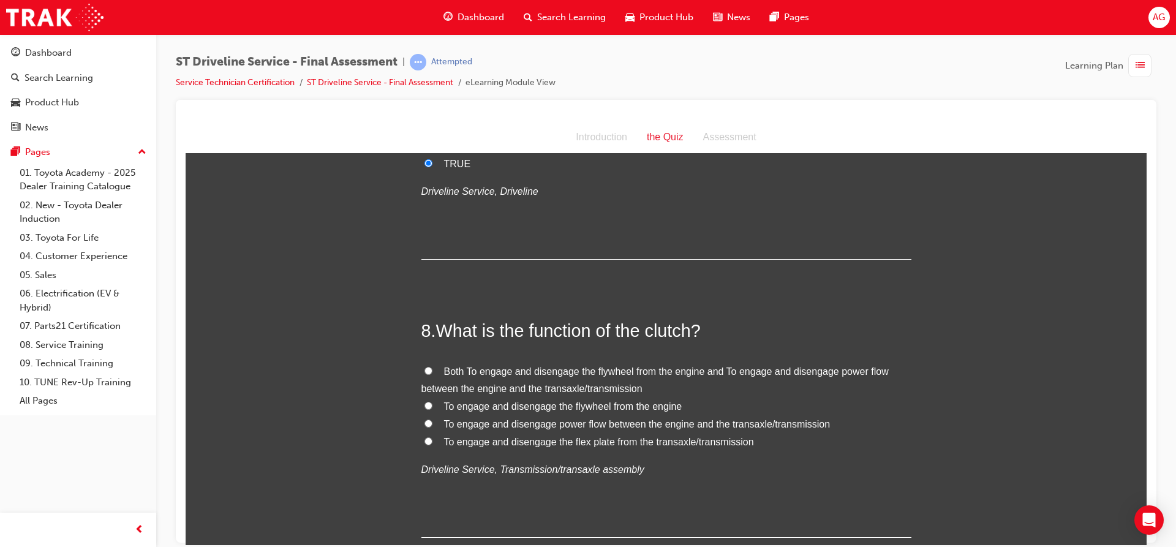
click at [633, 438] on span "To engage and disengage the flex plate from the transaxle/transmission" at bounding box center [599, 441] width 310 height 10
click at [634, 437] on span "To engage and disengage the flex plate from the transaxle/transmission" at bounding box center [599, 441] width 310 height 10
click at [432, 437] on input "To engage and disengage the flex plate from the transaxle/transmission" at bounding box center [428, 441] width 8 height 8
radio input "true"
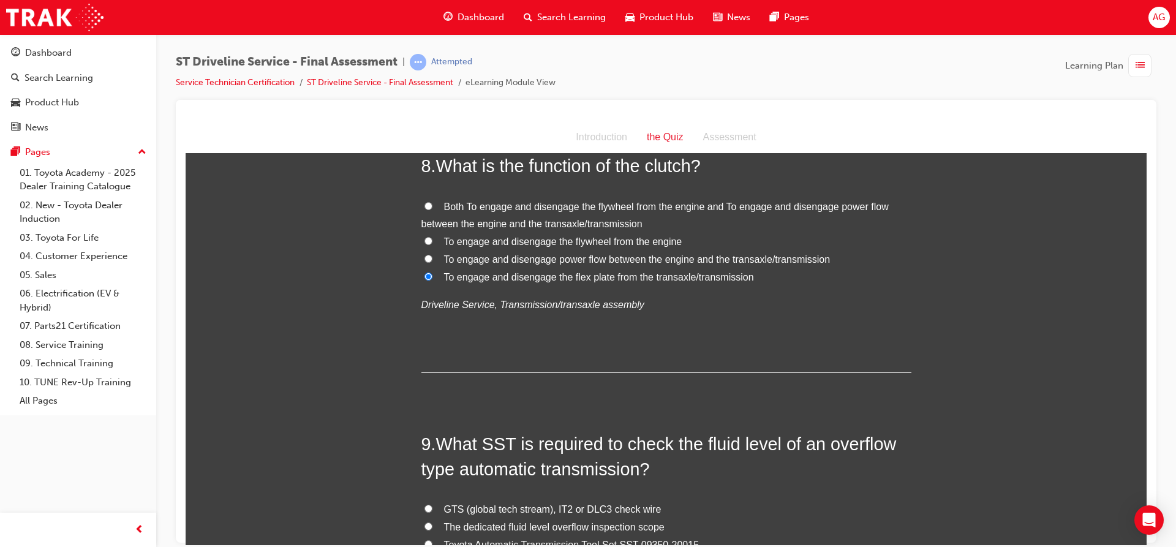
scroll to position [2021, 0]
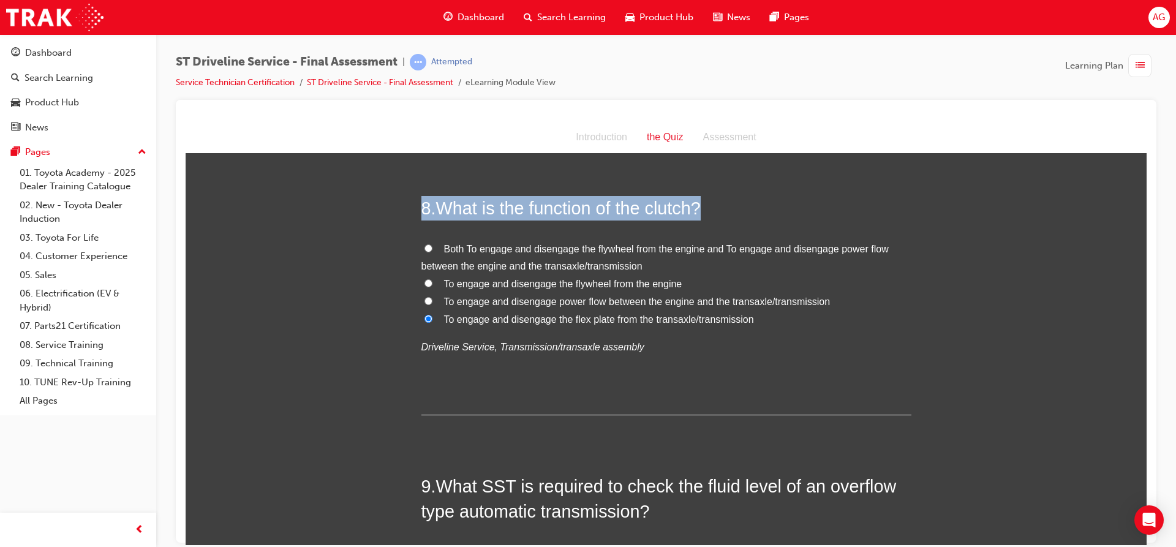
drag, startPoint x: 399, startPoint y: 200, endPoint x: 841, endPoint y: 369, distance: 472.7
click at [841, 369] on div "You must select an answer for each question before you can submit. Please note,…" at bounding box center [666, 267] width 961 height 4242
click at [714, 301] on span "To engage and disengage power flow between the engine and the transaxle/transmi…" at bounding box center [637, 301] width 386 height 10
click at [432, 301] on input "To engage and disengage power flow between the engine and the transaxle/transmi…" at bounding box center [428, 300] width 8 height 8
radio input "true"
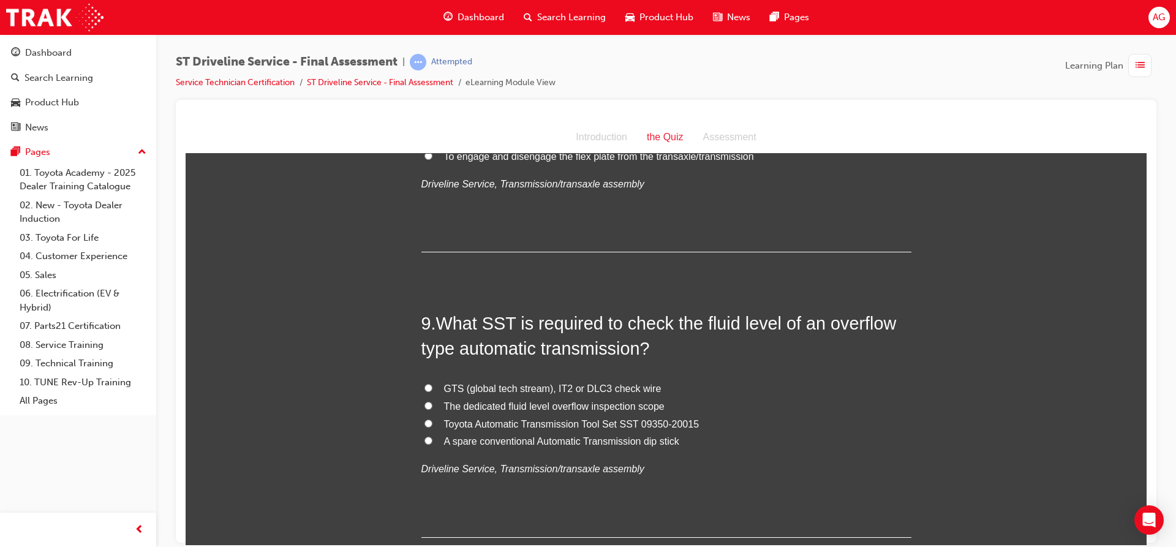
scroll to position [2204, 0]
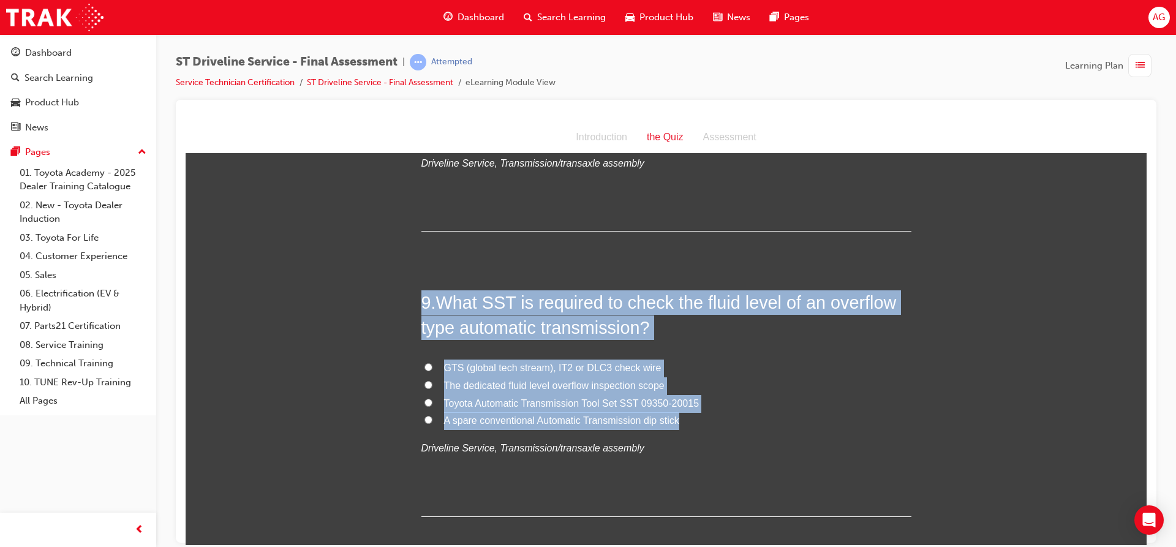
drag, startPoint x: 409, startPoint y: 296, endPoint x: 755, endPoint y: 419, distance: 367.2
click at [754, 419] on div "You must select an answer for each question before you can submit. Please note,…" at bounding box center [666, 83] width 961 height 4242
click at [425, 404] on input "Toyota Automatic Transmission Tool Set SST 09350-20015" at bounding box center [428, 402] width 8 height 8
radio input "true"
click at [396, 410] on div "You must select an answer for each question before you can submit. Please note,…" at bounding box center [666, 83] width 961 height 4242
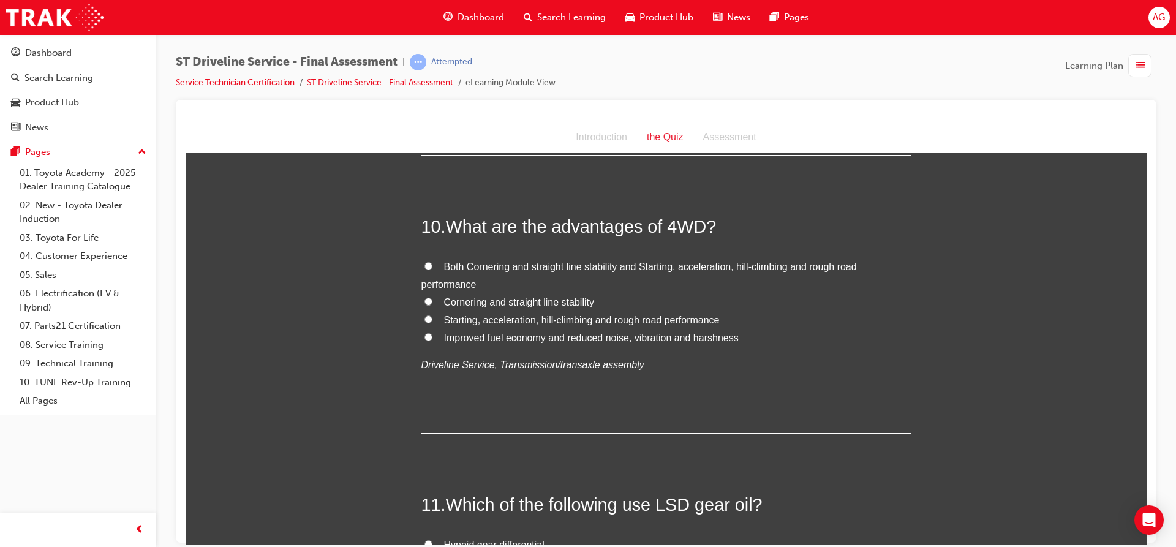
scroll to position [2572, 0]
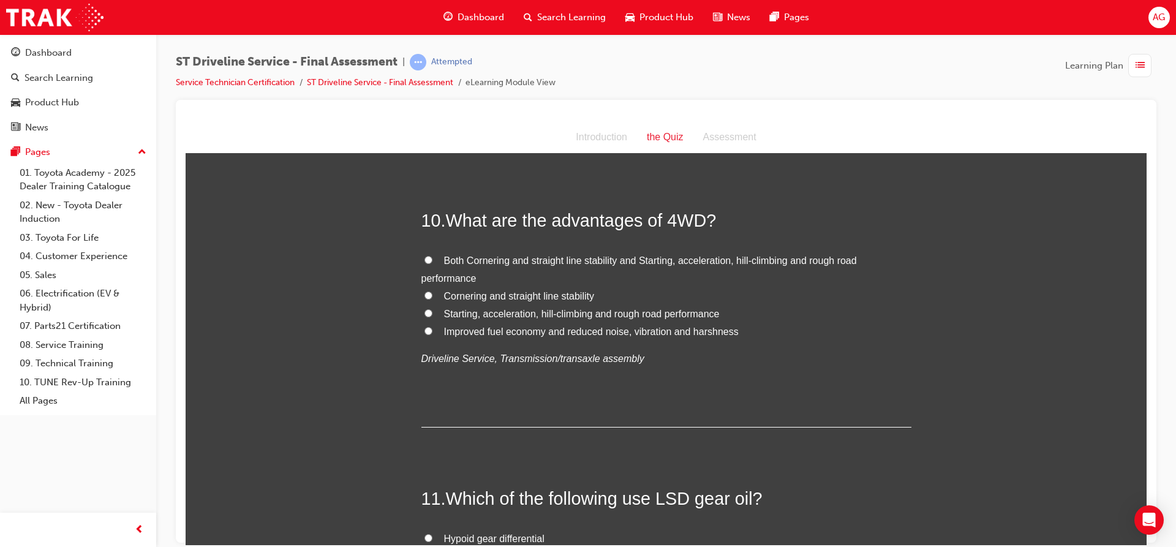
drag, startPoint x: 424, startPoint y: 263, endPoint x: 419, endPoint y: 268, distance: 7.4
click at [424, 263] on input "Both Cornering and straight line stability and Starting, acceleration, hill-cli…" at bounding box center [428, 259] width 8 height 8
radio input "true"
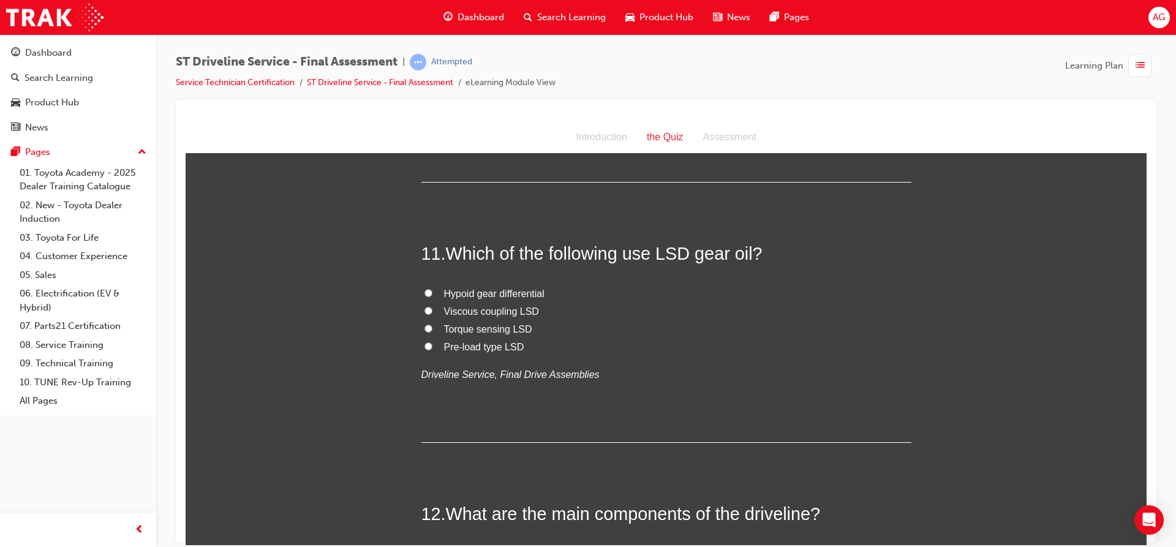
scroll to position [2878, 0]
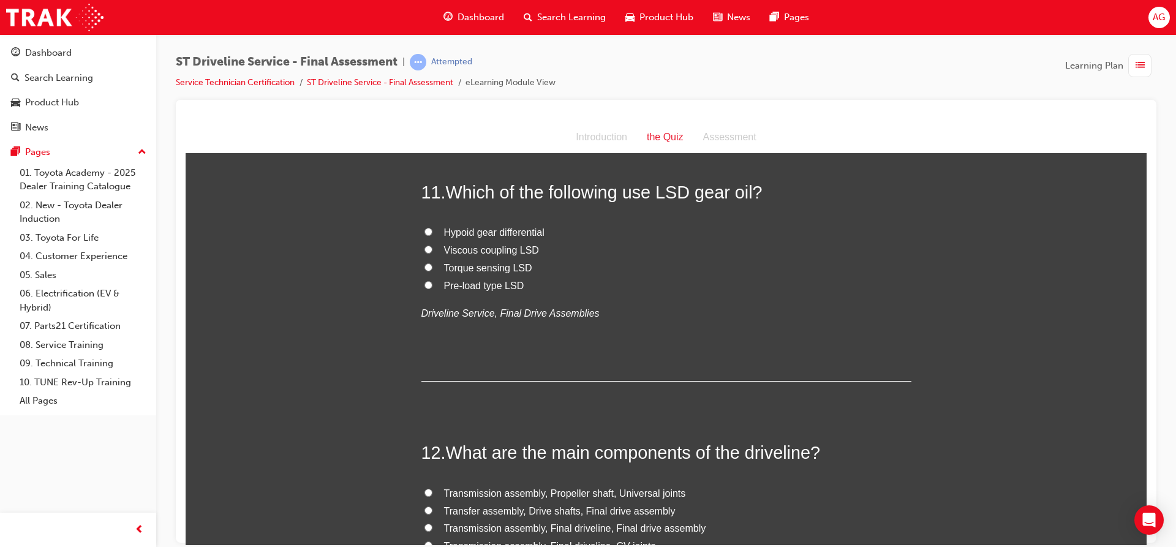
click at [470, 253] on span "Viscous coupling LSD" at bounding box center [491, 249] width 95 height 10
click at [432, 253] on input "Viscous coupling LSD" at bounding box center [428, 249] width 8 height 8
radio input "true"
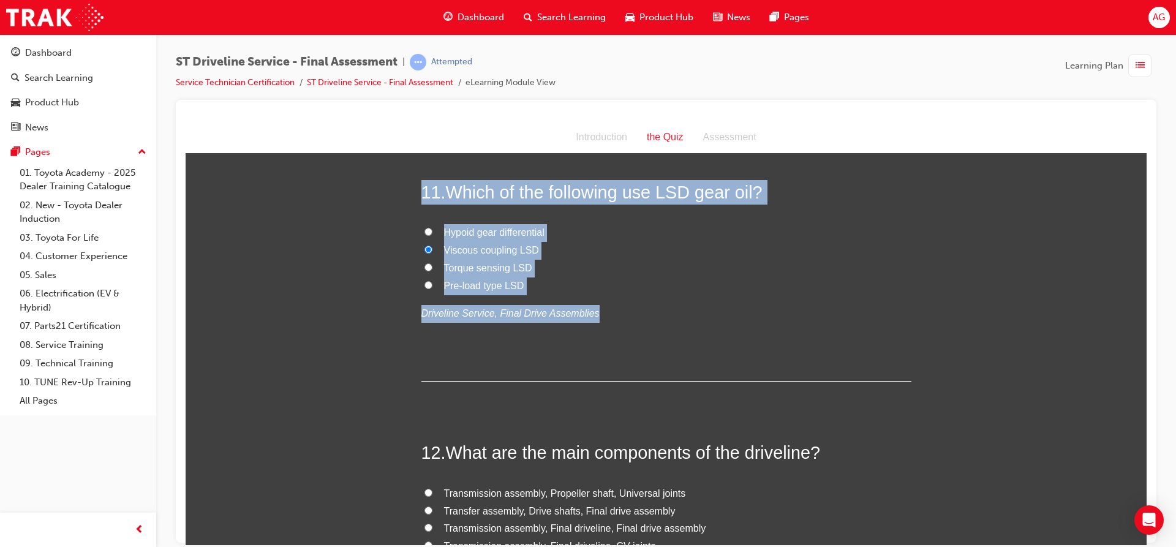
drag, startPoint x: 416, startPoint y: 184, endPoint x: 722, endPoint y: 296, distance: 325.5
click at [722, 296] on div "11 . Which of the following use LSD gear oil? Hypoid gear differential Viscous …" at bounding box center [666, 279] width 490 height 201
click at [424, 230] on input "Hypoid gear differential" at bounding box center [428, 231] width 8 height 8
radio input "true"
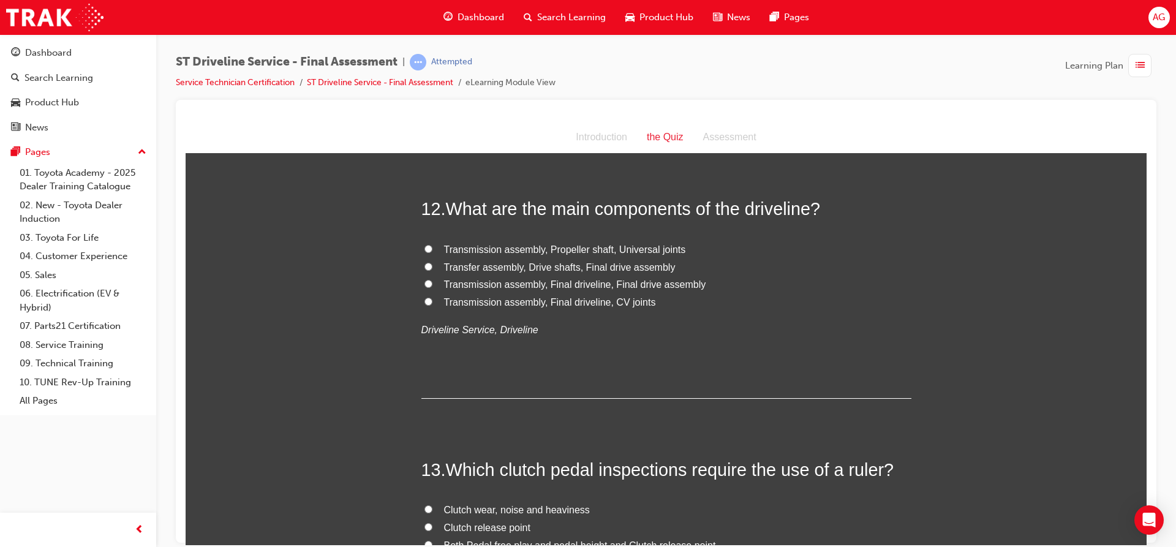
scroll to position [3123, 0]
click at [601, 244] on span "Transmission assembly, Propeller shaft, Universal joints" at bounding box center [565, 247] width 242 height 10
click at [432, 244] on input "Transmission assembly, Propeller shaft, Universal joints" at bounding box center [428, 247] width 8 height 8
radio input "true"
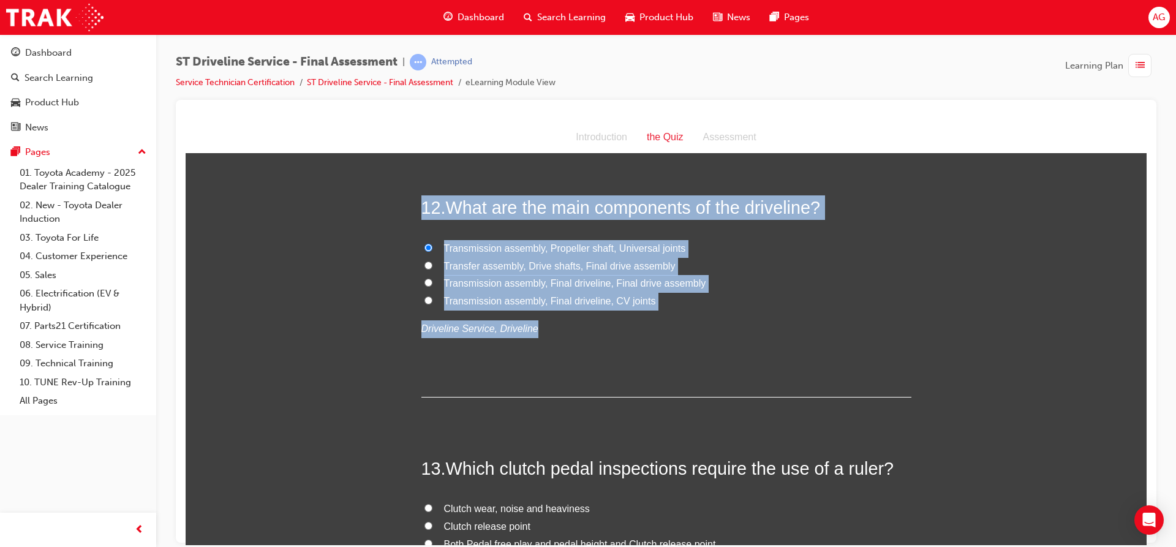
drag, startPoint x: 418, startPoint y: 205, endPoint x: 801, endPoint y: 315, distance: 398.9
click at [801, 315] on div "12 . What are the main components of the driveline? Transmission assembly, Prop…" at bounding box center [666, 295] width 490 height 201
click at [427, 268] on input "Transfer assembly, Drive shafts, Final drive assembly" at bounding box center [428, 265] width 8 height 8
radio input "true"
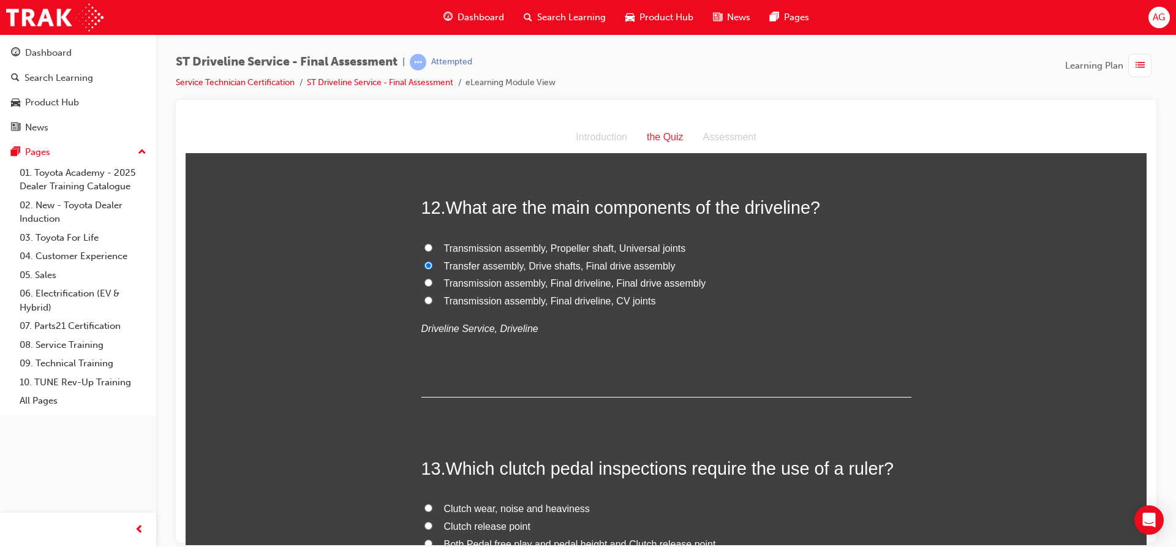
click at [621, 389] on div "12 . What are the main components of the driveline? Transmission assembly, Prop…" at bounding box center [666, 295] width 490 height 201
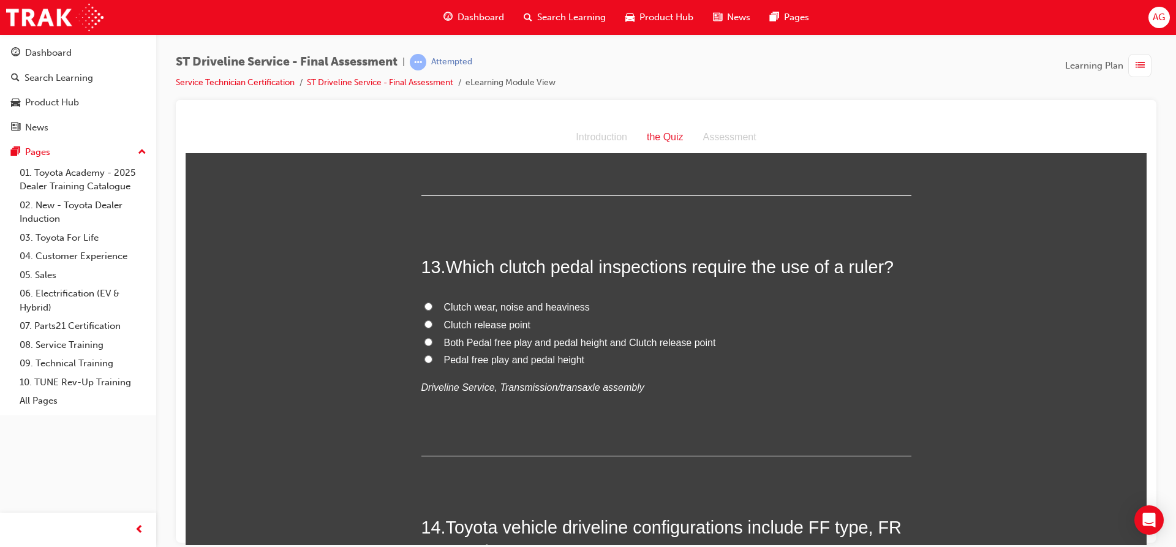
scroll to position [3307, 0]
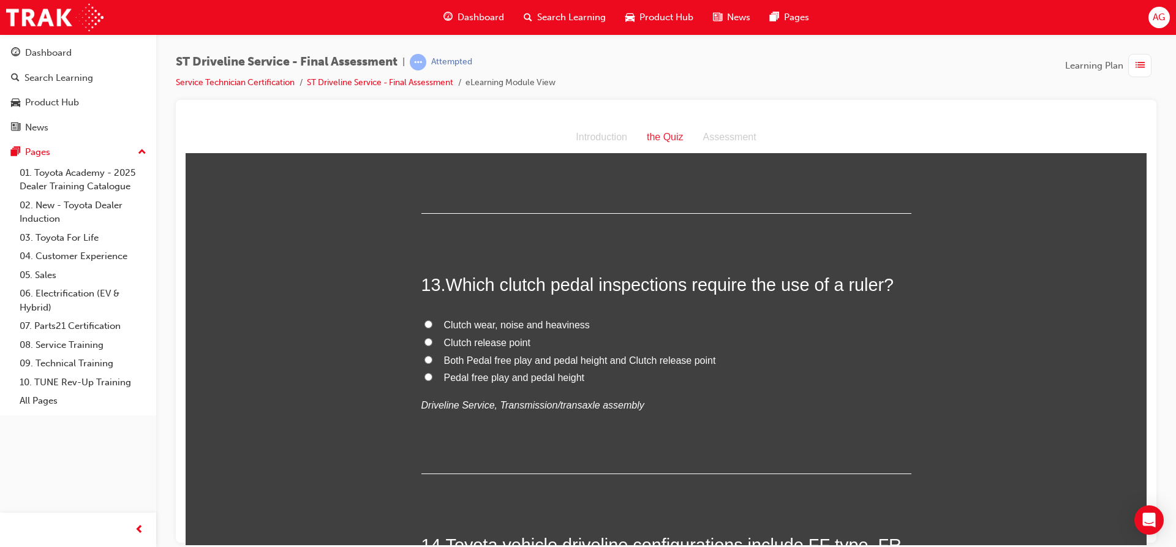
click at [424, 361] on input "Both Pedal free play and pedal height and Clutch release point" at bounding box center [428, 359] width 8 height 8
radio input "true"
click at [421, 374] on label "Pedal free play and pedal height" at bounding box center [666, 378] width 490 height 18
click at [424, 374] on input "Pedal free play and pedal height" at bounding box center [428, 376] width 8 height 8
radio input "true"
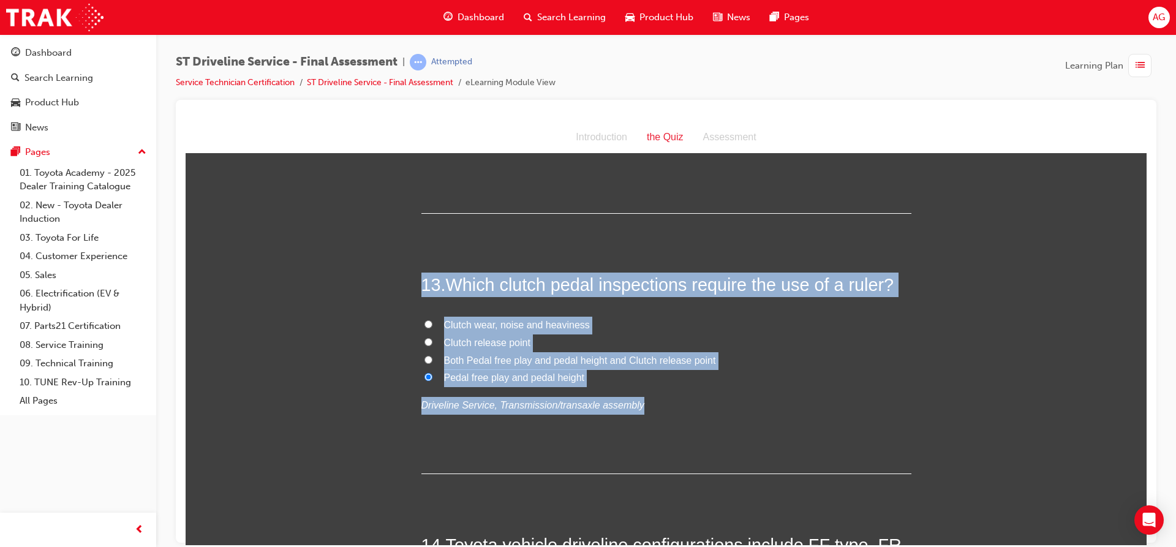
drag, startPoint x: 416, startPoint y: 288, endPoint x: 902, endPoint y: 397, distance: 497.7
click at [902, 397] on div "13 . Which clutch pedal inspections require the use of a ruler? Clutch wear, no…" at bounding box center [666, 372] width 490 height 201
click at [587, 382] on label "Pedal free play and pedal height" at bounding box center [666, 378] width 490 height 18
click at [432, 380] on input "Pedal free play and pedal height" at bounding box center [428, 376] width 8 height 8
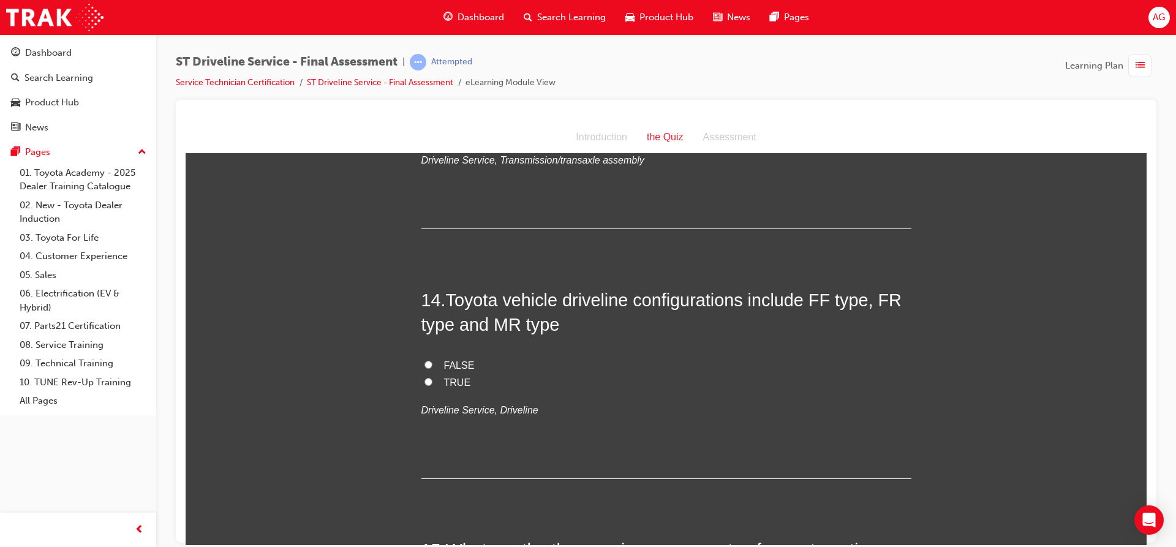
scroll to position [3613, 0]
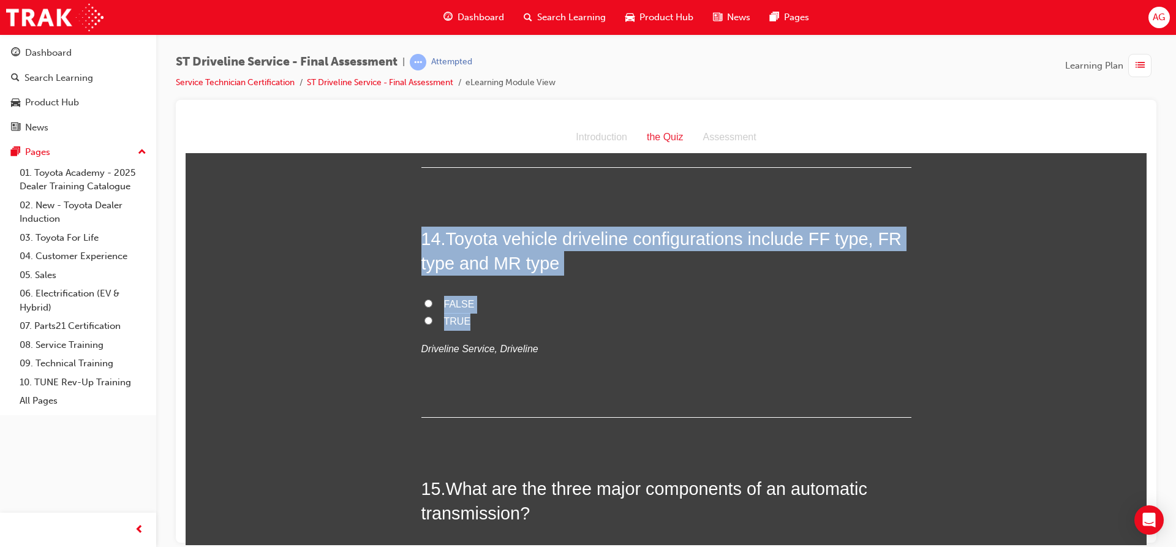
drag, startPoint x: 415, startPoint y: 236, endPoint x: 552, endPoint y: 316, distance: 158.6
click at [425, 318] on input "TRUE" at bounding box center [428, 320] width 8 height 8
radio input "true"
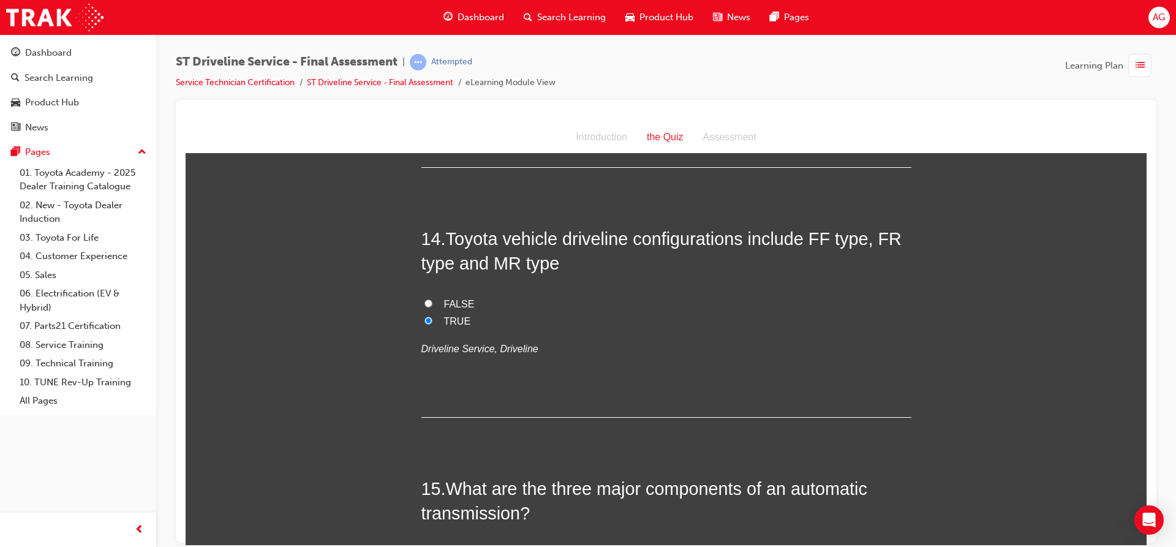
click at [523, 381] on div "14 . Toyota vehicle driveline configurations include FF type, FR type and MR ty…" at bounding box center [666, 321] width 490 height 191
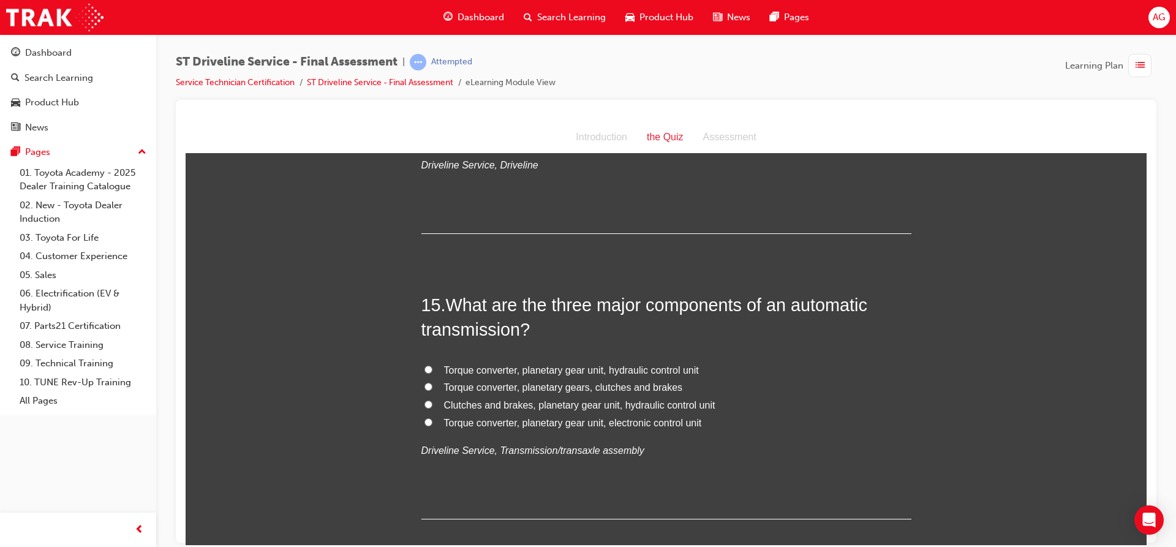
scroll to position [3858, 0]
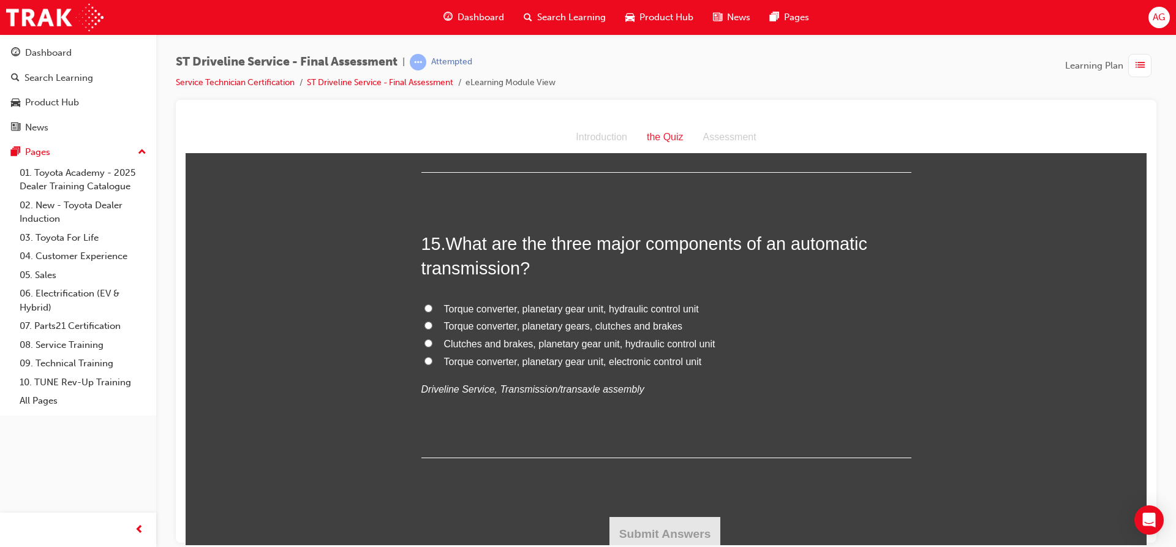
click at [553, 363] on span "Torque converter, planetary gear unit, electronic control unit" at bounding box center [573, 361] width 258 height 10
click at [432, 363] on input "Torque converter, planetary gear unit, electronic control unit" at bounding box center [428, 360] width 8 height 8
radio input "true"
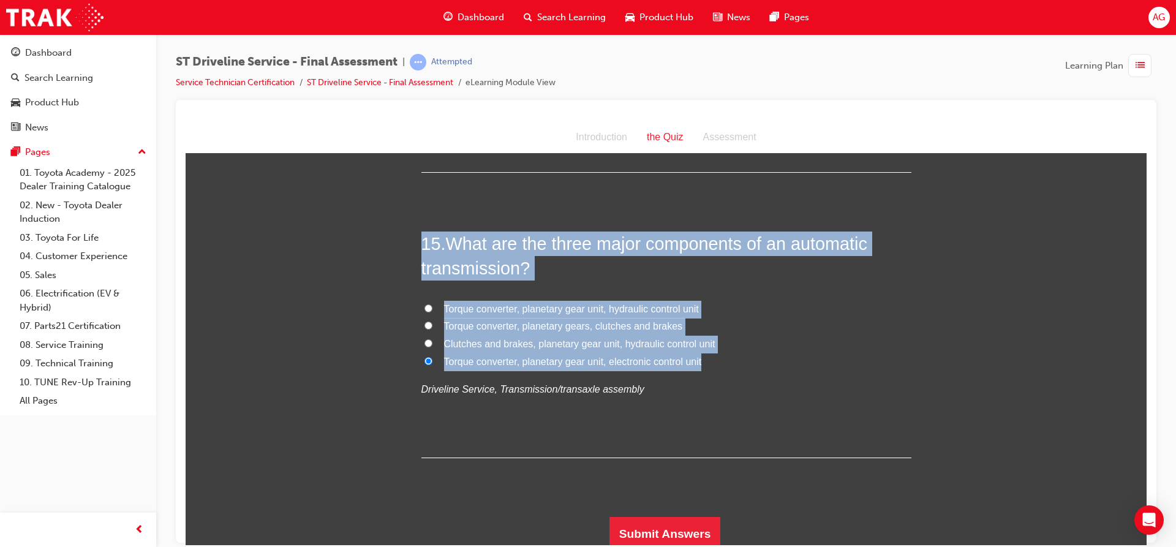
drag, startPoint x: 418, startPoint y: 242, endPoint x: 807, endPoint y: 364, distance: 407.5
click at [807, 364] on div "15 . What are the three major components of an automatic transmission? Torque c…" at bounding box center [666, 344] width 490 height 227
click at [424, 306] on input "Torque converter, planetary gear unit, hydraulic control unit" at bounding box center [428, 308] width 8 height 8
radio input "true"
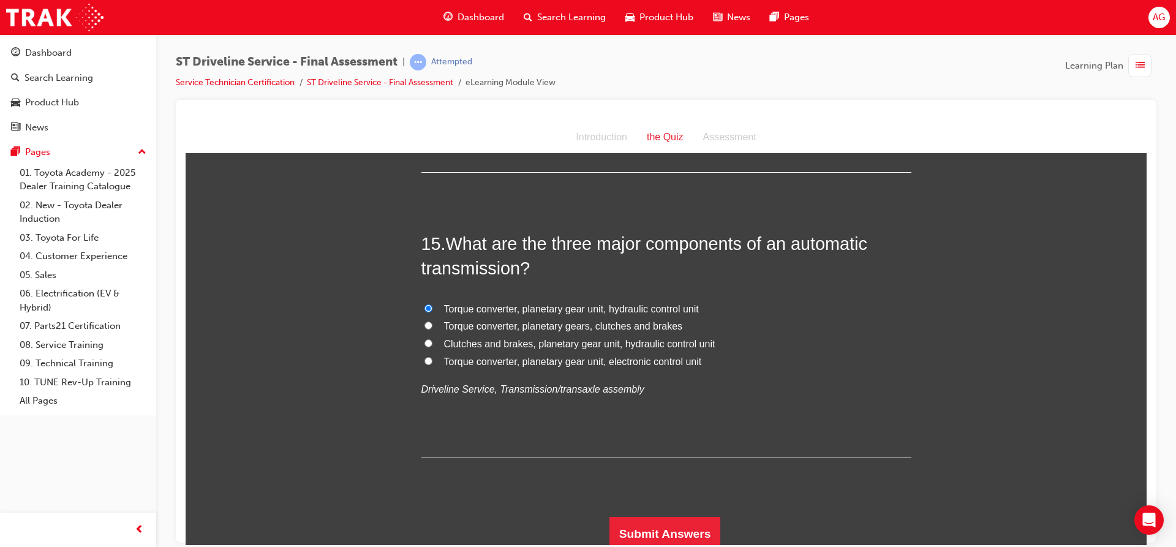
click at [486, 402] on div "15 . What are the three major components of an automatic transmission? Torque c…" at bounding box center [666, 344] width 490 height 227
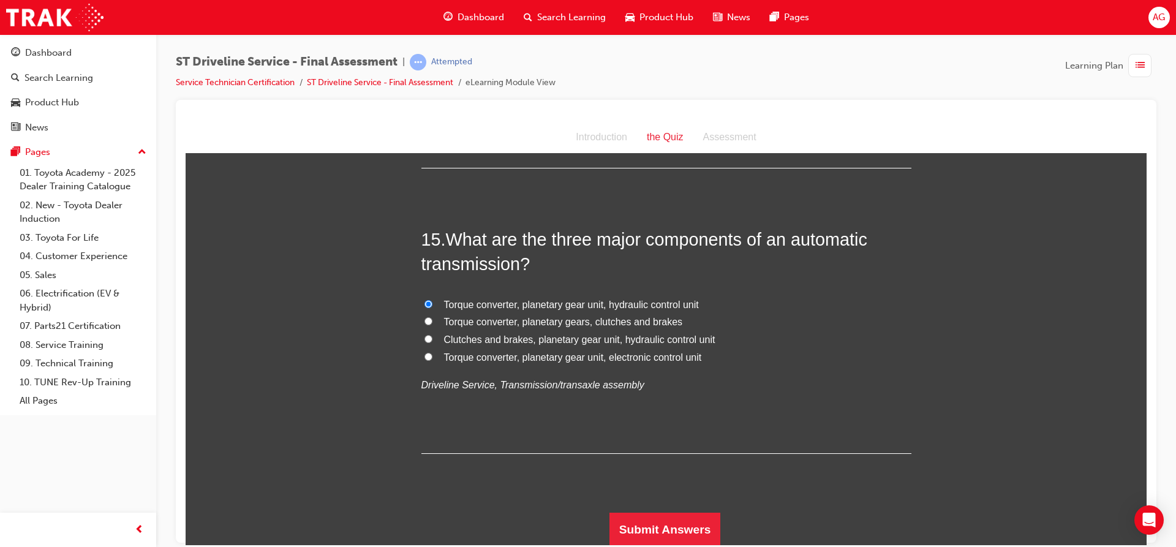
scroll to position [3863, 0]
click at [640, 525] on button "Submit Answers" at bounding box center [664, 528] width 111 height 34
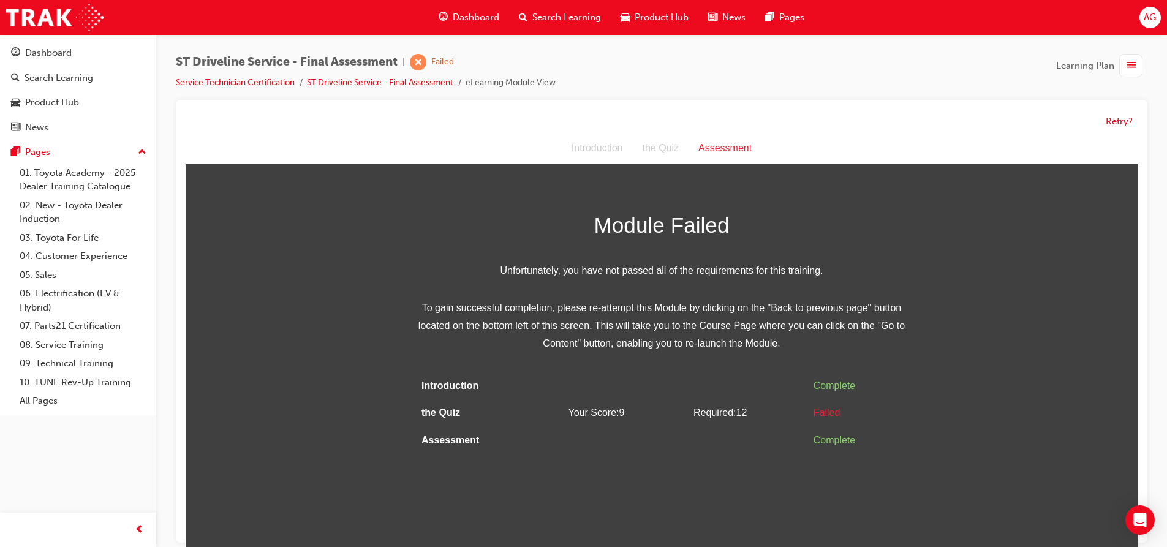
scroll to position [9, 0]
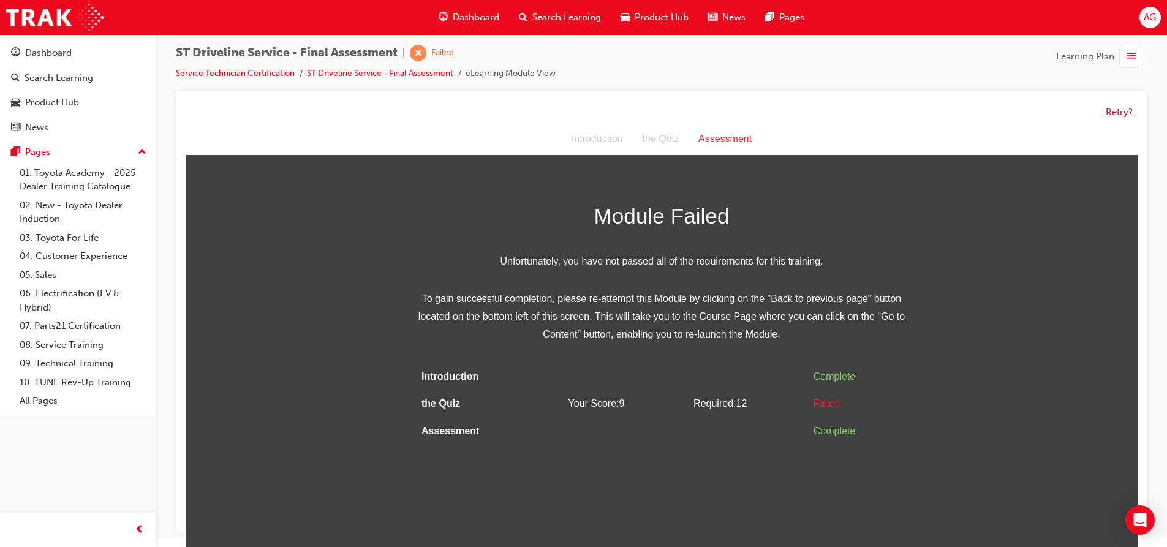
click at [1110, 109] on button "Retry?" at bounding box center [1118, 112] width 27 height 14
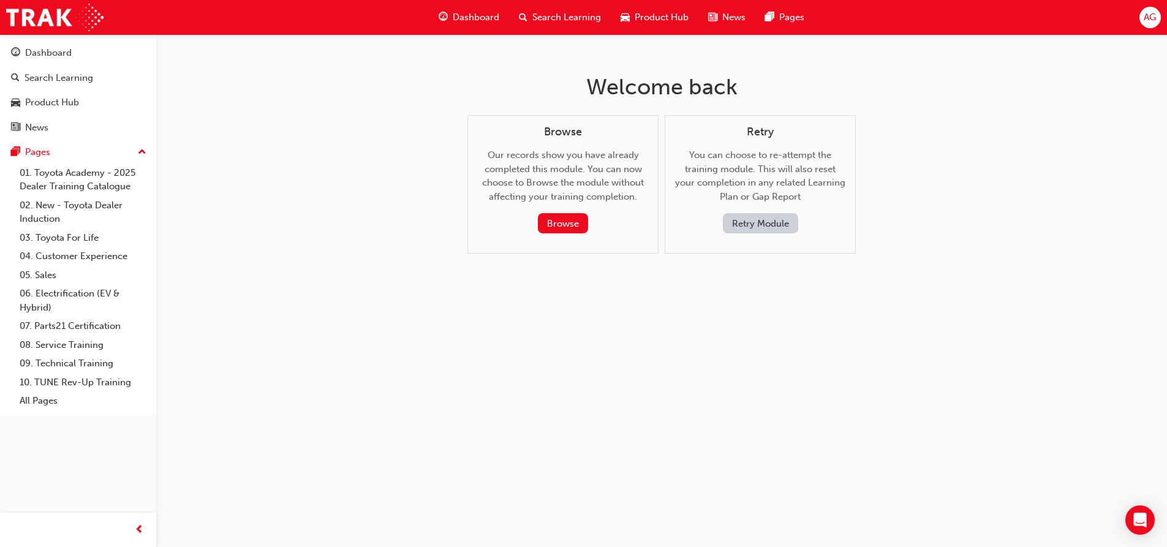
scroll to position [0, 0]
click at [761, 220] on button "Retry Module" at bounding box center [764, 223] width 75 height 20
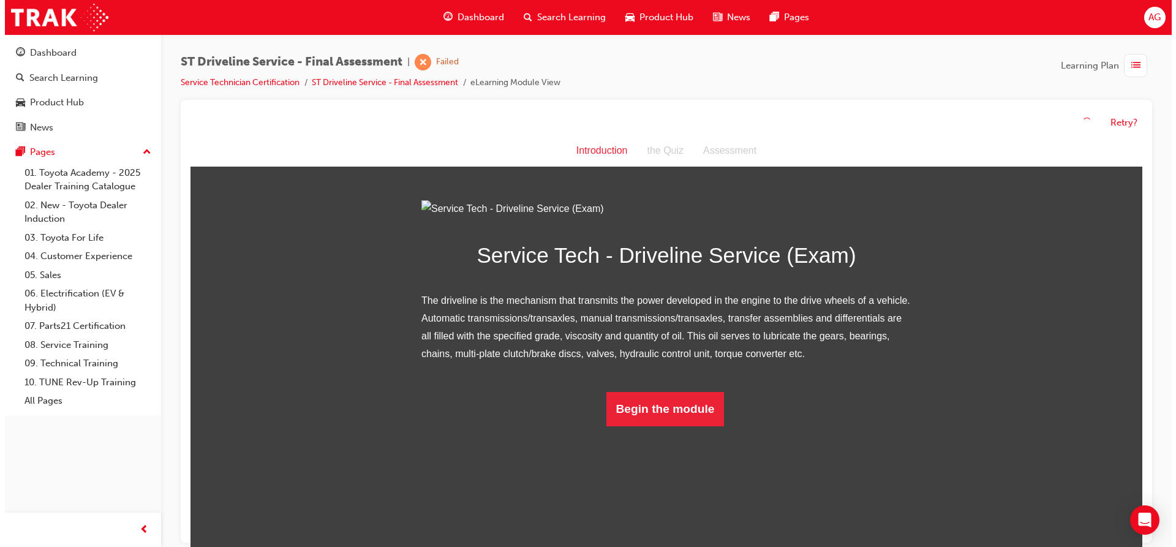
scroll to position [3, 0]
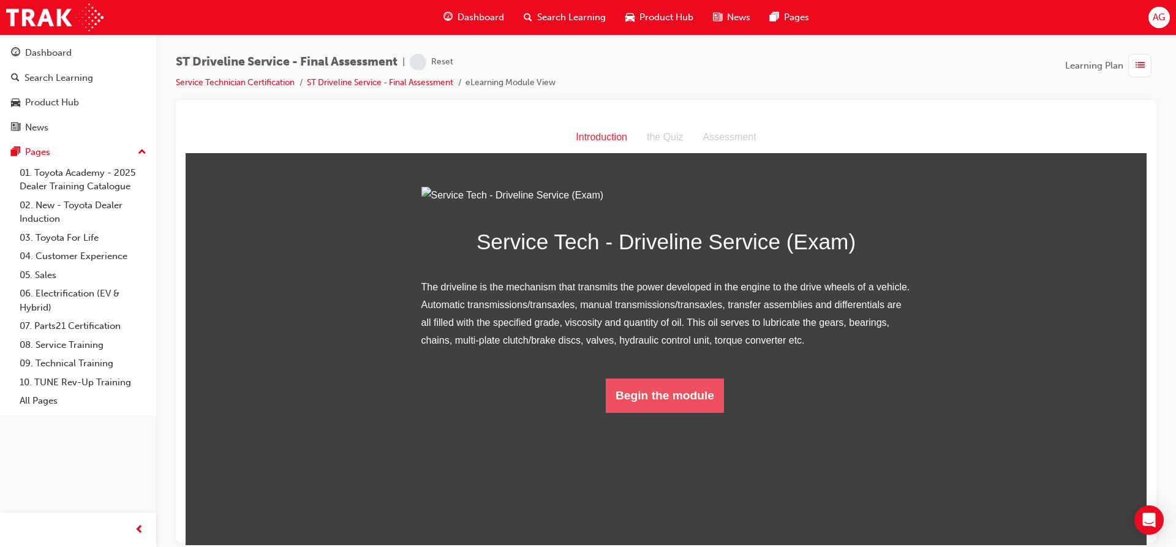
click at [631, 412] on button "Begin the module" at bounding box center [665, 395] width 118 height 34
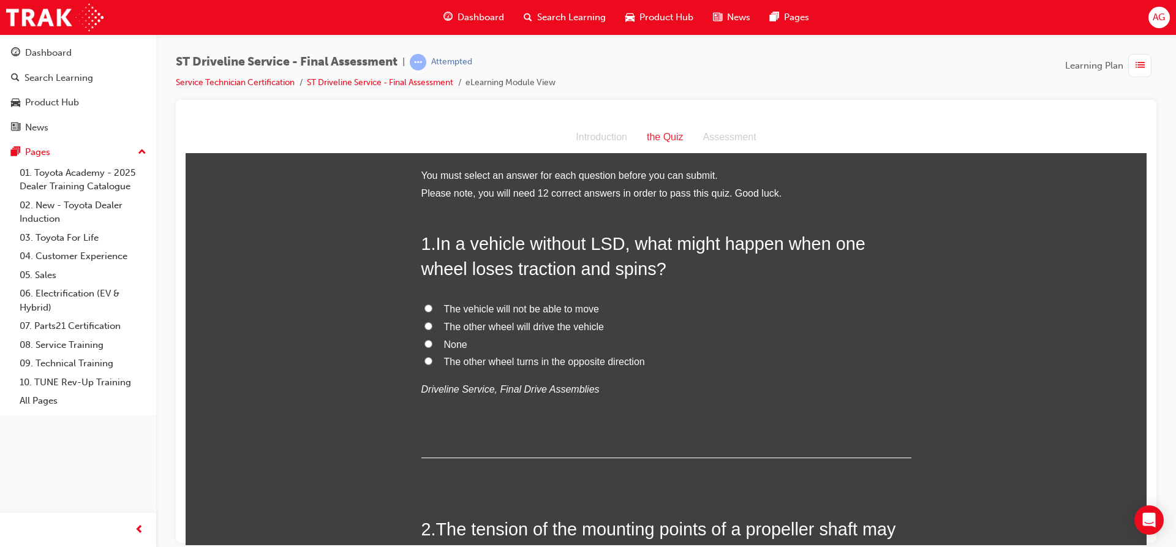
click at [497, 308] on span "The vehicle will not be able to move" at bounding box center [521, 308] width 155 height 10
click at [432, 308] on input "The vehicle will not be able to move" at bounding box center [428, 308] width 8 height 8
radio input "true"
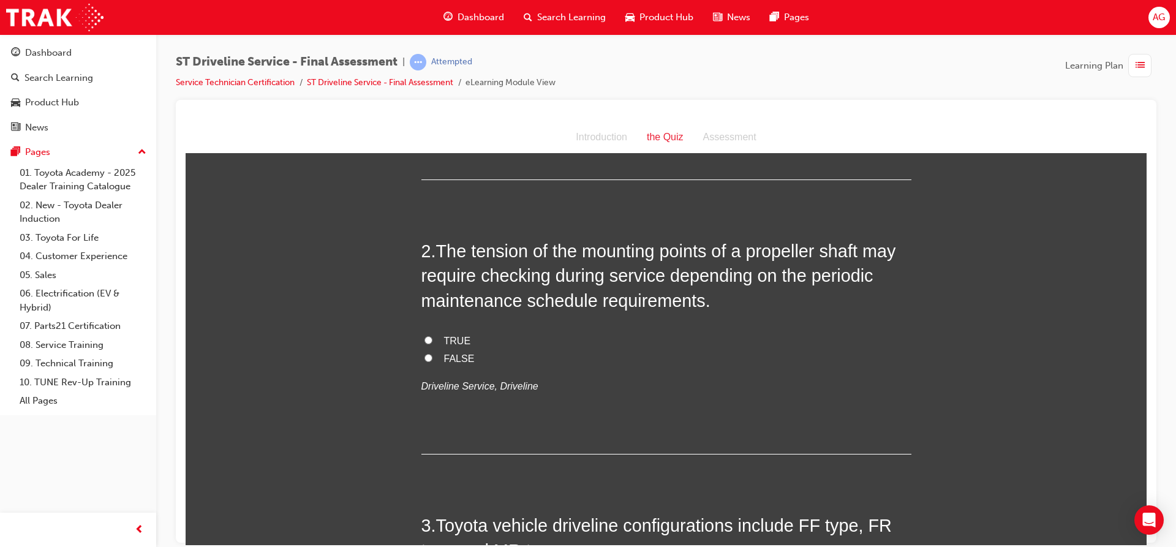
scroll to position [306, 0]
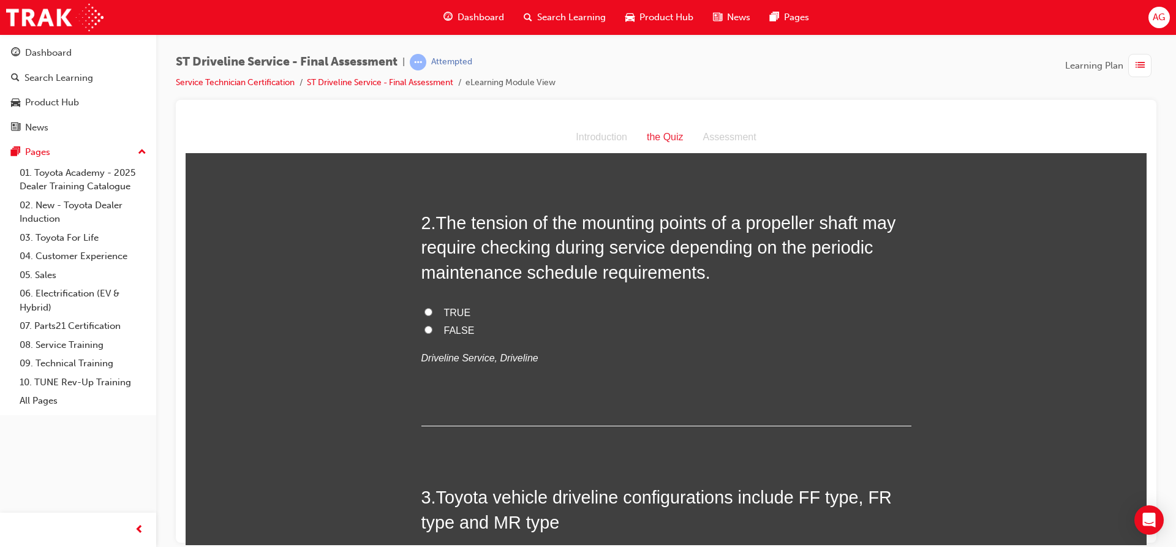
click at [452, 310] on span "TRUE" at bounding box center [457, 312] width 27 height 10
click at [432, 310] on input "TRUE" at bounding box center [428, 311] width 8 height 8
radio input "true"
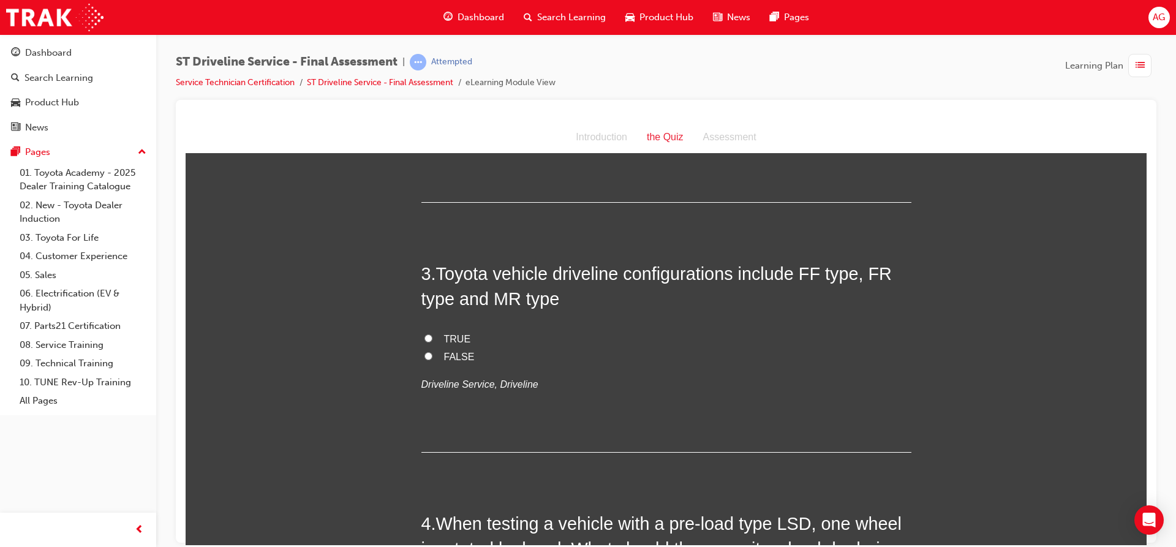
scroll to position [551, 0]
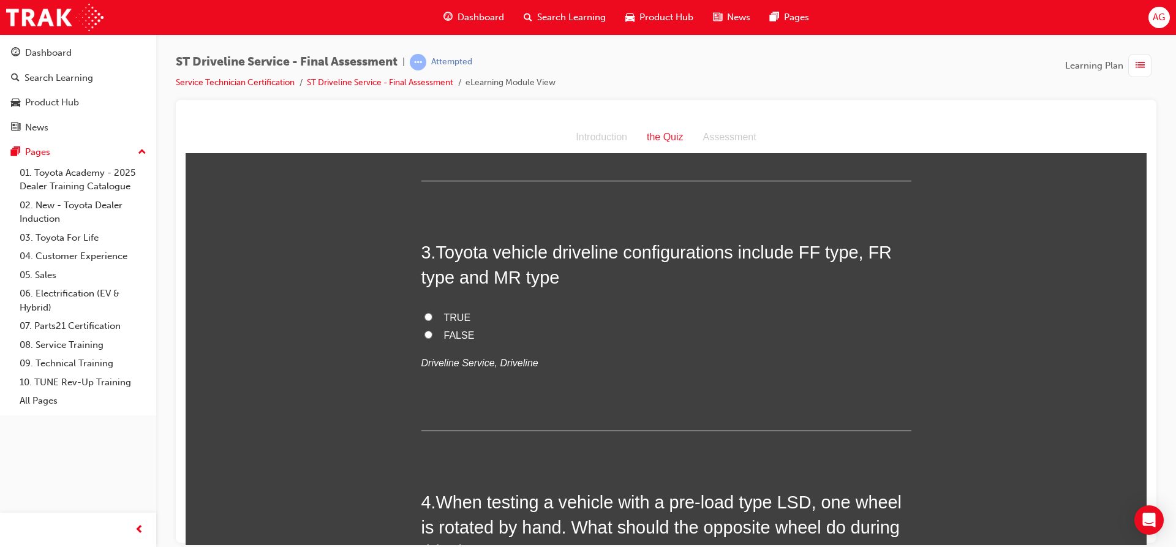
click at [444, 318] on span "TRUE" at bounding box center [457, 317] width 27 height 10
click at [432, 318] on input "TRUE" at bounding box center [428, 316] width 8 height 8
radio input "true"
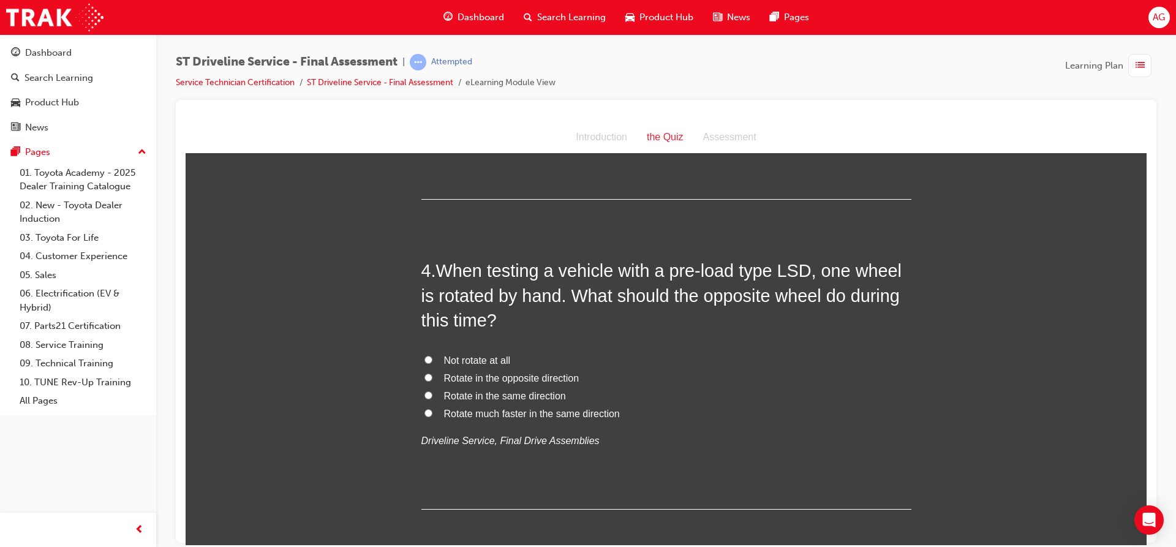
scroll to position [796, 0]
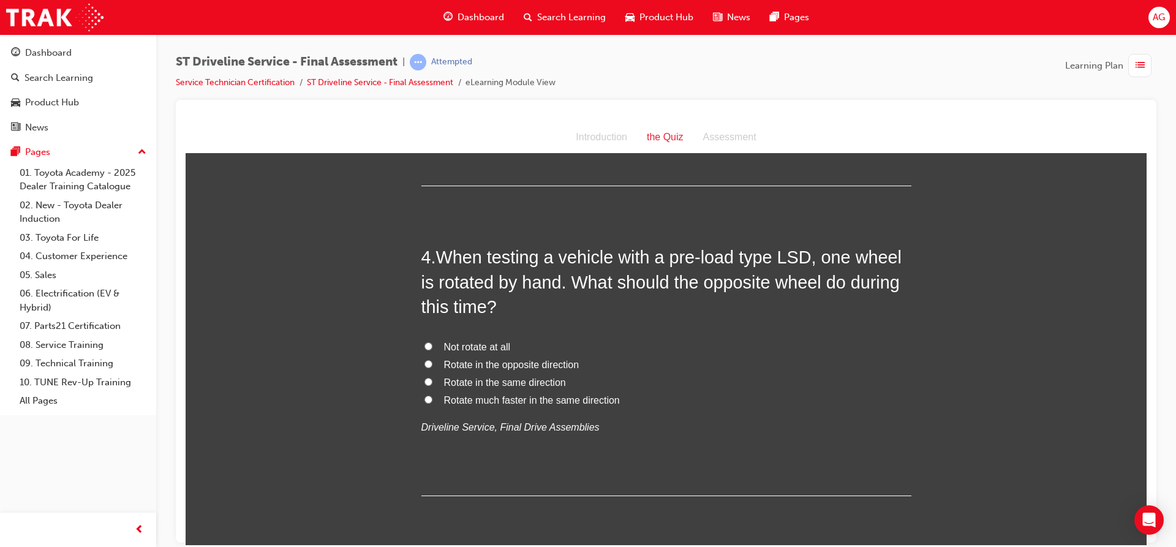
click at [559, 364] on span "Rotate in the opposite direction" at bounding box center [511, 364] width 135 height 10
click at [432, 364] on input "Rotate in the opposite direction" at bounding box center [428, 363] width 8 height 8
radio input "true"
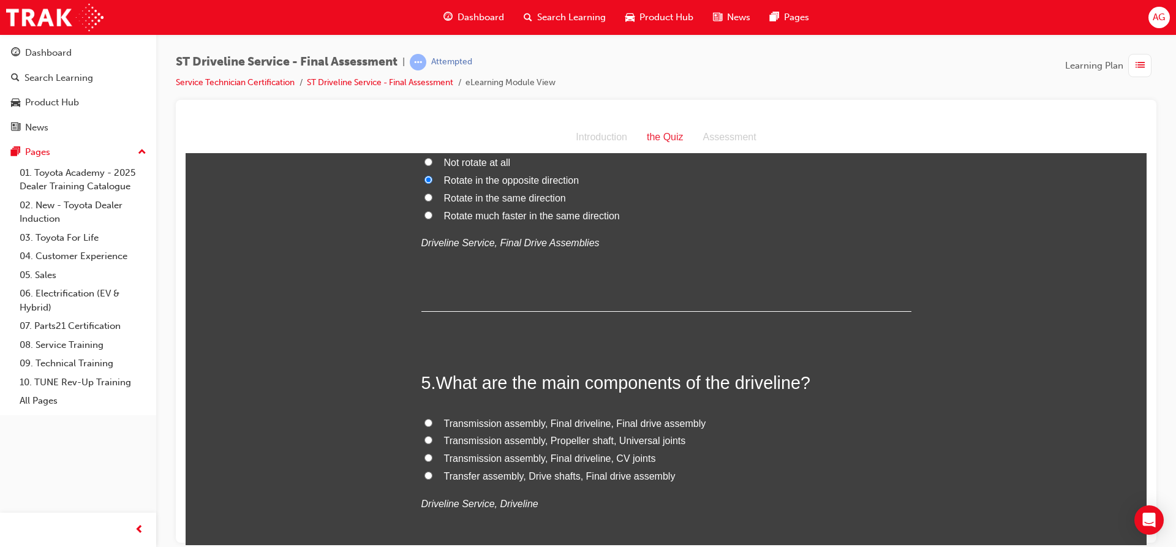
scroll to position [1041, 0]
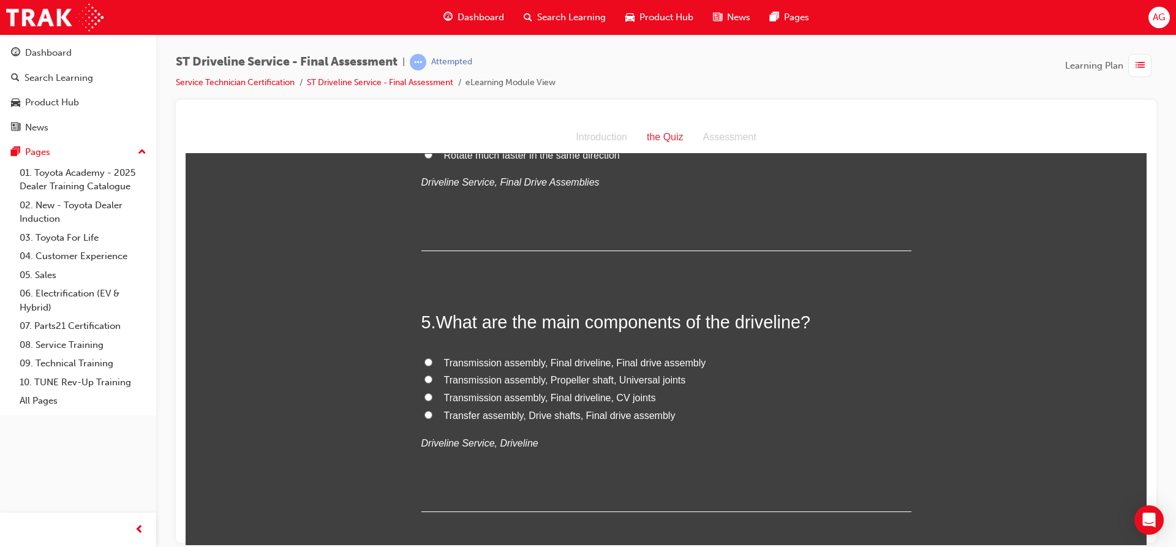
click at [535, 421] on label "Transfer assembly, Drive shafts, Final drive assembly" at bounding box center [666, 416] width 490 height 18
click at [432, 418] on input "Transfer assembly, Drive shafts, Final drive assembly" at bounding box center [428, 414] width 8 height 8
radio input "true"
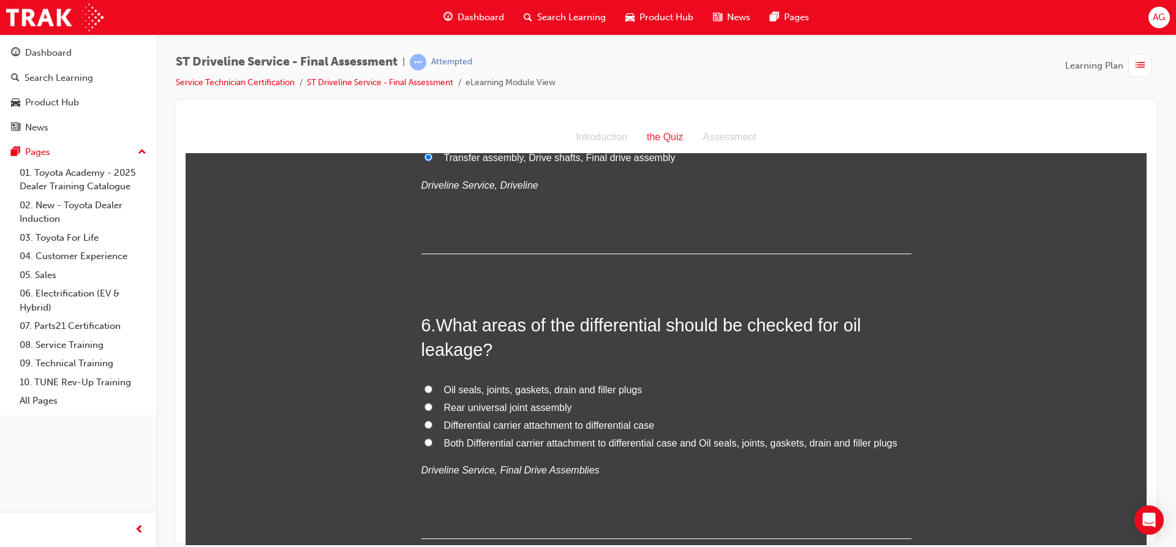
scroll to position [1347, 0]
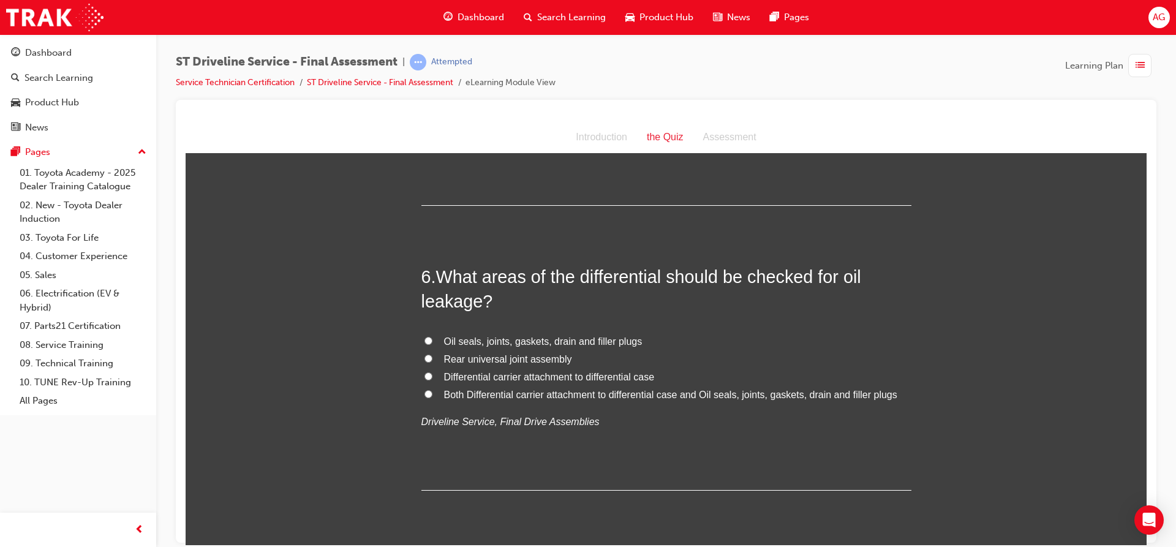
click at [588, 341] on span "Oil seals, joints, gaskets, drain and filler plugs" at bounding box center [543, 341] width 198 height 10
click at [432, 341] on input "Oil seals, joints, gaskets, drain and filler plugs" at bounding box center [428, 340] width 8 height 8
radio input "true"
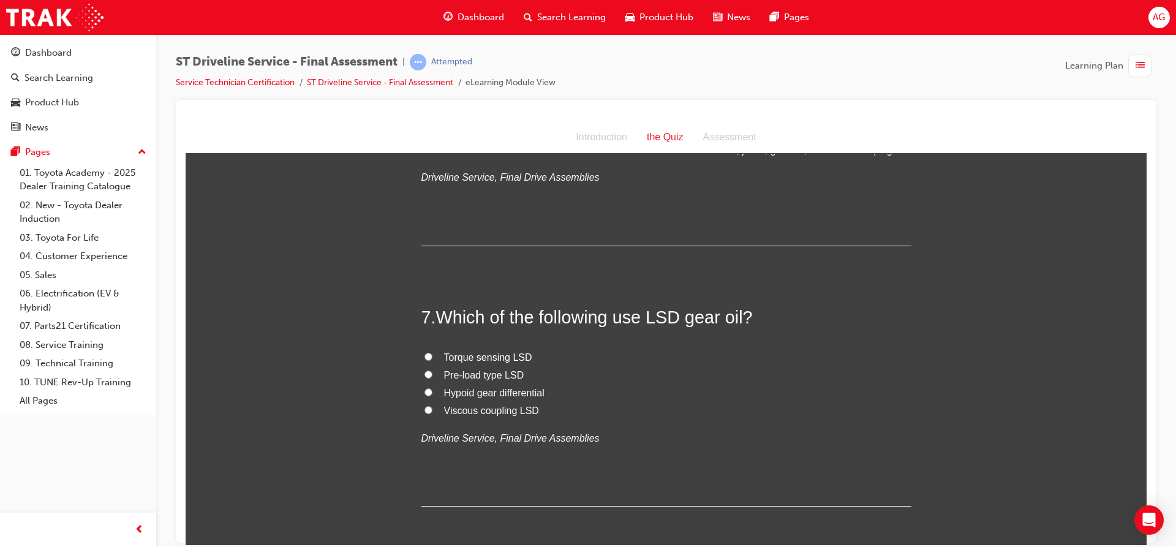
scroll to position [1592, 0]
click at [505, 389] on span "Hypoid gear differential" at bounding box center [494, 391] width 100 height 10
click at [432, 389] on input "Hypoid gear differential" at bounding box center [428, 391] width 8 height 8
radio input "true"
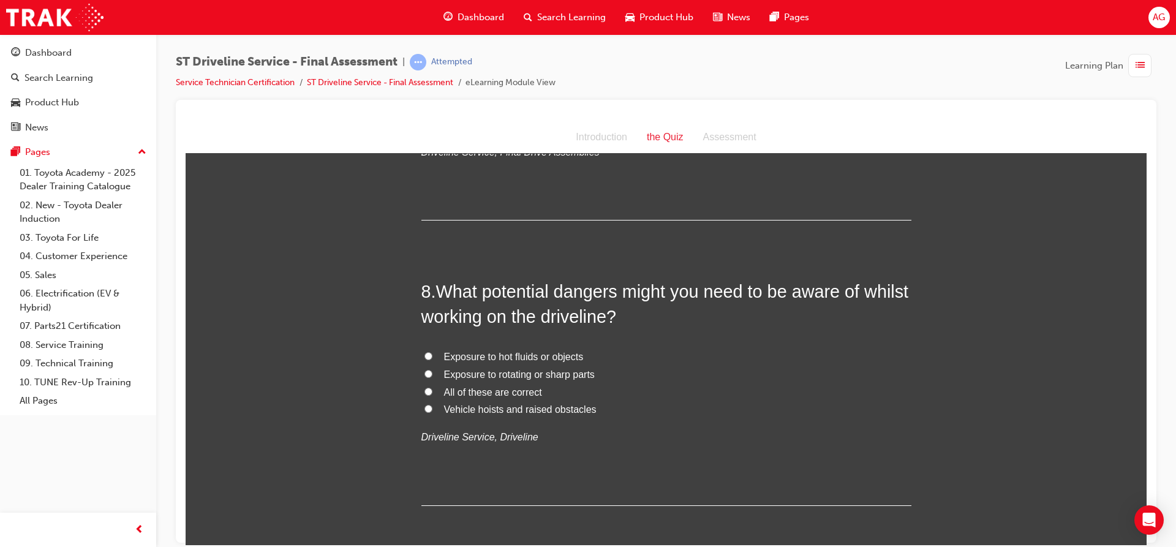
scroll to position [1898, 0]
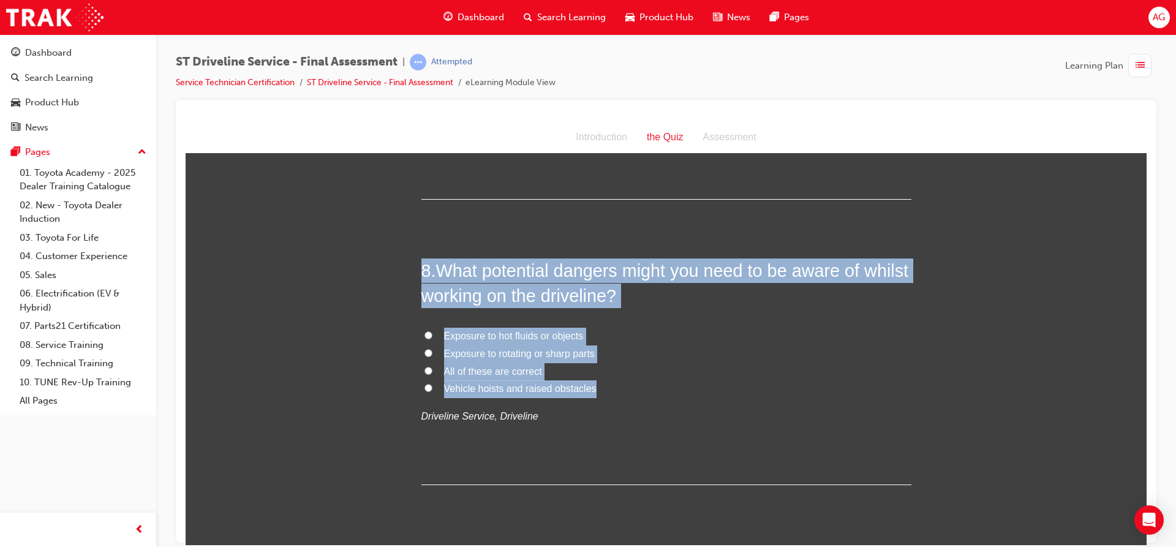
drag, startPoint x: 416, startPoint y: 261, endPoint x: 647, endPoint y: 385, distance: 261.4
click at [647, 385] on div "8 . What potential dangers might you need to be aware of whilst working on the …" at bounding box center [666, 371] width 490 height 227
click at [503, 370] on span "All of these are correct" at bounding box center [493, 371] width 98 height 10
click at [432, 370] on input "All of these are correct" at bounding box center [428, 370] width 8 height 8
radio input "true"
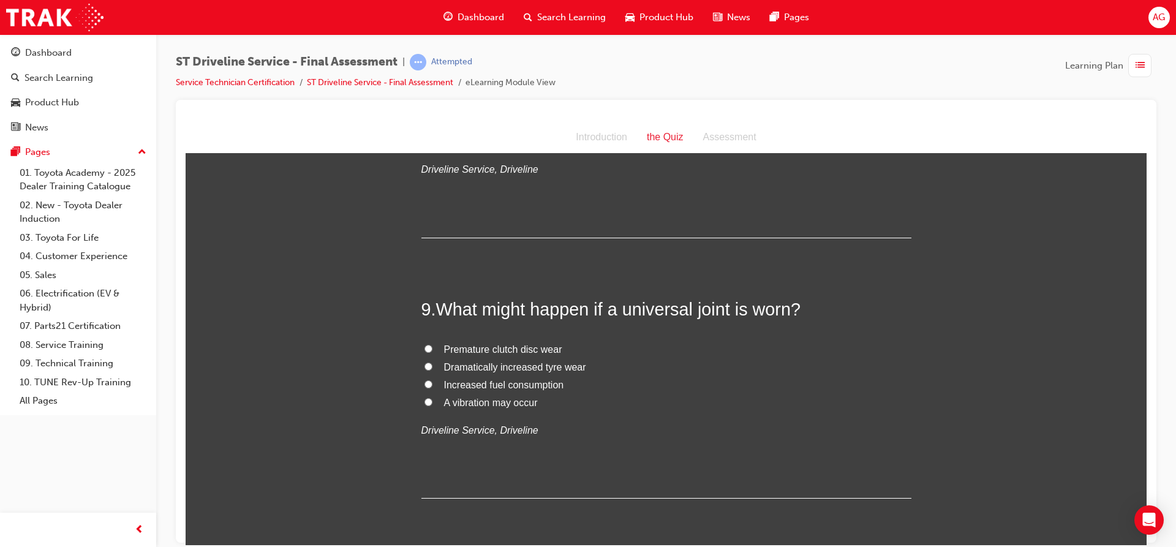
scroll to position [2143, 0]
click at [510, 399] on span "A vibration may occur" at bounding box center [491, 404] width 94 height 10
click at [432, 399] on input "A vibration may occur" at bounding box center [428, 403] width 8 height 8
radio input "true"
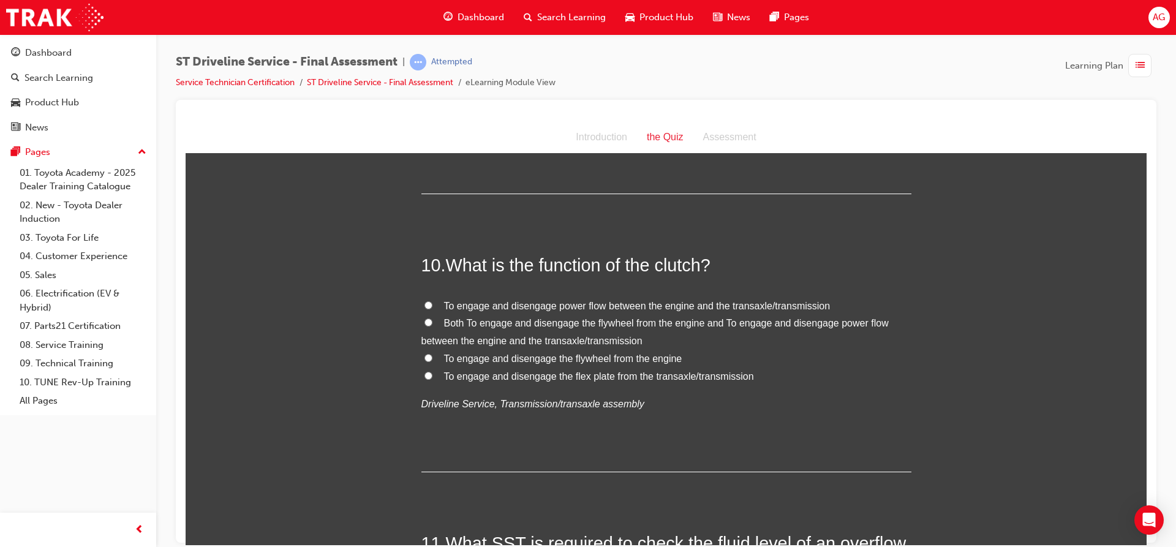
scroll to position [2511, 0]
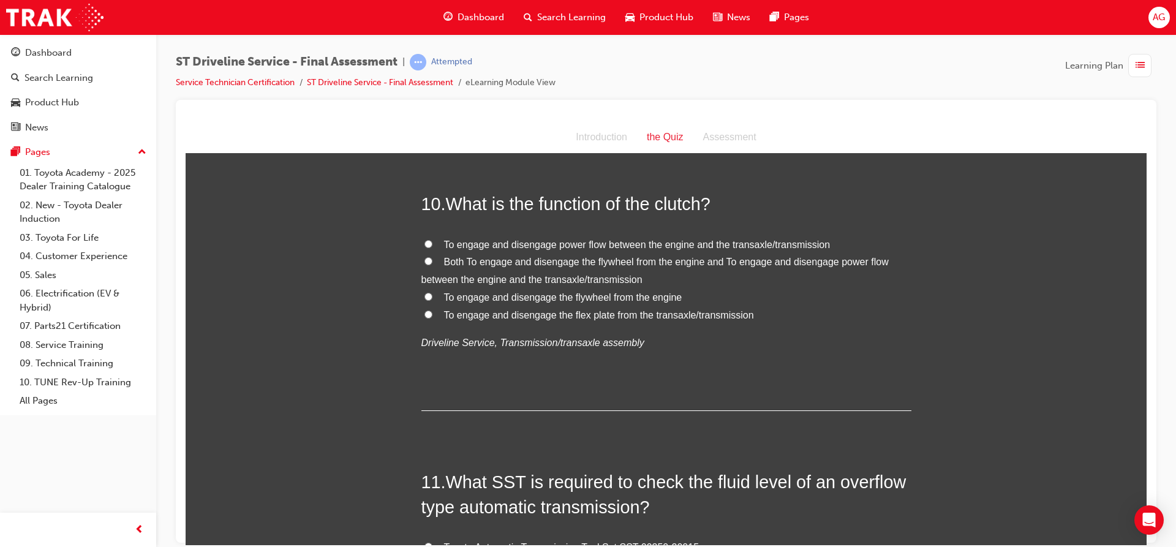
click at [518, 257] on span "Both To engage and disengage the flywheel from the engine and To engage and dis…" at bounding box center [654, 270] width 467 height 28
click at [432, 257] on input "Both To engage and disengage the flywheel from the engine and To engage and dis…" at bounding box center [428, 261] width 8 height 8
radio input "true"
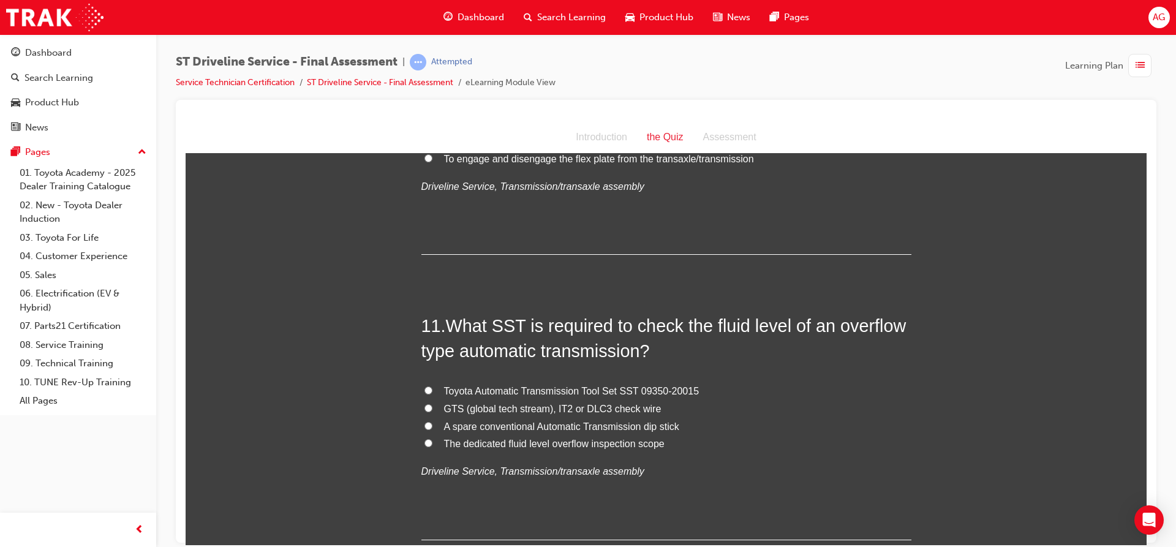
scroll to position [2694, 0]
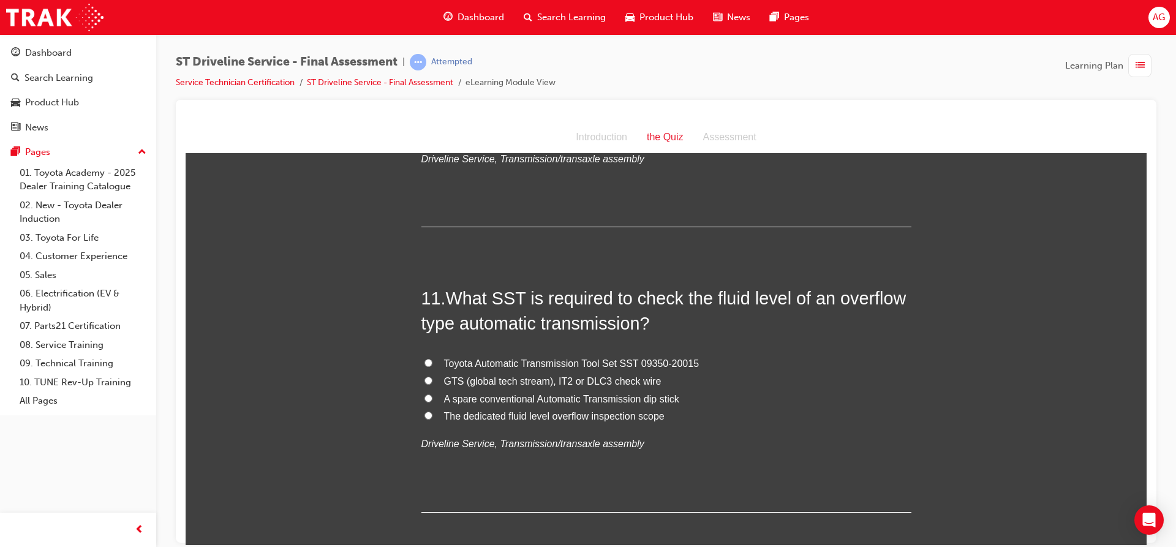
click at [546, 358] on span "Toyota Automatic Transmission Tool Set SST 09350-20015" at bounding box center [571, 363] width 255 height 10
click at [432, 358] on input "Toyota Automatic Transmission Tool Set SST 09350-20015" at bounding box center [428, 362] width 8 height 8
radio input "true"
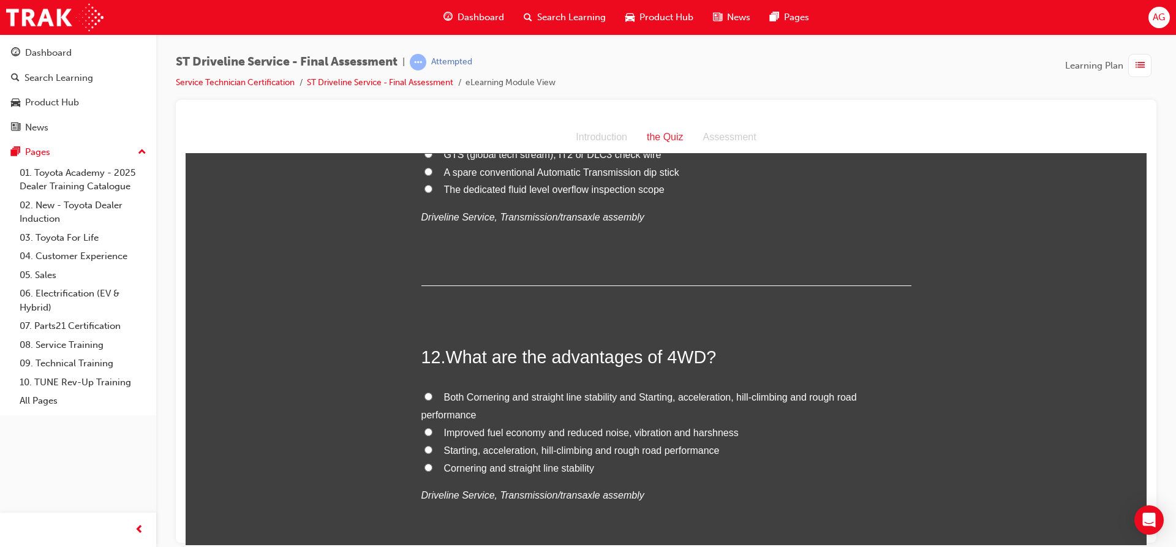
scroll to position [3000, 0]
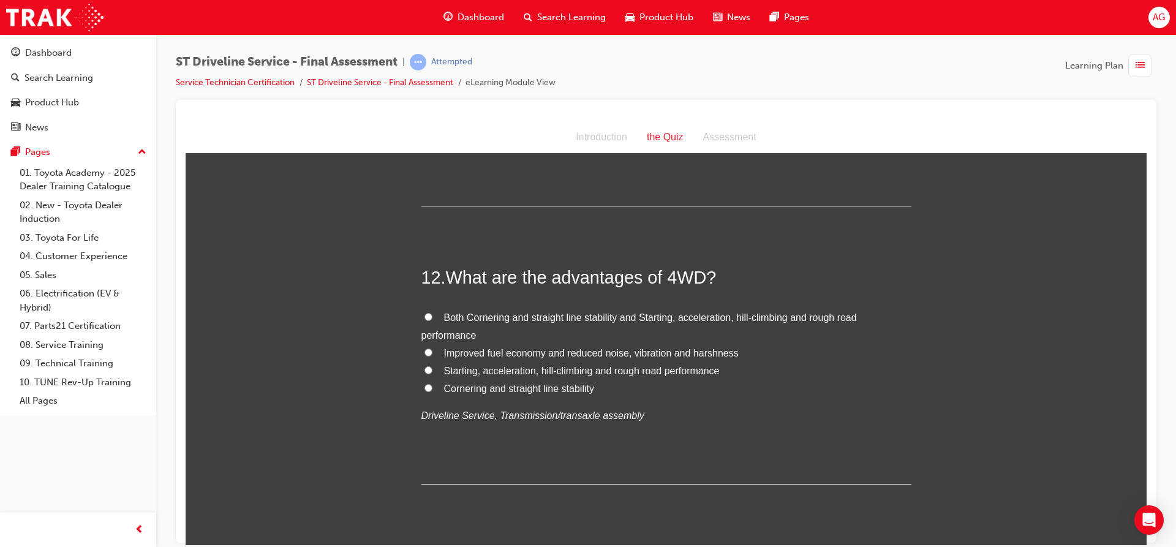
click at [544, 320] on span "Both Cornering and straight line stability and Starting, acceleration, hill-cli…" at bounding box center [638, 326] width 435 height 28
click at [432, 320] on input "Both Cornering and straight line stability and Starting, acceleration, hill-cli…" at bounding box center [428, 316] width 8 height 8
radio input "true"
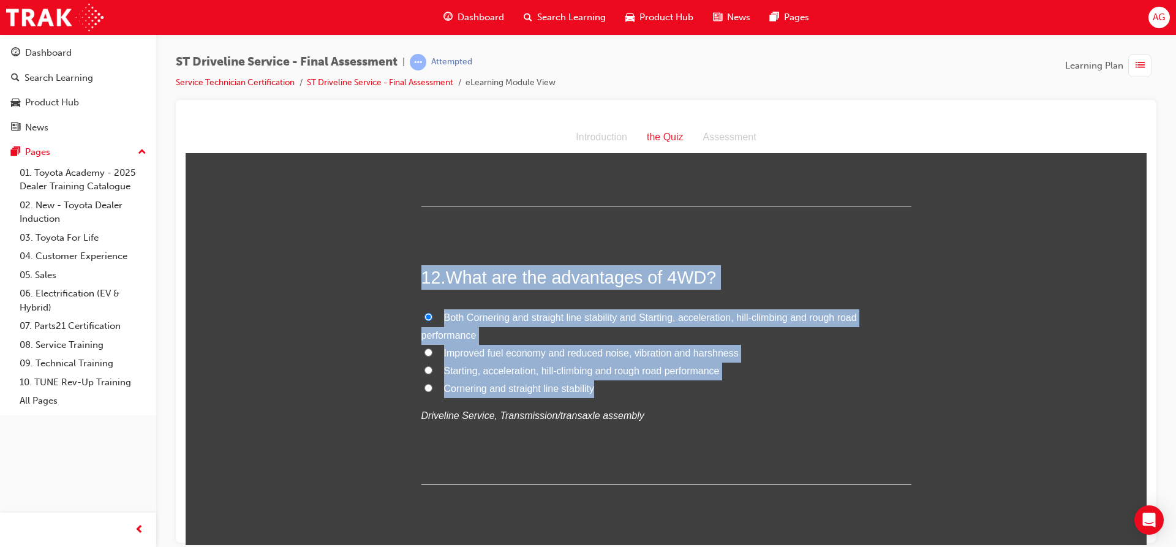
drag, startPoint x: 406, startPoint y: 277, endPoint x: 718, endPoint y: 396, distance: 334.1
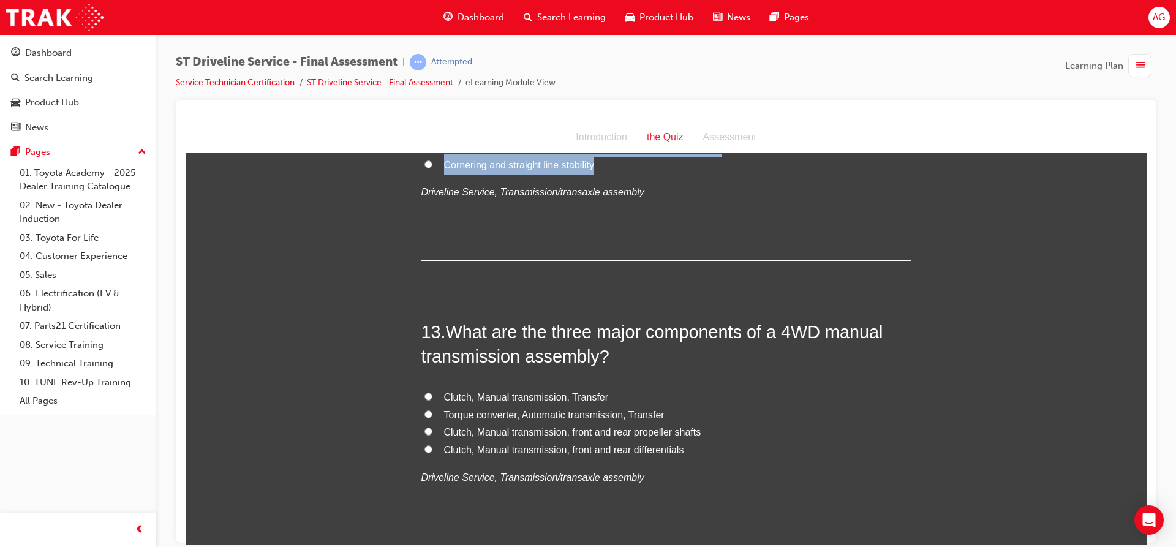
scroll to position [3245, 0]
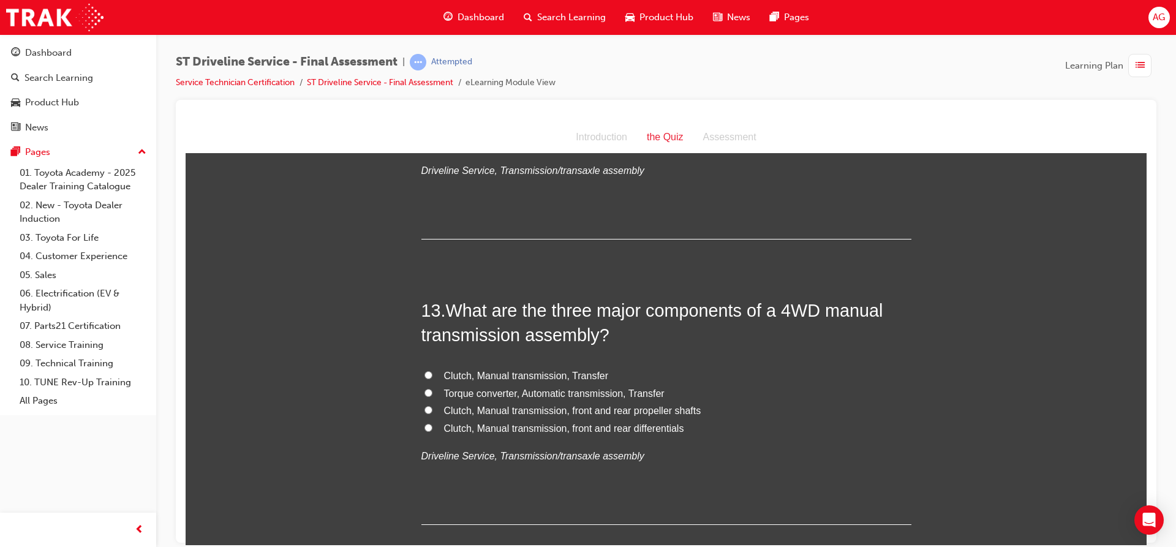
click at [707, 411] on label "Clutch, Manual transmission, front and rear propeller shafts" at bounding box center [666, 411] width 490 height 18
click at [432, 411] on input "Clutch, Manual transmission, front and rear propeller shafts" at bounding box center [428, 409] width 8 height 8
radio input "true"
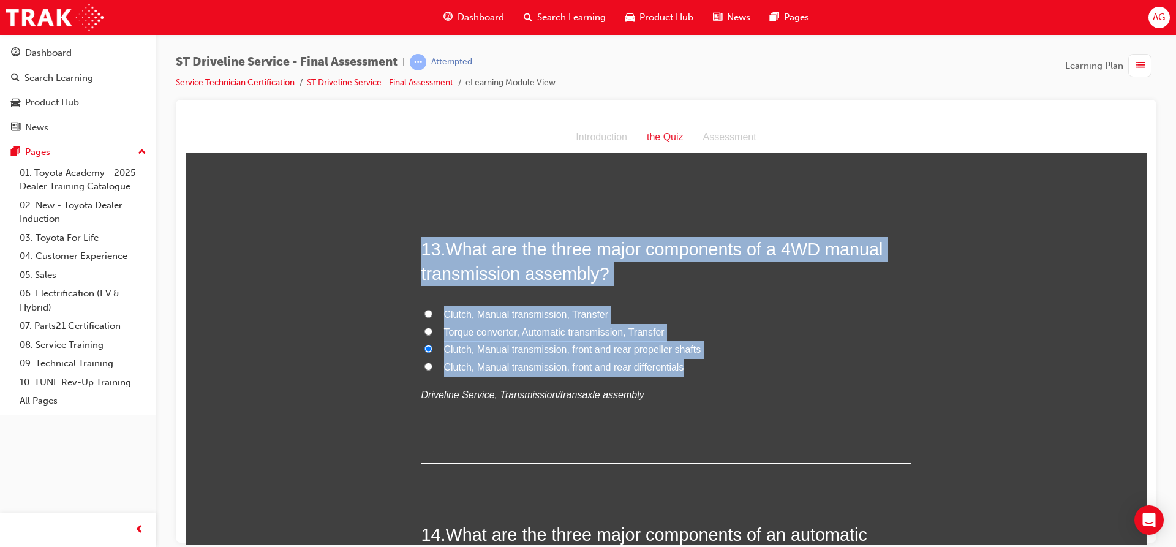
drag, startPoint x: 404, startPoint y: 239, endPoint x: 710, endPoint y: 364, distance: 330.7
click at [499, 312] on span "Clutch, Manual transmission, Transfer" at bounding box center [526, 314] width 165 height 10
click at [432, 312] on input "Clutch, Manual transmission, Transfer" at bounding box center [428, 313] width 8 height 8
radio input "true"
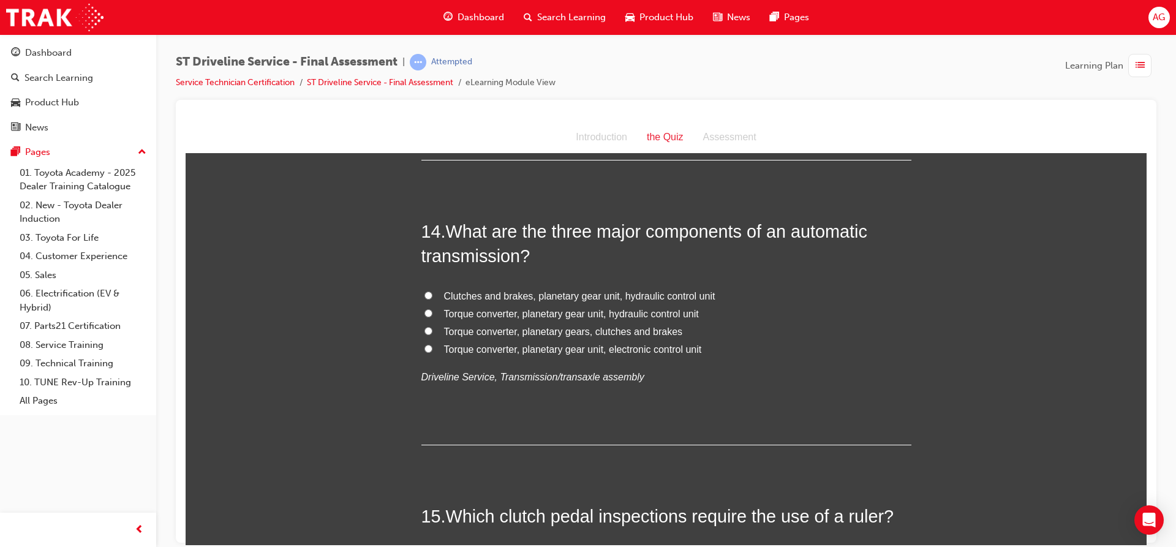
scroll to position [3613, 0]
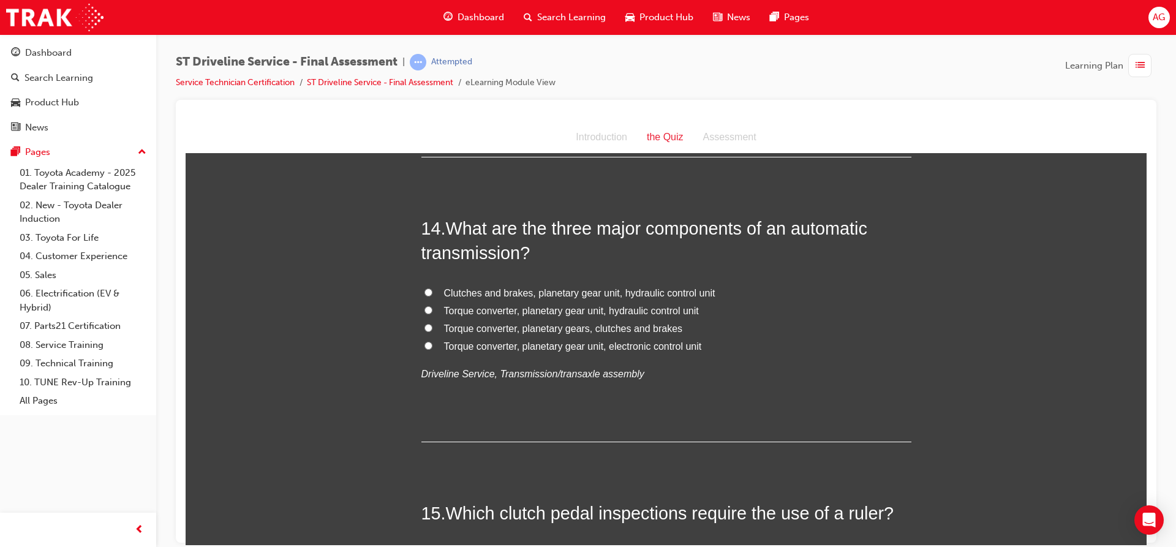
click at [652, 288] on span "Clutches and brakes, planetary gear unit, hydraulic control unit" at bounding box center [579, 292] width 271 height 10
click at [432, 288] on input "Clutches and brakes, planetary gear unit, hydraulic control unit" at bounding box center [428, 292] width 8 height 8
radio input "true"
click at [662, 309] on span "Torque converter, planetary gear unit, hydraulic control unit" at bounding box center [571, 310] width 255 height 10
click at [432, 309] on input "Torque converter, planetary gear unit, hydraulic control unit" at bounding box center [428, 310] width 8 height 8
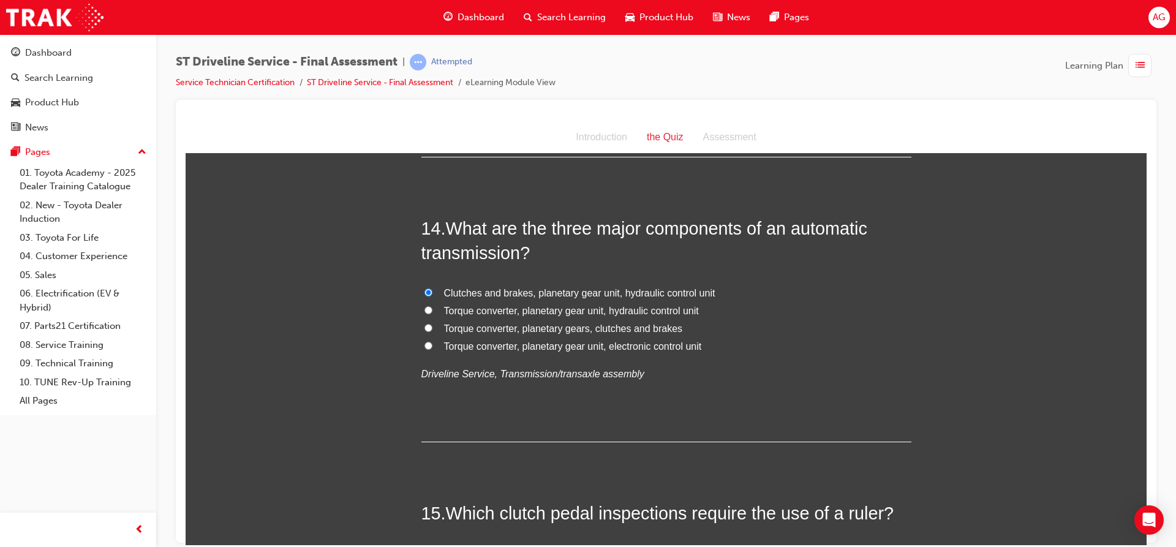
radio input "true"
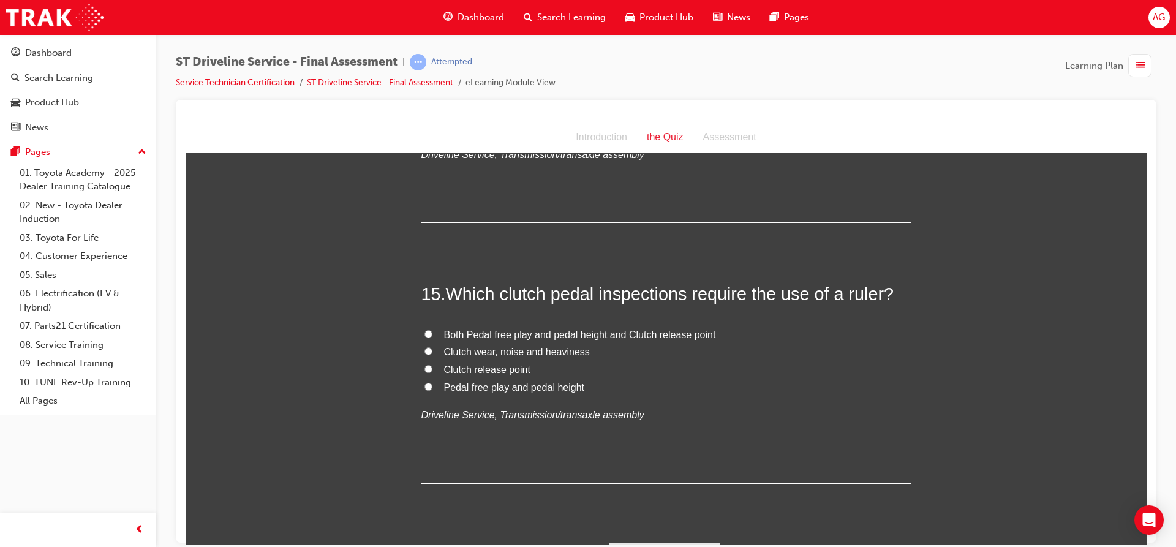
scroll to position [3858, 0]
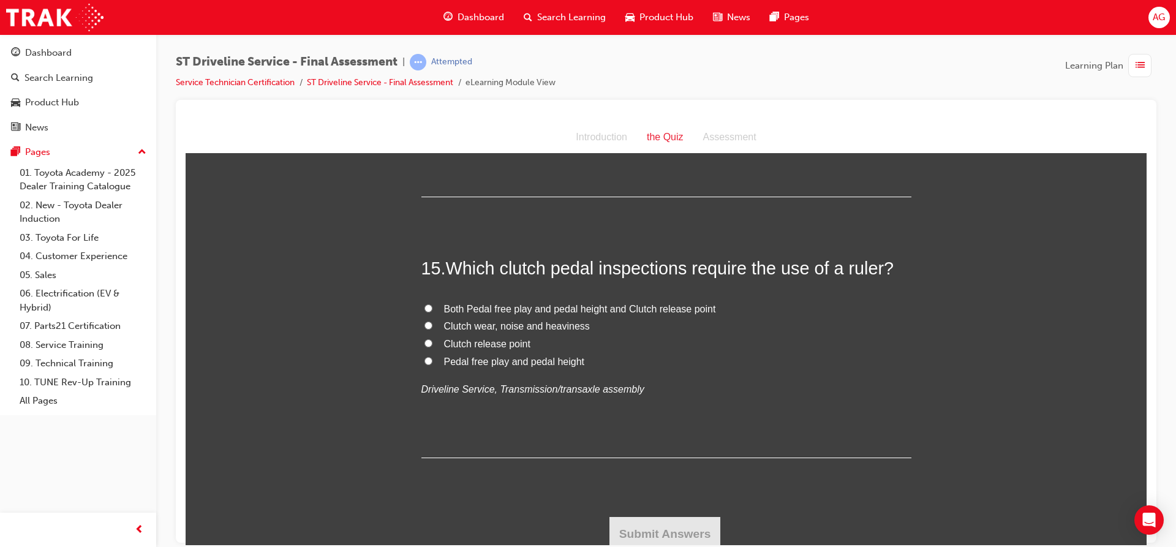
click at [560, 364] on span "Pedal free play and pedal height" at bounding box center [514, 361] width 141 height 10
click at [432, 364] on input "Pedal free play and pedal height" at bounding box center [428, 360] width 8 height 8
radio input "true"
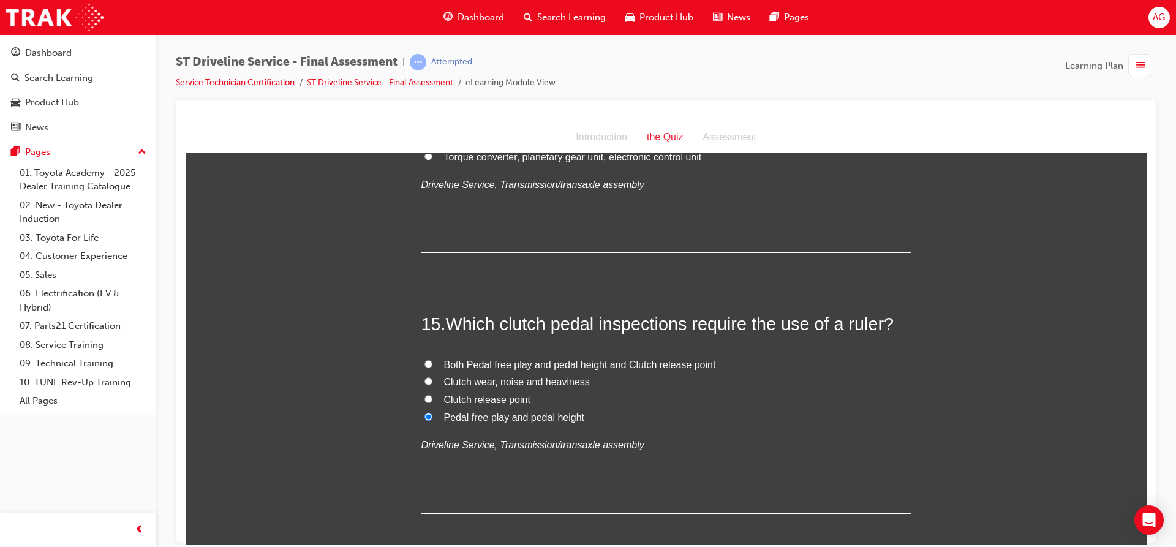
scroll to position [3863, 0]
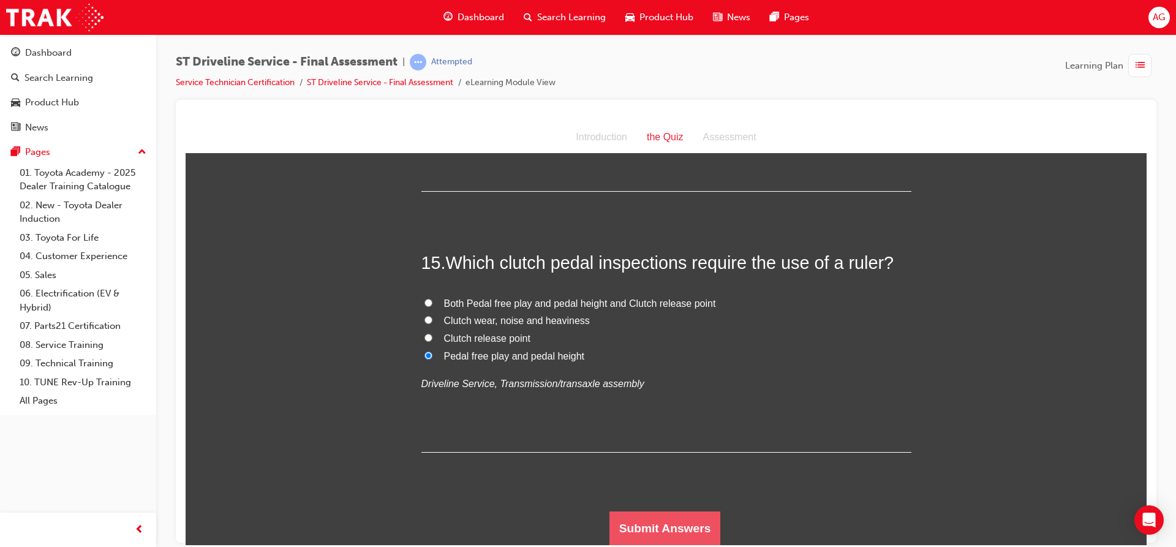
click at [701, 534] on button "Submit Answers" at bounding box center [664, 528] width 111 height 34
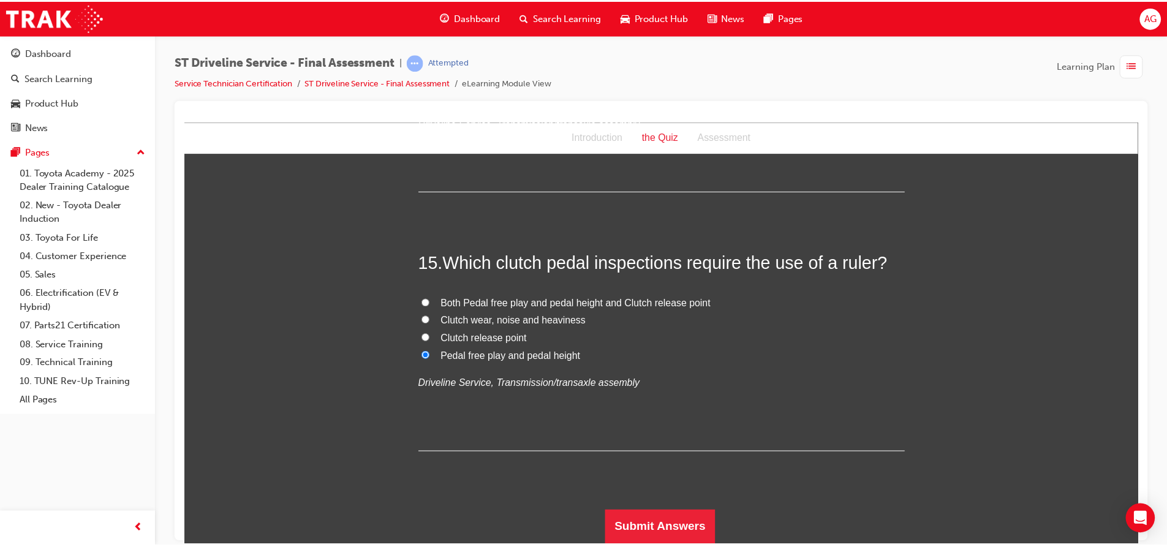
scroll to position [0, 0]
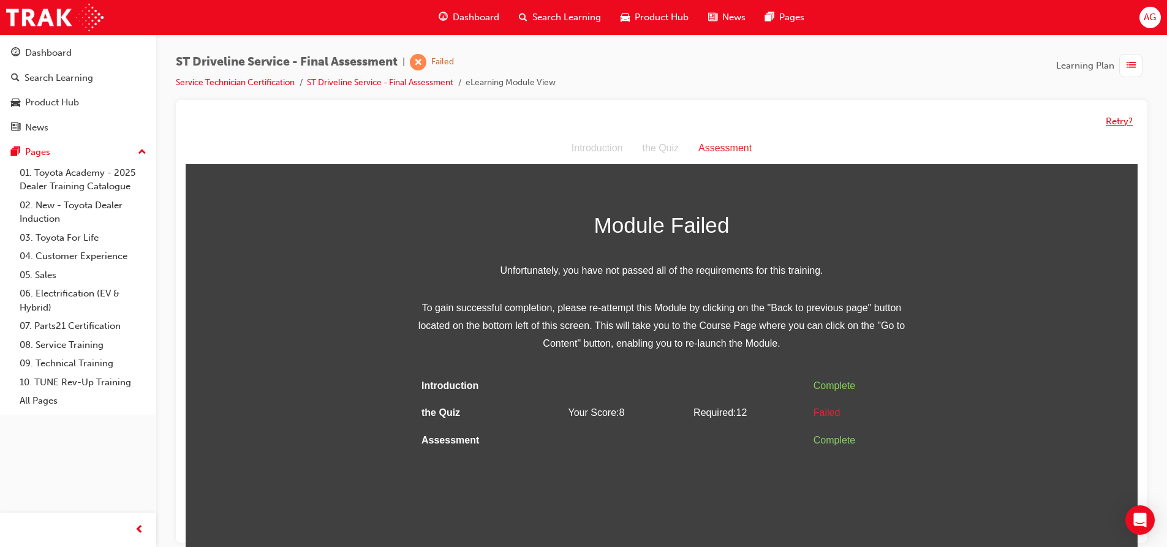
click at [1113, 122] on button "Retry?" at bounding box center [1118, 122] width 27 height 14
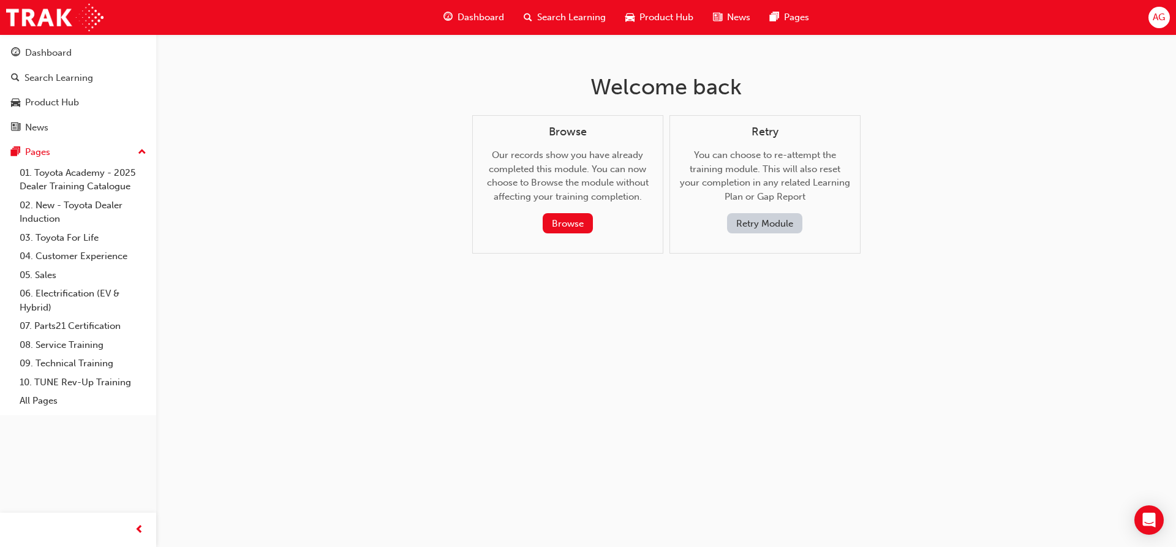
click at [760, 219] on button "Retry Module" at bounding box center [764, 223] width 75 height 20
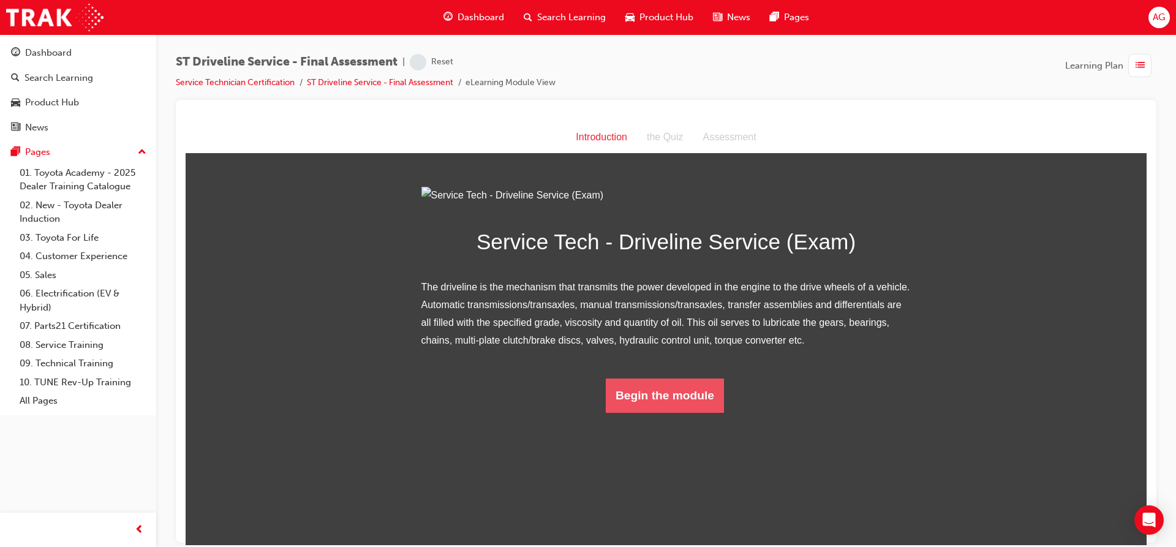
click at [649, 412] on button "Begin the module" at bounding box center [665, 395] width 118 height 34
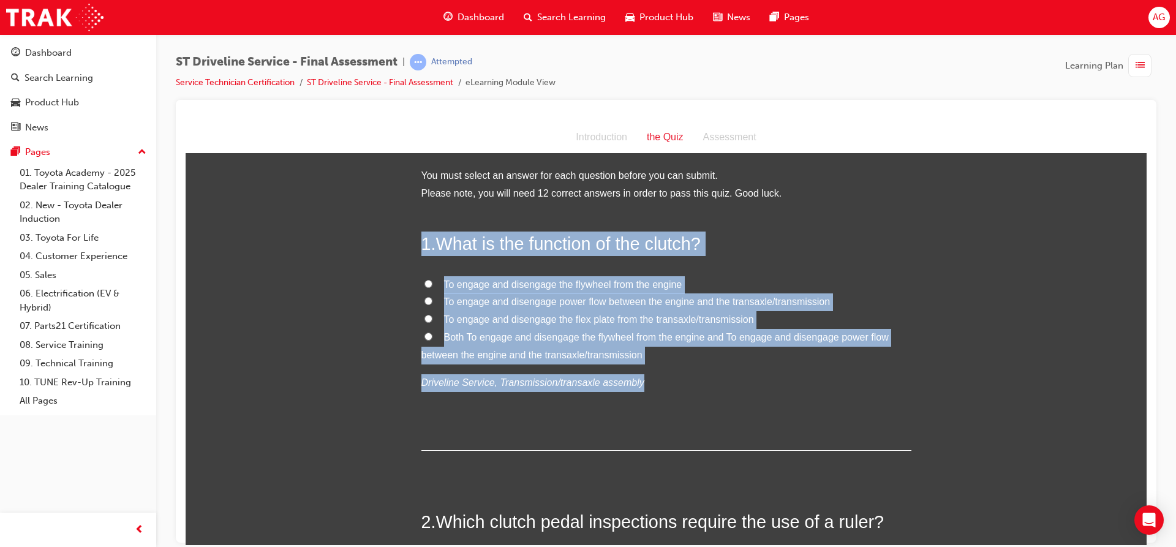
drag, startPoint x: 418, startPoint y: 240, endPoint x: 743, endPoint y: 378, distance: 353.7
click at [743, 378] on div "1 . What is the function of the clutch? To engage and disengage the flywheel fr…" at bounding box center [666, 340] width 490 height 219
click at [689, 334] on span "Both To engage and disengage the flywheel from the engine and To engage and dis…" at bounding box center [654, 345] width 467 height 28
click at [432, 334] on input "Both To engage and disengage the flywheel from the engine and To engage and dis…" at bounding box center [428, 336] width 8 height 8
radio input "true"
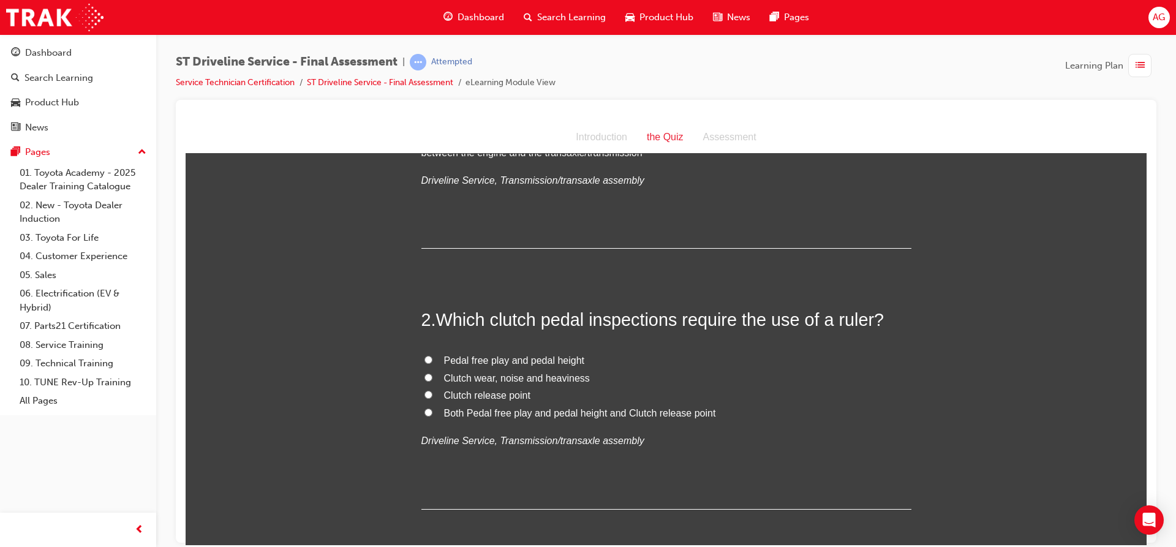
scroll to position [245, 0]
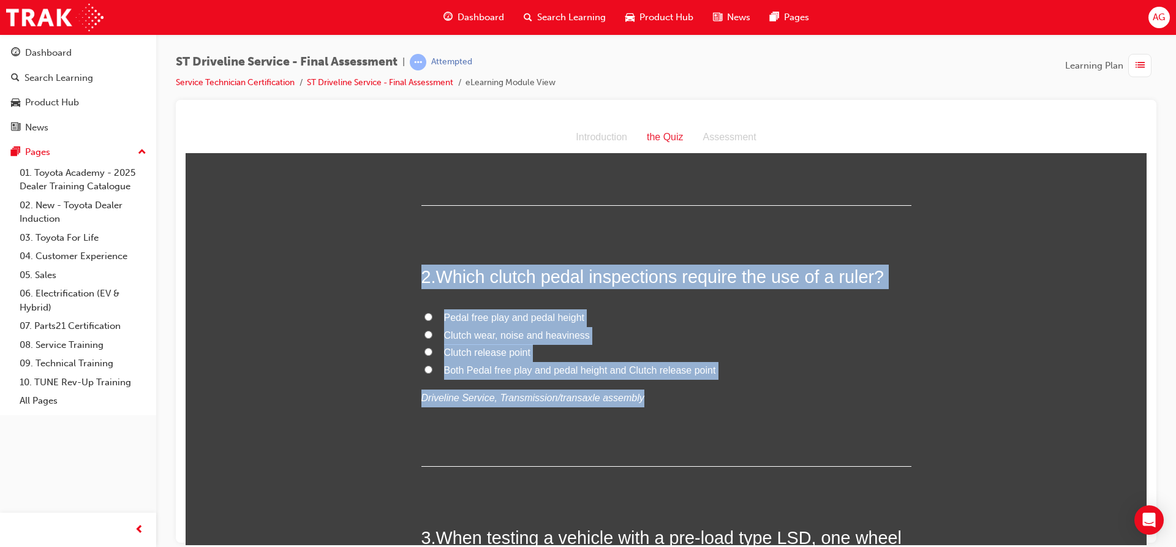
drag, startPoint x: 402, startPoint y: 267, endPoint x: 777, endPoint y: 383, distance: 393.0
click at [484, 313] on span "Pedal free play and pedal height" at bounding box center [514, 317] width 141 height 10
click at [432, 313] on input "Pedal free play and pedal height" at bounding box center [428, 316] width 8 height 8
radio input "true"
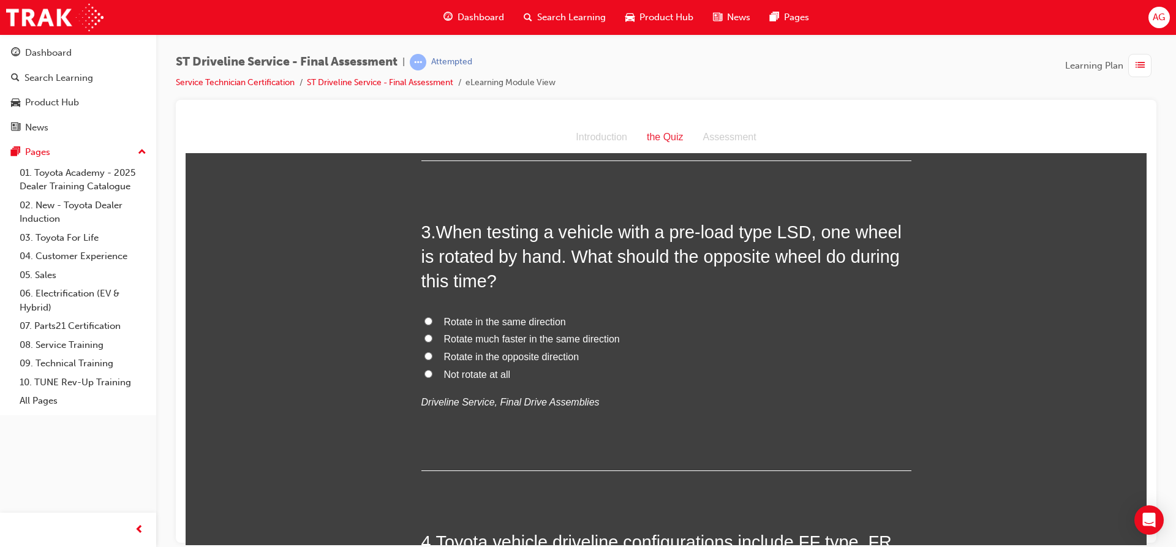
scroll to position [551, 0]
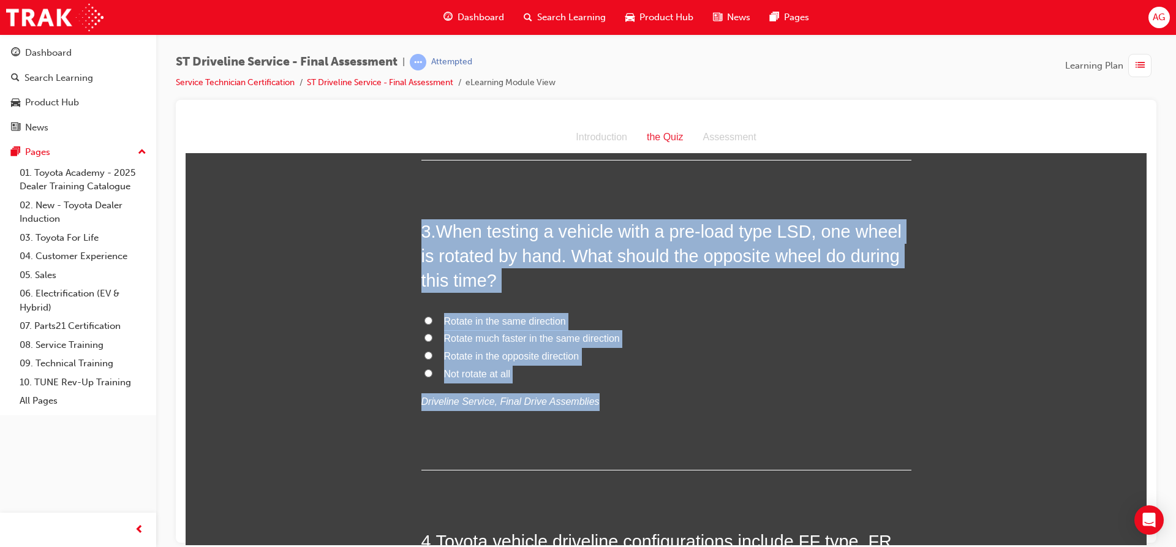
drag, startPoint x: 409, startPoint y: 222, endPoint x: 626, endPoint y: 386, distance: 272.4
click at [524, 356] on span "Rotate in the opposite direction" at bounding box center [511, 355] width 135 height 10
click at [432, 356] on input "Rotate in the opposite direction" at bounding box center [428, 355] width 8 height 8
radio input "true"
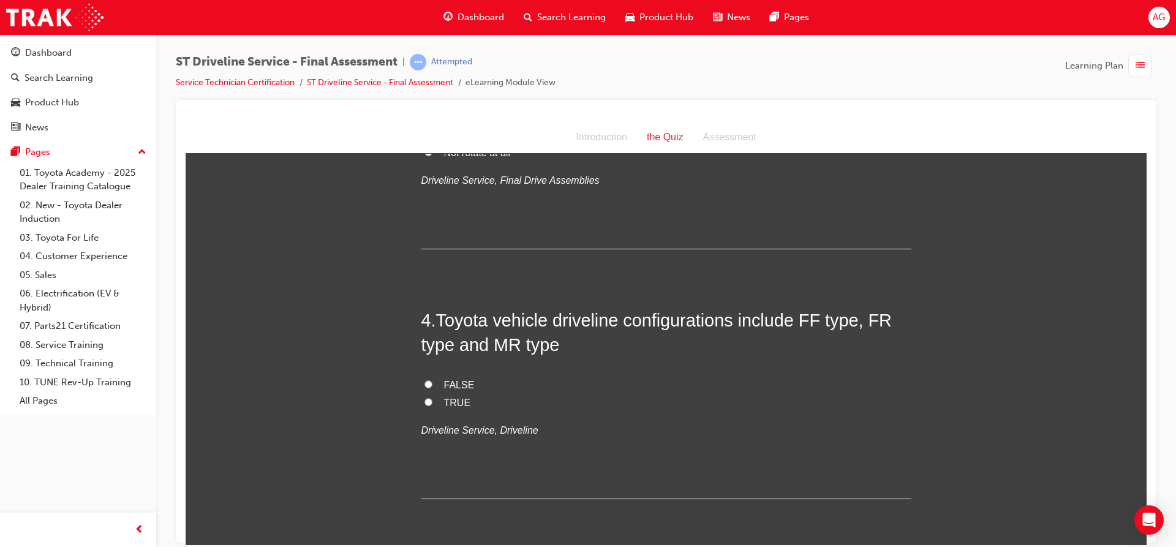
scroll to position [796, 0]
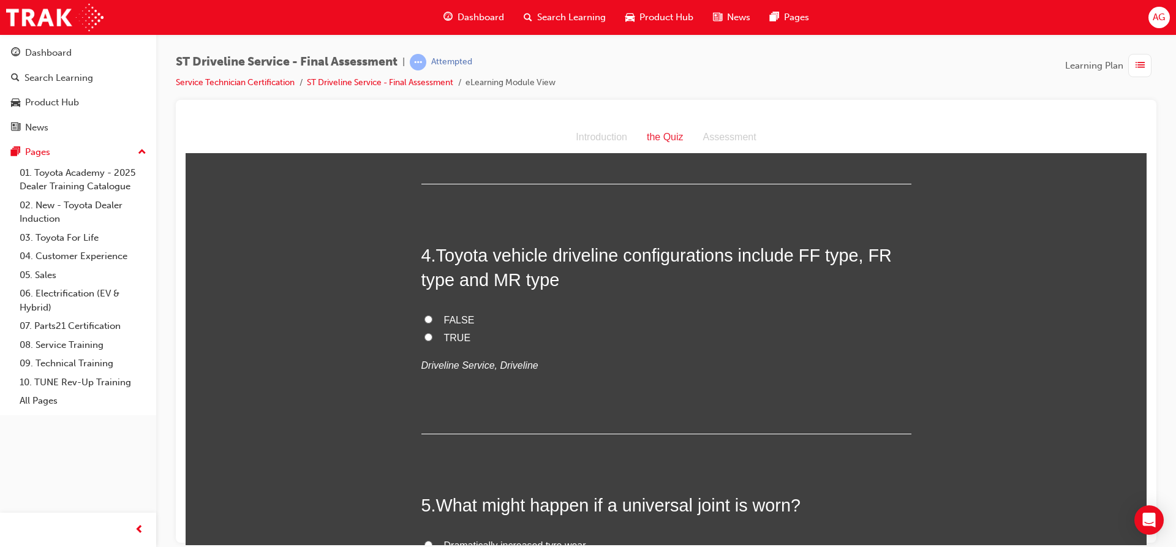
scroll to position [857, 0]
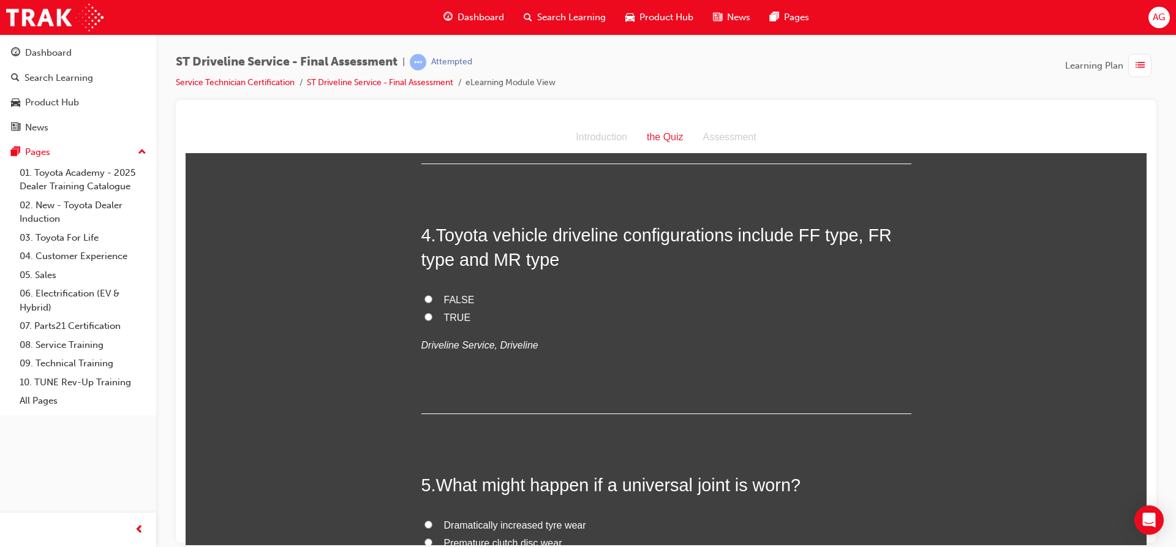
click at [427, 310] on label "TRUE" at bounding box center [666, 318] width 490 height 18
click at [427, 312] on input "TRUE" at bounding box center [428, 316] width 8 height 8
radio input "true"
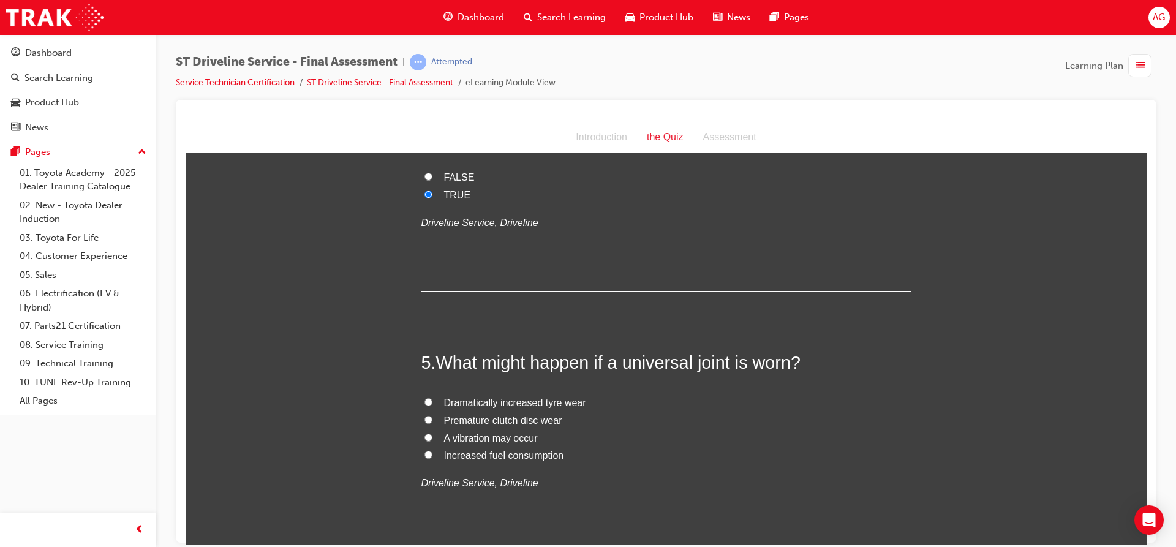
scroll to position [1041, 0]
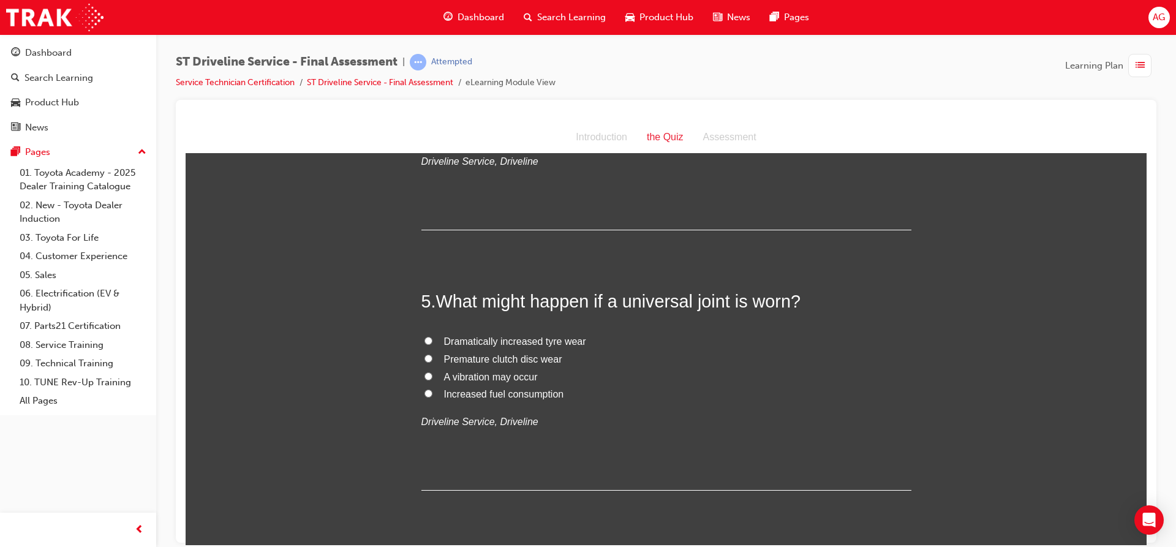
click at [494, 374] on span "A vibration may occur" at bounding box center [491, 376] width 94 height 10
click at [432, 374] on input "A vibration may occur" at bounding box center [428, 376] width 8 height 8
radio input "true"
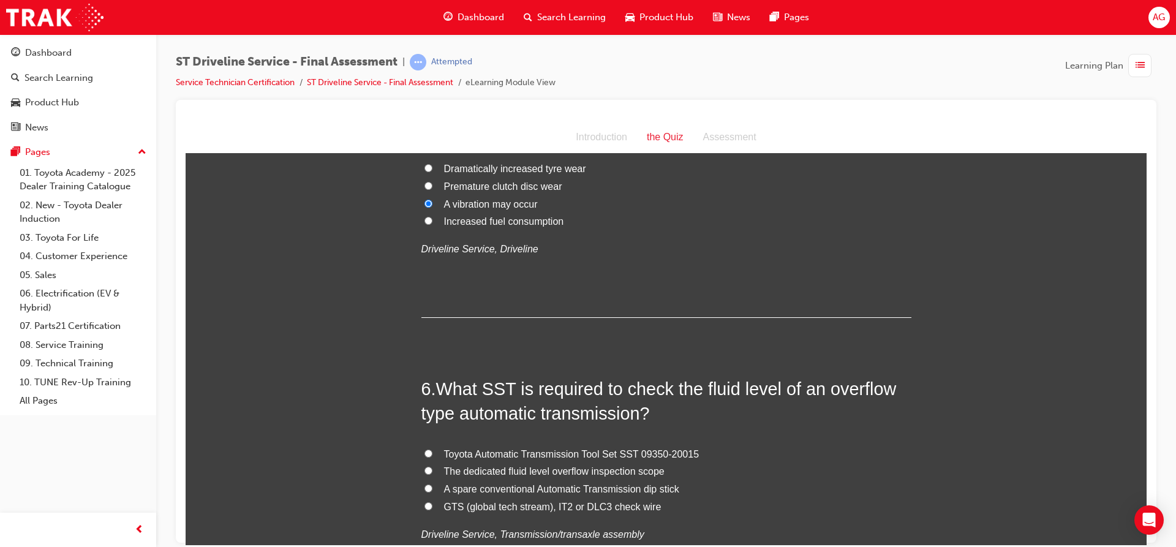
scroll to position [1225, 0]
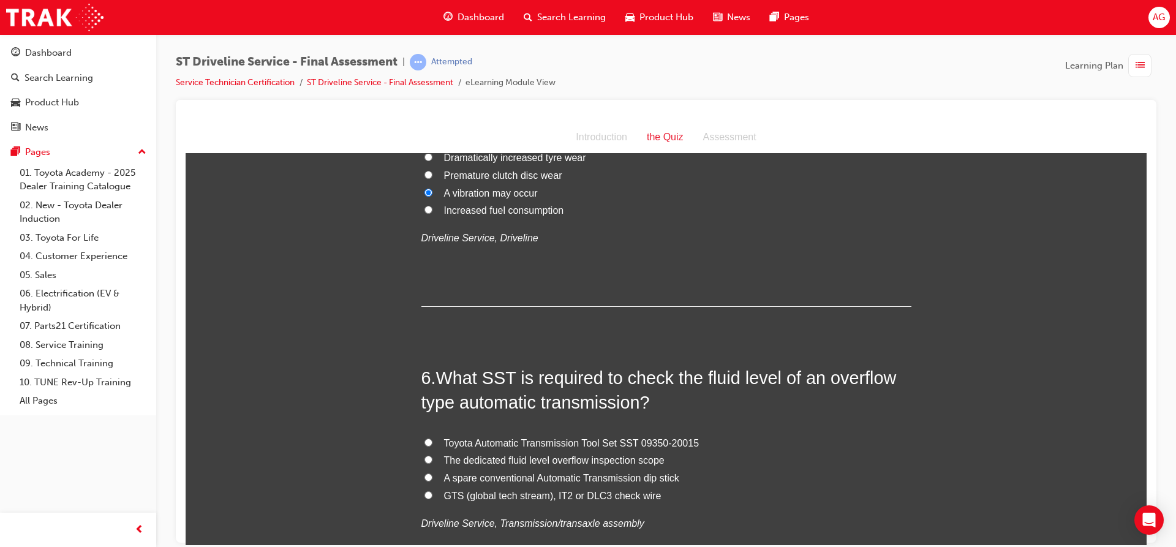
click at [579, 437] on span "Toyota Automatic Transmission Tool Set SST 09350-20015" at bounding box center [571, 442] width 255 height 10
click at [432, 438] on input "Toyota Automatic Transmission Tool Set SST 09350-20015" at bounding box center [428, 442] width 8 height 8
radio input "true"
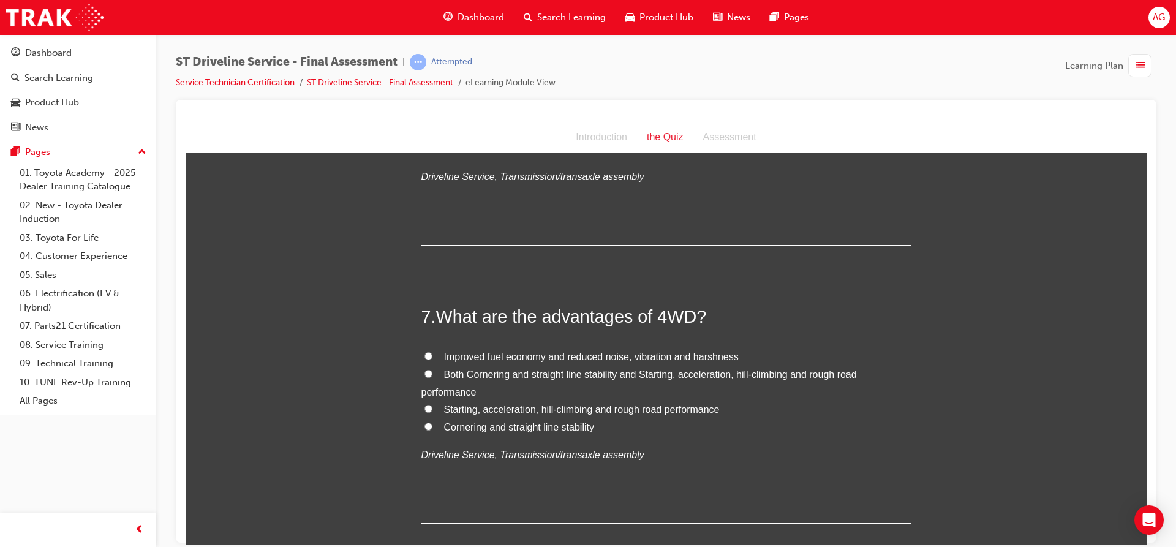
scroll to position [1592, 0]
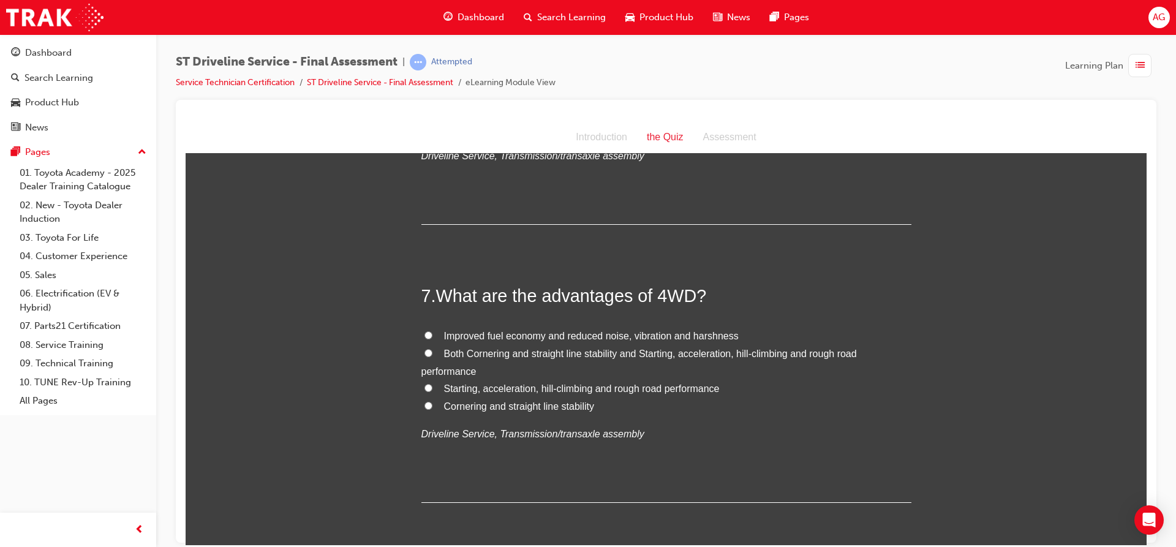
click at [448, 352] on span "Both Cornering and straight line stability and Starting, acceleration, hill-cli…" at bounding box center [638, 362] width 435 height 28
click at [432, 352] on input "Both Cornering and straight line stability and Starting, acceleration, hill-cli…" at bounding box center [428, 352] width 8 height 8
radio input "true"
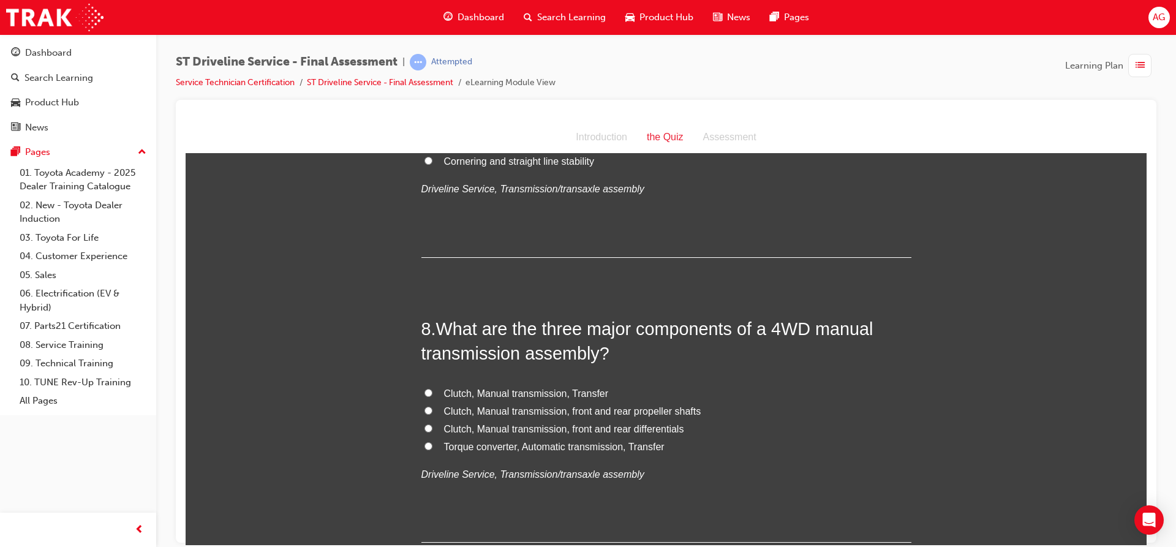
scroll to position [1898, 0]
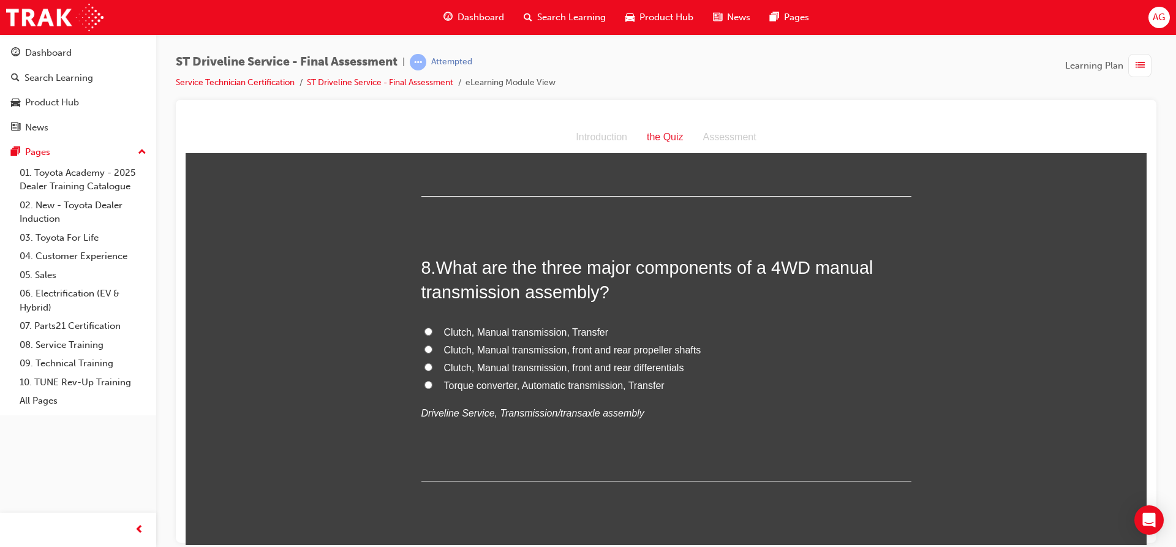
click at [492, 331] on span "Clutch, Manual transmission, Transfer" at bounding box center [526, 331] width 165 height 10
click at [432, 331] on input "Clutch, Manual transmission, Transfer" at bounding box center [428, 331] width 8 height 8
radio input "true"
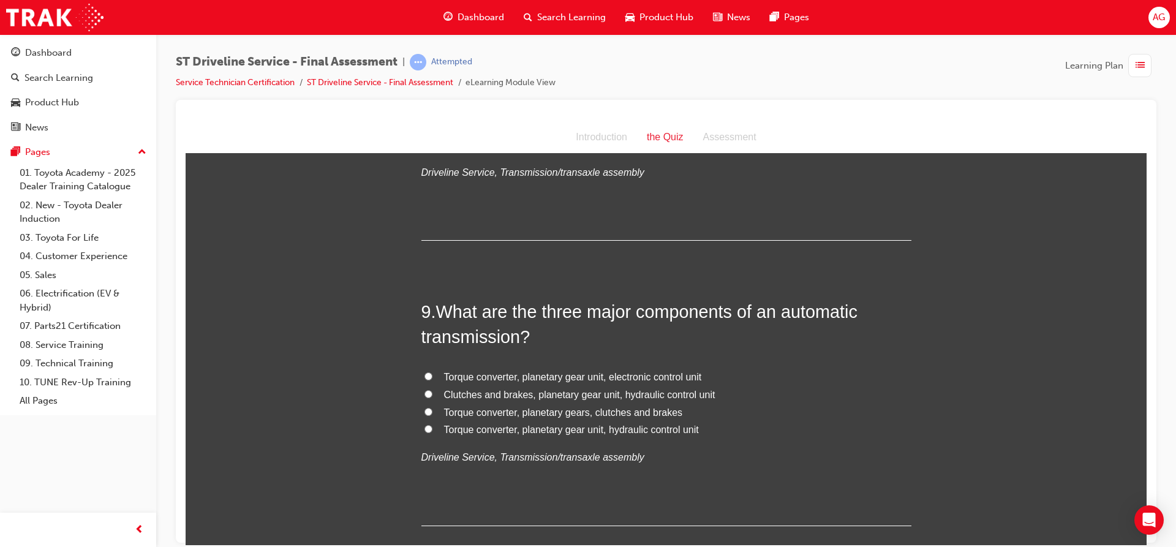
scroll to position [2143, 0]
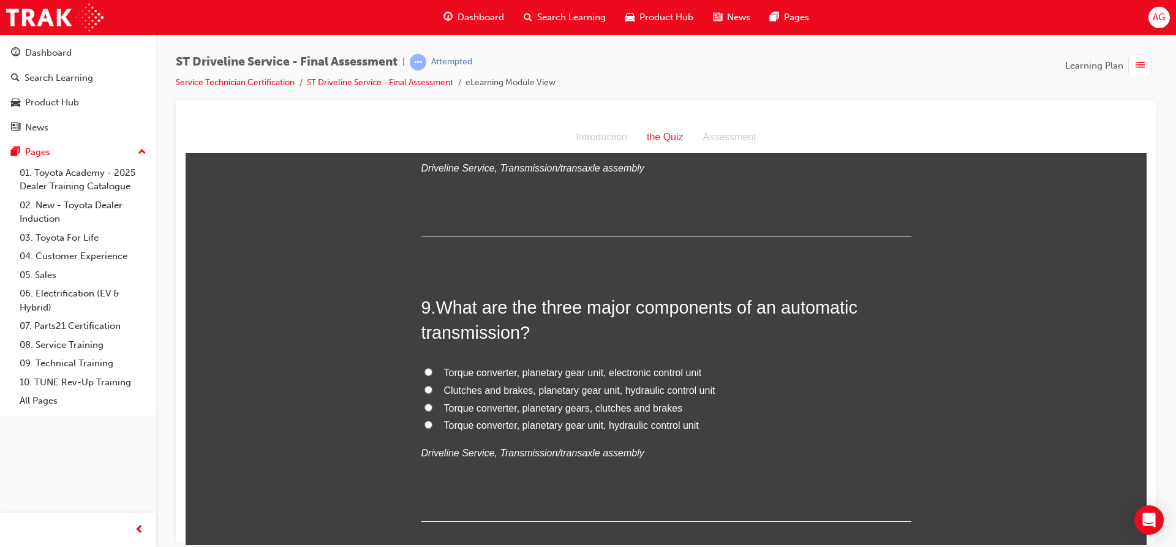
click at [514, 423] on span "Torque converter, planetary gear unit, hydraulic control unit" at bounding box center [571, 424] width 255 height 10
click at [432, 423] on input "Torque converter, planetary gear unit, hydraulic control unit" at bounding box center [428, 424] width 8 height 8
radio input "true"
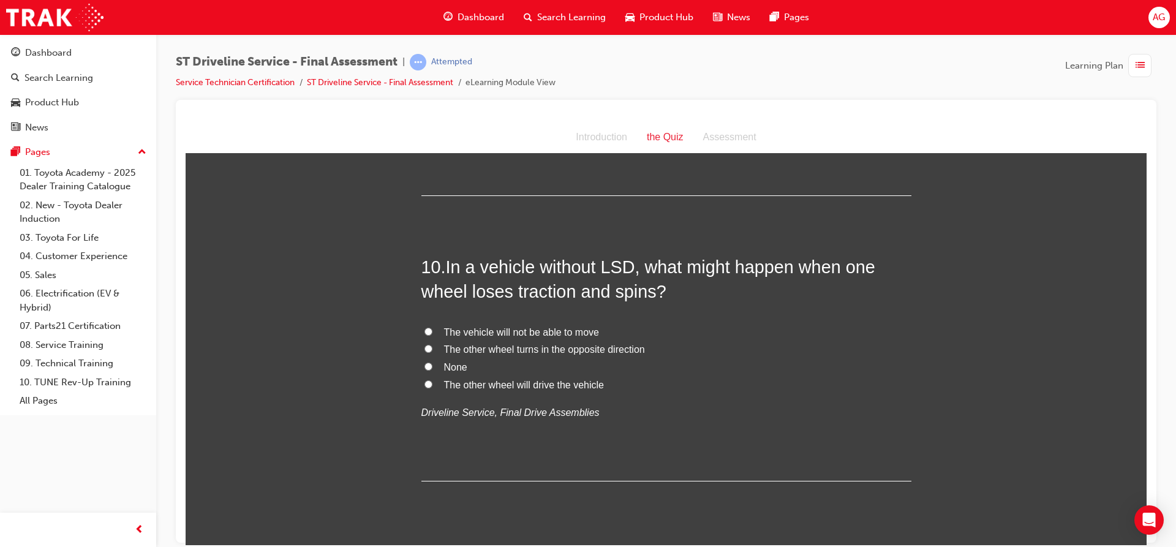
scroll to position [2449, 0]
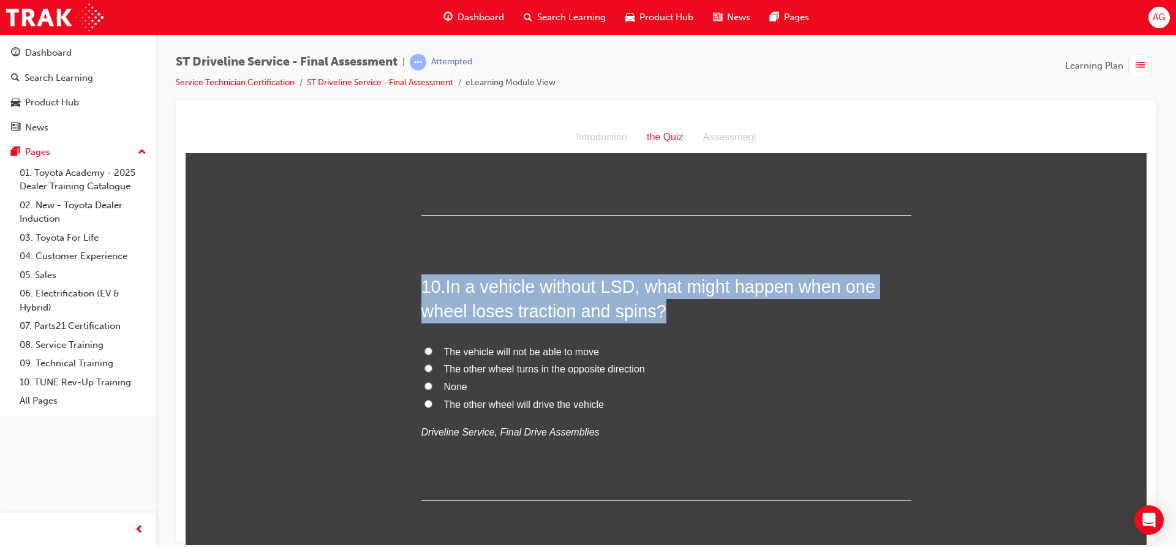
drag, startPoint x: 405, startPoint y: 276, endPoint x: 674, endPoint y: 442, distance: 315.9
click at [445, 355] on span "The vehicle will not be able to move" at bounding box center [521, 351] width 155 height 10
click at [432, 355] on input "The vehicle will not be able to move" at bounding box center [428, 351] width 8 height 8
radio input "true"
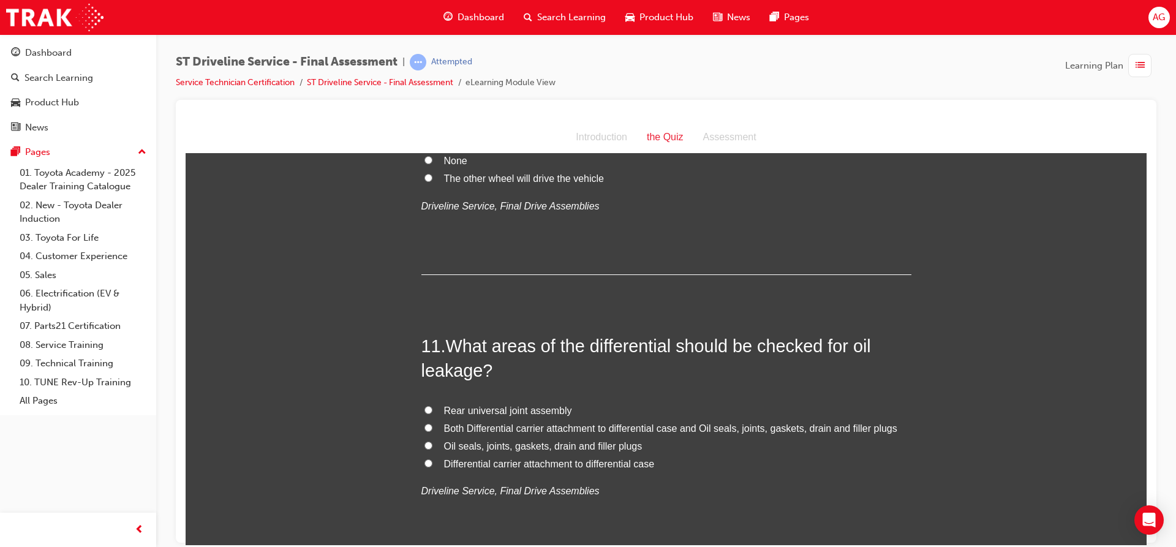
scroll to position [2694, 0]
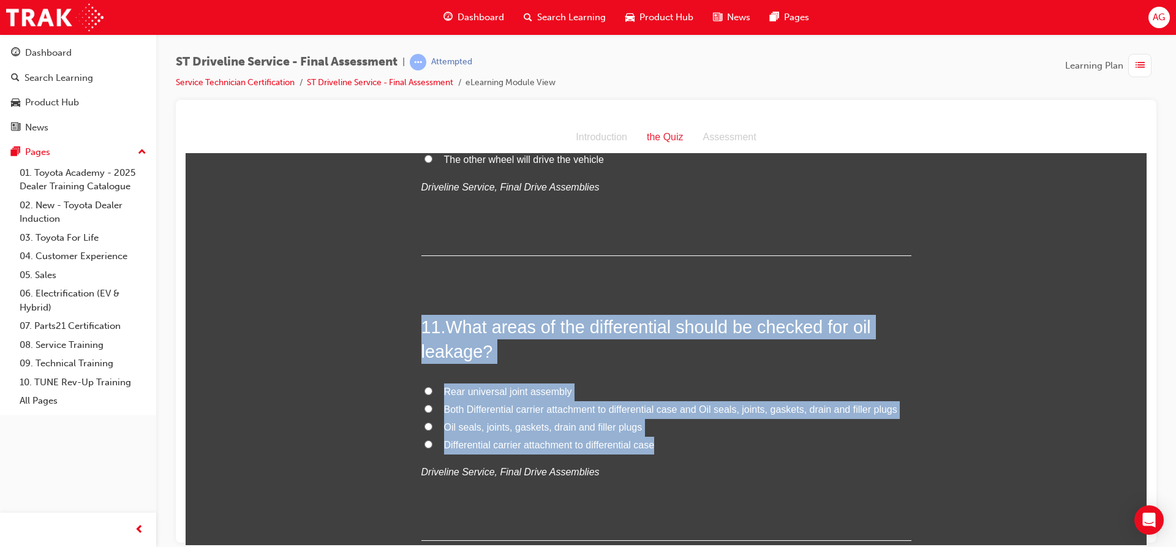
drag, startPoint x: 421, startPoint y: 327, endPoint x: 692, endPoint y: 443, distance: 295.2
click at [692, 443] on div "11 . What areas of the differential should be checked for oil leakage? Rear uni…" at bounding box center [666, 427] width 490 height 227
click at [518, 429] on span "Oil seals, joints, gaskets, drain and filler plugs" at bounding box center [543, 426] width 198 height 10
click at [432, 429] on input "Oil seals, joints, gaskets, drain and filler plugs" at bounding box center [428, 426] width 8 height 8
radio input "true"
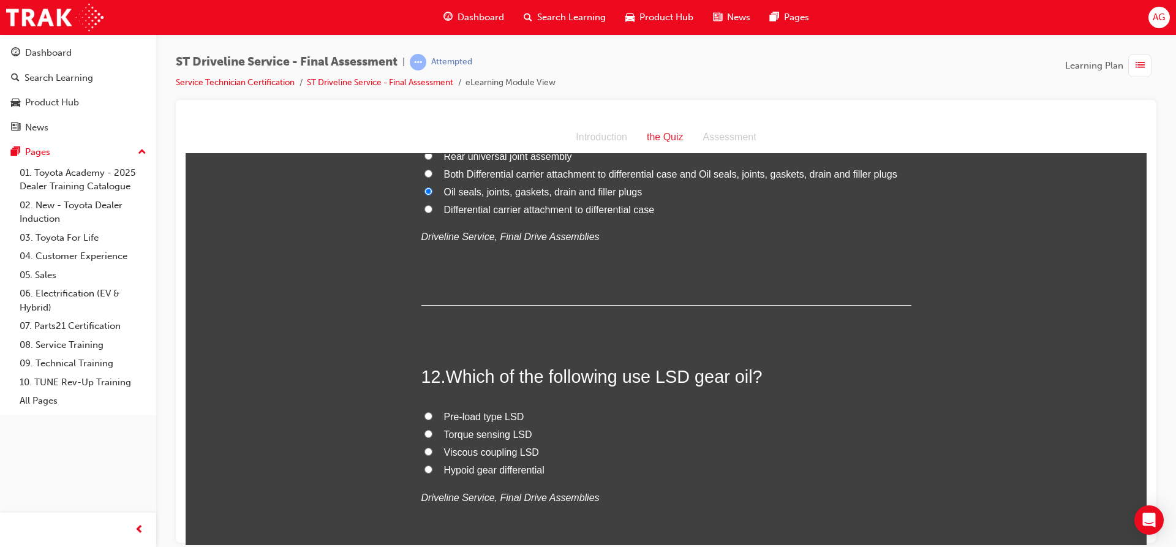
scroll to position [3000, 0]
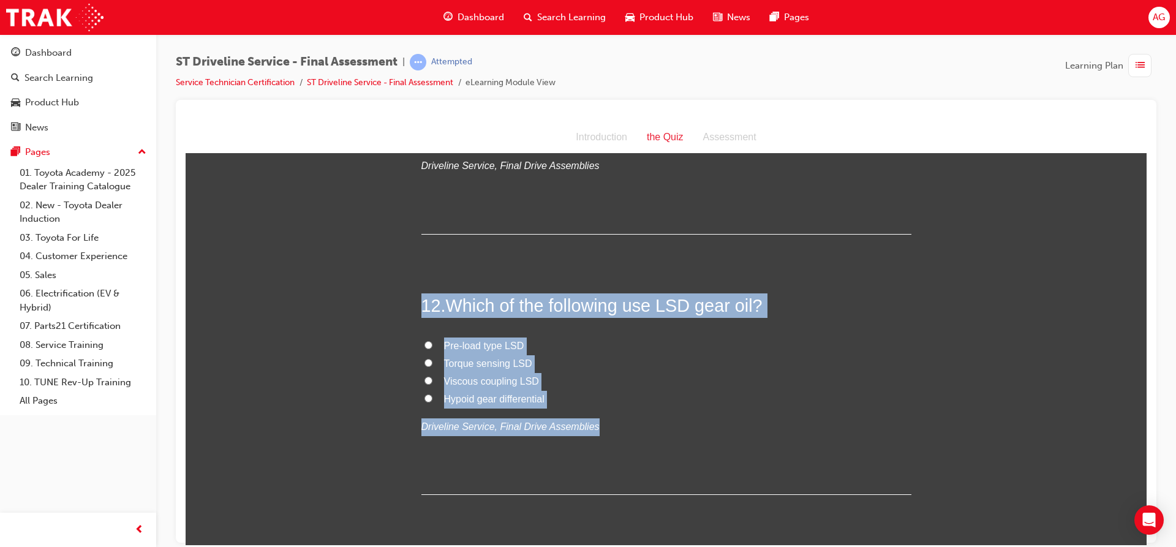
drag, startPoint x: 397, startPoint y: 290, endPoint x: 718, endPoint y: 424, distance: 348.1
click at [424, 344] on input "Pre-load type LSD" at bounding box center [428, 344] width 8 height 8
radio input "true"
click at [563, 355] on label "Torque sensing LSD" at bounding box center [666, 364] width 490 height 18
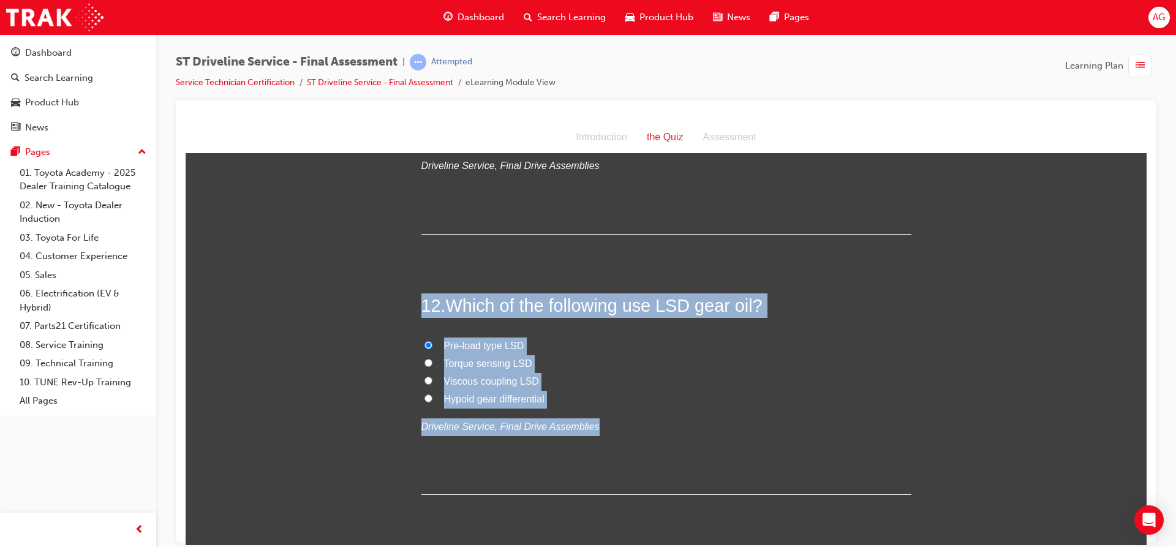
click at [432, 358] on input "Torque sensing LSD" at bounding box center [428, 362] width 8 height 8
radio input "true"
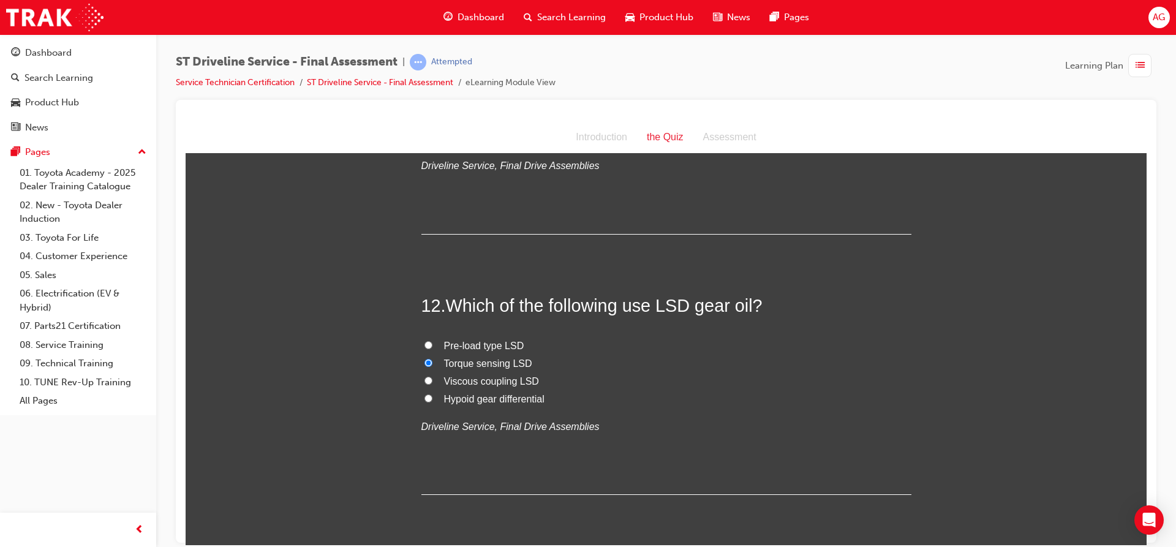
click at [424, 347] on input "Pre-load type LSD" at bounding box center [428, 344] width 8 height 8
radio input "true"
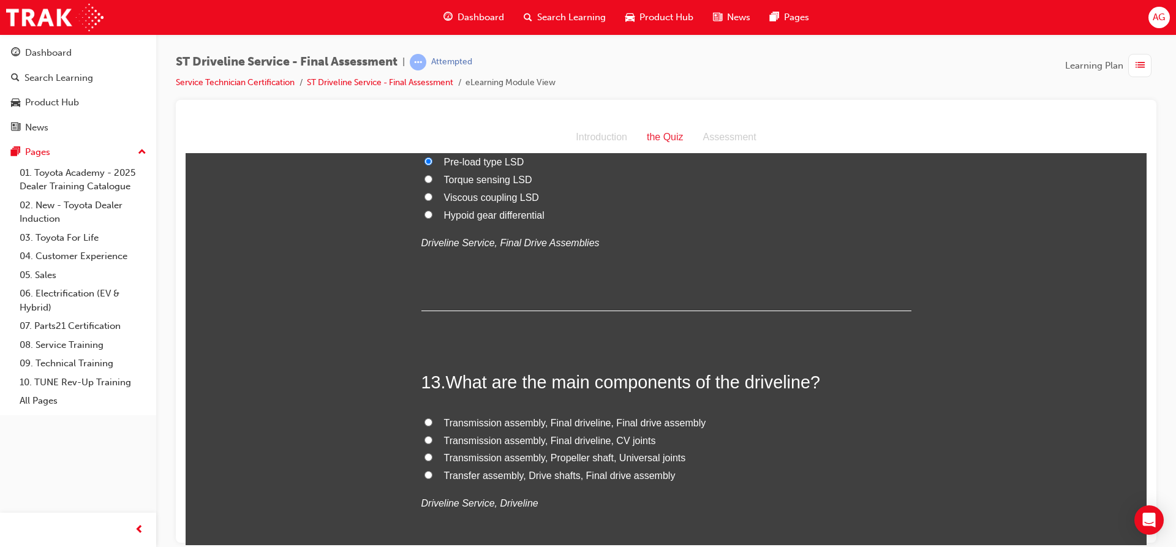
scroll to position [3245, 0]
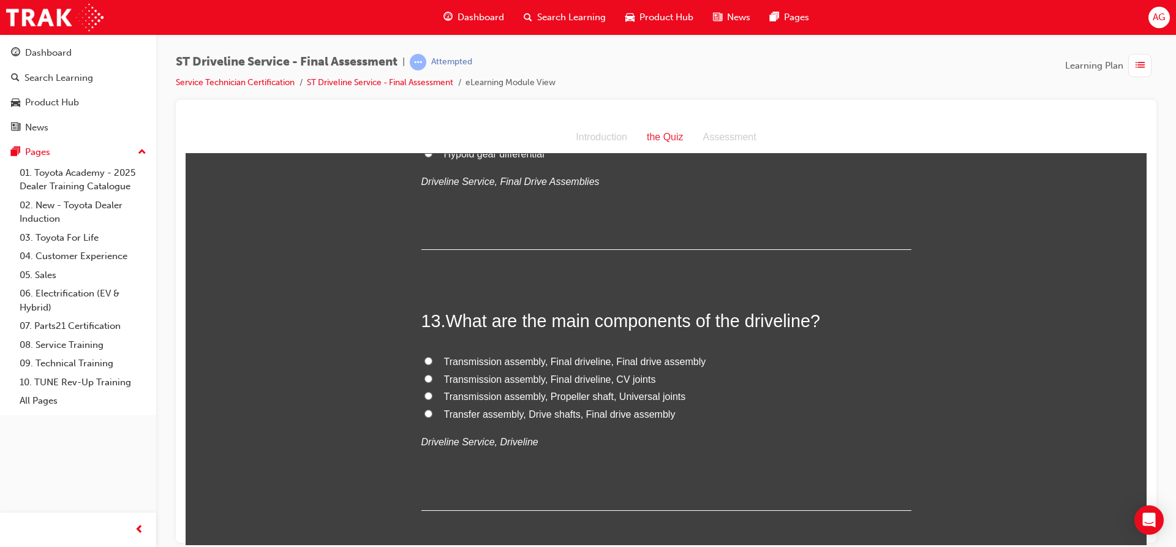
click at [605, 418] on span "Transfer assembly, Drive shafts, Final drive assembly" at bounding box center [559, 413] width 231 height 10
click at [432, 417] on input "Transfer assembly, Drive shafts, Final drive assembly" at bounding box center [428, 413] width 8 height 8
radio input "true"
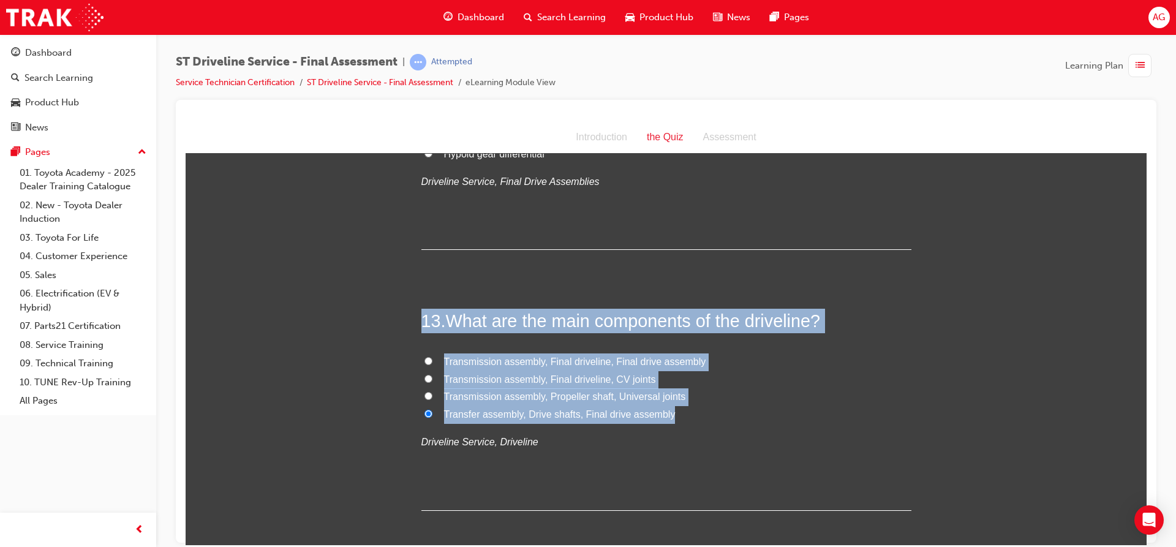
drag, startPoint x: 403, startPoint y: 311, endPoint x: 793, endPoint y: 420, distance: 405.0
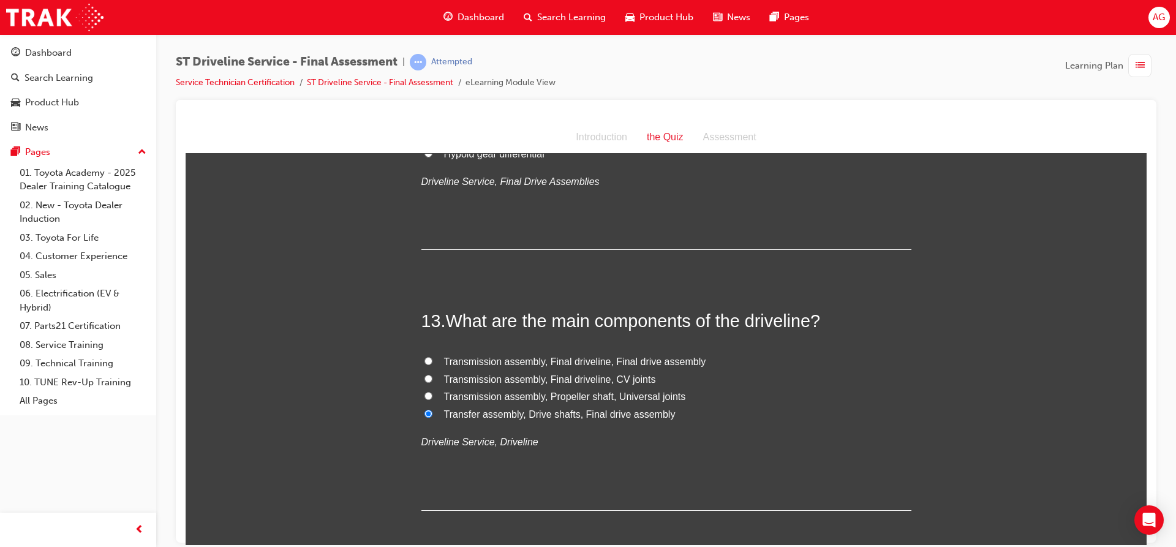
click at [530, 461] on div "13 . What are the main components of the driveline? Transmission assembly, Fina…" at bounding box center [666, 408] width 490 height 201
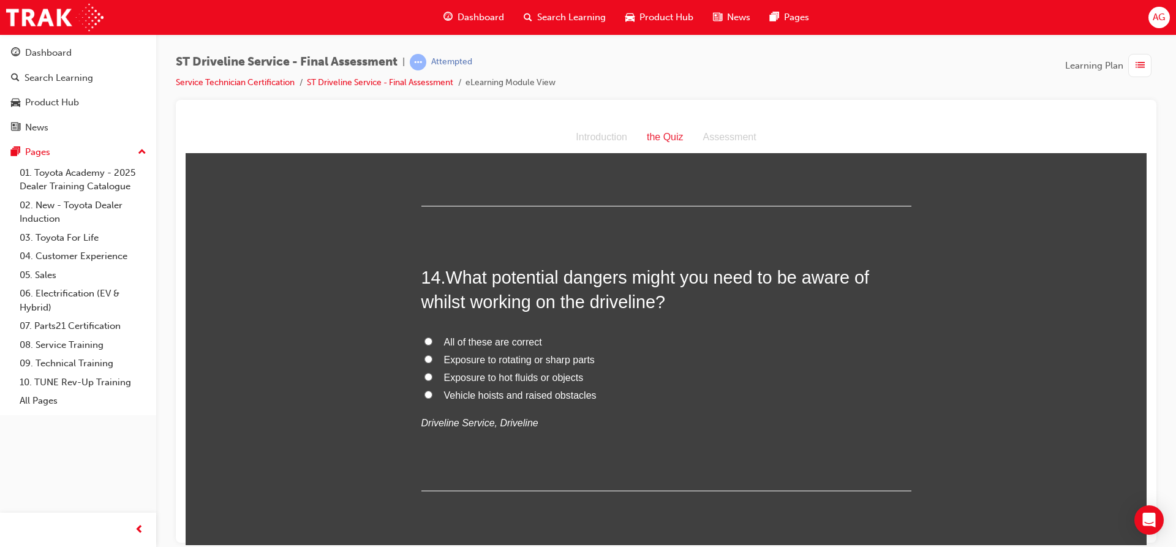
scroll to position [3552, 0]
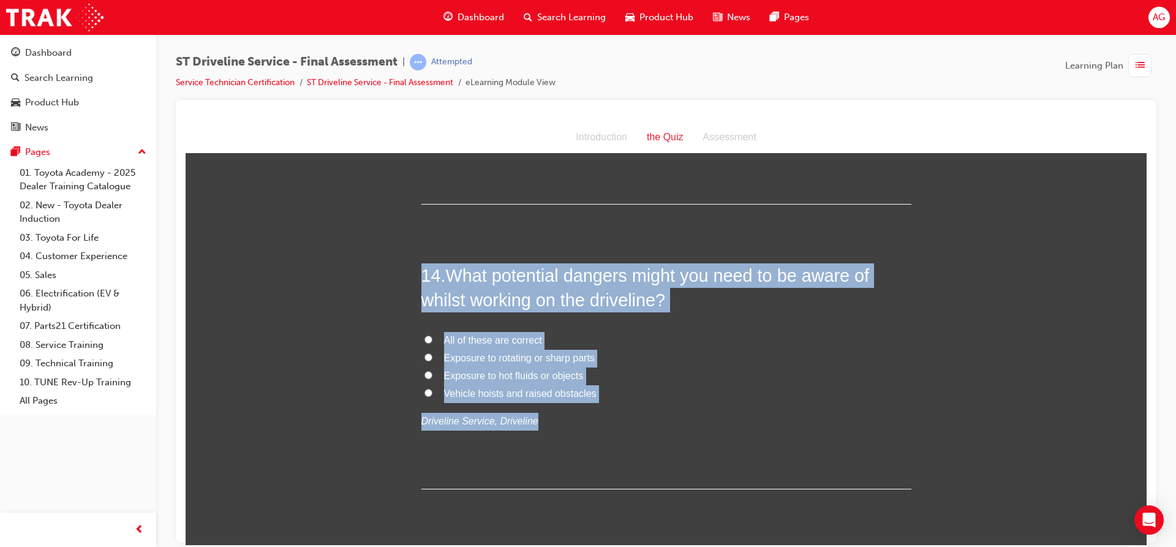
drag, startPoint x: 418, startPoint y: 279, endPoint x: 592, endPoint y: 407, distance: 215.9
click at [592, 407] on div "14 . What potential dangers might you need to be aware of whilst working on the…" at bounding box center [666, 376] width 490 height 227
click at [424, 339] on input "All of these are correct" at bounding box center [428, 339] width 8 height 8
radio input "true"
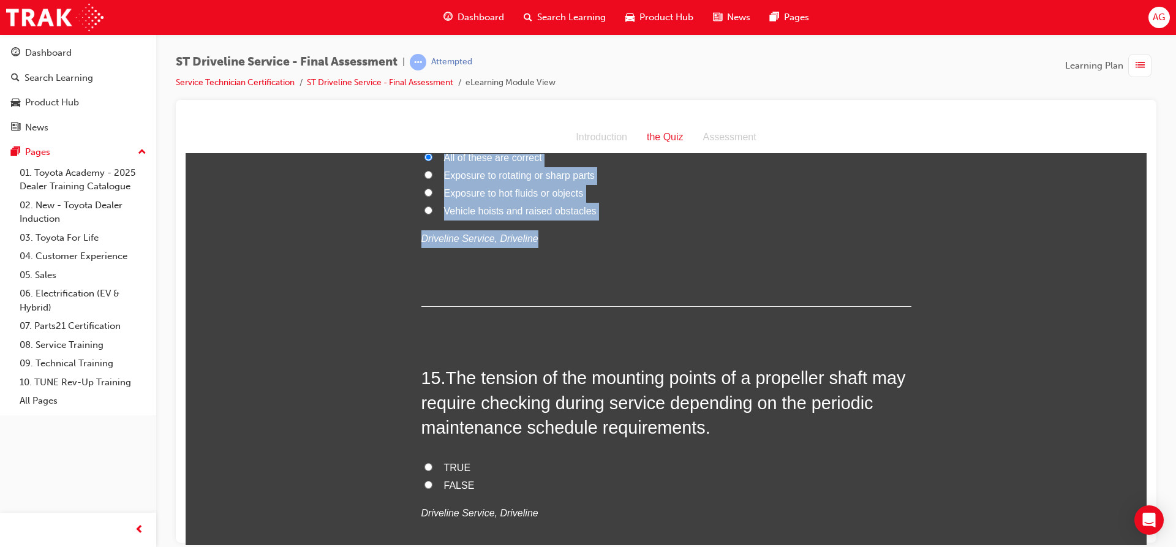
scroll to position [3797, 0]
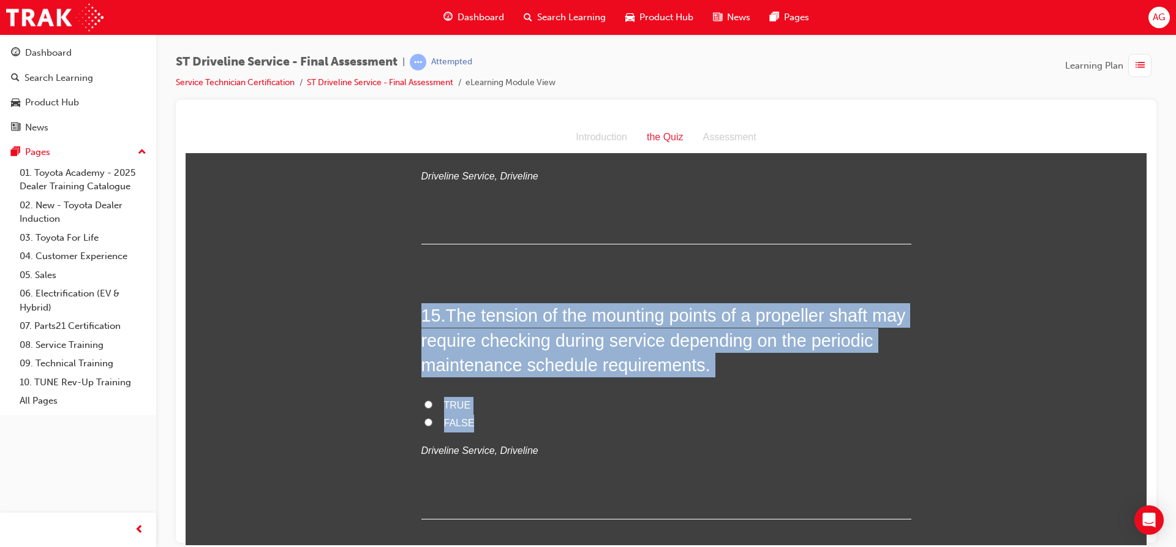
drag, startPoint x: 408, startPoint y: 306, endPoint x: 523, endPoint y: 429, distance: 168.1
click at [425, 407] on input "TRUE" at bounding box center [428, 404] width 8 height 8
radio input "true"
click at [501, 400] on label "TRUE" at bounding box center [666, 405] width 490 height 18
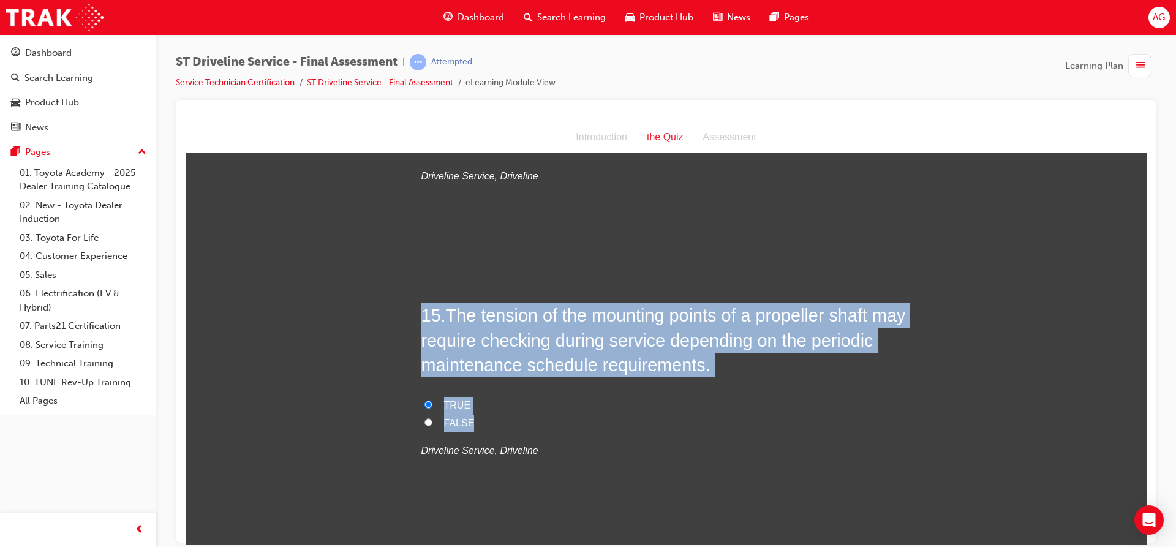
click at [432, 400] on input "TRUE" at bounding box center [428, 404] width 8 height 8
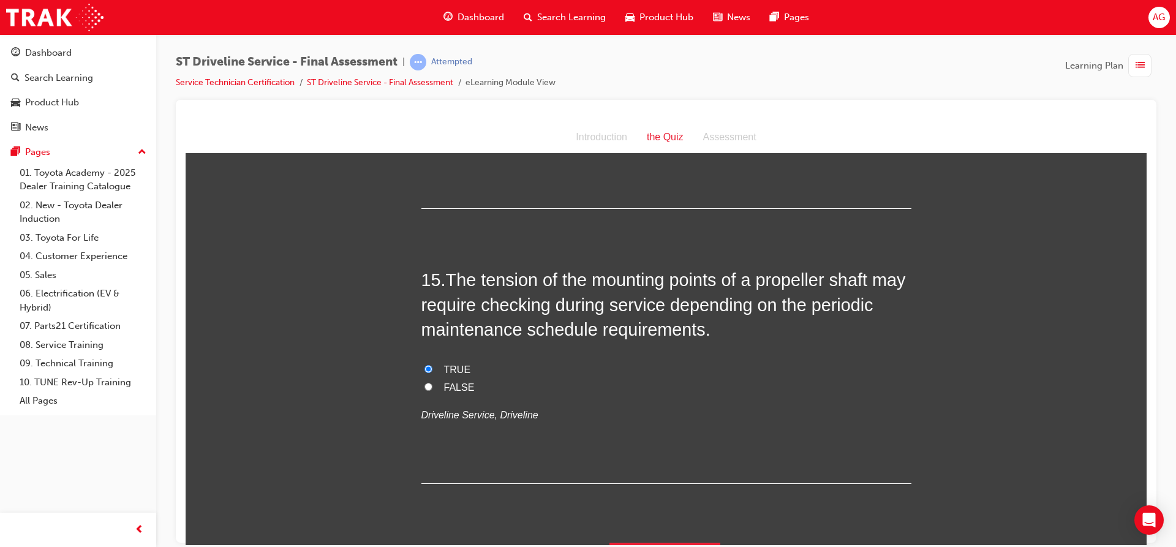
scroll to position [3863, 0]
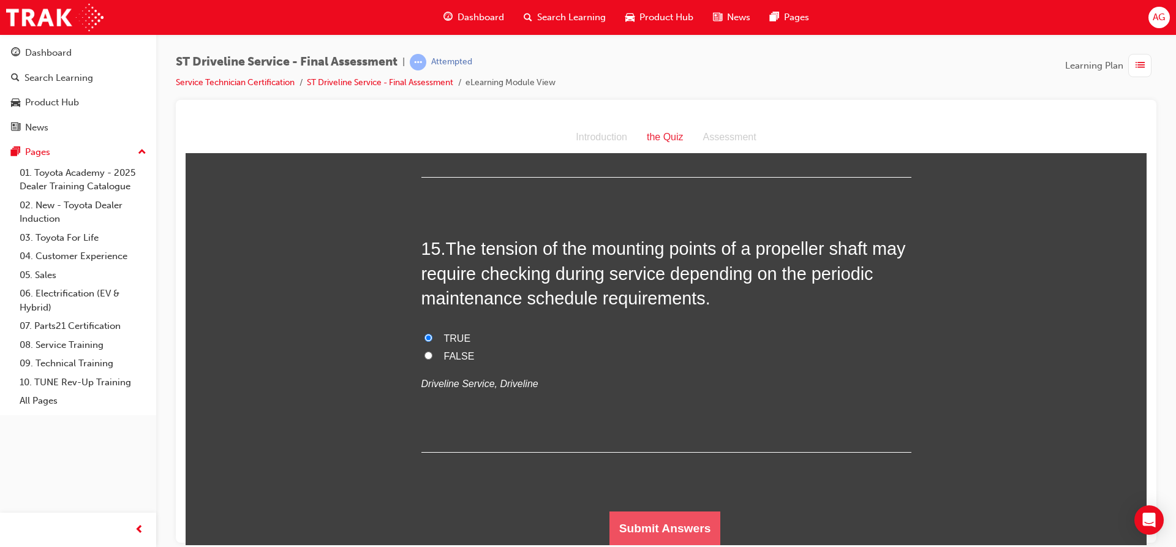
click at [628, 527] on button "Submit Answers" at bounding box center [664, 528] width 111 height 34
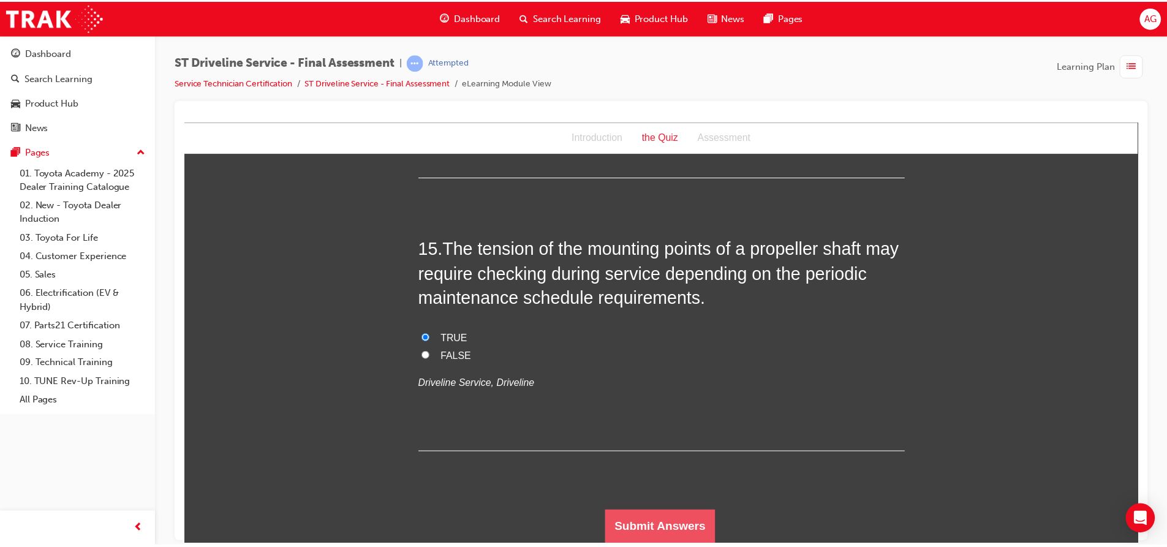
scroll to position [0, 0]
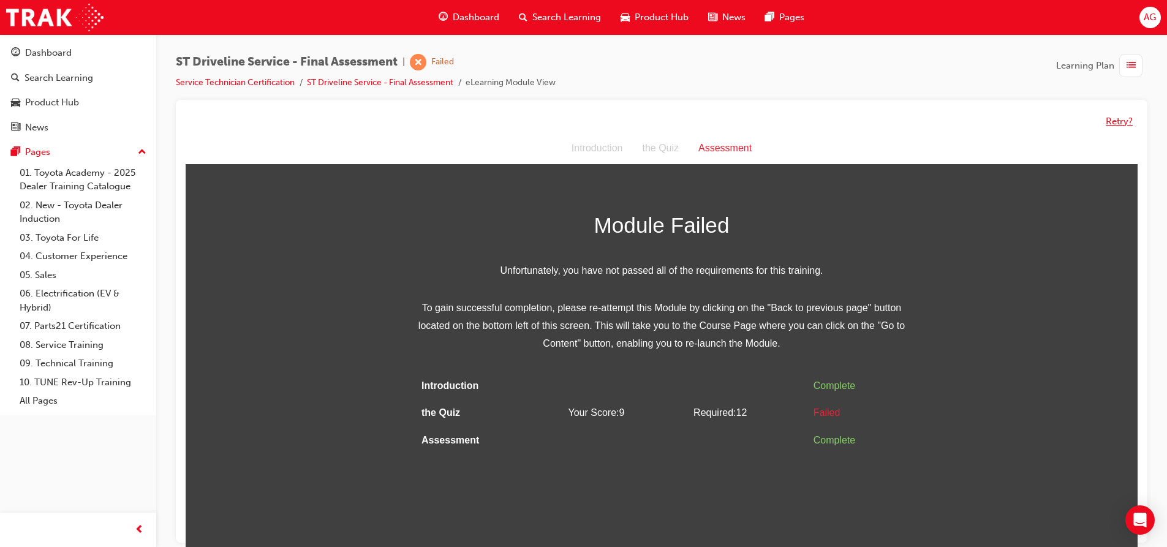
click at [1121, 121] on button "Retry?" at bounding box center [1118, 122] width 27 height 14
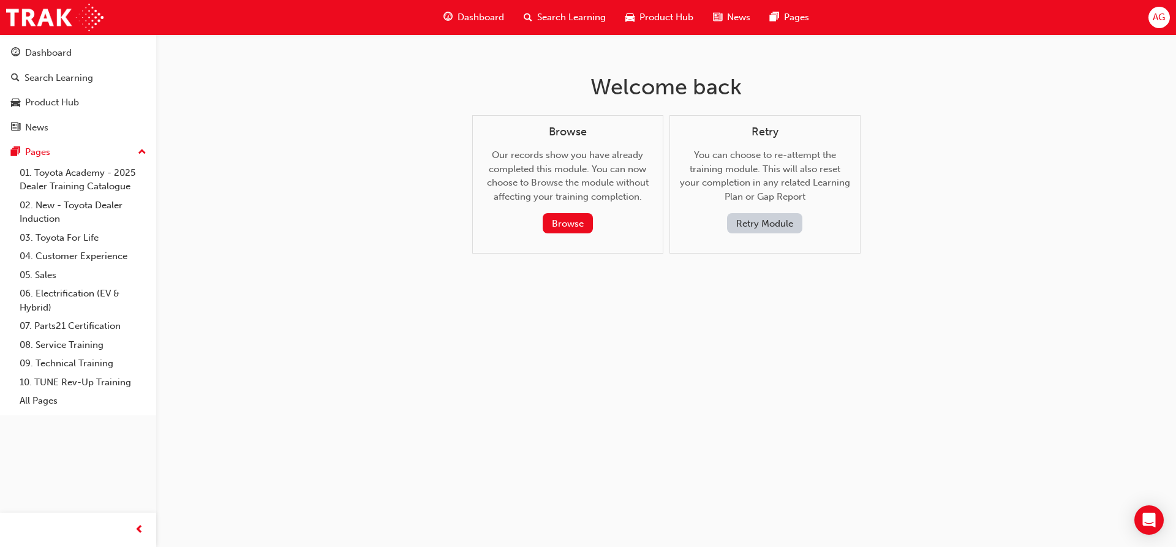
click at [740, 219] on button "Retry Module" at bounding box center [764, 223] width 75 height 20
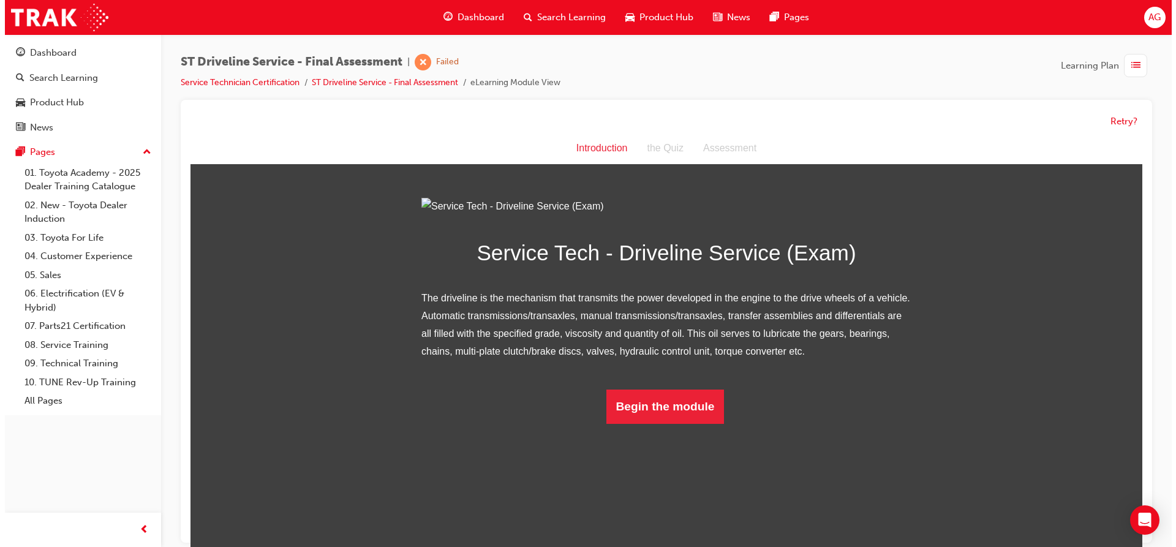
scroll to position [3, 0]
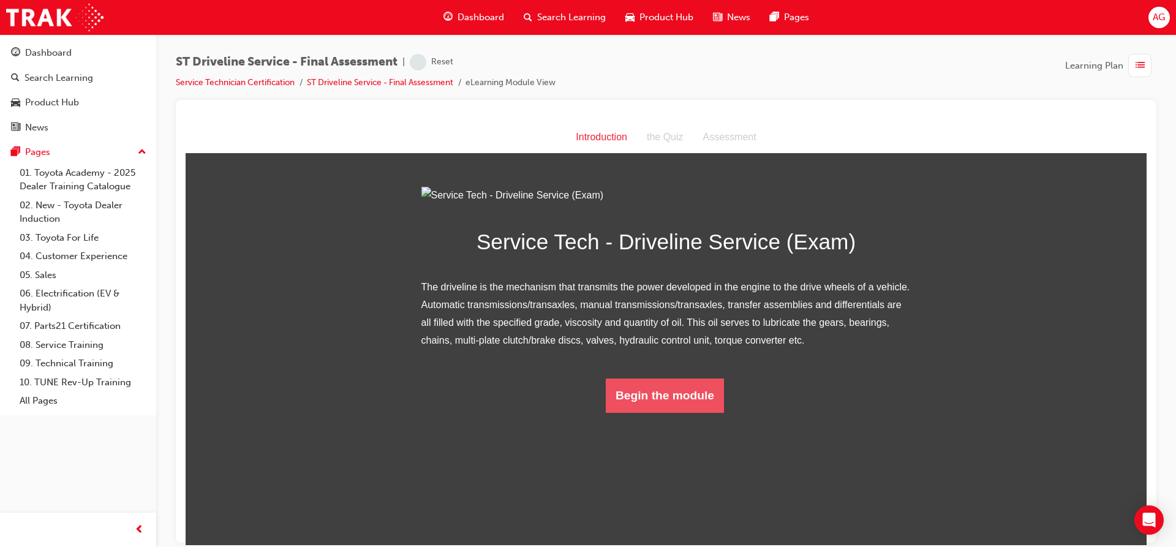
click at [680, 412] on button "Begin the module" at bounding box center [665, 395] width 118 height 34
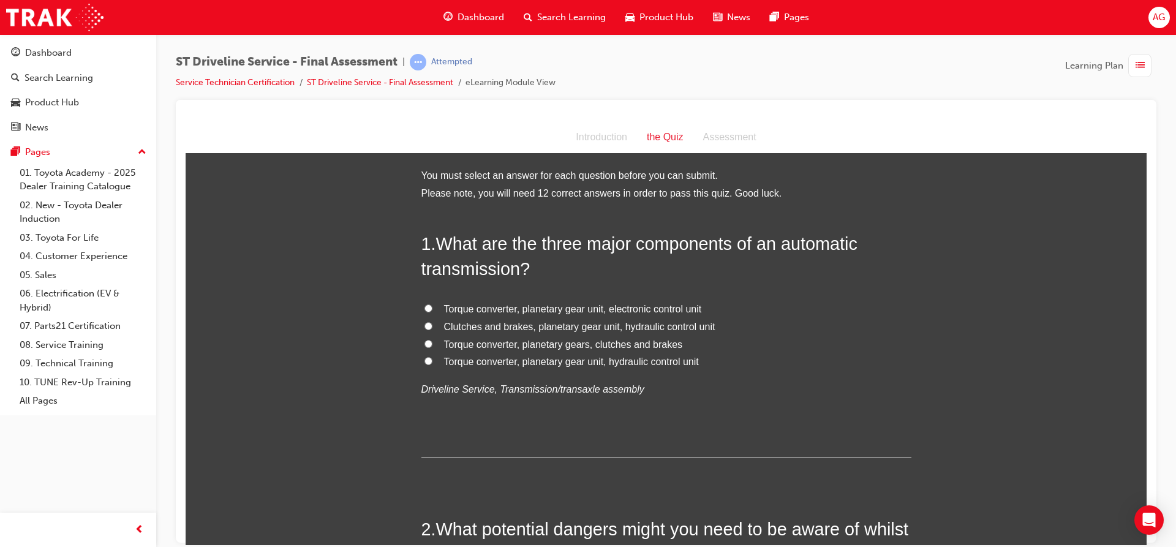
click at [625, 358] on span "Torque converter, planetary gear unit, hydraulic control unit" at bounding box center [571, 361] width 255 height 10
click at [432, 358] on input "Torque converter, planetary gear unit, hydraulic control unit" at bounding box center [428, 360] width 8 height 8
radio input "true"
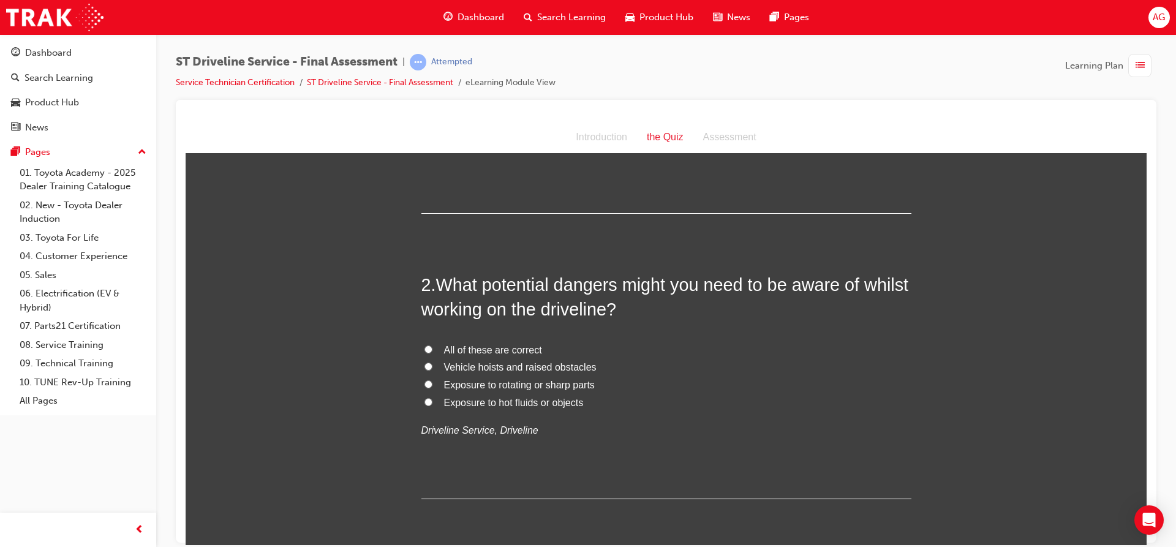
scroll to position [245, 0]
click at [528, 344] on span "All of these are correct" at bounding box center [493, 349] width 98 height 10
click at [432, 344] on input "All of these are correct" at bounding box center [428, 348] width 8 height 8
radio input "true"
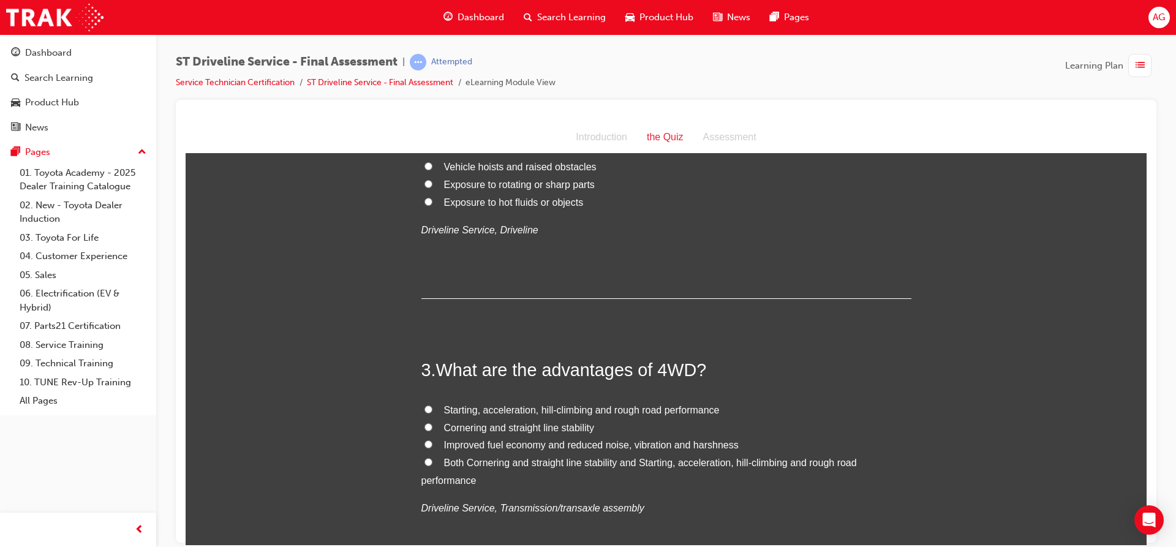
scroll to position [490, 0]
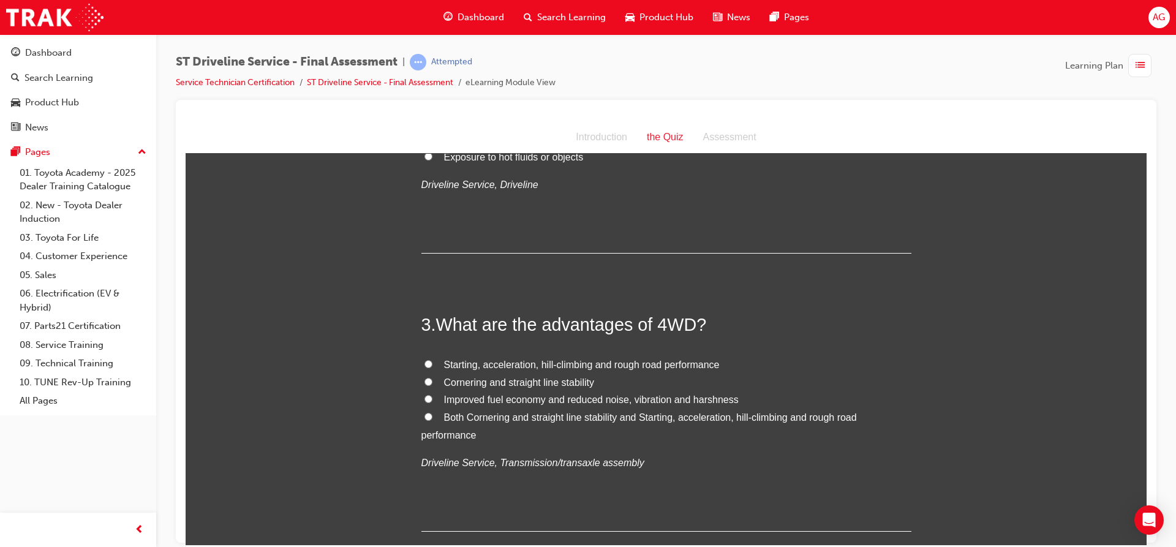
click at [527, 418] on span "Both Cornering and straight line stability and Starting, acceleration, hill-cli…" at bounding box center [638, 425] width 435 height 28
click at [432, 418] on input "Both Cornering and straight line stability and Starting, acceleration, hill-cli…" at bounding box center [428, 416] width 8 height 8
radio input "true"
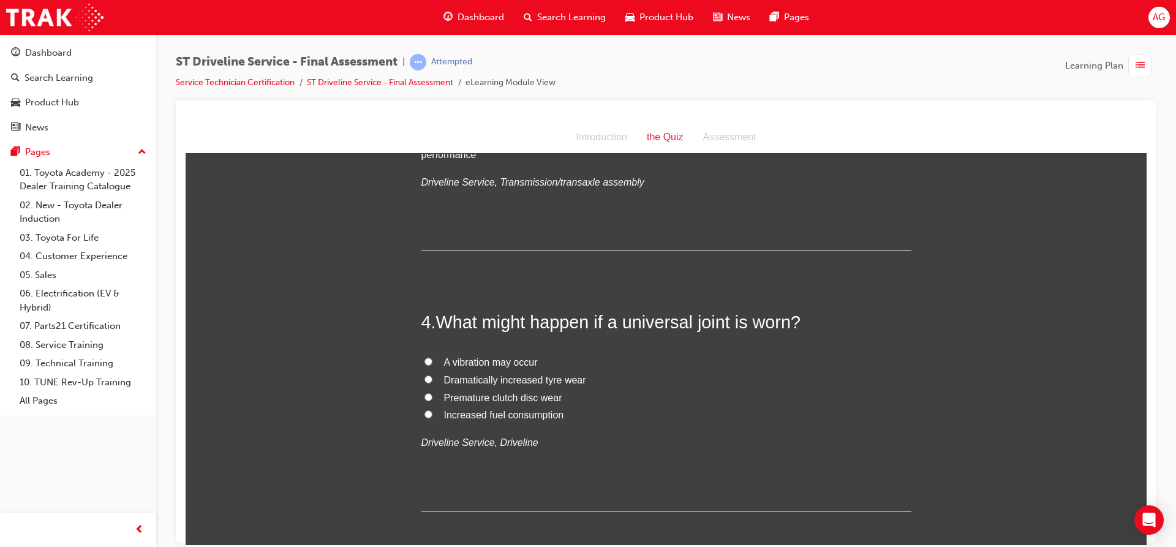
scroll to position [796, 0]
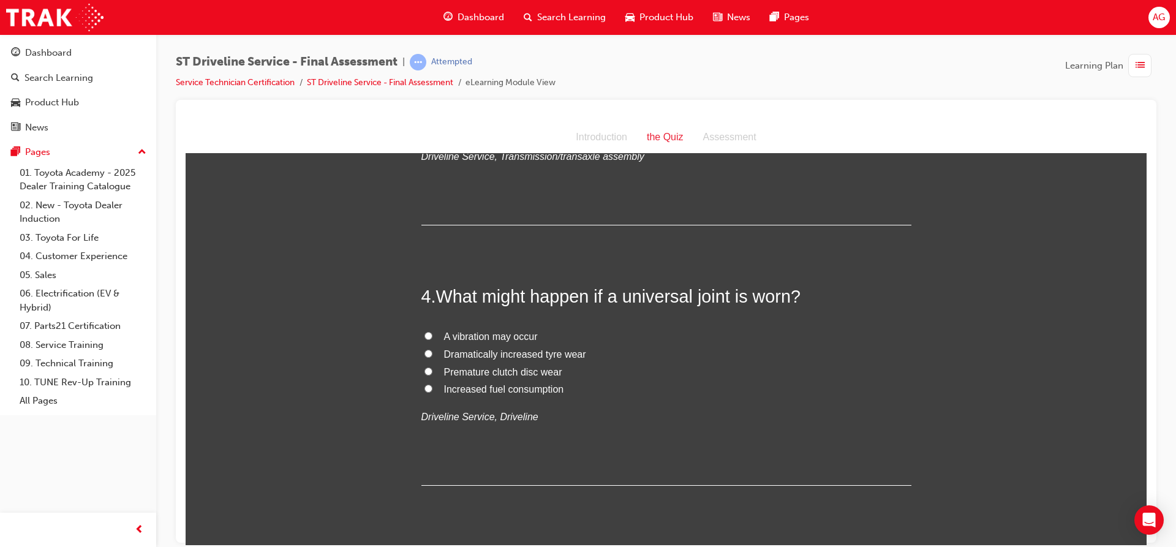
click at [511, 333] on span "A vibration may occur" at bounding box center [491, 336] width 94 height 10
click at [432, 333] on input "A vibration may occur" at bounding box center [428, 335] width 8 height 8
radio input "true"
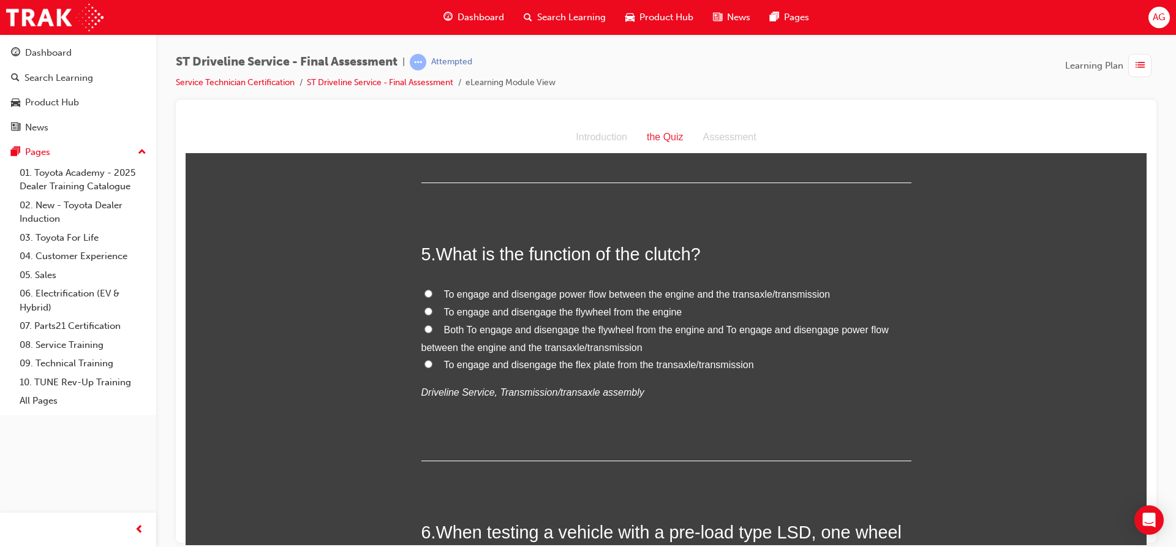
scroll to position [1102, 0]
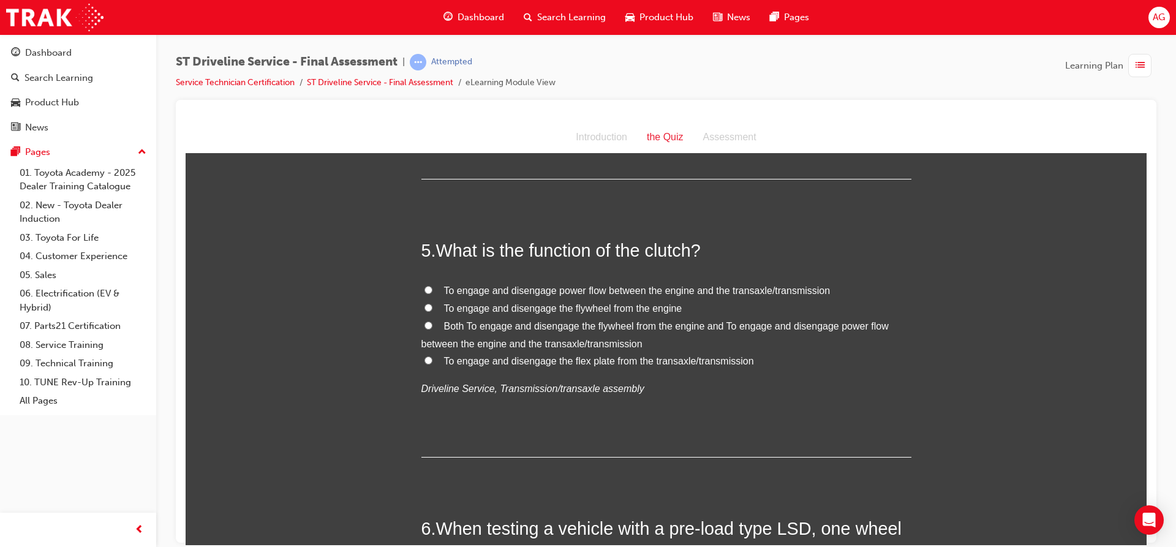
click at [528, 343] on span "Both To engage and disengage the flywheel from the engine and To engage and dis…" at bounding box center [654, 334] width 467 height 28
click at [432, 329] on input "Both To engage and disengage the flywheel from the engine and To engage and dis…" at bounding box center [428, 325] width 8 height 8
radio input "true"
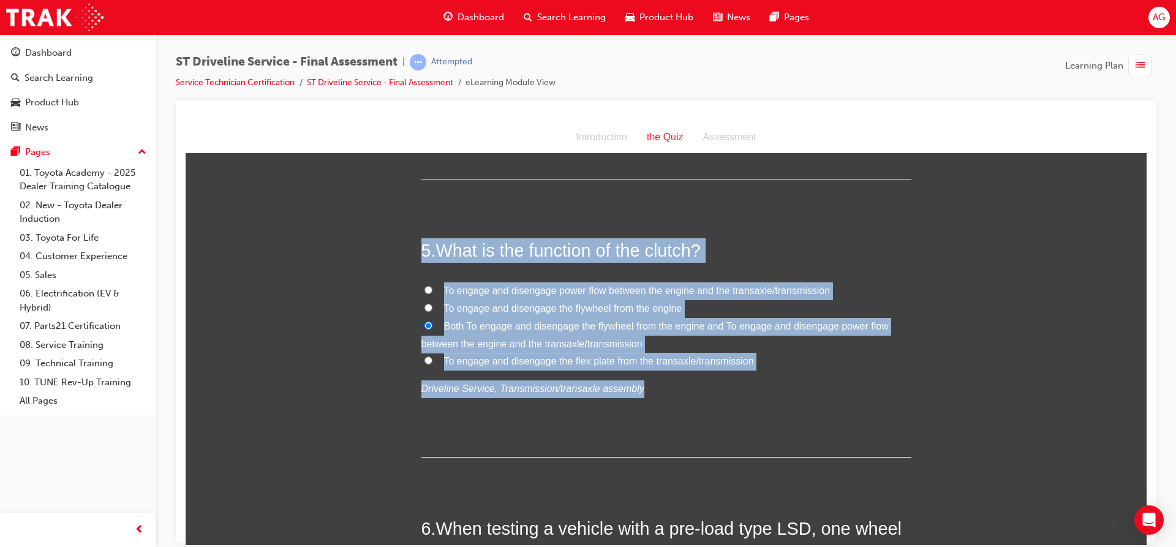
drag, startPoint x: 417, startPoint y: 250, endPoint x: 782, endPoint y: 393, distance: 391.9
click at [782, 393] on div "5 . What is the function of the clutch? To engage and disengage power flow betw…" at bounding box center [666, 347] width 490 height 219
click at [710, 344] on label "Both To engage and disengage the flywheel from the engine and To engage and dis…" at bounding box center [666, 335] width 490 height 36
click at [432, 329] on input "Both To engage and disengage the flywheel from the engine and To engage and dis…" at bounding box center [428, 325] width 8 height 8
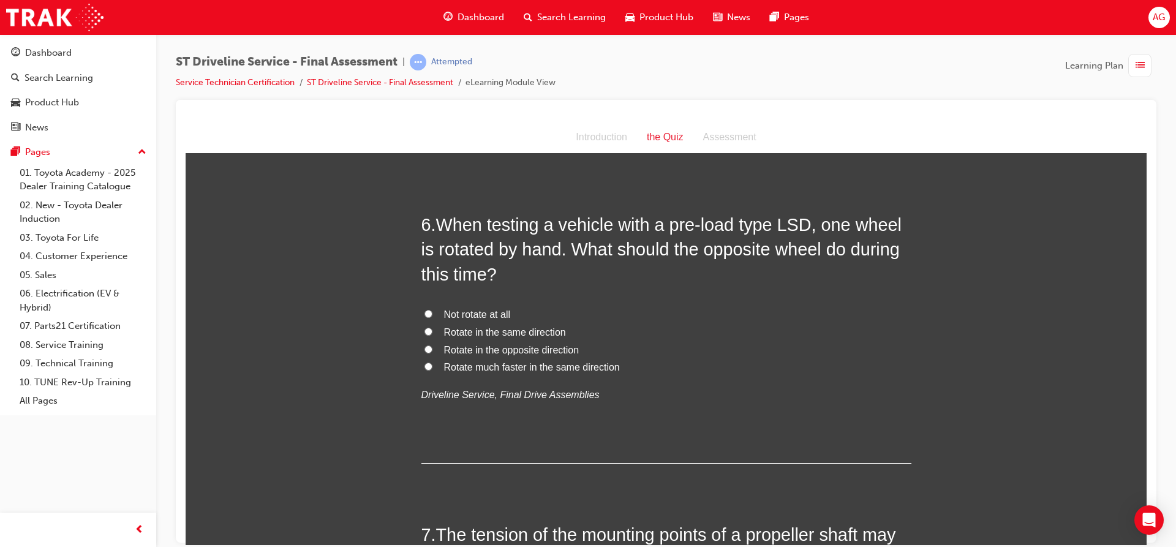
scroll to position [1408, 0]
click at [533, 345] on span "Rotate in the opposite direction" at bounding box center [511, 347] width 135 height 10
click at [432, 345] on input "Rotate in the opposite direction" at bounding box center [428, 346] width 8 height 8
radio input "true"
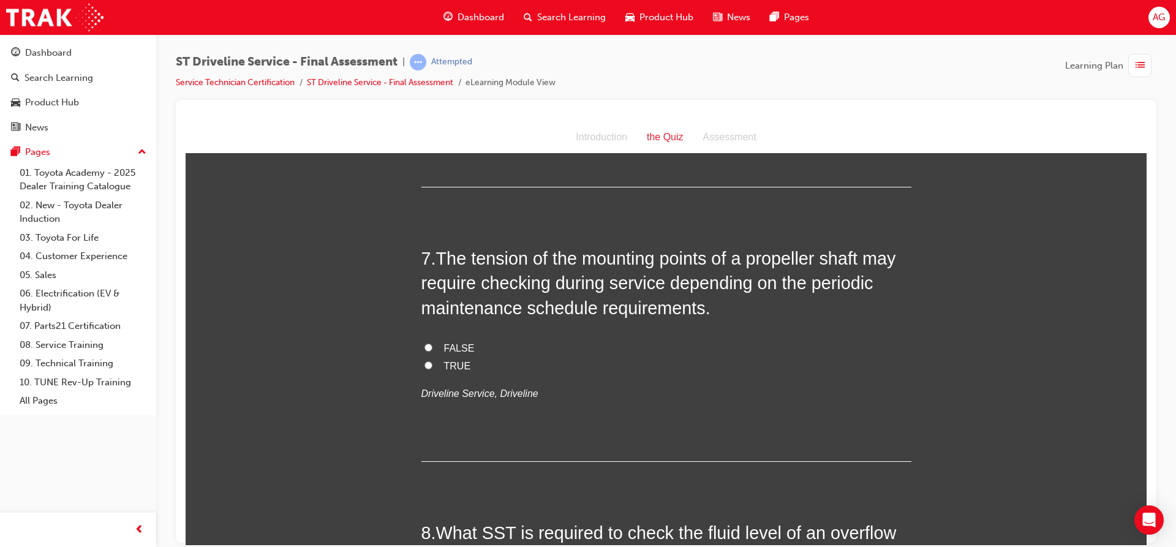
scroll to position [1715, 0]
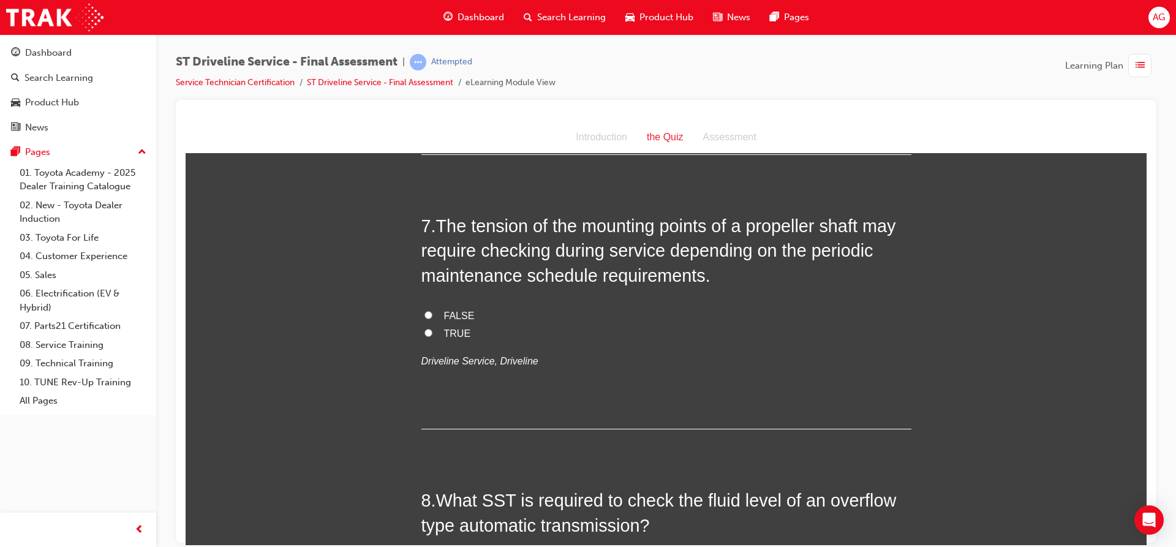
click at [429, 334] on label "TRUE" at bounding box center [666, 334] width 490 height 18
click at [429, 334] on input "TRUE" at bounding box center [428, 332] width 8 height 8
radio input "true"
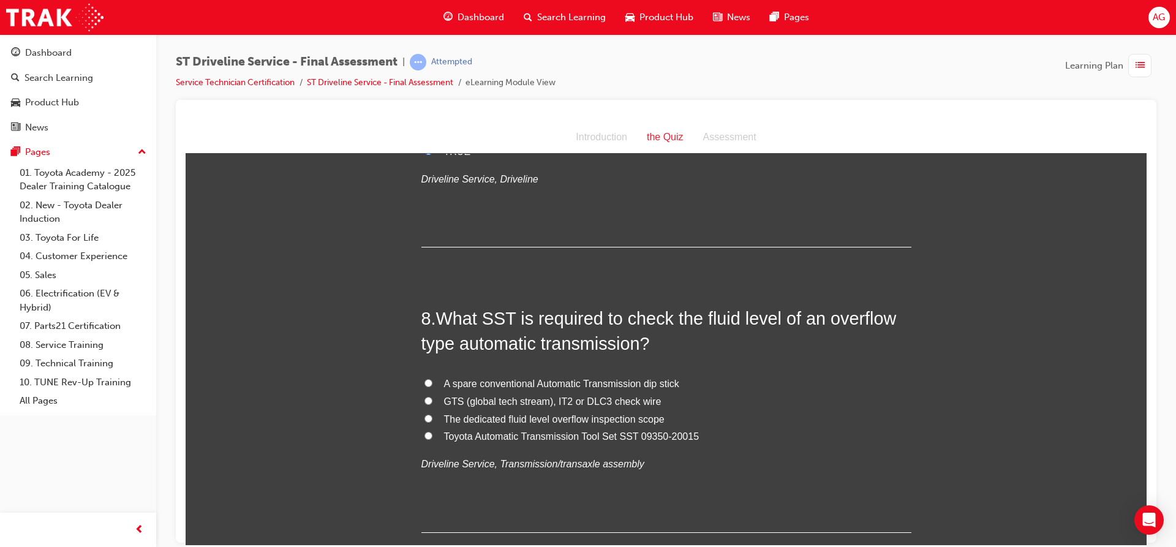
scroll to position [1898, 0]
click at [513, 430] on span "Toyota Automatic Transmission Tool Set SST 09350-20015" at bounding box center [571, 434] width 255 height 10
click at [432, 430] on input "Toyota Automatic Transmission Tool Set SST 09350-20015" at bounding box center [428, 433] width 8 height 8
radio input "true"
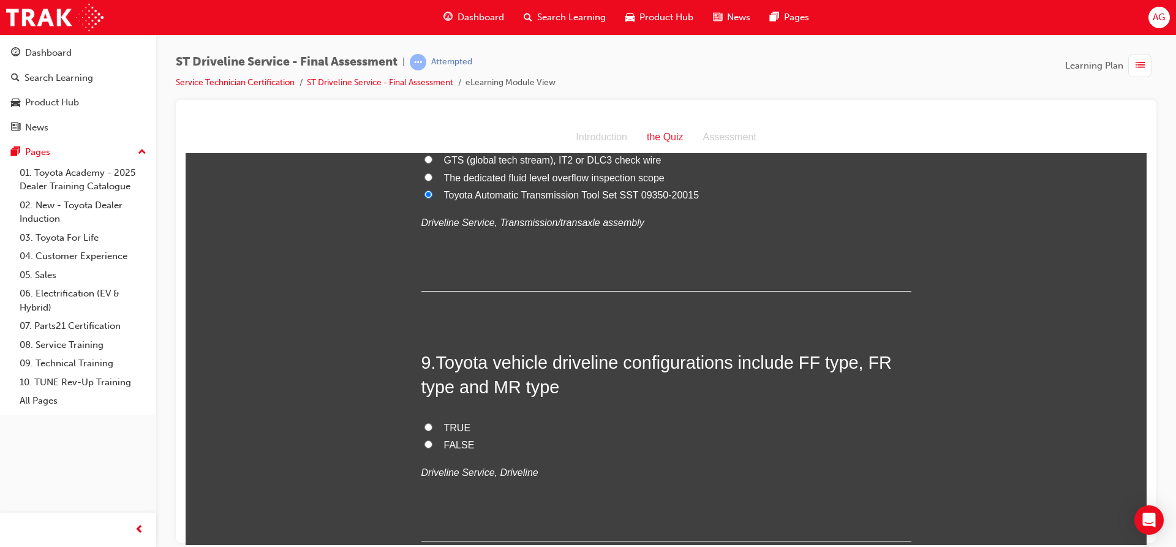
scroll to position [2143, 0]
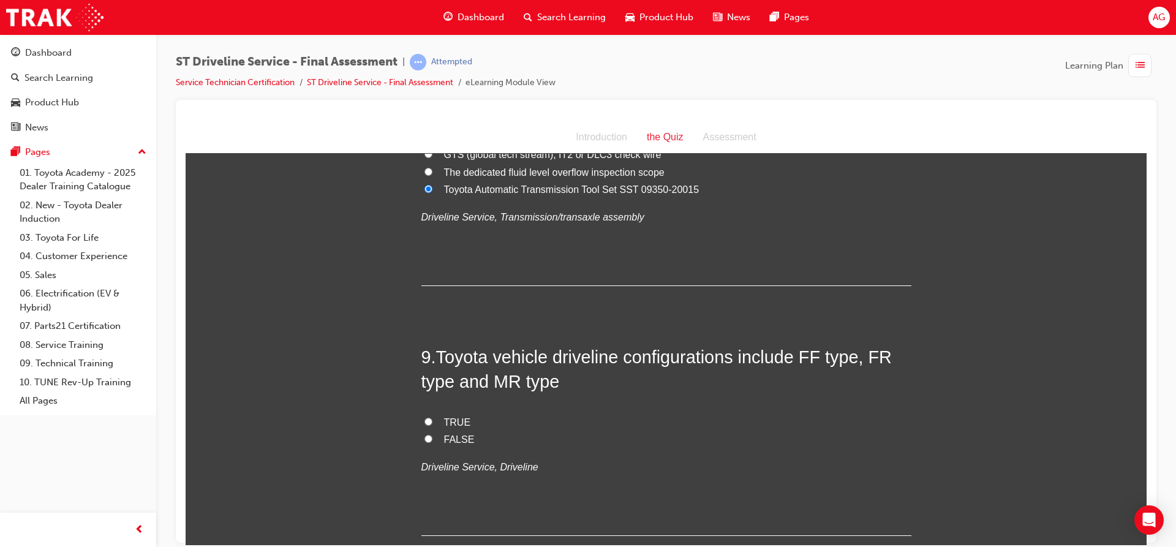
click at [451, 421] on span "TRUE" at bounding box center [457, 421] width 27 height 10
click at [432, 421] on input "TRUE" at bounding box center [428, 421] width 8 height 8
radio input "true"
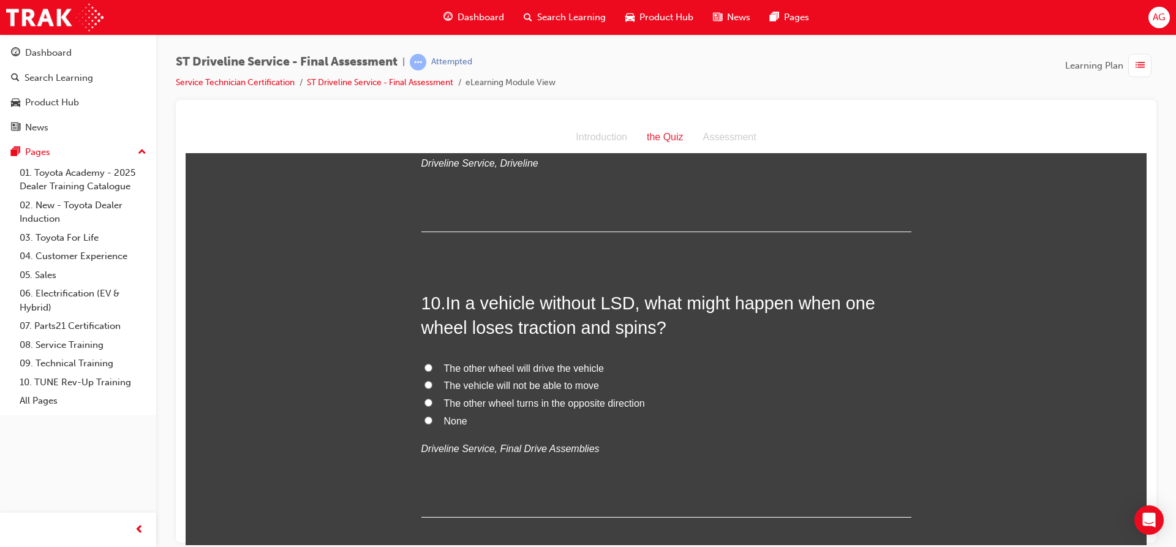
scroll to position [2449, 0]
click at [567, 383] on span "The vehicle will not be able to move" at bounding box center [521, 382] width 155 height 10
click at [432, 383] on input "The vehicle will not be able to move" at bounding box center [428, 382] width 8 height 8
radio input "true"
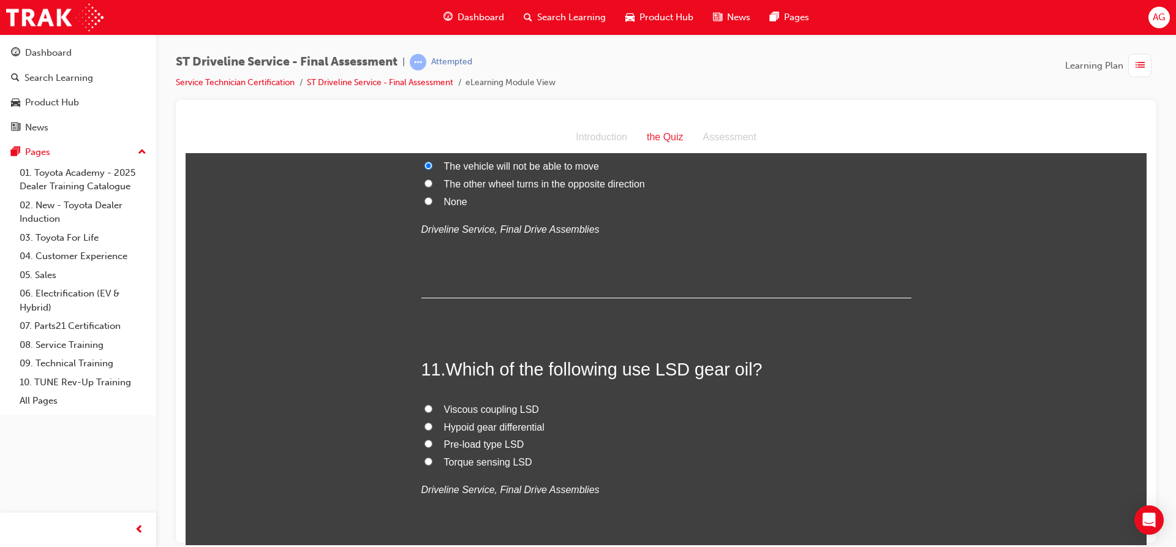
scroll to position [2694, 0]
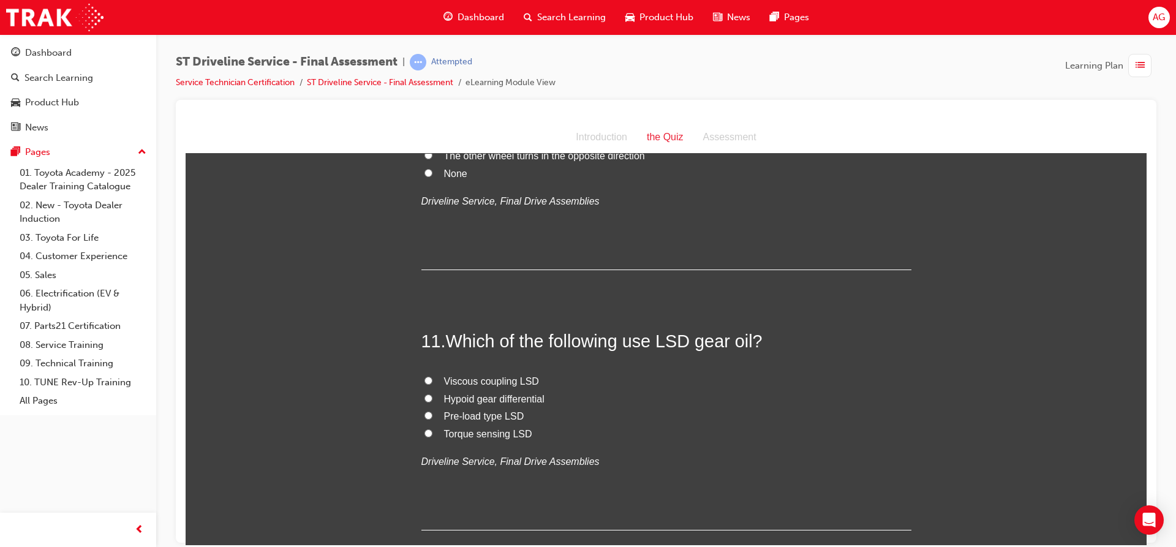
click at [472, 411] on span "Pre-load type LSD" at bounding box center [484, 415] width 80 height 10
click at [432, 411] on input "Pre-load type LSD" at bounding box center [428, 415] width 8 height 8
radio input "true"
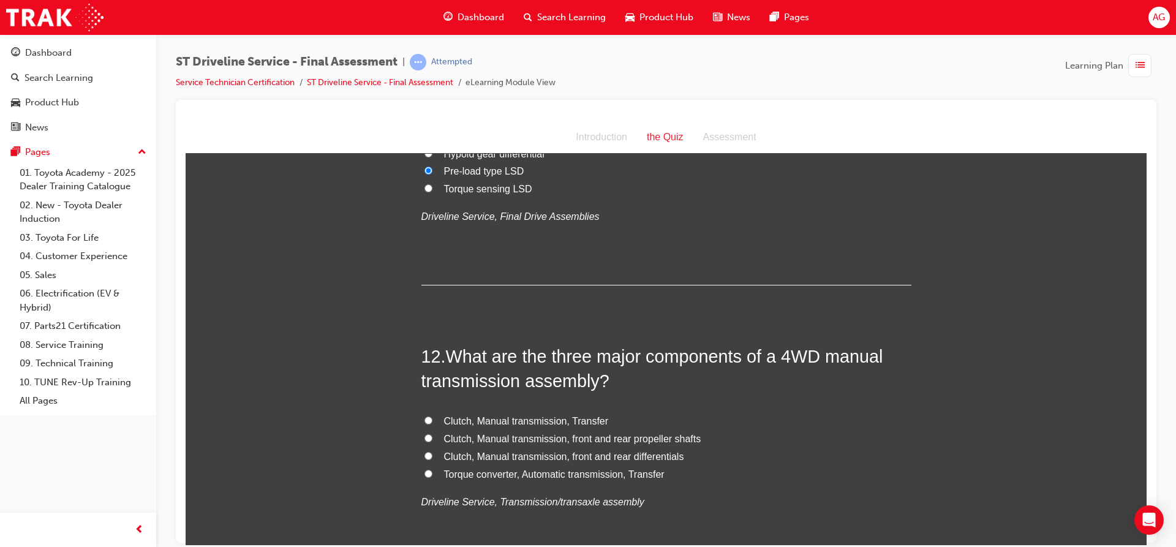
scroll to position [3000, 0]
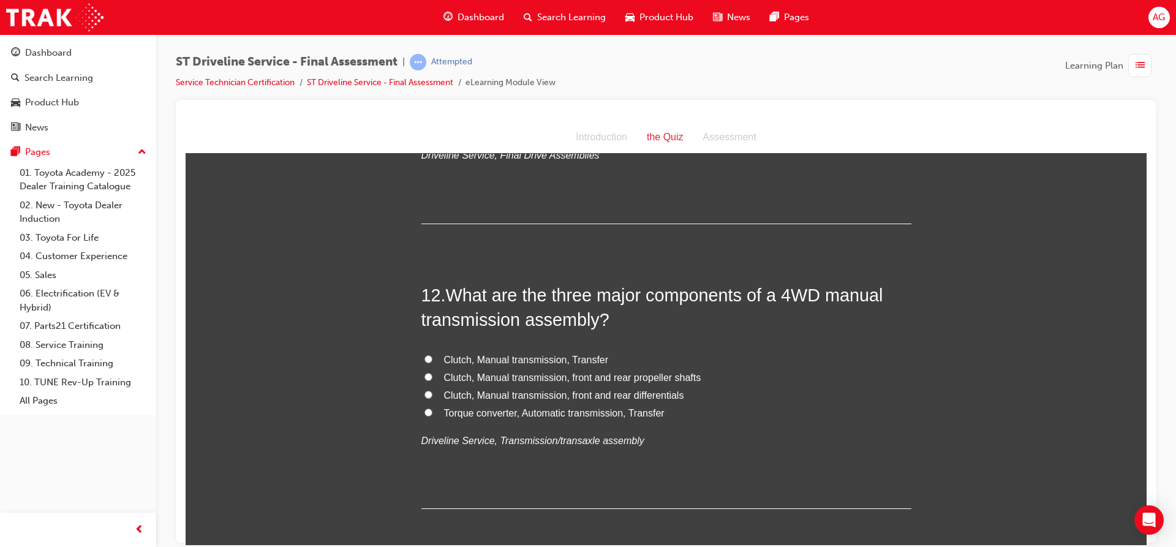
click at [503, 354] on span "Clutch, Manual transmission, Transfer" at bounding box center [526, 359] width 165 height 10
click at [432, 355] on input "Clutch, Manual transmission, Transfer" at bounding box center [428, 359] width 8 height 8
radio input "true"
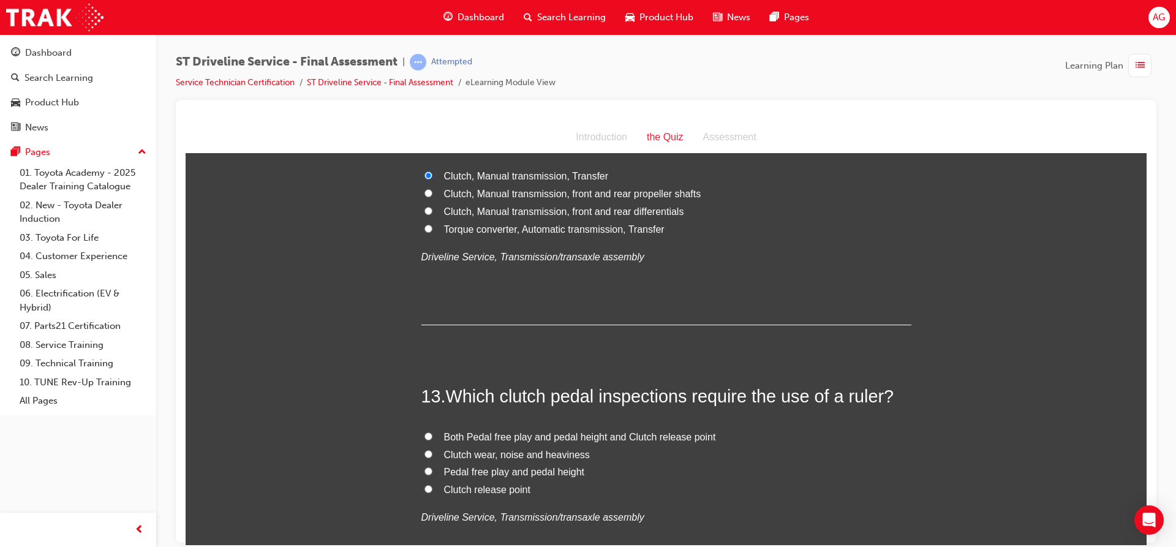
scroll to position [3245, 0]
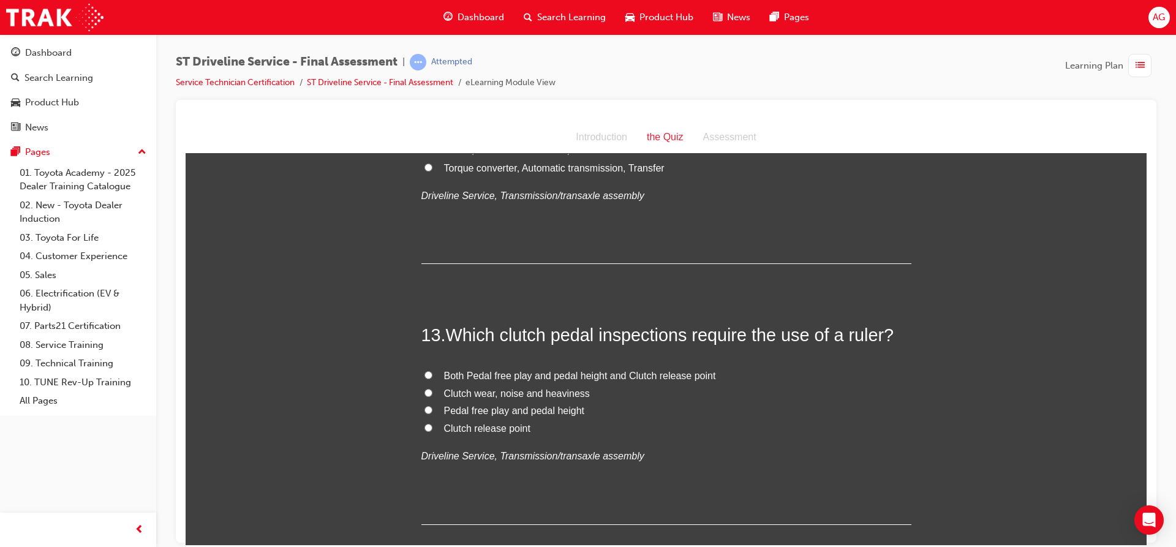
click at [523, 408] on span "Pedal free play and pedal height" at bounding box center [514, 410] width 141 height 10
click at [432, 408] on input "Pedal free play and pedal height" at bounding box center [428, 409] width 8 height 8
radio input "true"
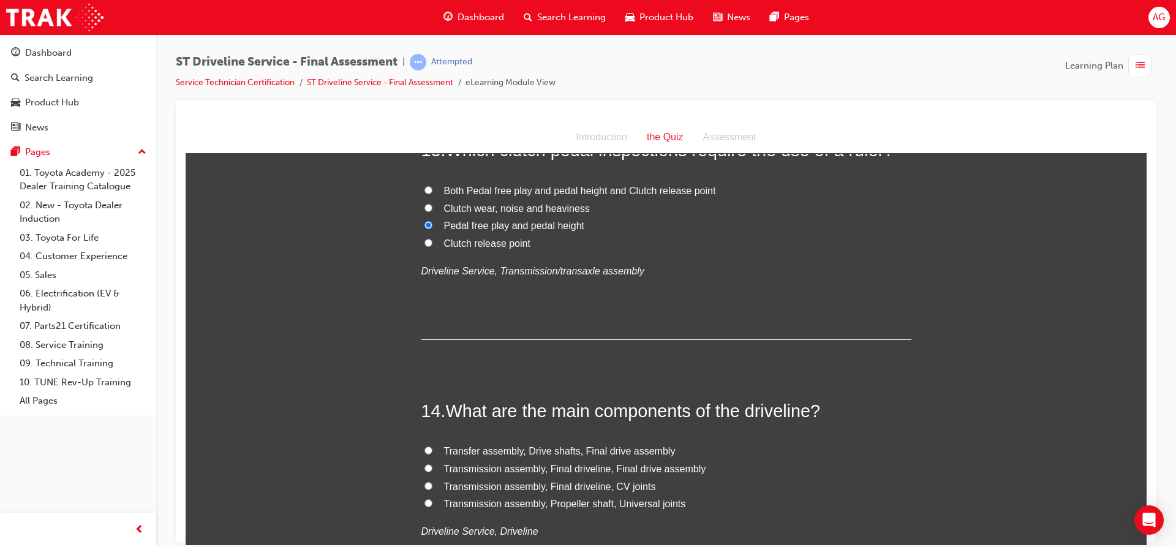
scroll to position [3490, 0]
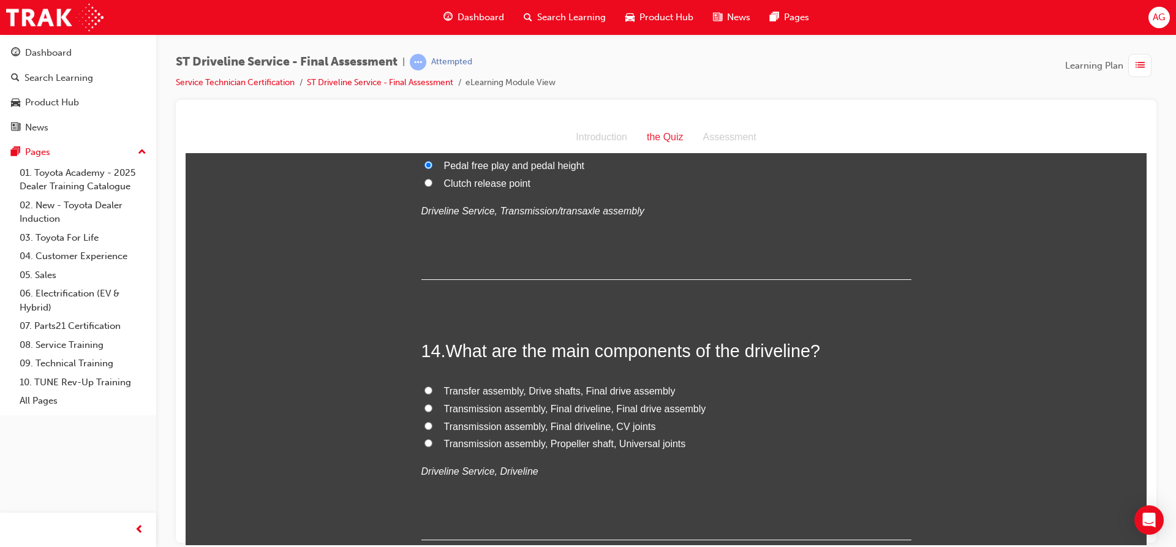
click at [532, 390] on span "Transfer assembly, Drive shafts, Final drive assembly" at bounding box center [559, 390] width 231 height 10
click at [432, 390] on input "Transfer assembly, Drive shafts, Final drive assembly" at bounding box center [428, 390] width 8 height 8
radio input "true"
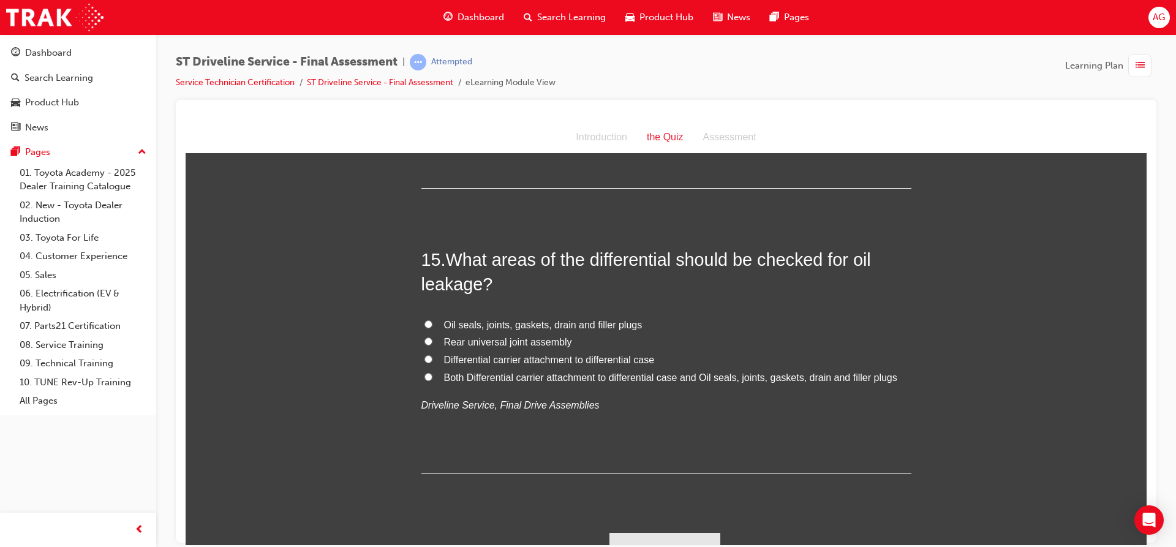
scroll to position [3858, 0]
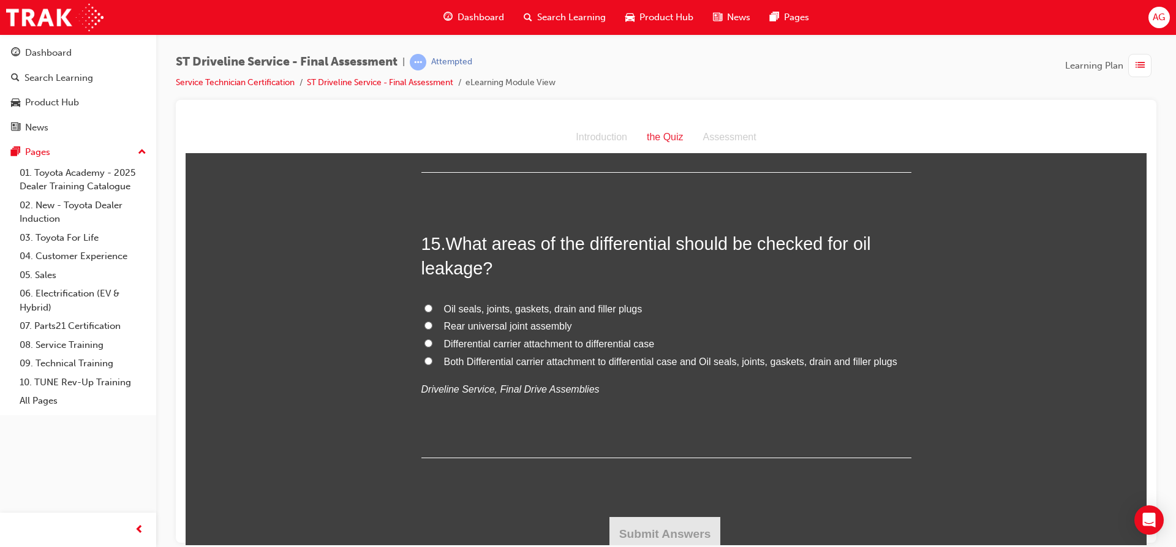
click at [514, 303] on span "Oil seals, joints, gaskets, drain and filler plugs" at bounding box center [543, 308] width 198 height 10
click at [432, 304] on input "Oil seals, joints, gaskets, drain and filler plugs" at bounding box center [428, 308] width 8 height 8
radio input "true"
click at [644, 522] on button "Submit Answers" at bounding box center [664, 533] width 111 height 34
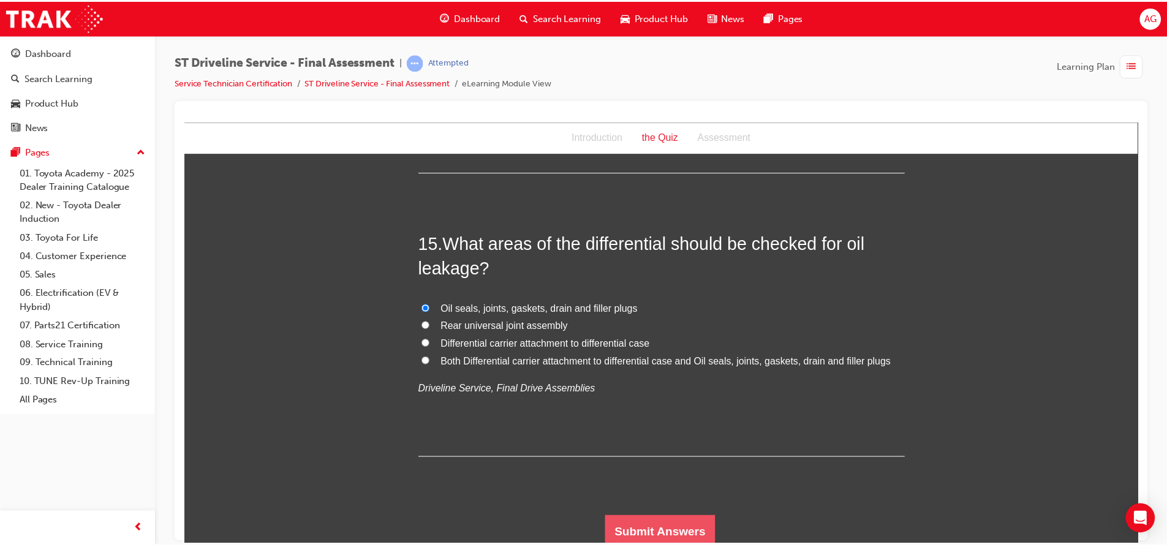
scroll to position [0, 0]
